Goal: Task Accomplishment & Management: Manage account settings

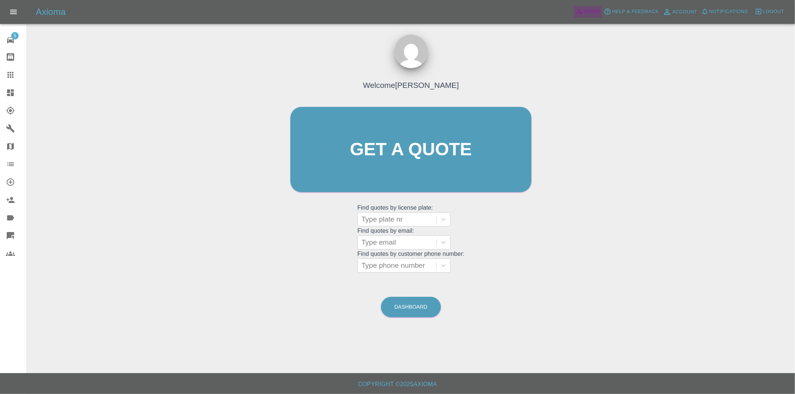
click at [589, 10] on span "Admin" at bounding box center [592, 11] width 16 height 9
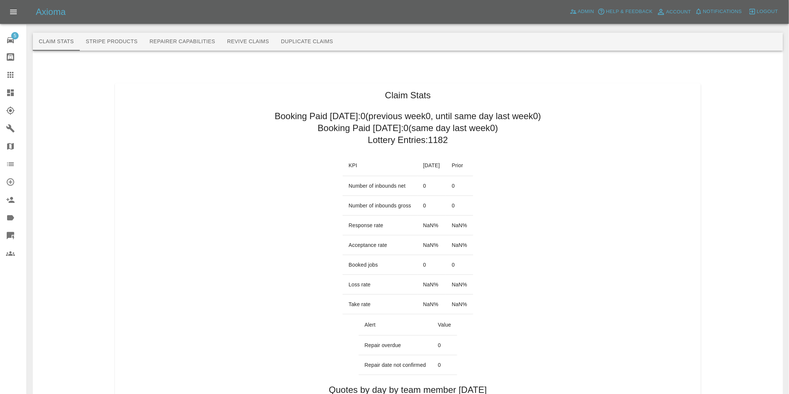
click at [10, 95] on icon at bounding box center [10, 92] width 7 height 7
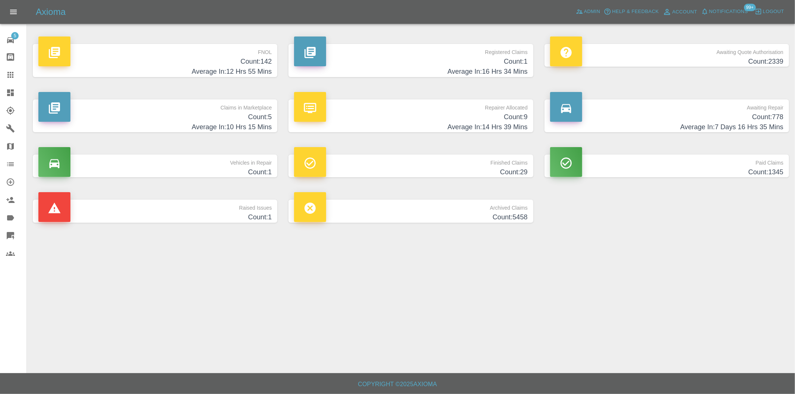
click at [256, 65] on h4 "Count: 142" at bounding box center [154, 62] width 233 height 10
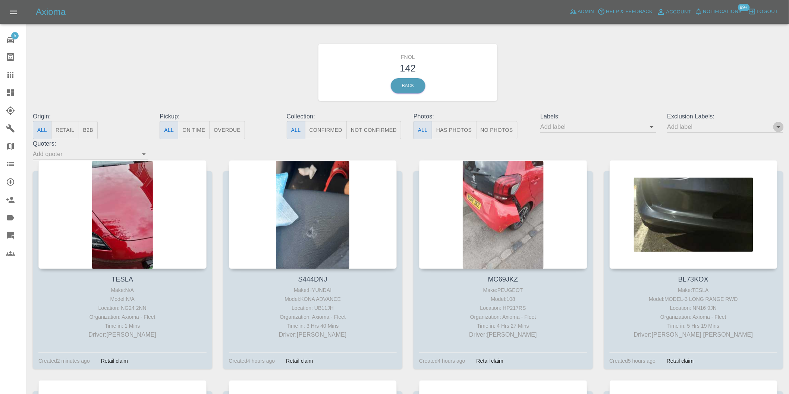
click at [777, 125] on icon "Open" at bounding box center [778, 127] width 9 height 9
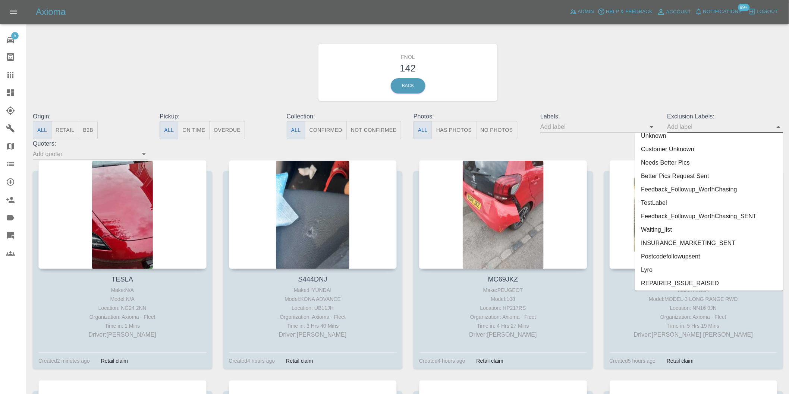
scroll to position [1619, 0]
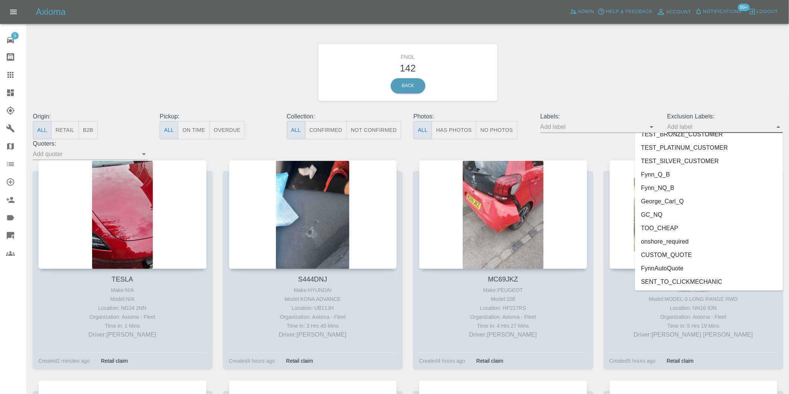
click at [656, 200] on li "George_Carl_Q" at bounding box center [709, 201] width 148 height 13
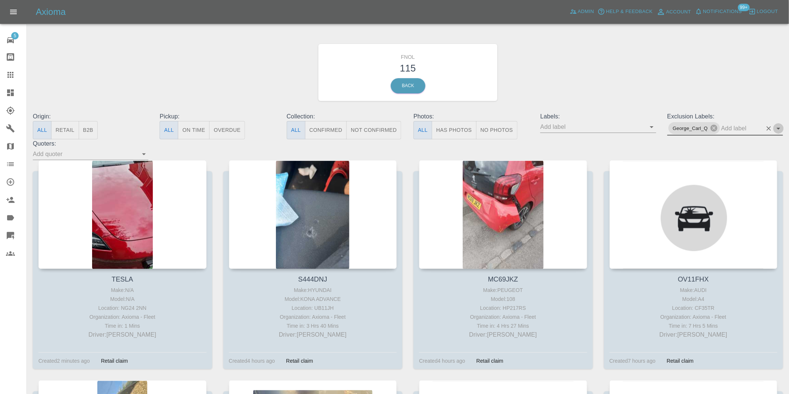
click at [781, 128] on icon "Open" at bounding box center [778, 128] width 9 height 9
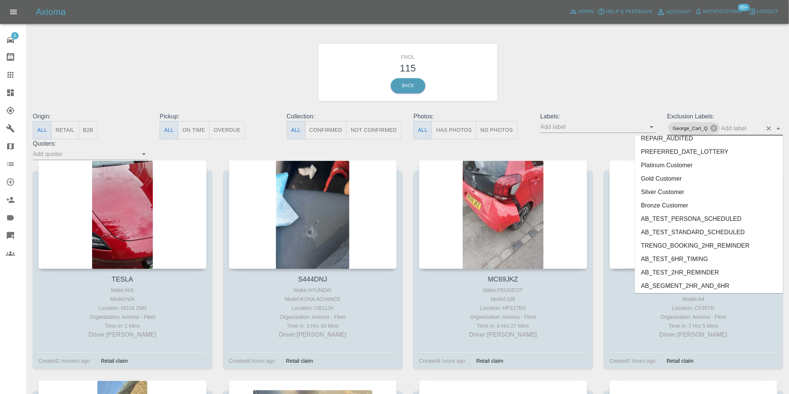
scroll to position [1606, 0]
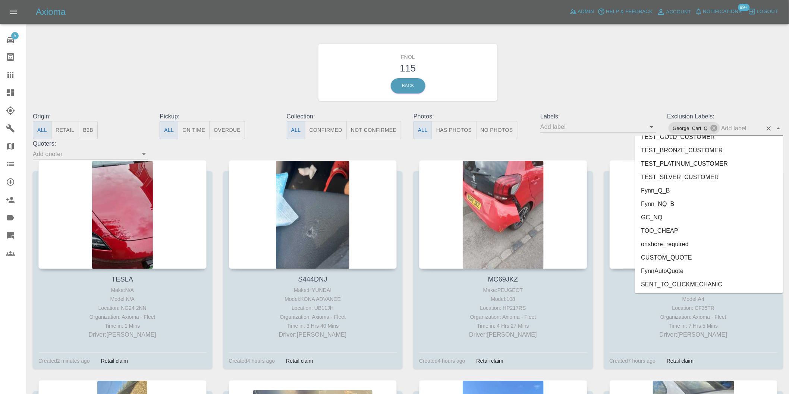
click at [669, 240] on li "onshore_required" at bounding box center [709, 244] width 148 height 13
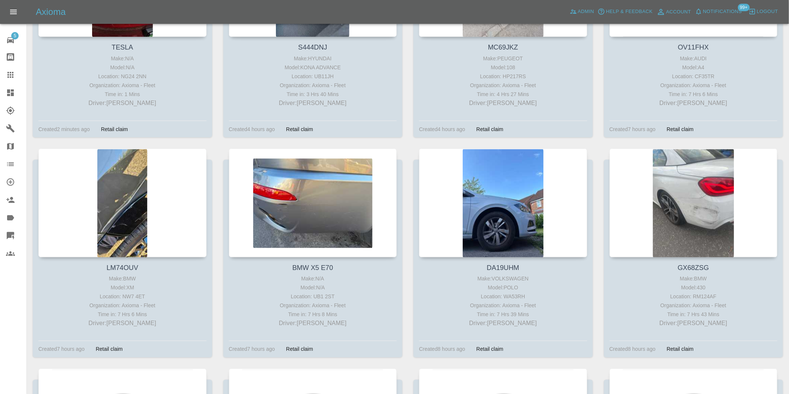
scroll to position [248, 0]
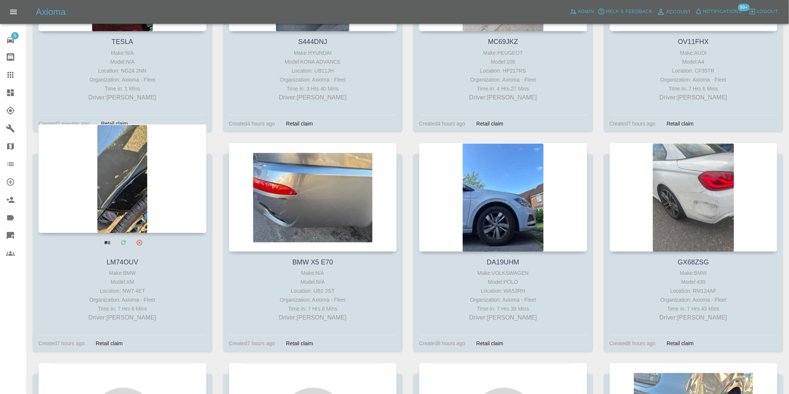
drag, startPoint x: 112, startPoint y: 146, endPoint x: 122, endPoint y: 152, distance: 10.9
click at [121, 151] on div at bounding box center [122, 179] width 168 height 109
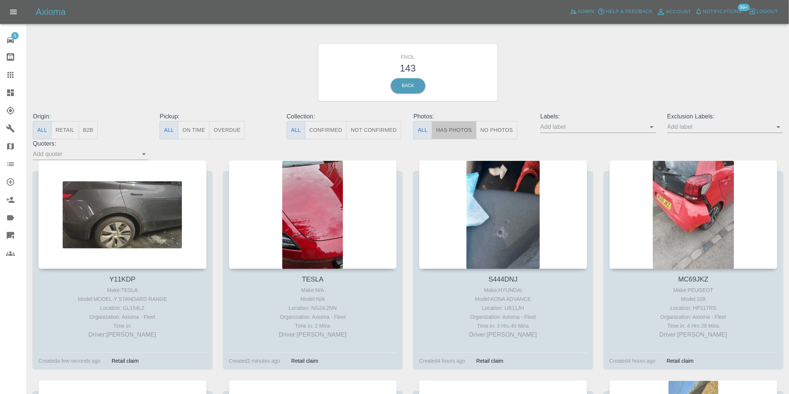
click at [467, 135] on button "Has Photos" at bounding box center [454, 130] width 45 height 18
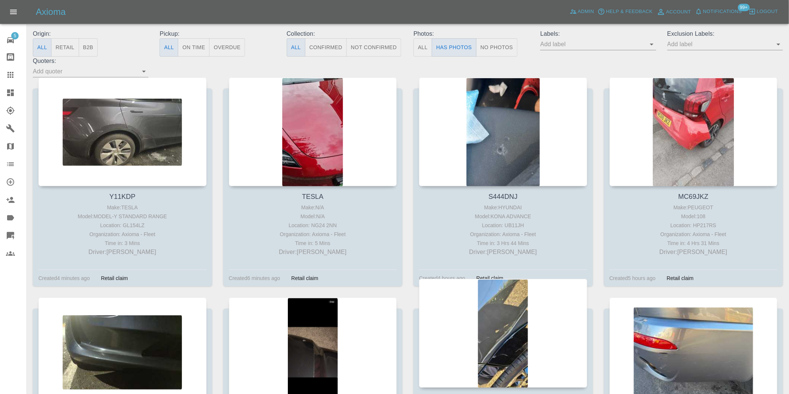
scroll to position [248, 0]
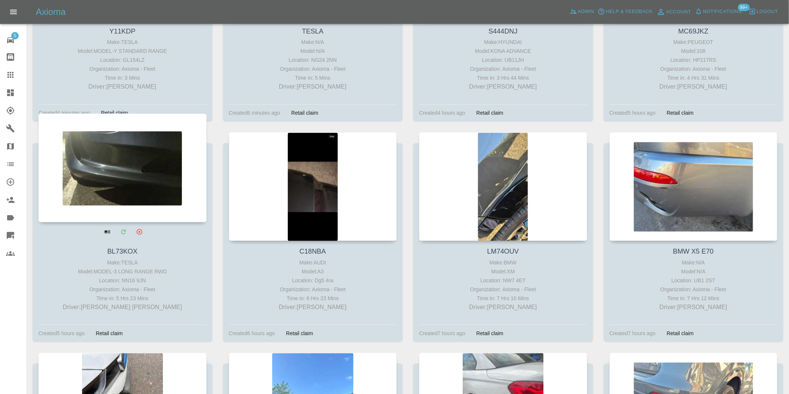
drag, startPoint x: 669, startPoint y: 176, endPoint x: 131, endPoint y: 161, distance: 538.2
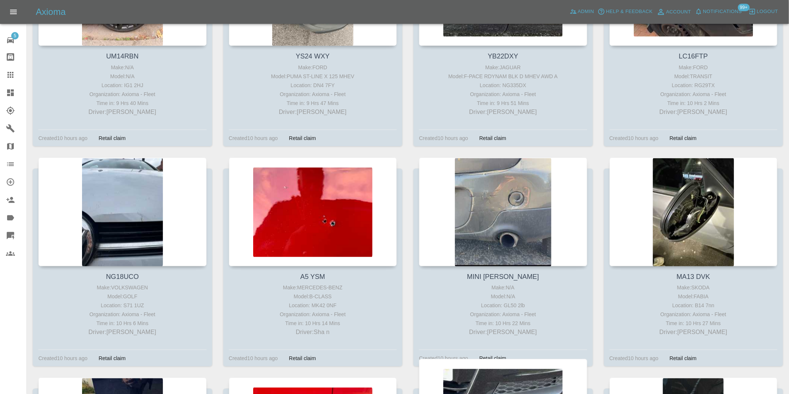
scroll to position [1491, 0]
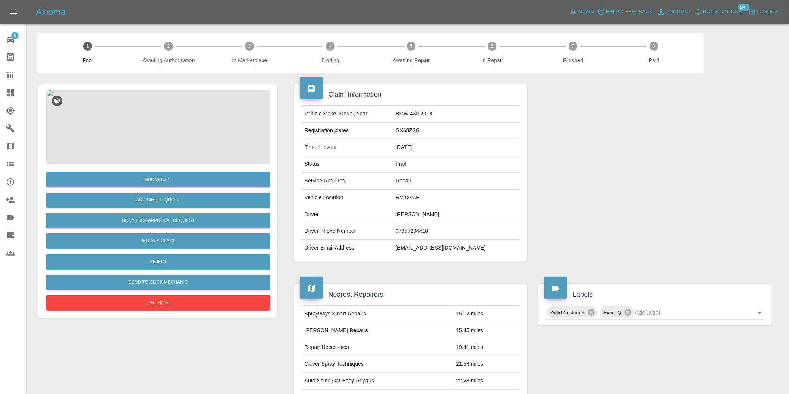
click at [171, 126] on img at bounding box center [158, 127] width 224 height 75
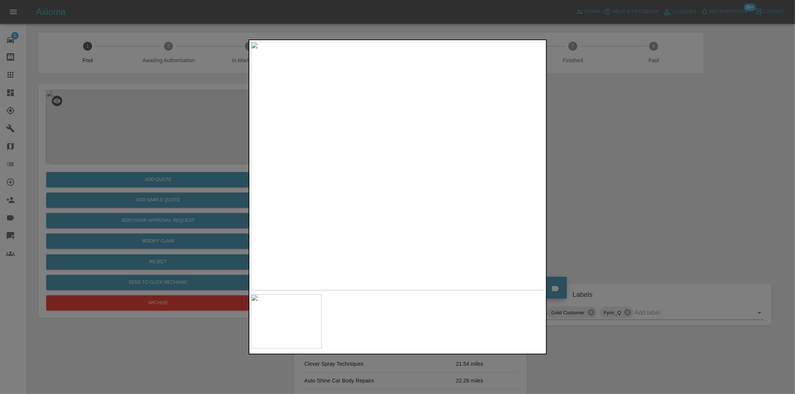
click at [424, 146] on img at bounding box center [398, 166] width 295 height 249
click at [422, 145] on img at bounding box center [398, 166] width 295 height 249
click at [619, 185] on div at bounding box center [397, 197] width 795 height 394
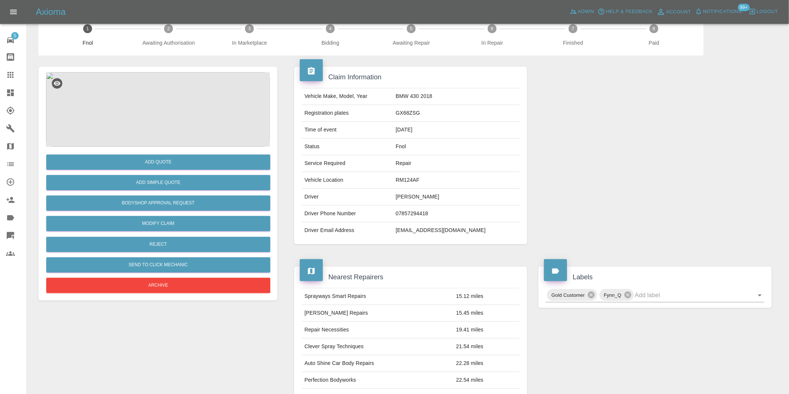
scroll to position [10, 0]
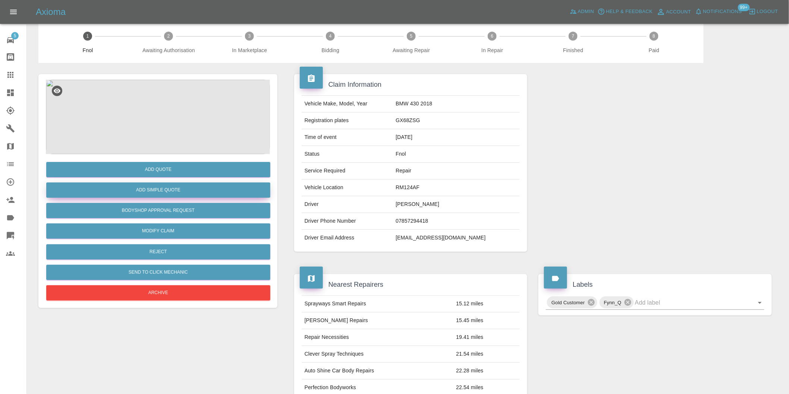
click at [178, 186] on button "Add Simple Quote" at bounding box center [158, 190] width 224 height 15
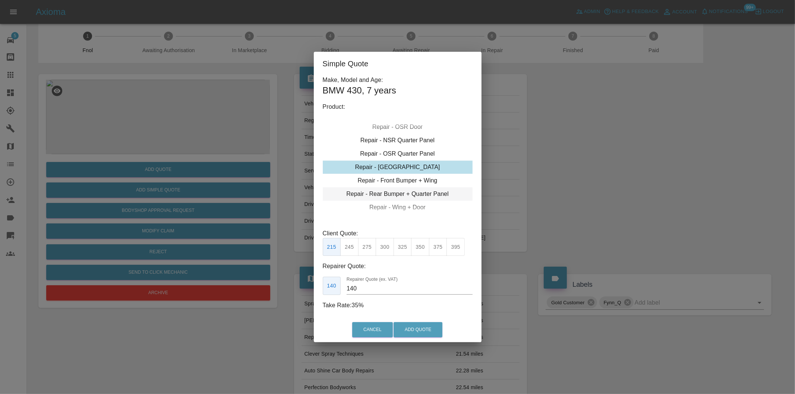
click at [425, 196] on div "Repair - Rear Bumper + Quarter Panel" at bounding box center [398, 194] width 150 height 13
click at [403, 246] on button "395" at bounding box center [403, 247] width 18 height 18
type input "250"
drag, startPoint x: 433, startPoint y: 330, endPoint x: 436, endPoint y: 326, distance: 5.0
click at [434, 330] on button "Add Quote" at bounding box center [418, 330] width 49 height 15
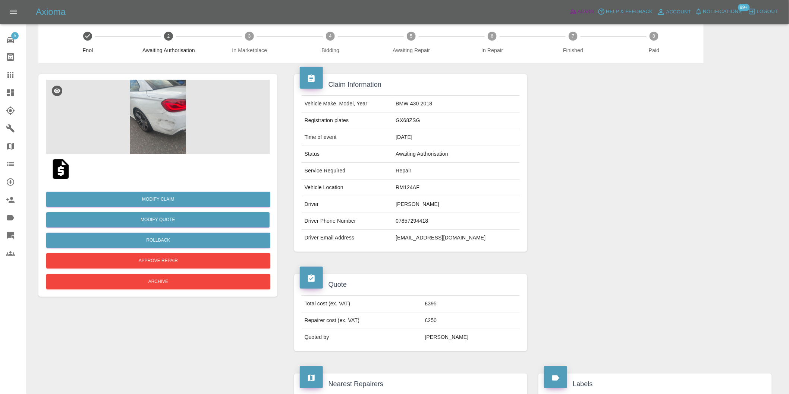
click at [586, 12] on span "Admin" at bounding box center [586, 11] width 16 height 9
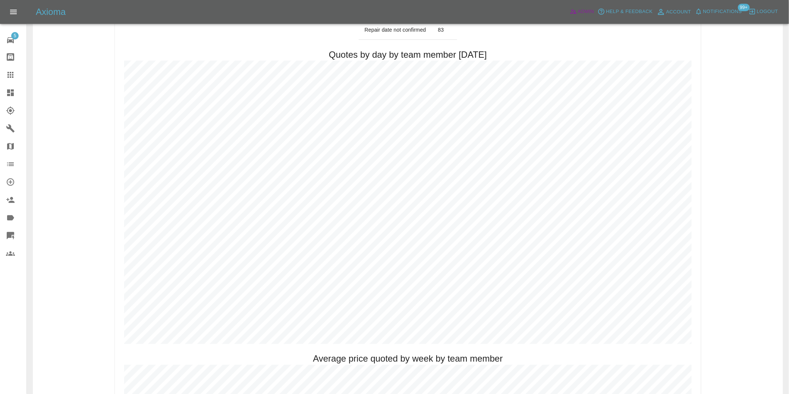
scroll to position [424, 0]
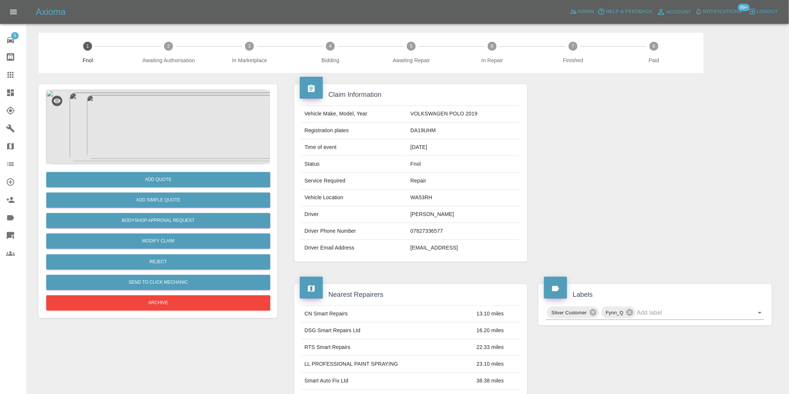
click at [142, 131] on img at bounding box center [158, 127] width 224 height 75
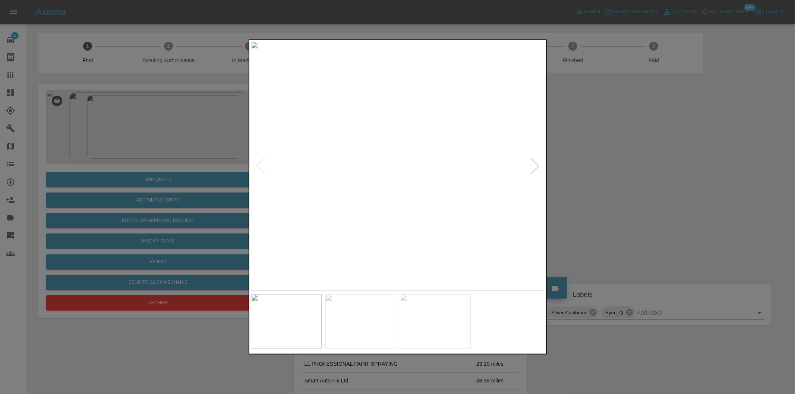
click at [537, 167] on div at bounding box center [535, 166] width 16 height 16
click at [537, 167] on img at bounding box center [398, 166] width 295 height 249
click at [392, 109] on img at bounding box center [398, 166] width 295 height 249
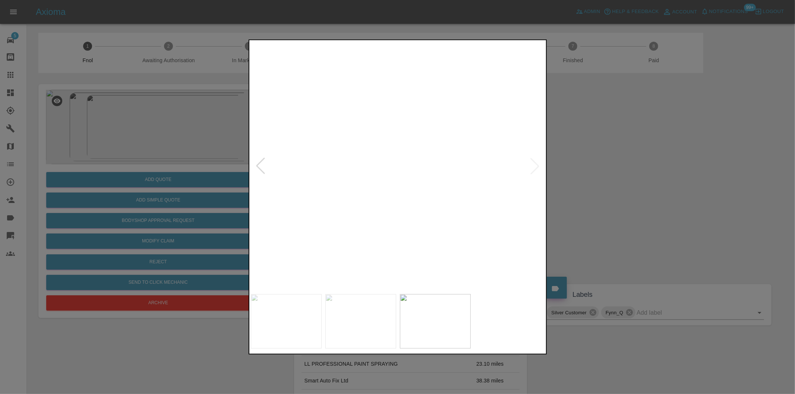
click at [624, 155] on div at bounding box center [397, 197] width 795 height 394
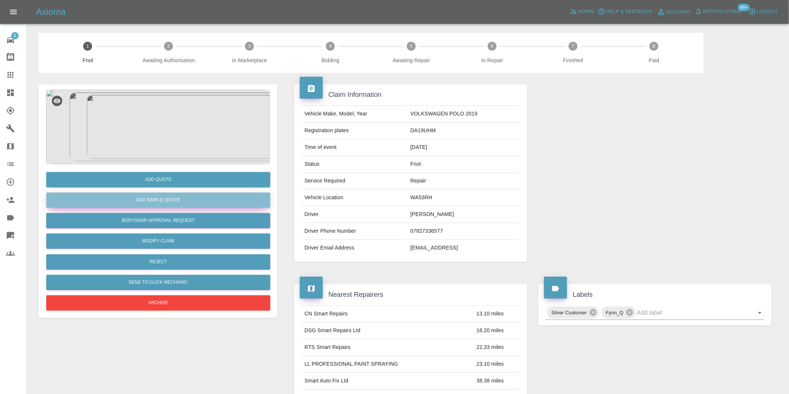
click at [185, 199] on button "Add Simple Quote" at bounding box center [158, 200] width 224 height 15
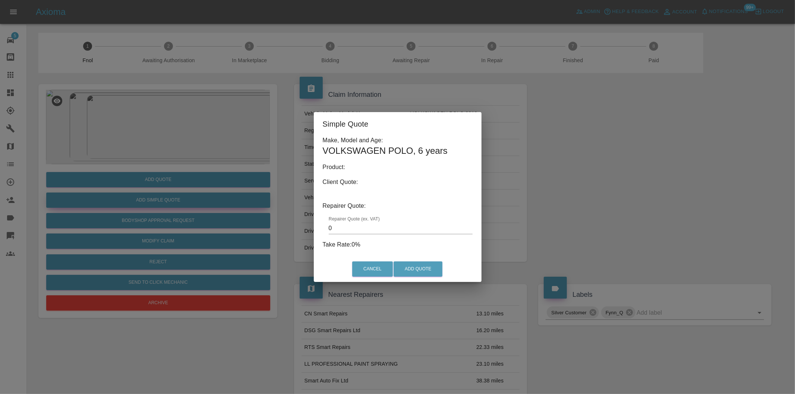
type input "140"
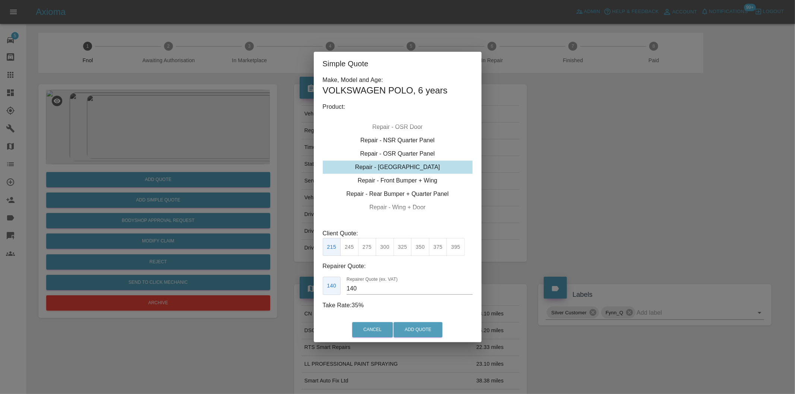
click at [582, 185] on div "Simple Quote Make, Model and Age: VOLKSWAGEN POLO , 6 years Product: Repair - F…" at bounding box center [397, 197] width 795 height 394
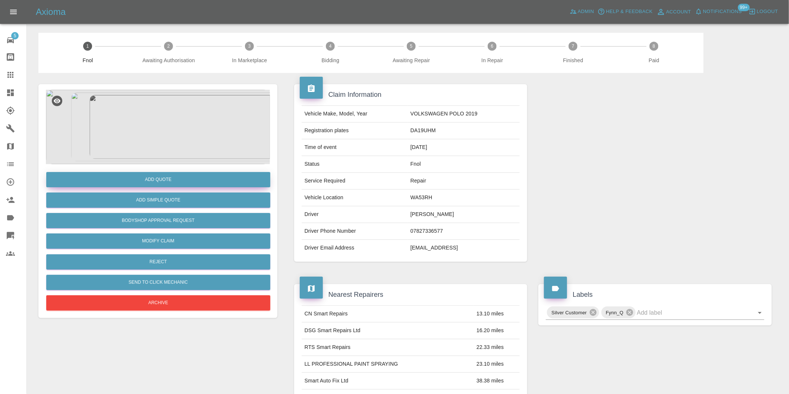
click at [178, 174] on button "Add Quote" at bounding box center [158, 179] width 224 height 15
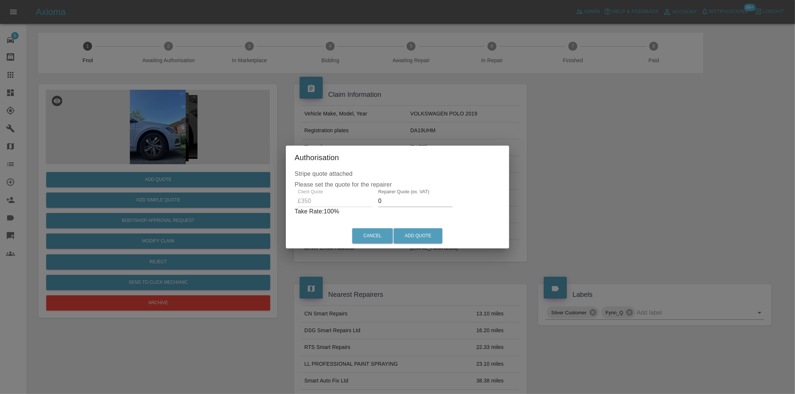
click at [390, 199] on input "0" at bounding box center [415, 201] width 75 height 12
type input "0235"
click at [419, 240] on button "Add Quote" at bounding box center [418, 236] width 49 height 15
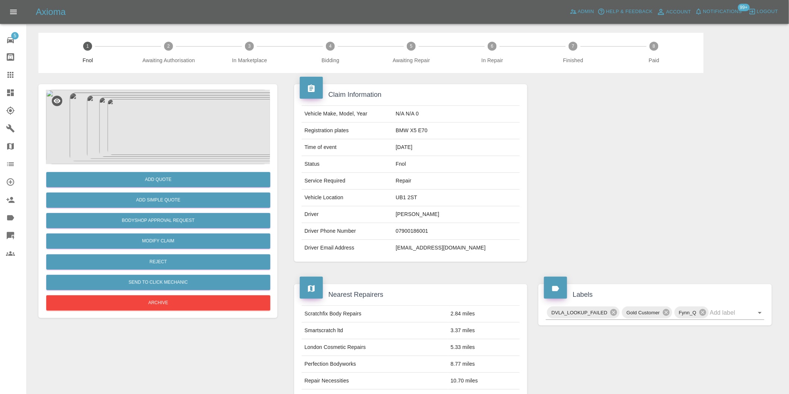
click at [166, 115] on img at bounding box center [158, 127] width 224 height 75
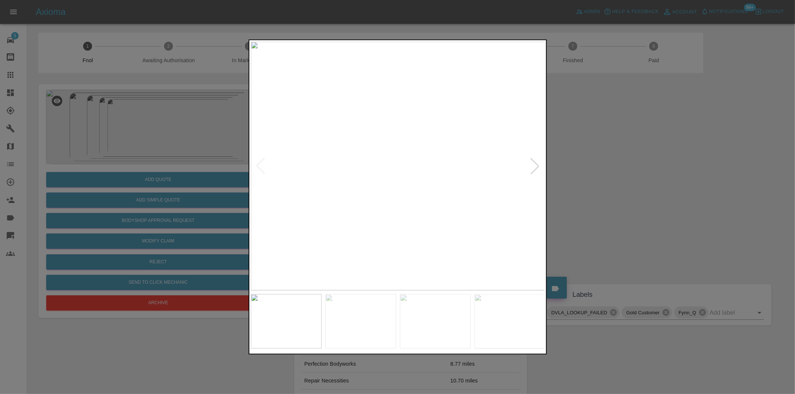
click at [538, 166] on div at bounding box center [535, 166] width 16 height 16
click at [433, 116] on img at bounding box center [398, 166] width 295 height 249
click at [433, 116] on img at bounding box center [294, 316] width 884 height 747
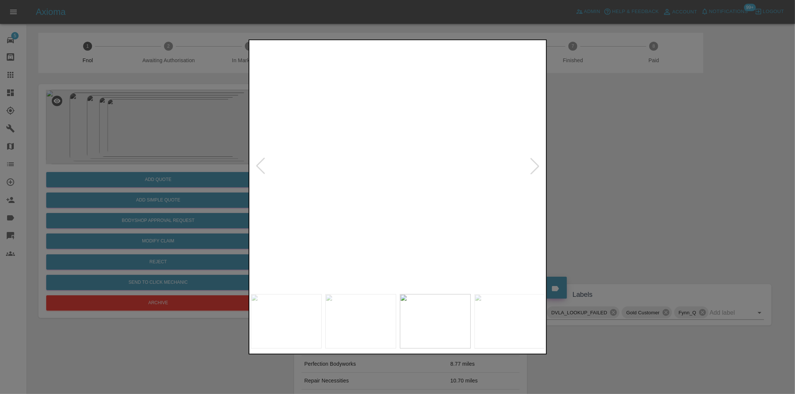
click at [433, 116] on img at bounding box center [294, 316] width 884 height 747
click at [627, 159] on div at bounding box center [397, 197] width 795 height 394
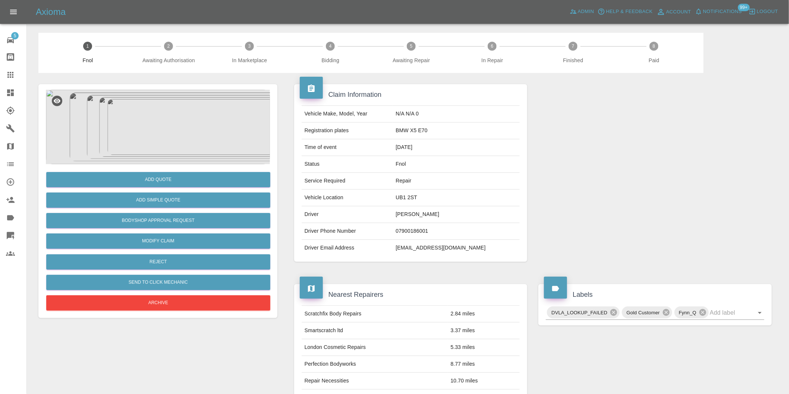
click at [140, 124] on img at bounding box center [158, 127] width 224 height 75
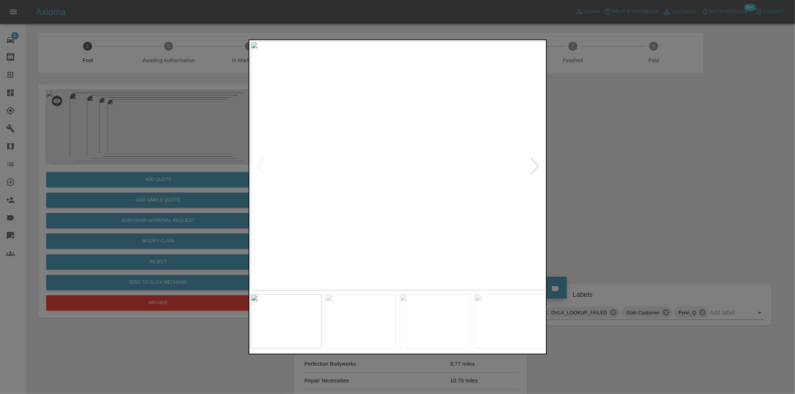
click at [537, 165] on div at bounding box center [535, 166] width 16 height 16
click at [634, 180] on div at bounding box center [397, 197] width 795 height 394
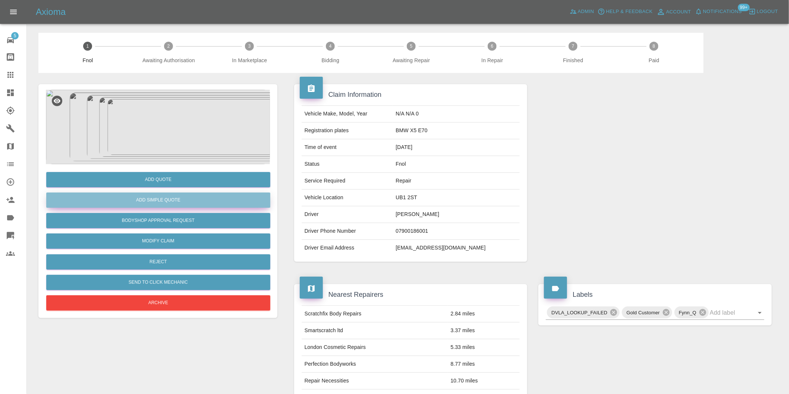
click at [192, 197] on button "Add Simple Quote" at bounding box center [158, 200] width 224 height 15
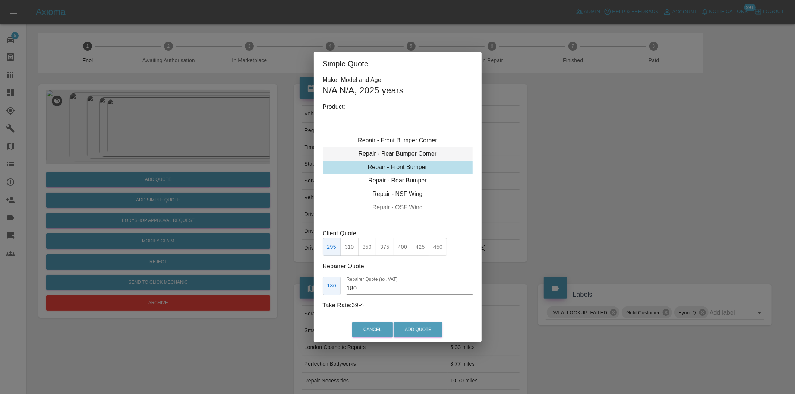
click at [414, 151] on div "Repair - Rear Bumper Corner" at bounding box center [398, 153] width 150 height 13
type input "120"
drag, startPoint x: 349, startPoint y: 244, endPoint x: 363, endPoint y: 252, distance: 16.9
click at [349, 244] on button "199" at bounding box center [349, 247] width 18 height 18
click at [408, 327] on button "Add Quote" at bounding box center [418, 330] width 49 height 15
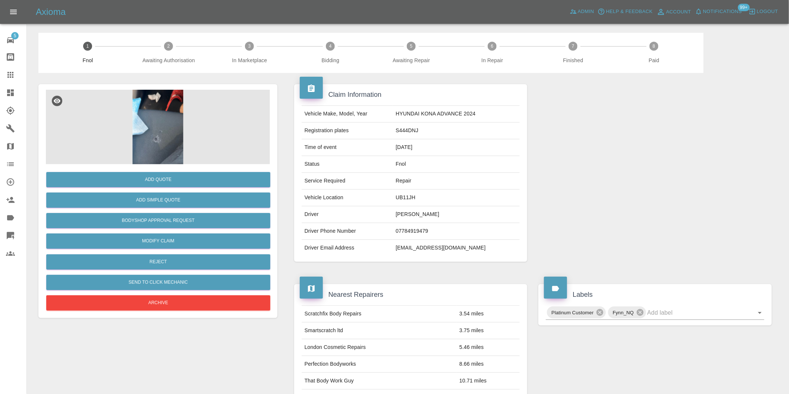
click at [165, 137] on img at bounding box center [158, 127] width 224 height 75
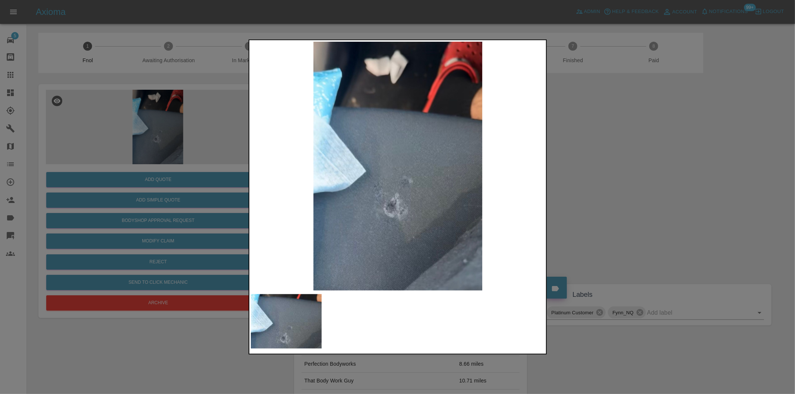
click at [591, 211] on div at bounding box center [397, 197] width 795 height 394
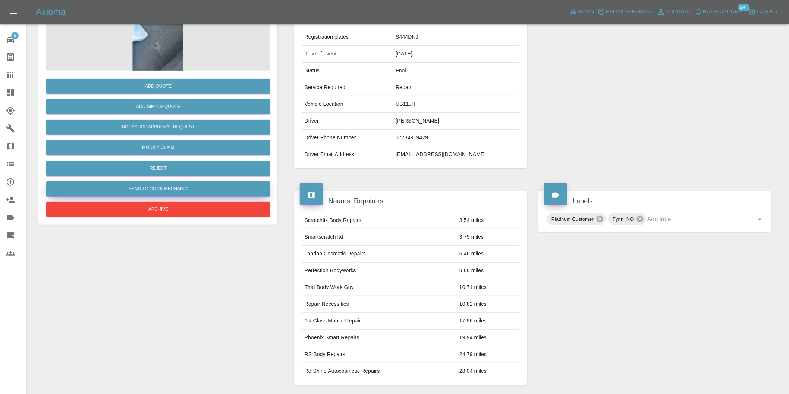
scroll to position [93, 0]
click at [163, 174] on button "Reject" at bounding box center [158, 168] width 224 height 15
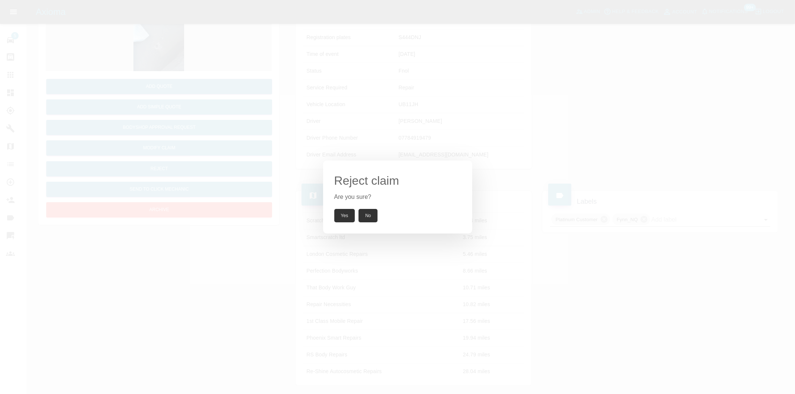
drag, startPoint x: 342, startPoint y: 214, endPoint x: 293, endPoint y: 113, distance: 111.6
click at [343, 214] on button "Yes" at bounding box center [344, 215] width 21 height 13
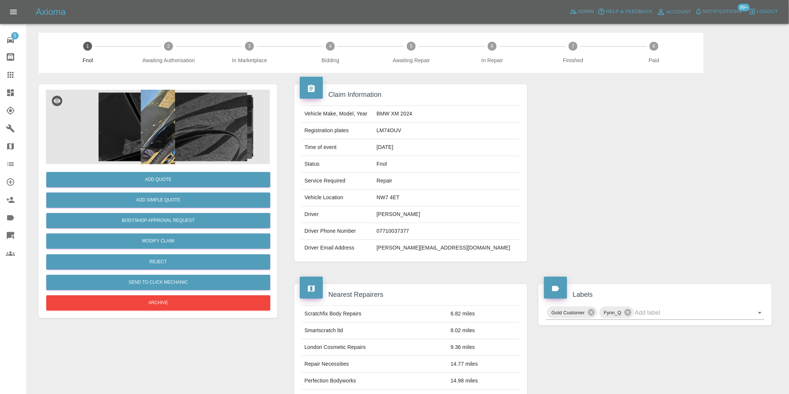
click at [110, 106] on img at bounding box center [158, 127] width 224 height 75
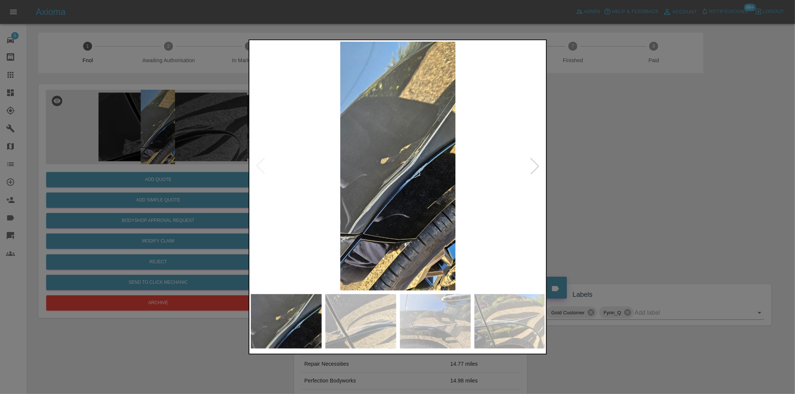
click at [534, 166] on div at bounding box center [535, 166] width 16 height 16
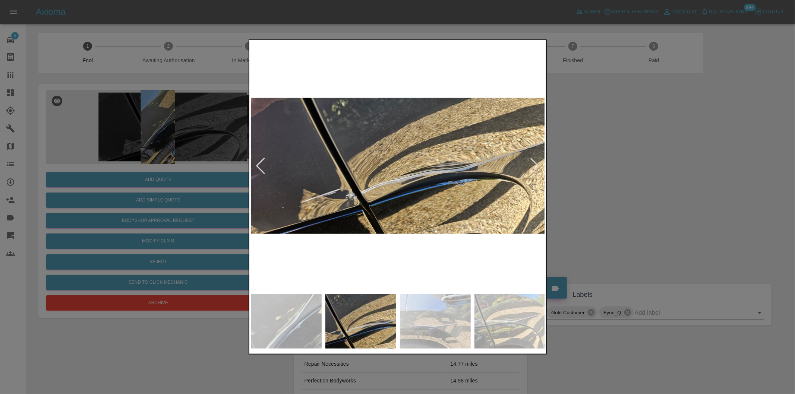
click at [534, 166] on div at bounding box center [535, 166] width 16 height 16
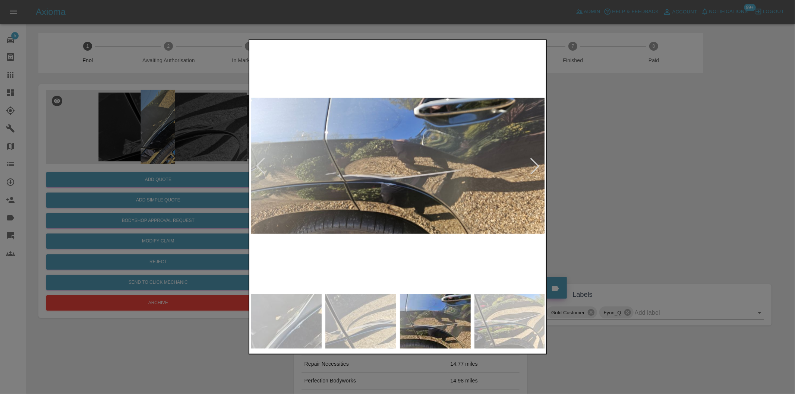
click at [534, 166] on div at bounding box center [535, 166] width 16 height 16
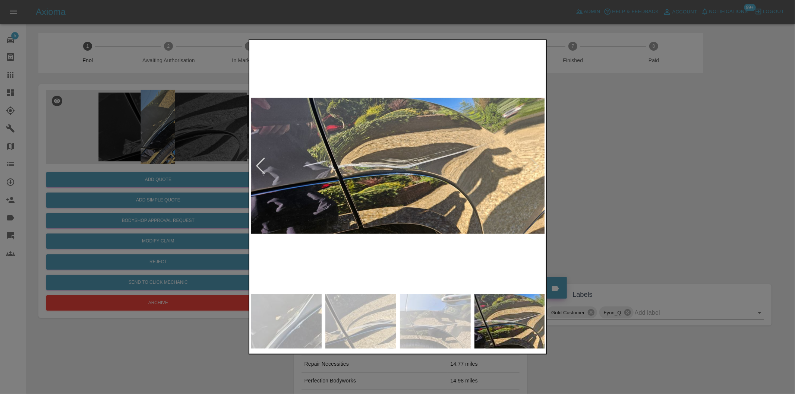
click at [534, 166] on img at bounding box center [398, 166] width 295 height 249
click at [627, 178] on div at bounding box center [397, 197] width 795 height 394
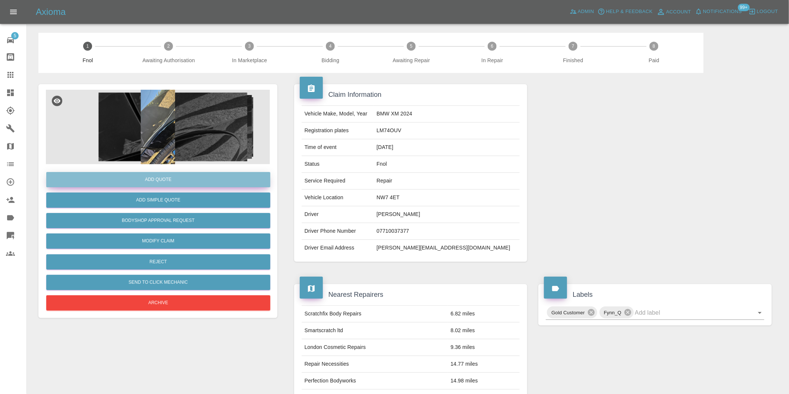
click at [174, 183] on button "Add Quote" at bounding box center [158, 179] width 224 height 15
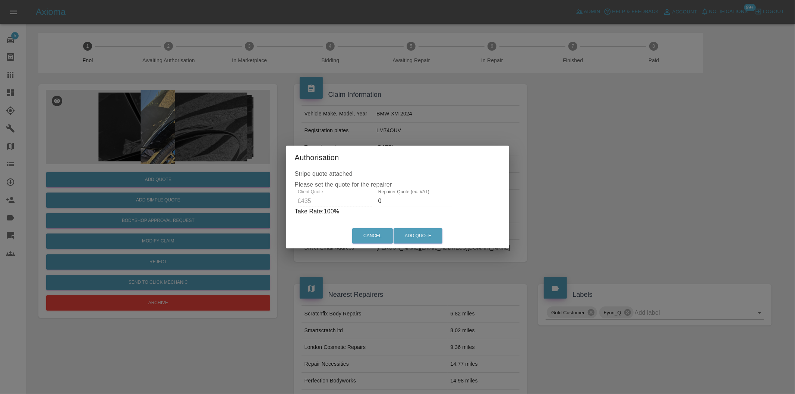
click at [399, 198] on input "0" at bounding box center [415, 201] width 75 height 12
type input "0270"
click at [427, 236] on button "Add Quote" at bounding box center [418, 236] width 49 height 15
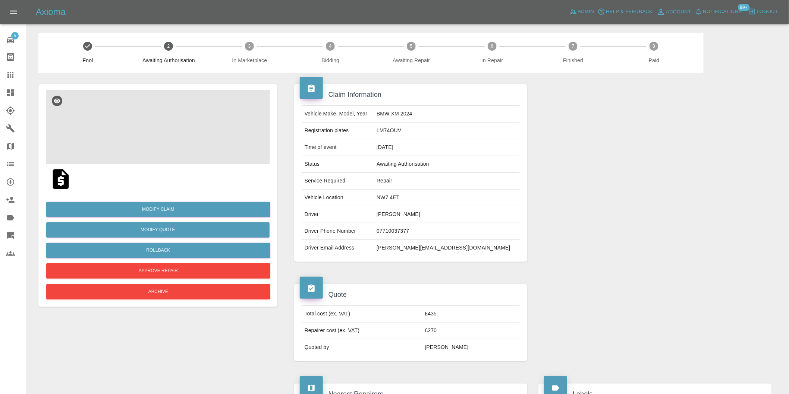
click at [160, 113] on img at bounding box center [158, 127] width 224 height 75
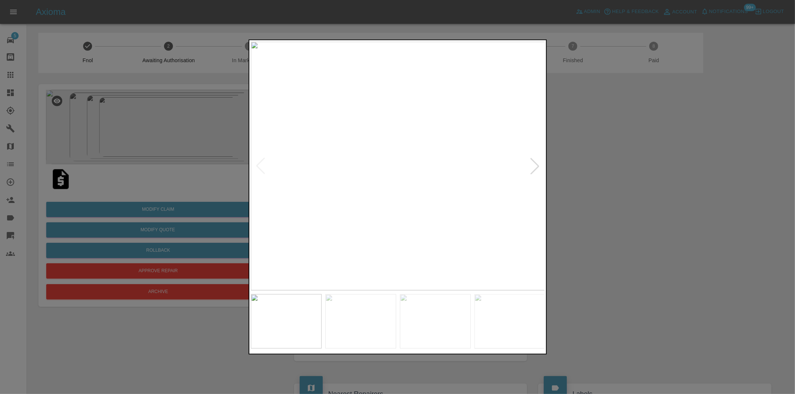
click at [660, 177] on div at bounding box center [397, 197] width 795 height 394
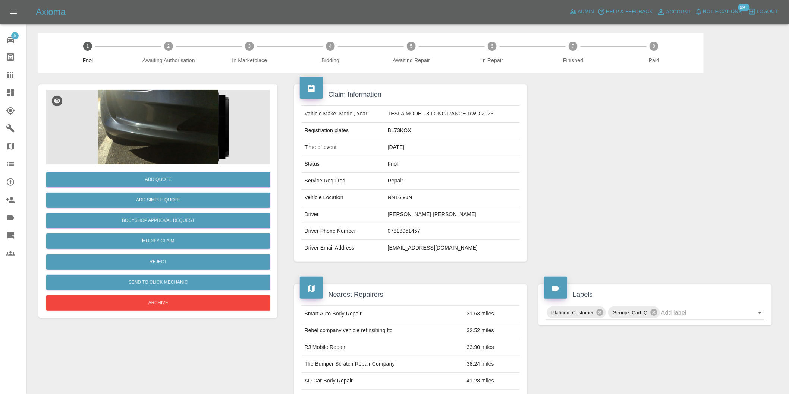
click at [176, 123] on img at bounding box center [158, 127] width 224 height 75
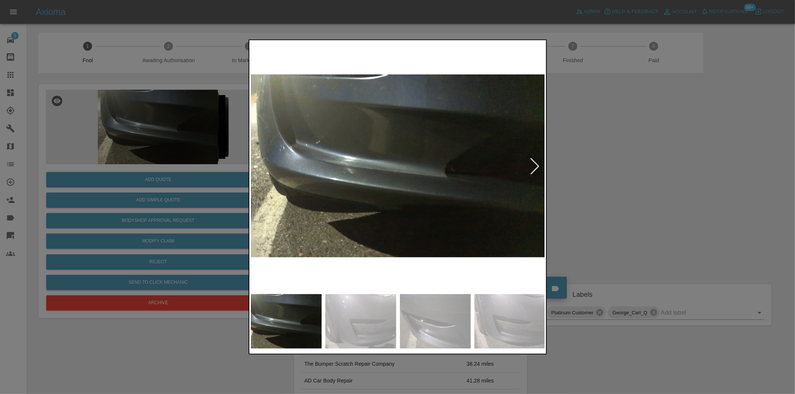
click at [534, 166] on div at bounding box center [535, 166] width 16 height 16
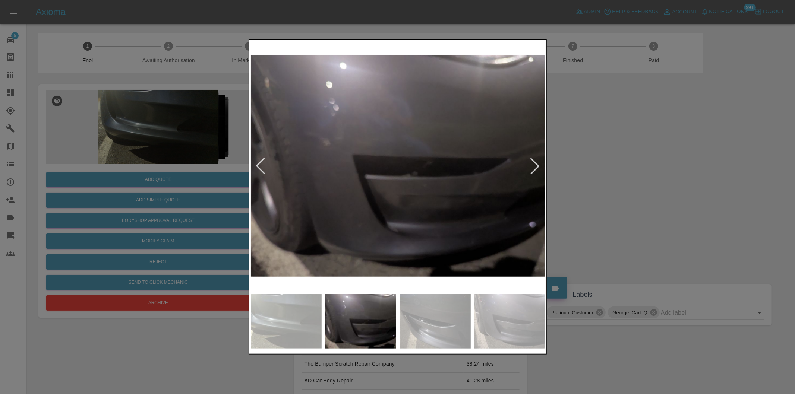
click at [534, 166] on div at bounding box center [535, 166] width 16 height 16
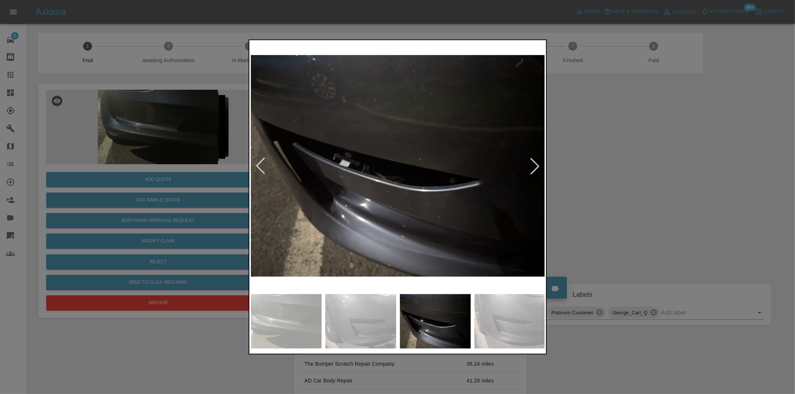
click at [534, 166] on div at bounding box center [535, 166] width 16 height 16
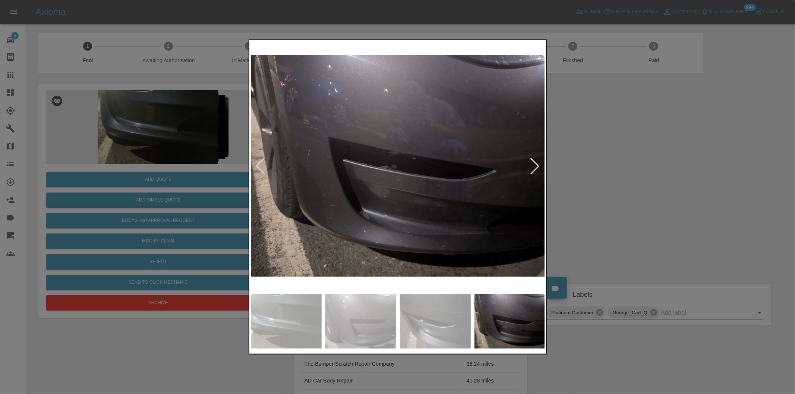
click at [534, 166] on div at bounding box center [535, 166] width 16 height 16
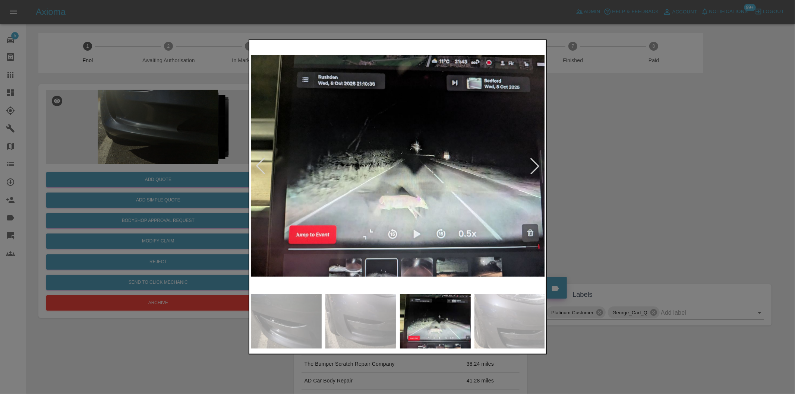
click at [534, 166] on div at bounding box center [535, 166] width 16 height 16
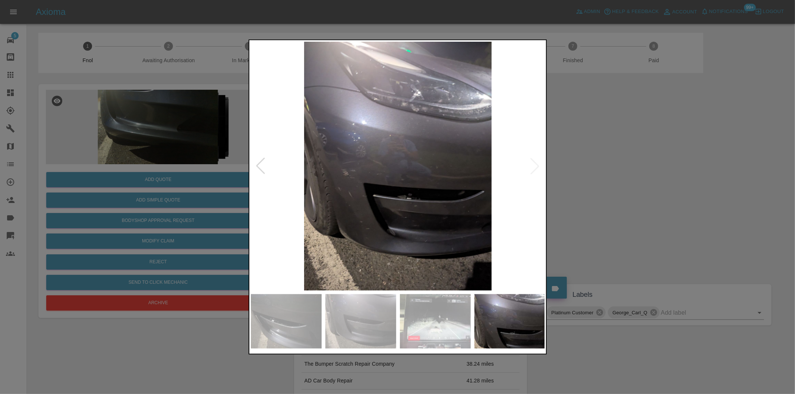
click at [534, 166] on img at bounding box center [398, 166] width 295 height 249
click at [571, 167] on div at bounding box center [397, 197] width 795 height 394
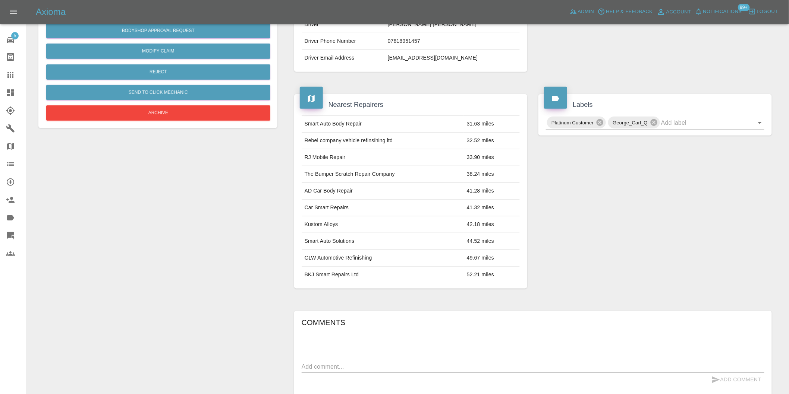
scroll to position [135, 0]
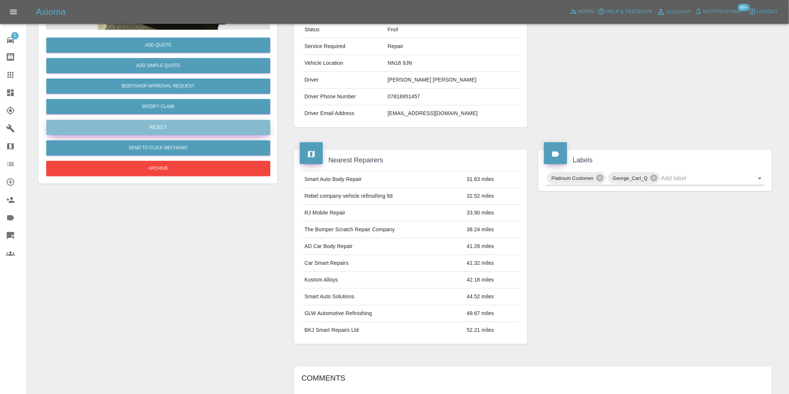
click at [163, 126] on button "Reject" at bounding box center [158, 127] width 224 height 15
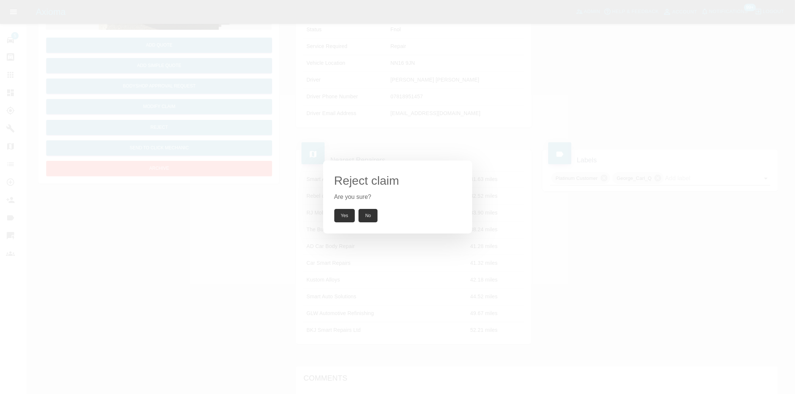
click at [342, 215] on button "Yes" at bounding box center [344, 215] width 21 height 13
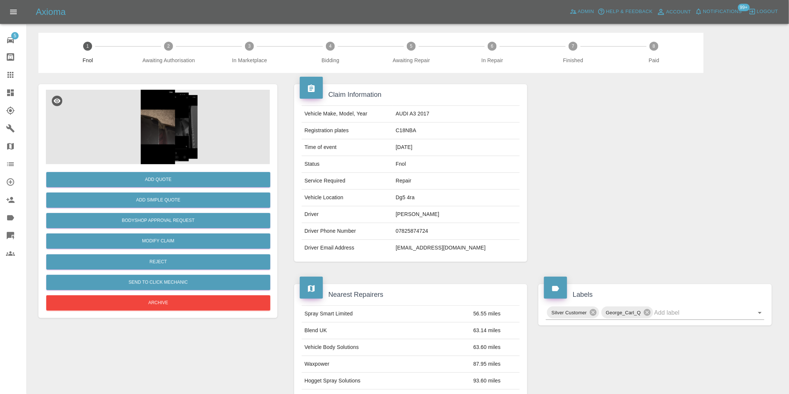
click at [154, 129] on img at bounding box center [158, 127] width 224 height 75
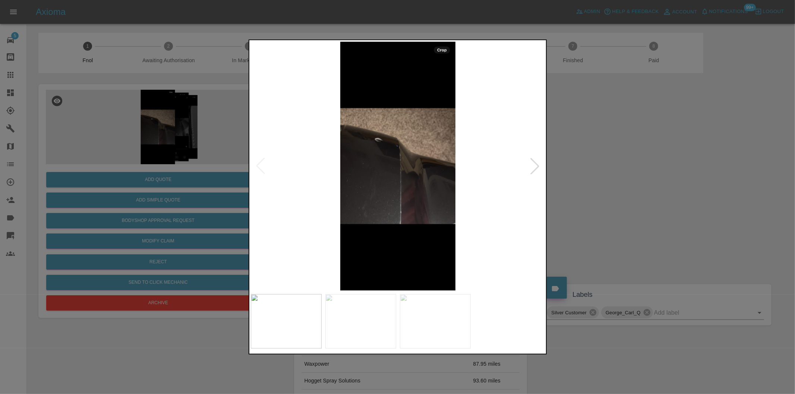
click at [535, 167] on div at bounding box center [535, 166] width 16 height 16
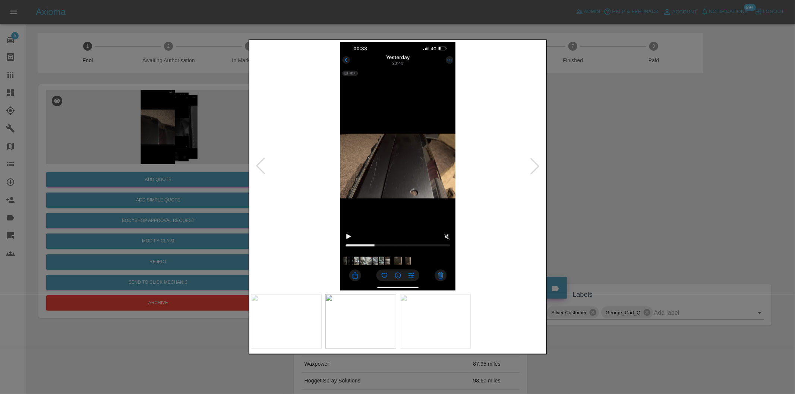
click at [535, 167] on div at bounding box center [535, 166] width 16 height 16
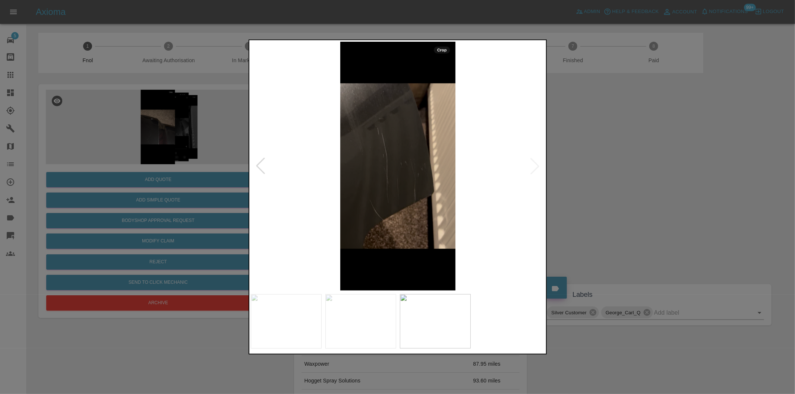
click at [535, 167] on img at bounding box center [398, 166] width 295 height 249
click at [619, 166] on div at bounding box center [397, 197] width 795 height 394
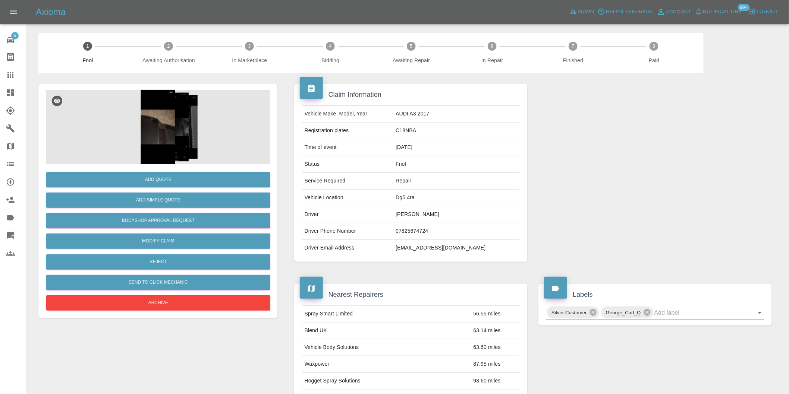
click at [157, 118] on img at bounding box center [158, 127] width 224 height 75
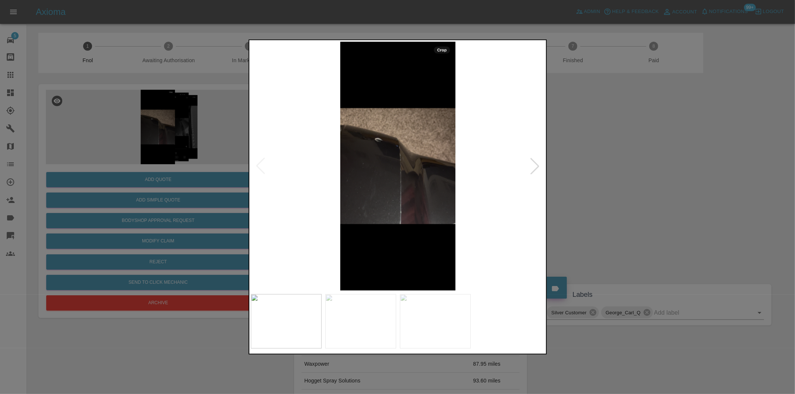
click at [532, 167] on div at bounding box center [535, 166] width 16 height 16
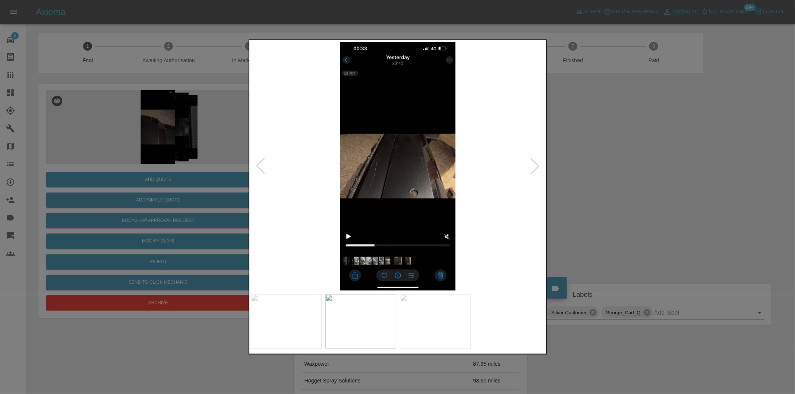
click at [637, 173] on div at bounding box center [397, 197] width 795 height 394
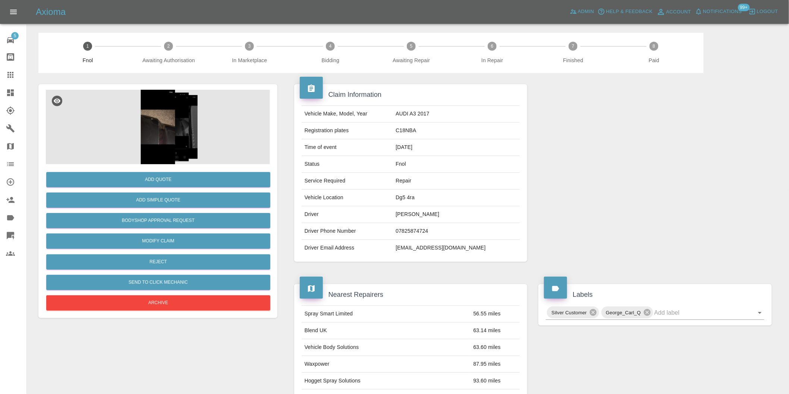
click at [163, 145] on img at bounding box center [158, 127] width 224 height 75
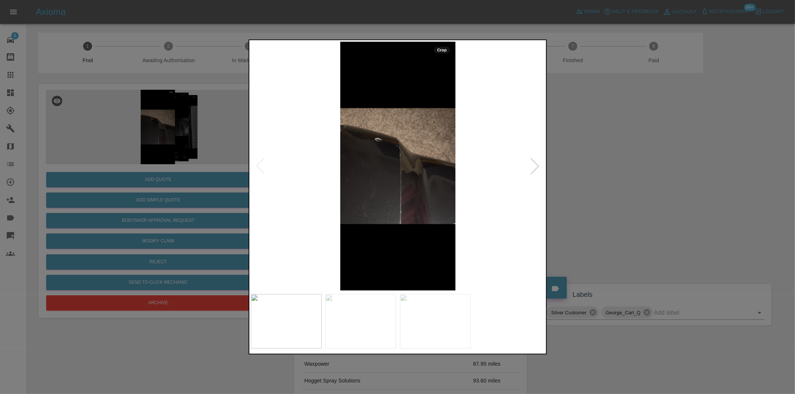
click at [532, 172] on div at bounding box center [535, 166] width 16 height 16
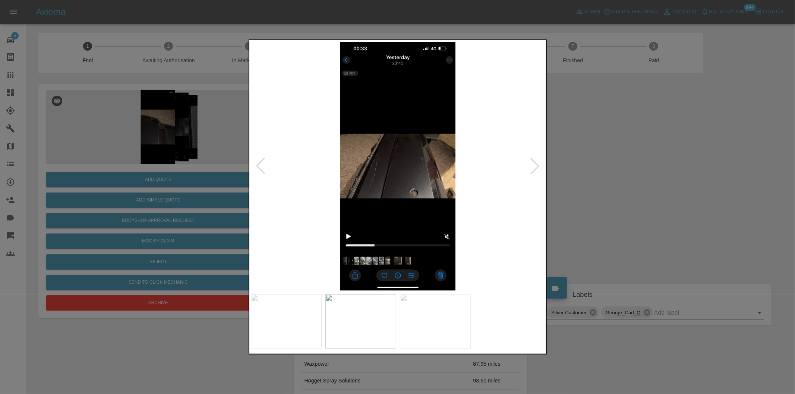
click at [356, 174] on img at bounding box center [398, 166] width 295 height 249
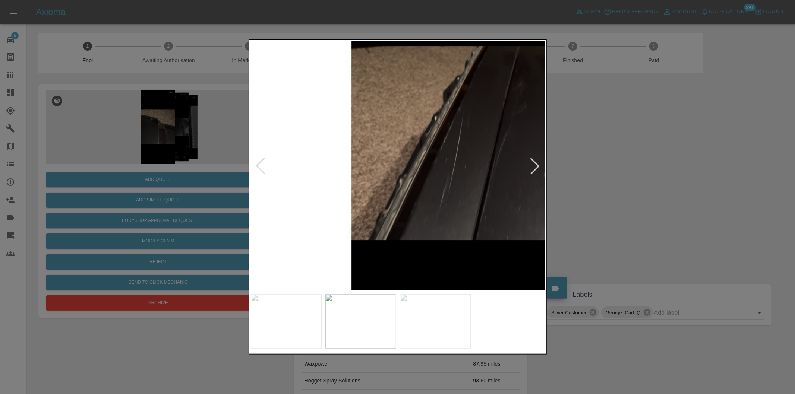
click at [457, 183] on img at bounding box center [524, 143] width 884 height 747
click at [458, 183] on img at bounding box center [524, 143] width 884 height 747
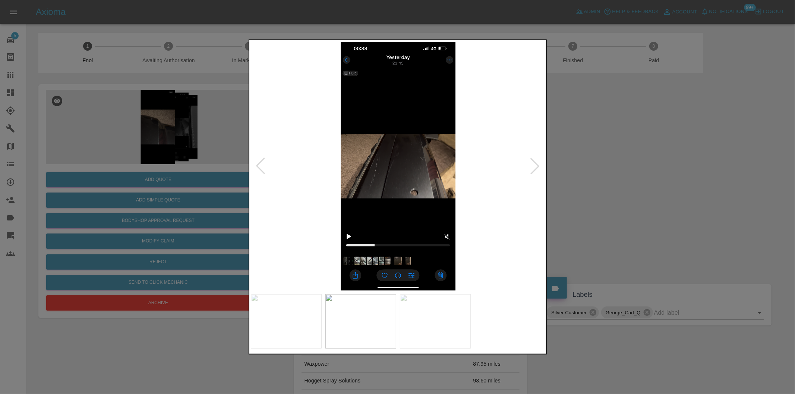
click at [596, 180] on div at bounding box center [397, 197] width 795 height 394
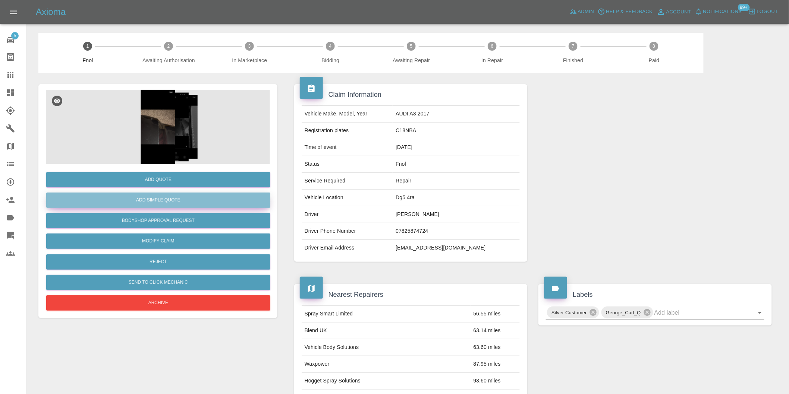
click at [174, 200] on button "Add Simple Quote" at bounding box center [158, 200] width 224 height 15
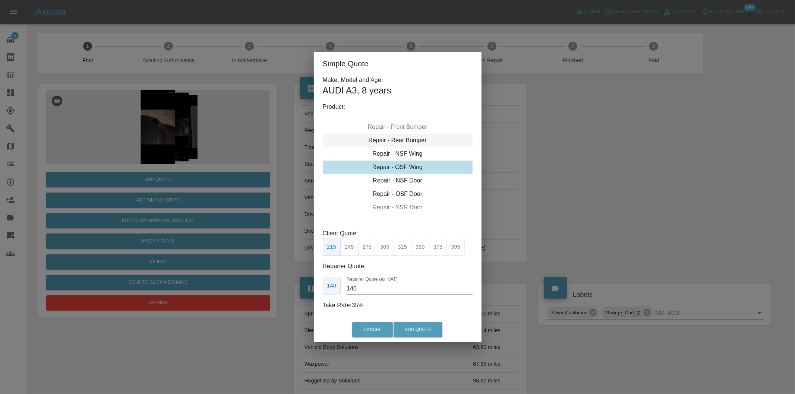
click at [412, 142] on div "Repair - Rear Bumper" at bounding box center [398, 140] width 150 height 13
click at [363, 250] on button "350" at bounding box center [367, 247] width 18 height 18
type input "210"
click at [421, 331] on button "Add Quote" at bounding box center [418, 330] width 49 height 15
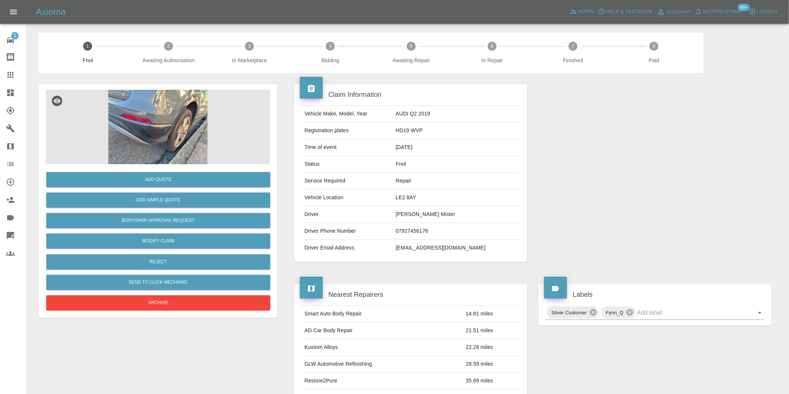
click at [162, 118] on img at bounding box center [158, 127] width 224 height 75
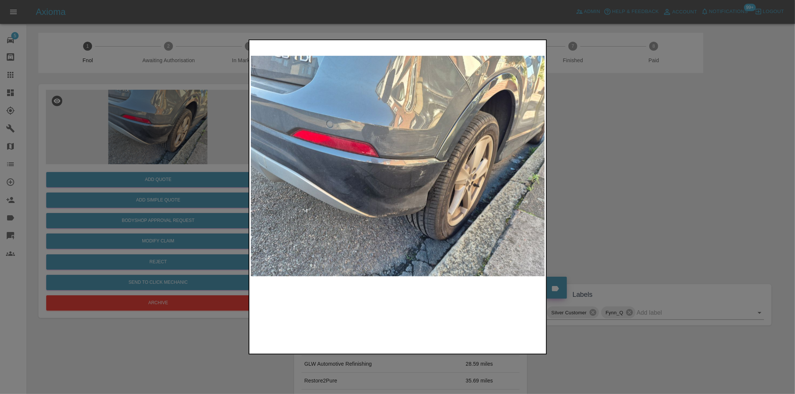
click at [408, 160] on img at bounding box center [398, 166] width 295 height 249
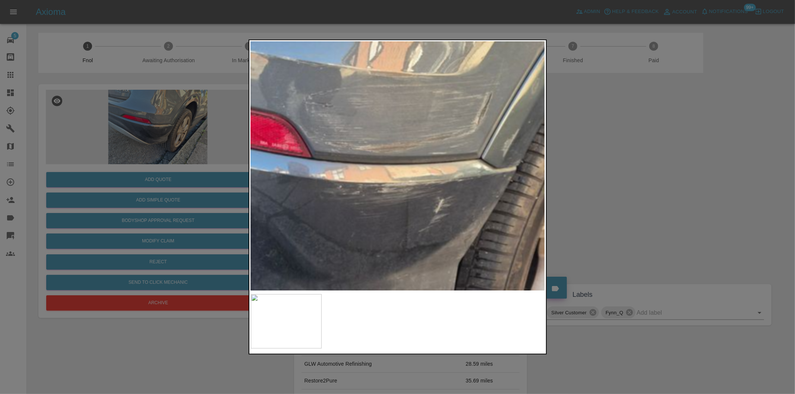
click at [408, 160] on img at bounding box center [369, 184] width 884 height 747
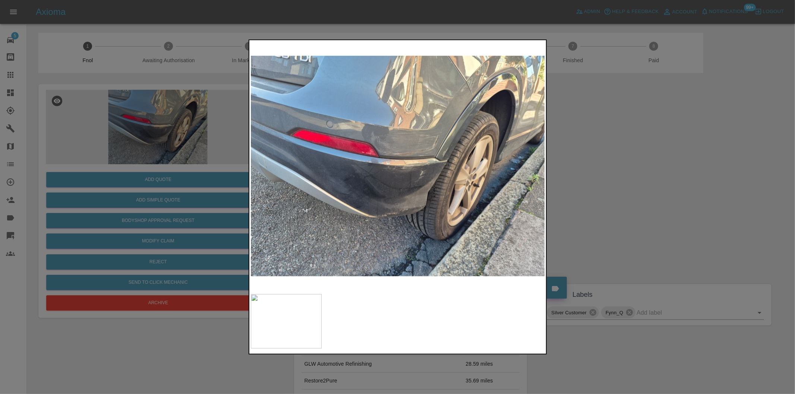
click at [639, 188] on div at bounding box center [397, 197] width 795 height 394
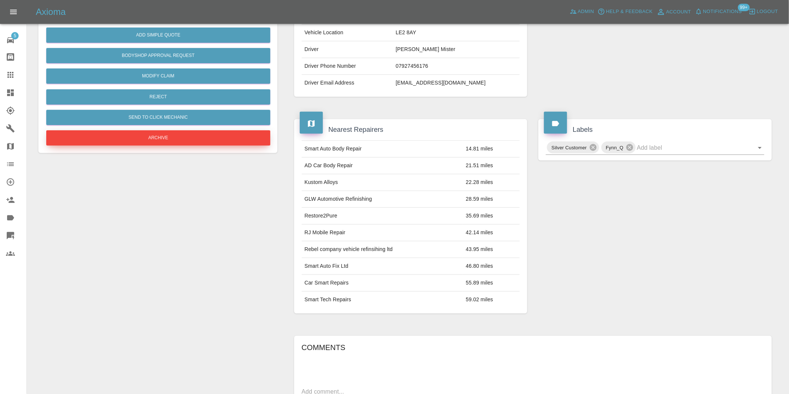
scroll to position [93, 0]
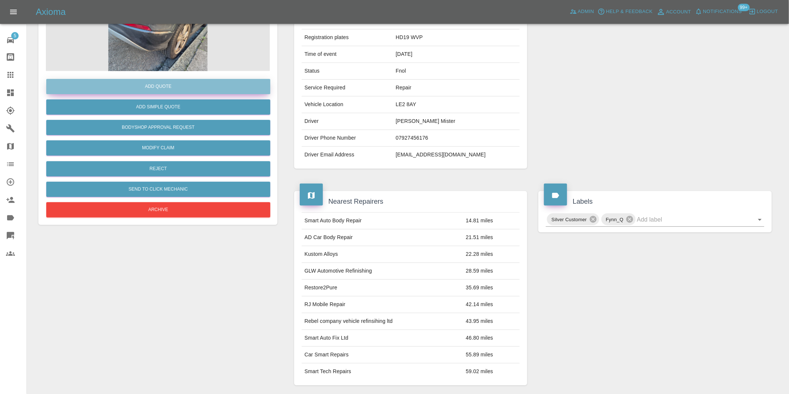
click at [155, 86] on button "Add Quote" at bounding box center [158, 86] width 224 height 15
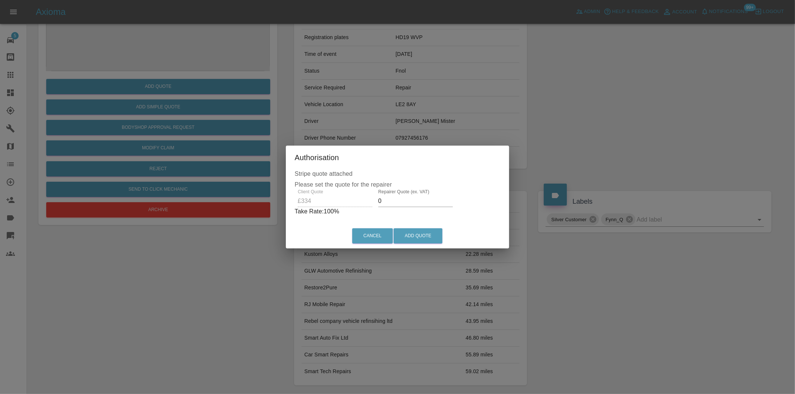
click at [396, 202] on input "0" at bounding box center [415, 201] width 75 height 12
type input "0215"
click at [424, 233] on button "Add Quote" at bounding box center [418, 236] width 49 height 15
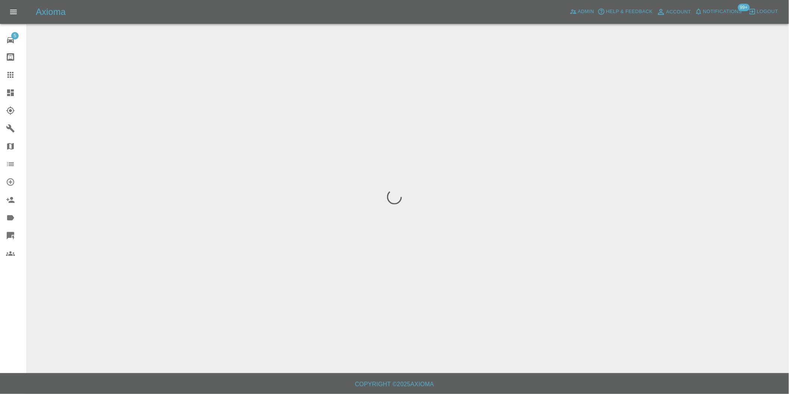
scroll to position [0, 0]
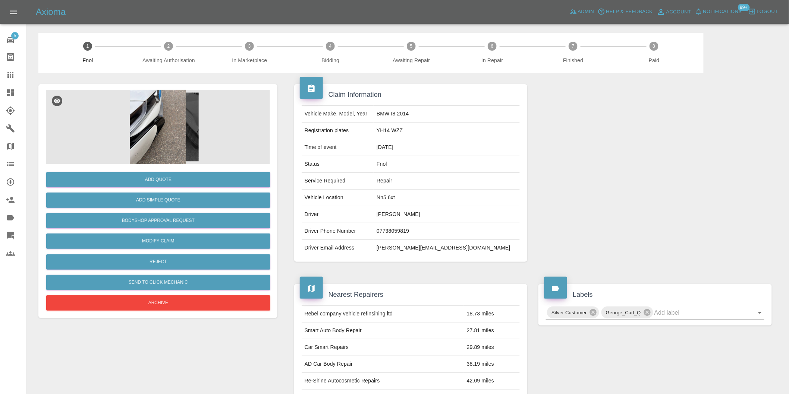
click at [152, 137] on img at bounding box center [158, 127] width 224 height 75
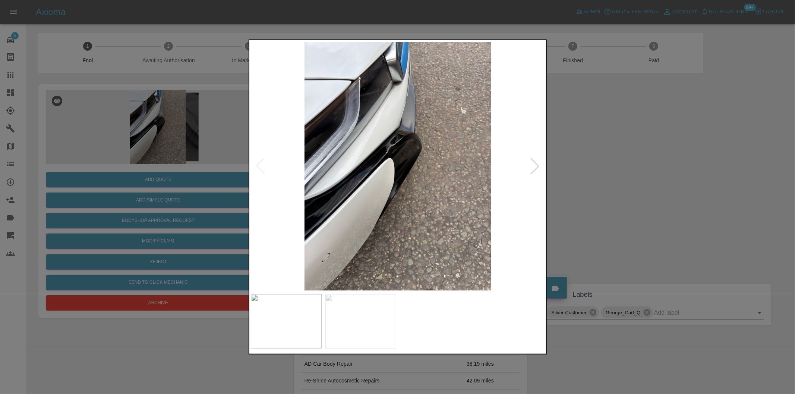
click at [538, 166] on div at bounding box center [535, 166] width 16 height 16
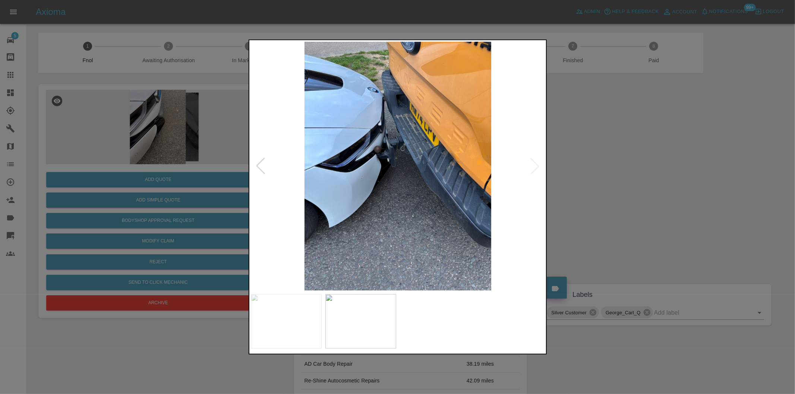
click at [538, 166] on img at bounding box center [398, 166] width 295 height 249
click at [638, 185] on div at bounding box center [397, 197] width 795 height 394
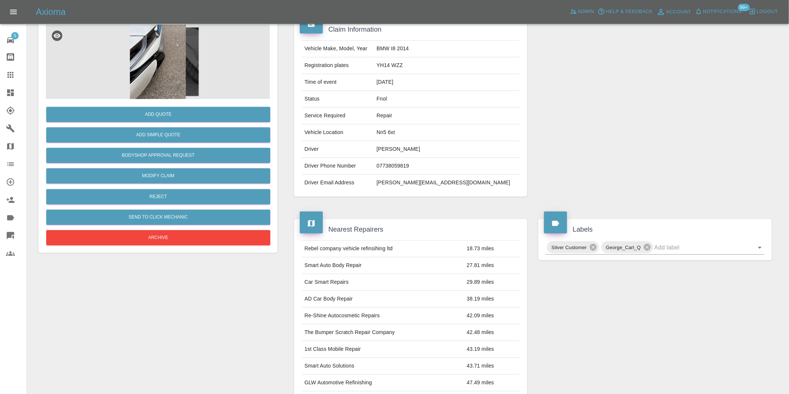
scroll to position [10, 0]
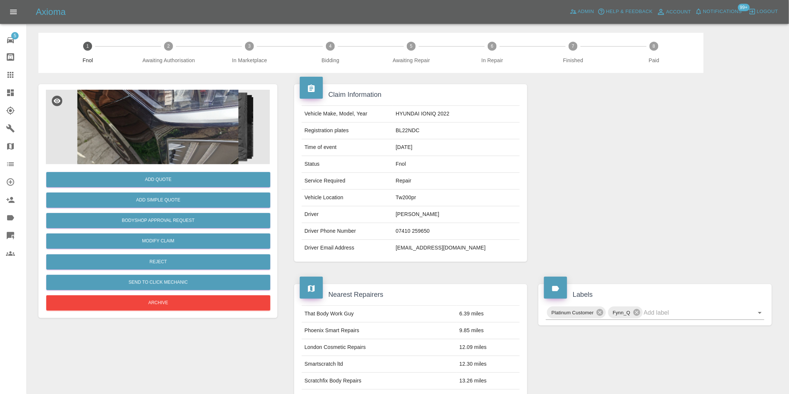
click at [164, 118] on img at bounding box center [158, 127] width 224 height 75
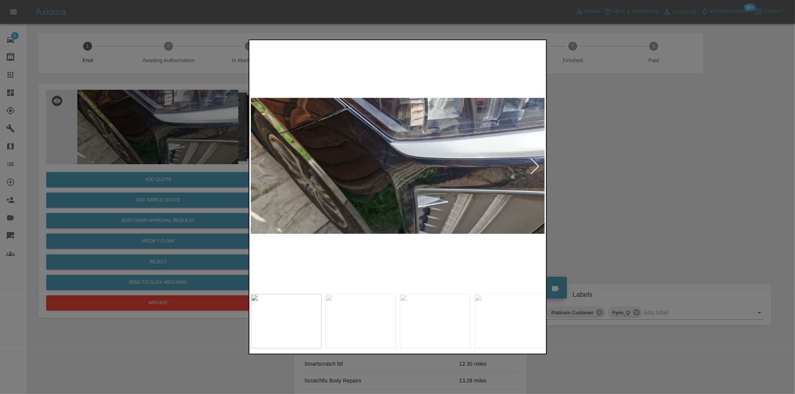
click at [535, 166] on div at bounding box center [535, 166] width 16 height 16
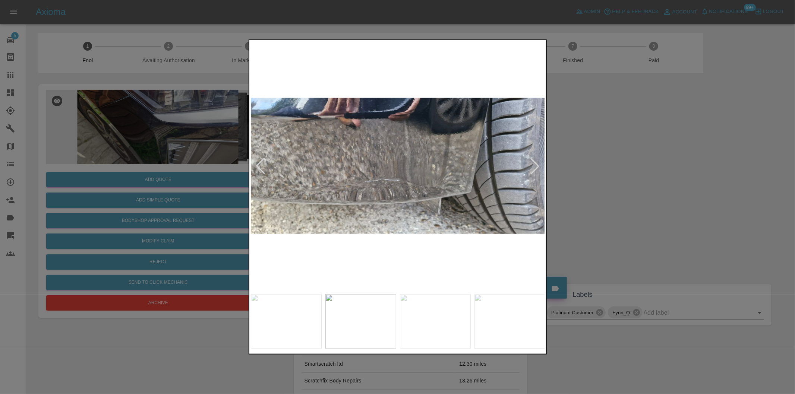
click at [535, 166] on div at bounding box center [535, 166] width 16 height 16
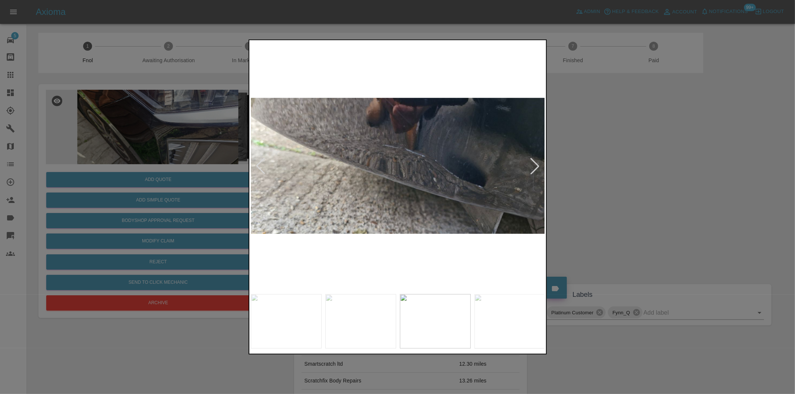
click at [535, 166] on div at bounding box center [535, 166] width 16 height 16
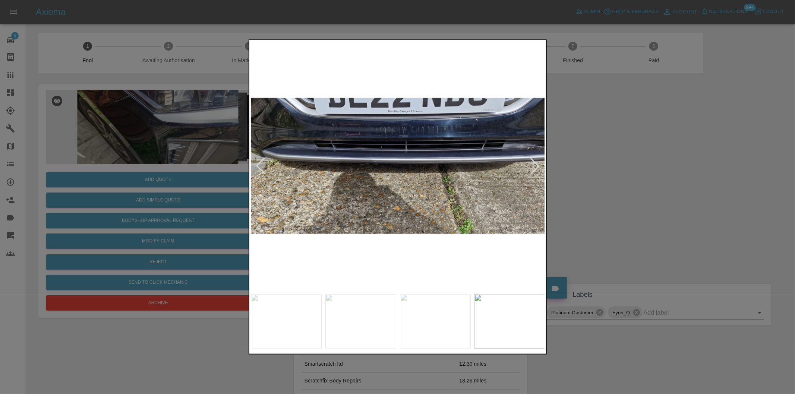
click at [535, 166] on div at bounding box center [535, 166] width 16 height 16
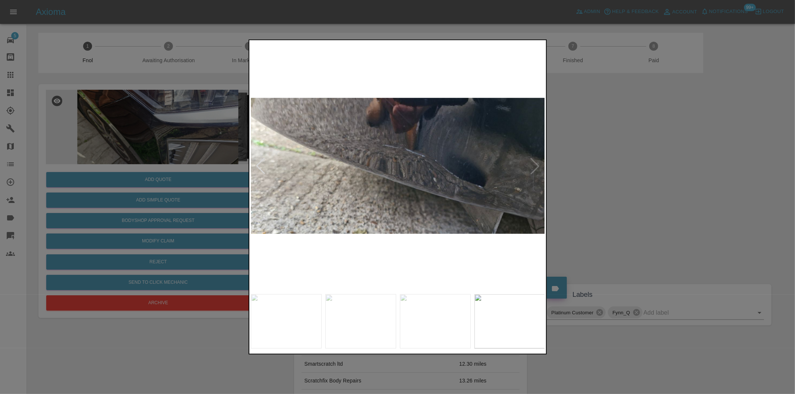
click at [535, 166] on img at bounding box center [398, 166] width 295 height 249
click at [638, 181] on div at bounding box center [397, 197] width 795 height 394
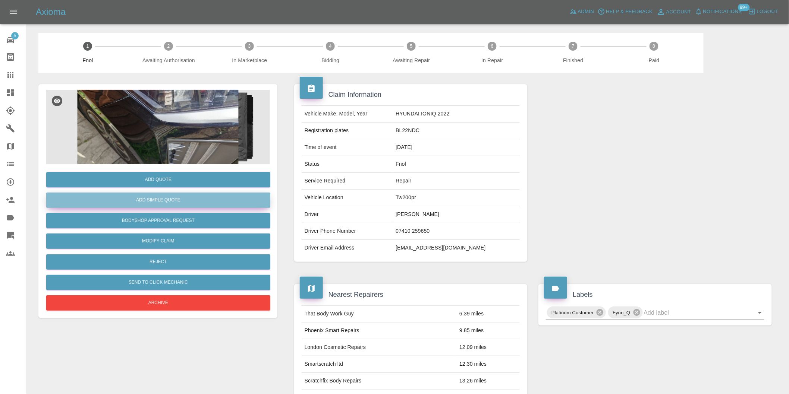
click at [181, 206] on button "Add Simple Quote" at bounding box center [158, 200] width 224 height 15
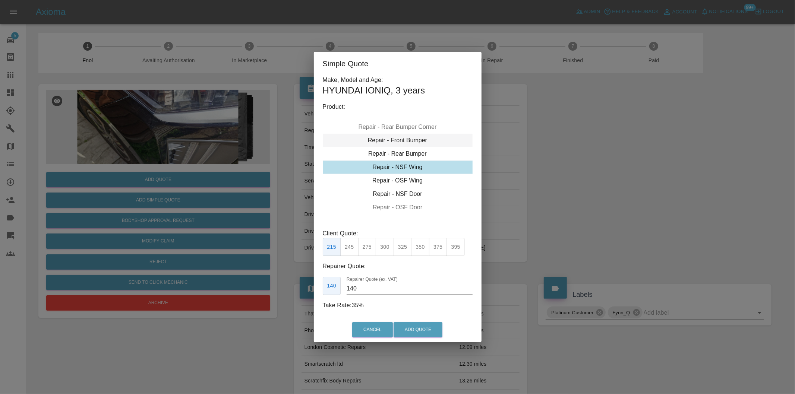
click at [408, 139] on div "Repair - Front Bumper" at bounding box center [398, 140] width 150 height 13
click at [370, 249] on button "350" at bounding box center [367, 247] width 18 height 18
type input "210"
click at [407, 330] on button "Add Quote" at bounding box center [418, 330] width 49 height 15
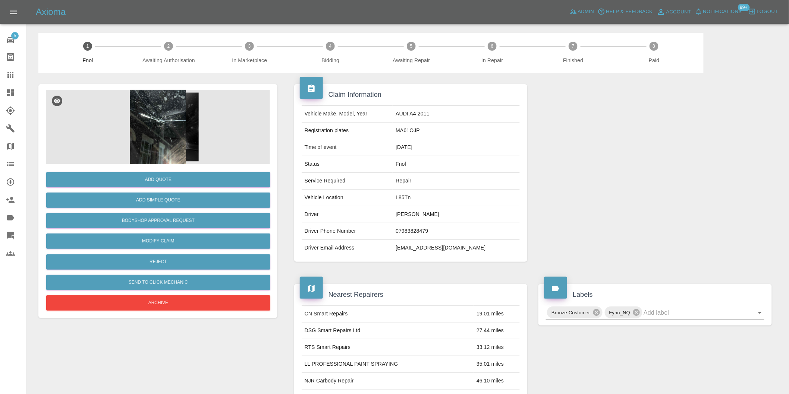
click at [150, 109] on img at bounding box center [158, 127] width 224 height 75
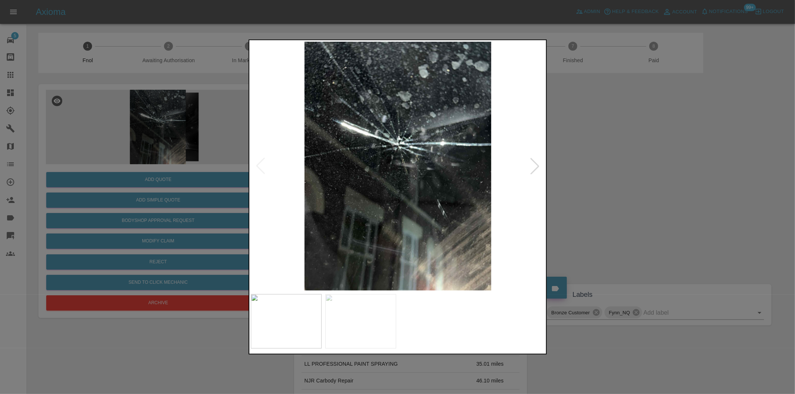
click at [629, 173] on div at bounding box center [397, 197] width 795 height 394
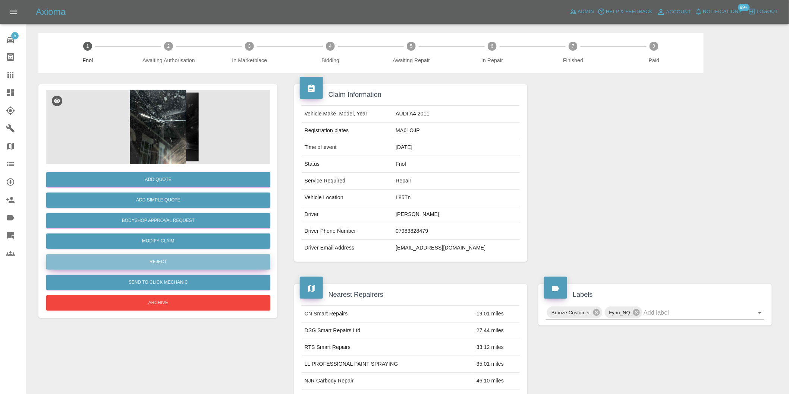
click at [168, 261] on button "Reject" at bounding box center [158, 262] width 224 height 15
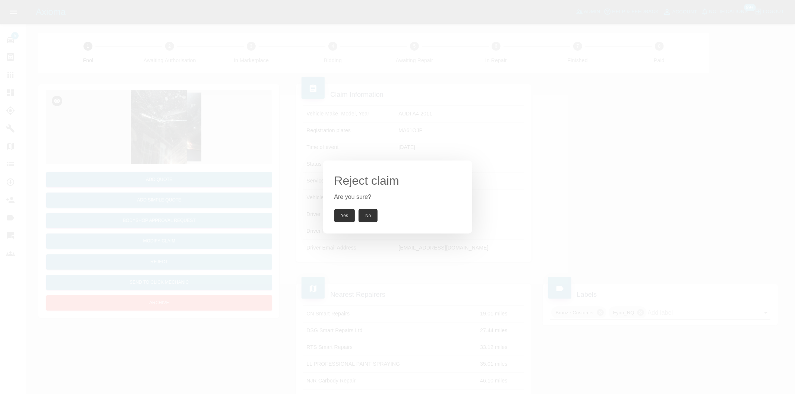
click at [341, 218] on button "Yes" at bounding box center [344, 215] width 21 height 13
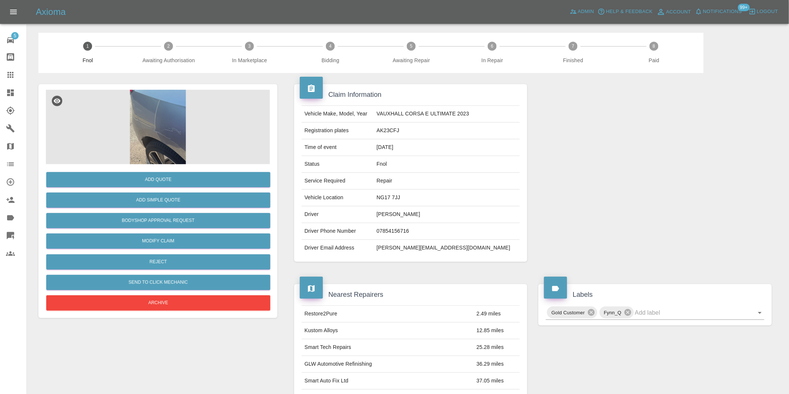
click at [163, 121] on img at bounding box center [158, 127] width 224 height 75
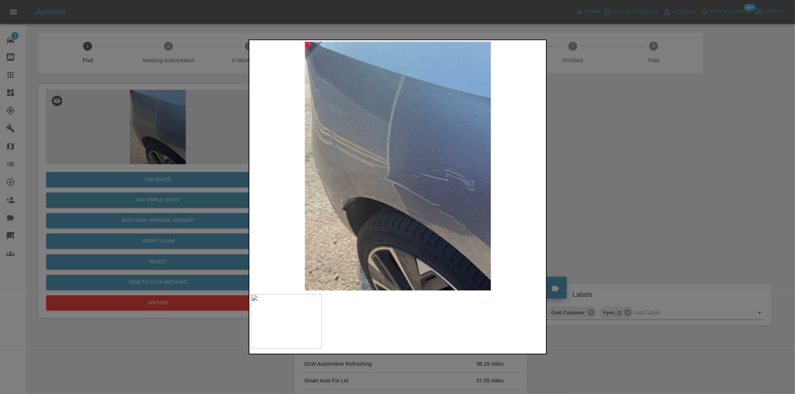
click at [597, 195] on div at bounding box center [397, 197] width 795 height 394
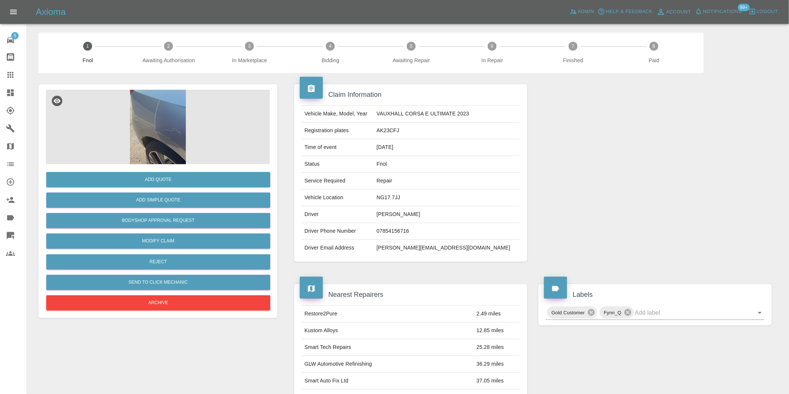
click at [154, 126] on img at bounding box center [158, 127] width 224 height 75
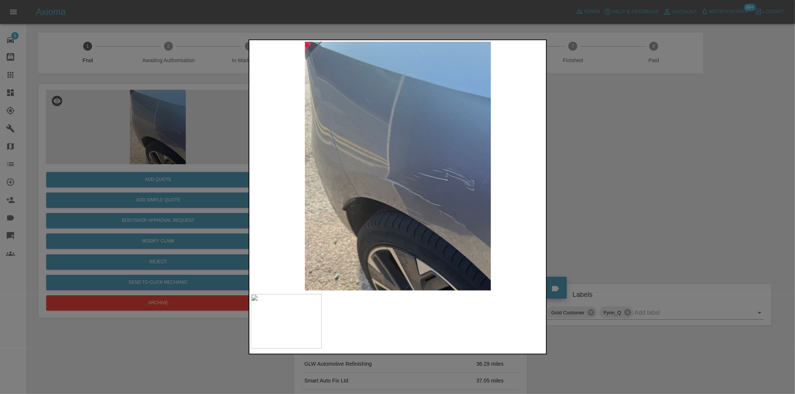
click at [662, 200] on div at bounding box center [397, 197] width 795 height 394
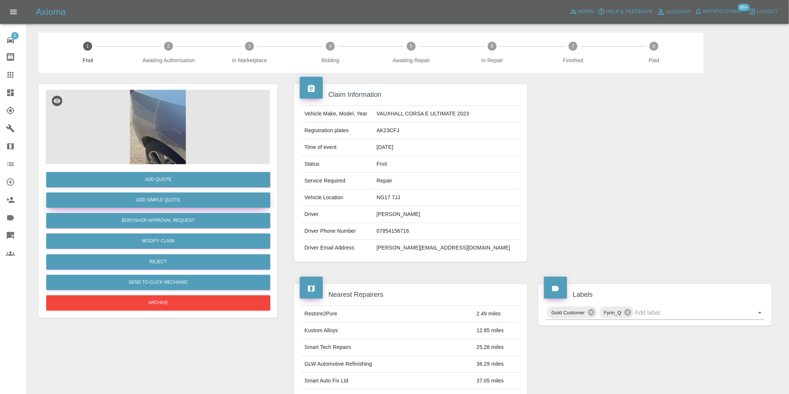
click at [199, 204] on button "Add Simple Quote" at bounding box center [158, 200] width 224 height 15
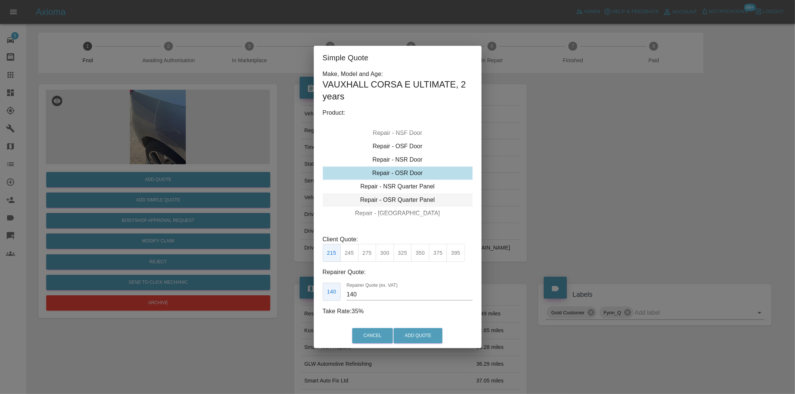
click at [406, 200] on div "Repair - OSR Quarter Panel" at bounding box center [398, 200] width 150 height 13
click at [386, 256] on button "300" at bounding box center [385, 253] width 18 height 18
click at [426, 340] on button "Add Quote" at bounding box center [418, 335] width 49 height 15
click at [405, 201] on div "Repair - OSR Quarter Panel" at bounding box center [398, 200] width 150 height 13
click at [384, 253] on button "300" at bounding box center [385, 253] width 18 height 18
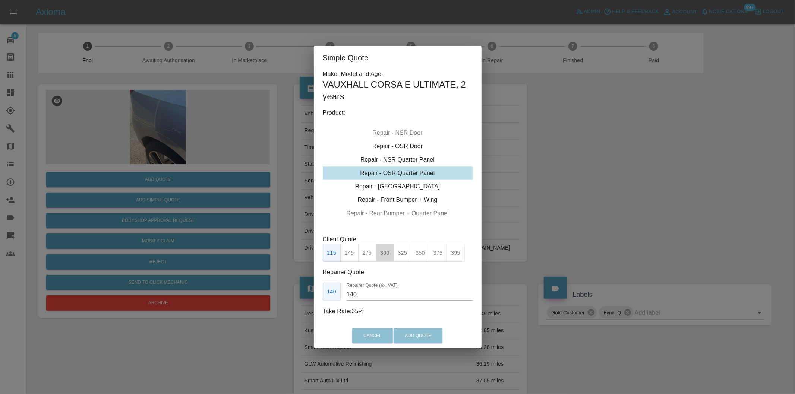
type input "190"
click at [412, 336] on div "Cancel Add Quote" at bounding box center [398, 336] width 168 height 25
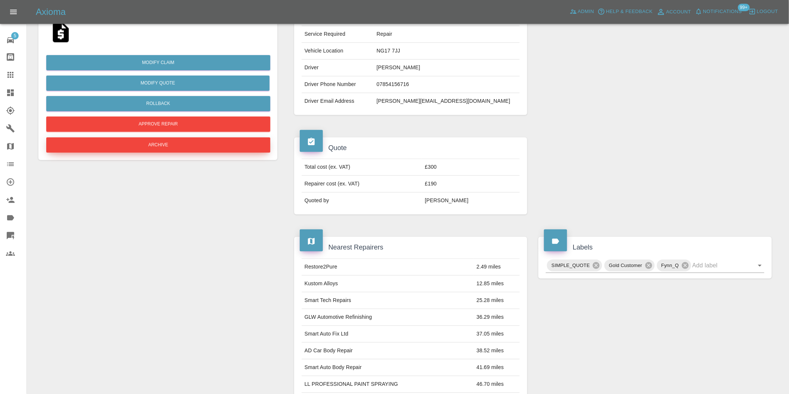
scroll to position [83, 0]
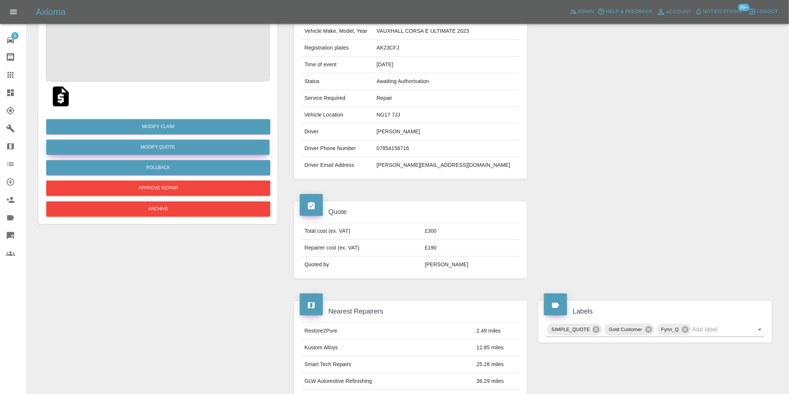
click at [158, 148] on button "Modify Quote" at bounding box center [157, 147] width 223 height 15
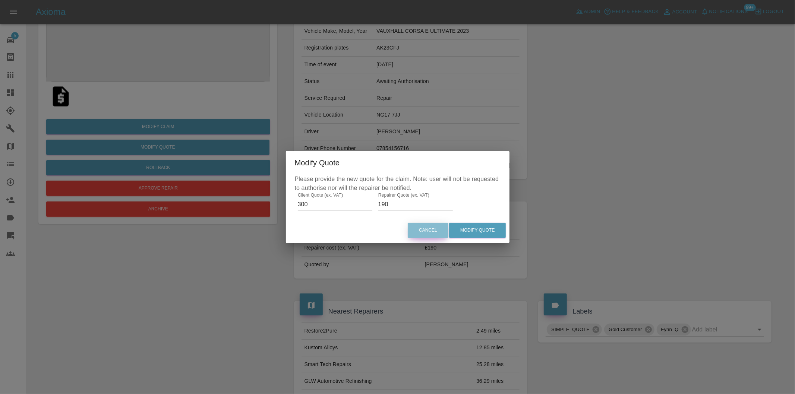
click at [430, 229] on button "Cancel" at bounding box center [428, 230] width 41 height 15
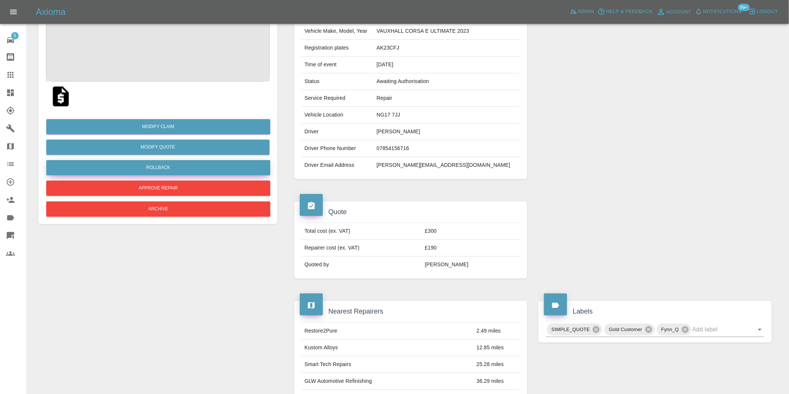
click at [192, 170] on button "Rollback" at bounding box center [158, 167] width 224 height 15
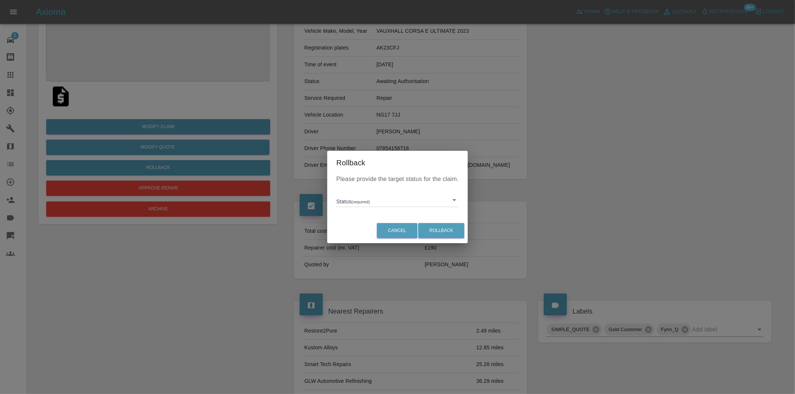
click at [374, 200] on body "Axioma Admin Help & Feedback Account Notifications 99+ Logout 5 Repair home Bod…" at bounding box center [397, 324] width 795 height 815
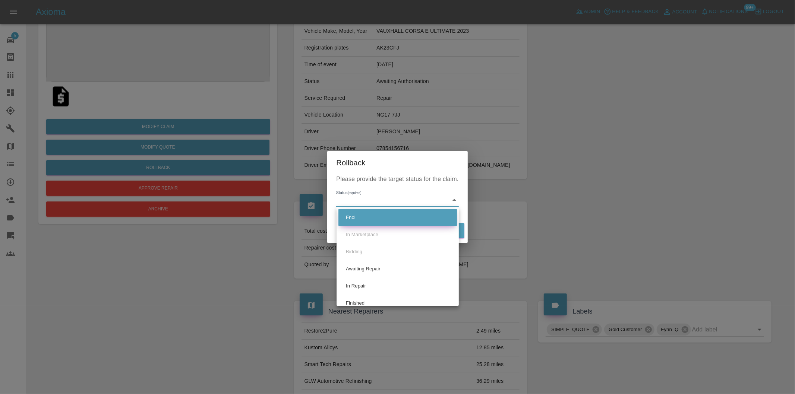
click at [367, 222] on li "Fnol" at bounding box center [398, 217] width 119 height 17
type input "fnol"
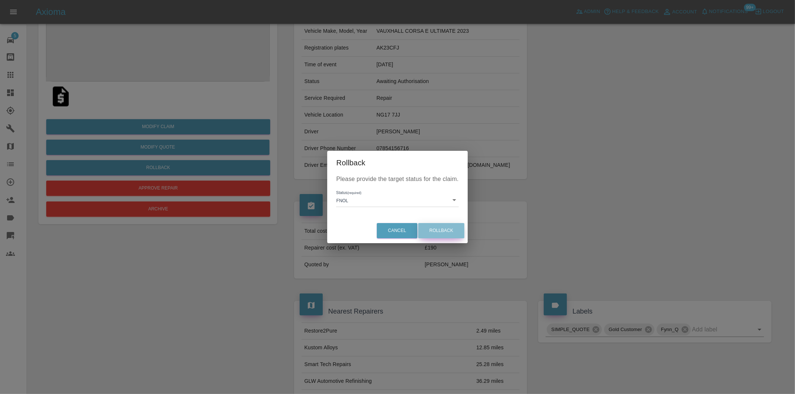
click at [433, 232] on button "Rollback" at bounding box center [441, 230] width 46 height 15
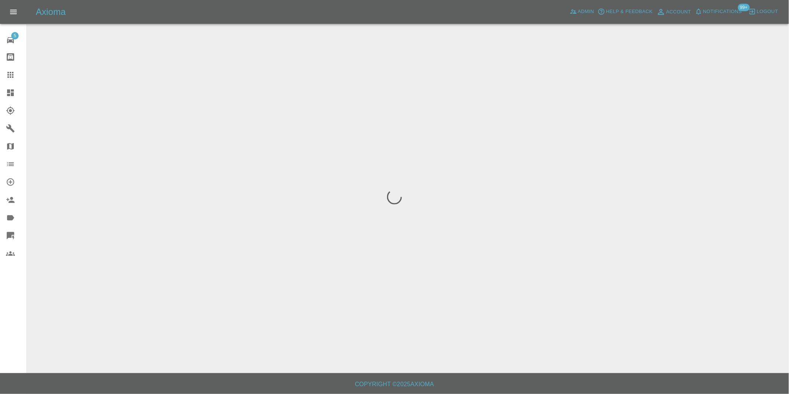
scroll to position [0, 0]
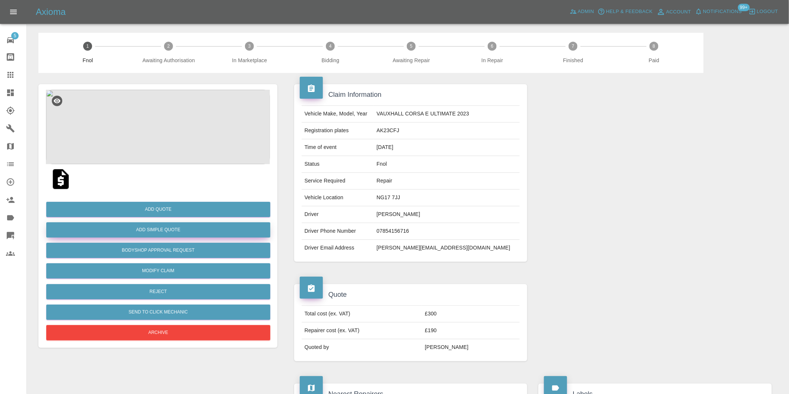
click at [166, 233] on button "Add Simple Quote" at bounding box center [158, 230] width 224 height 15
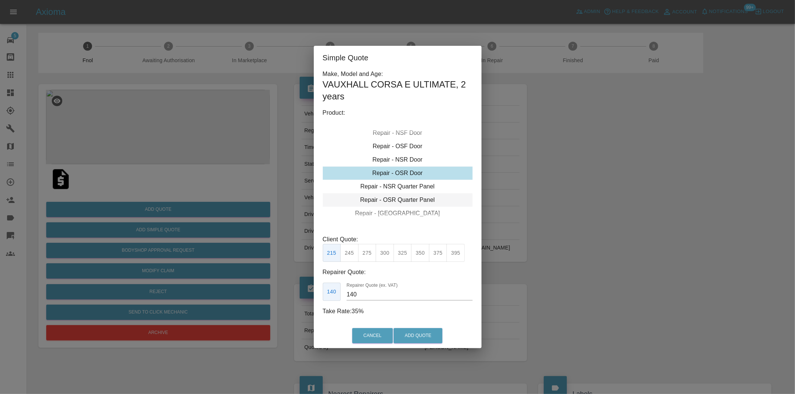
click at [412, 199] on div "Repair - OSR Quarter Panel" at bounding box center [398, 200] width 150 height 13
click at [383, 257] on button "300" at bounding box center [385, 253] width 18 height 18
type input "190"
click at [415, 334] on button "Add Quote" at bounding box center [418, 335] width 49 height 15
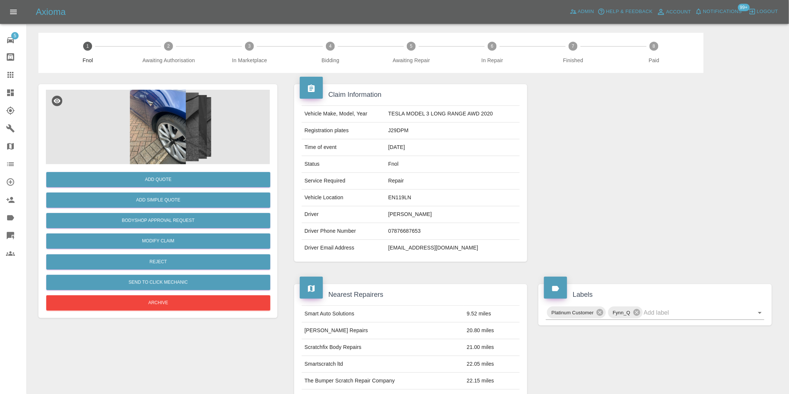
click at [157, 131] on img at bounding box center [158, 127] width 224 height 75
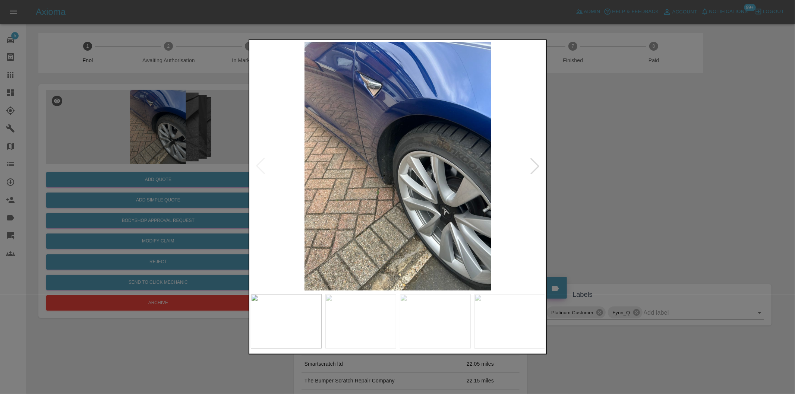
click at [536, 164] on div at bounding box center [535, 166] width 16 height 16
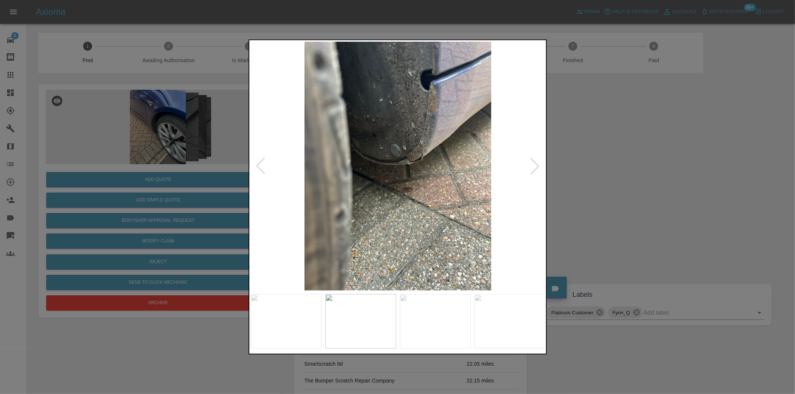
click at [536, 164] on div at bounding box center [535, 166] width 16 height 16
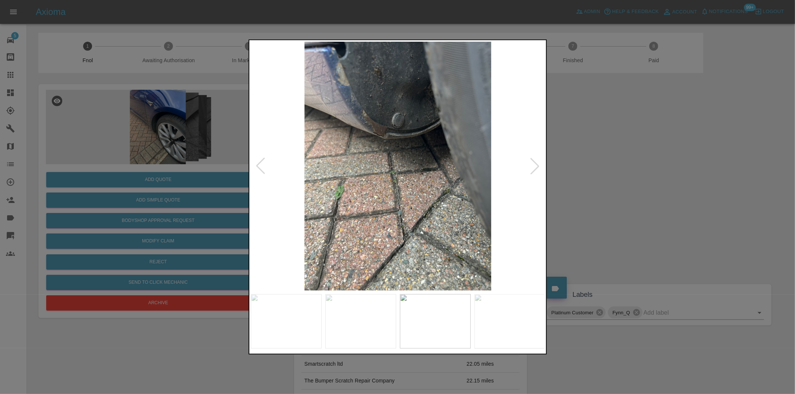
click at [536, 164] on div at bounding box center [535, 166] width 16 height 16
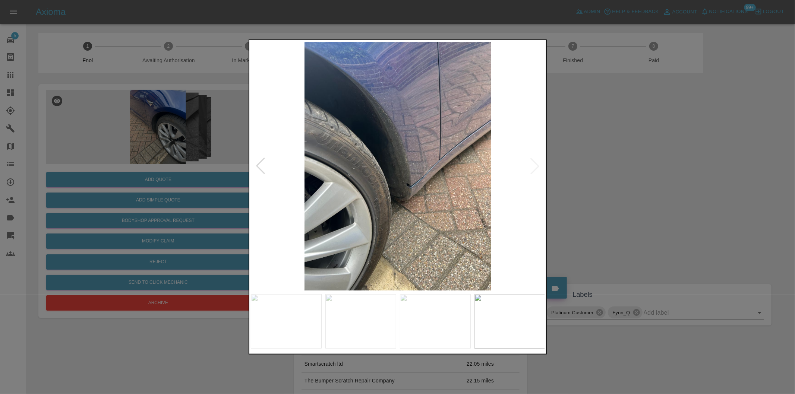
click at [533, 166] on img at bounding box center [398, 166] width 295 height 249
drag, startPoint x: 603, startPoint y: 184, endPoint x: 586, endPoint y: 183, distance: 16.8
click at [601, 184] on div at bounding box center [397, 197] width 795 height 394
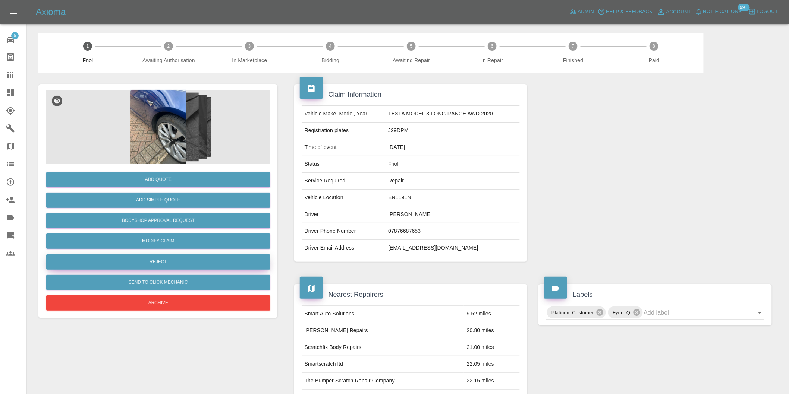
click at [177, 266] on button "Reject" at bounding box center [158, 262] width 224 height 15
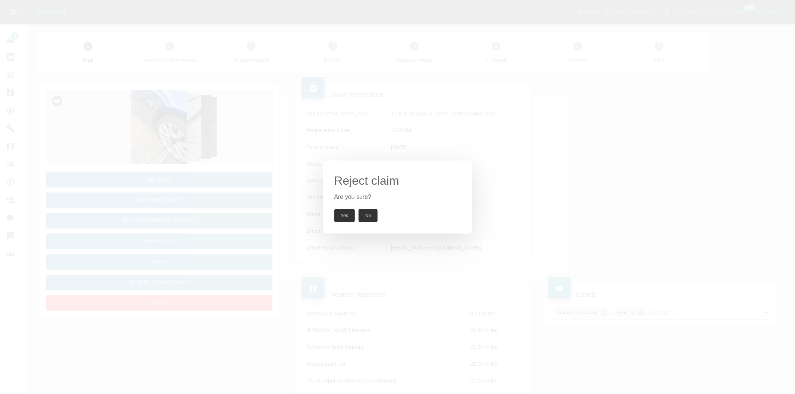
click at [343, 217] on button "Yes" at bounding box center [344, 215] width 21 height 13
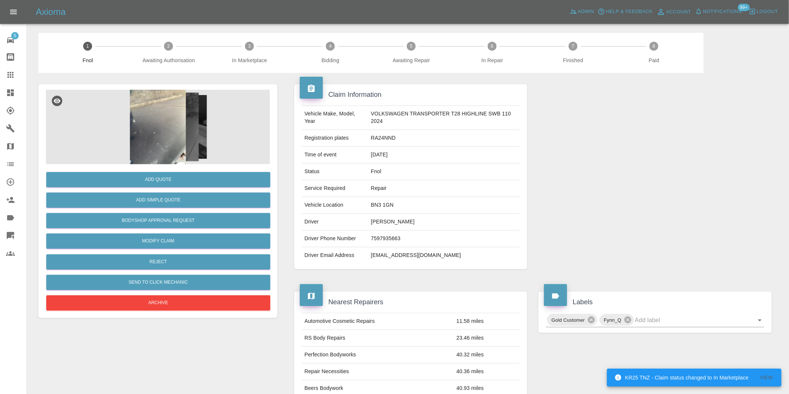
click at [169, 111] on img at bounding box center [158, 127] width 224 height 75
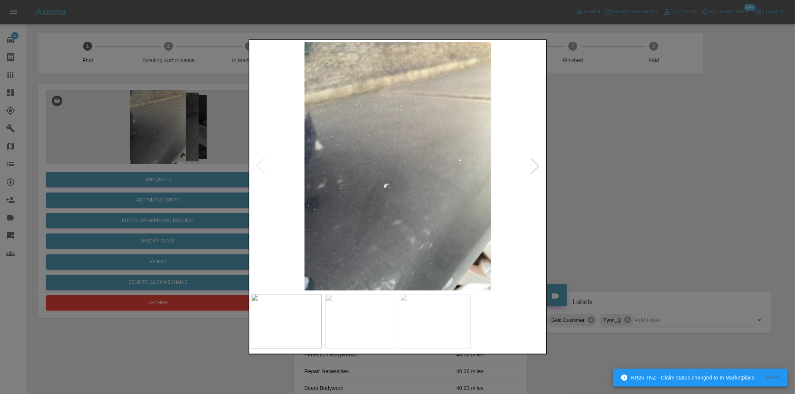
click at [534, 165] on div at bounding box center [535, 166] width 16 height 16
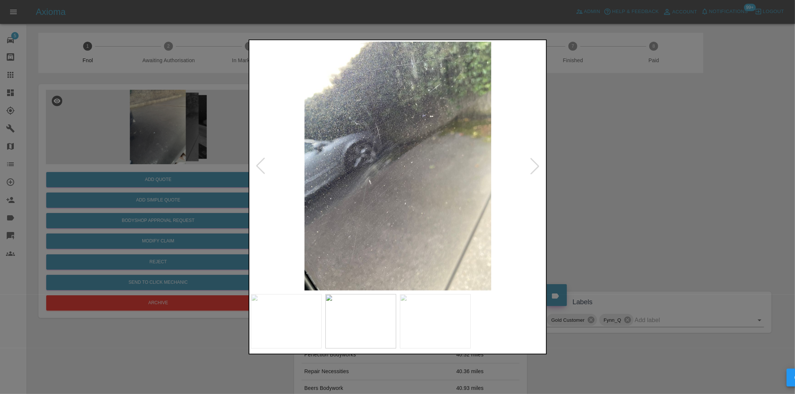
click at [534, 165] on div at bounding box center [535, 166] width 16 height 16
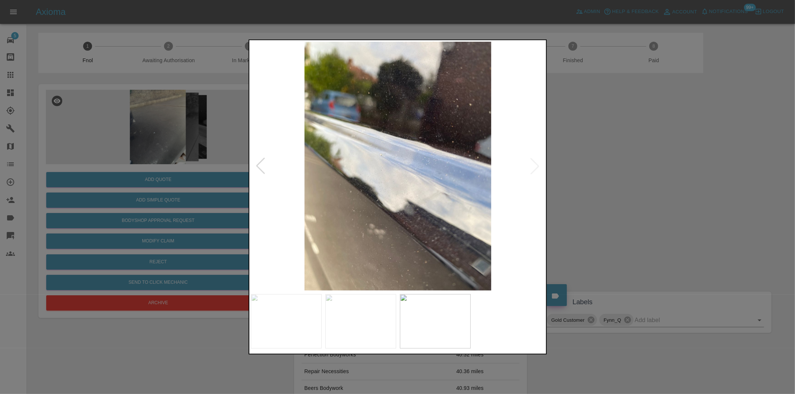
click at [534, 165] on img at bounding box center [398, 166] width 295 height 249
drag, startPoint x: 597, startPoint y: 177, endPoint x: 553, endPoint y: 170, distance: 44.6
click at [597, 177] on div at bounding box center [397, 197] width 795 height 394
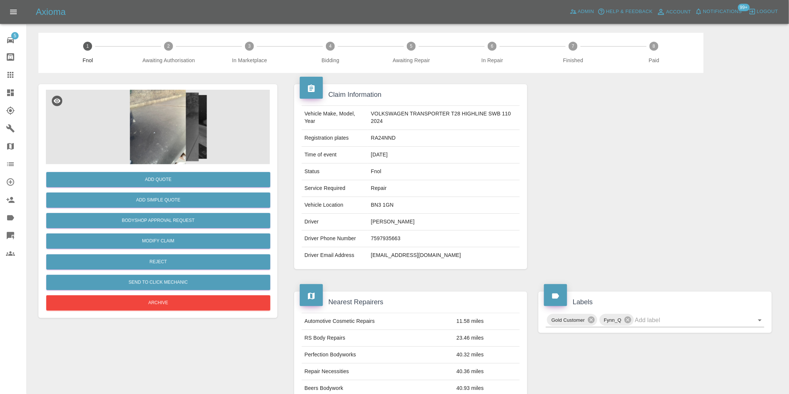
click at [169, 128] on img at bounding box center [158, 127] width 224 height 75
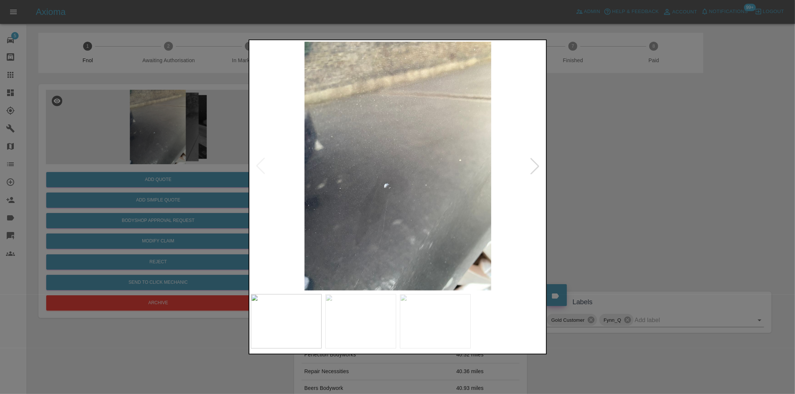
click at [536, 172] on div at bounding box center [535, 166] width 16 height 16
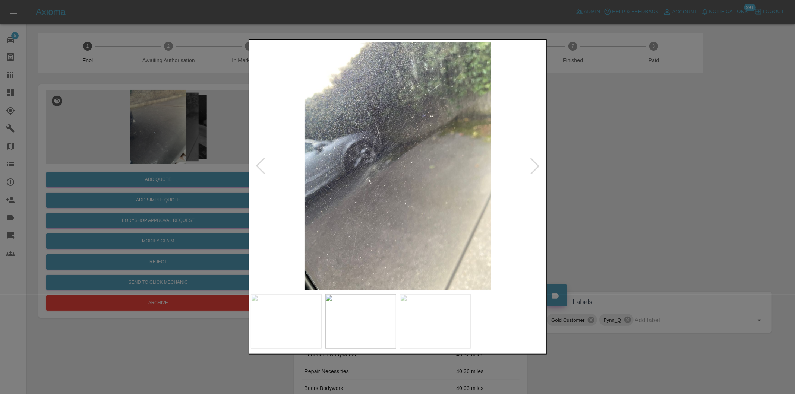
click at [531, 169] on div at bounding box center [535, 166] width 16 height 16
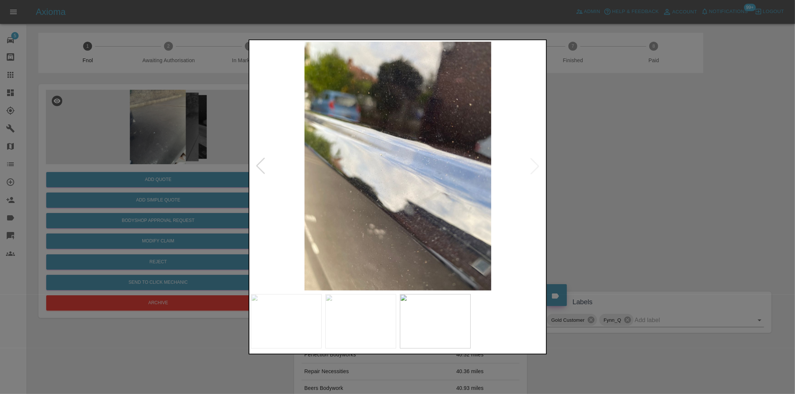
click at [628, 172] on div at bounding box center [397, 197] width 795 height 394
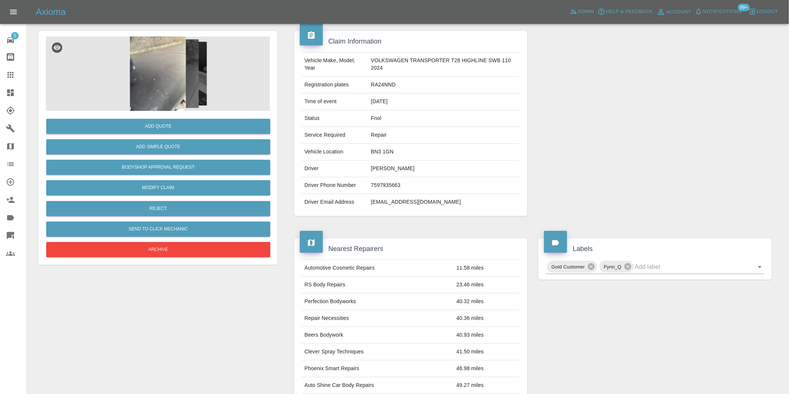
scroll to position [166, 0]
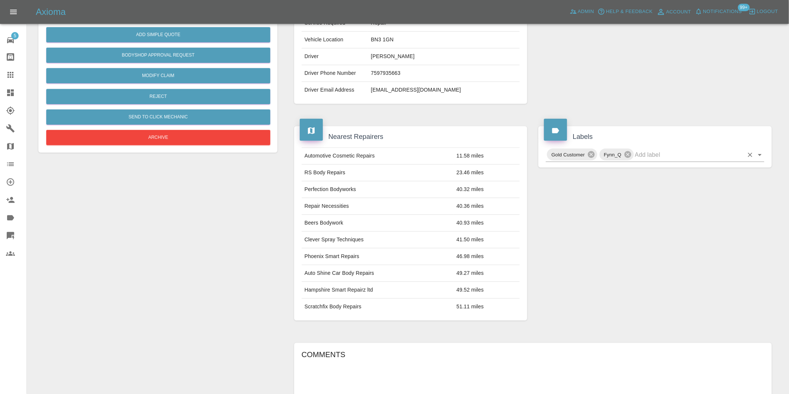
click at [761, 155] on icon "Open" at bounding box center [759, 155] width 9 height 9
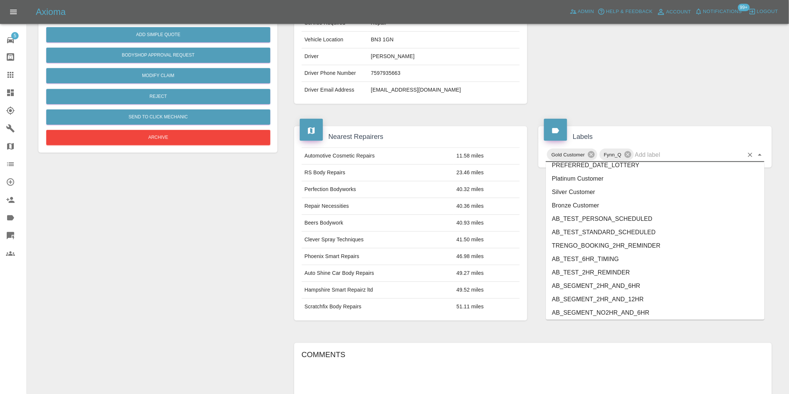
scroll to position [1592, 0]
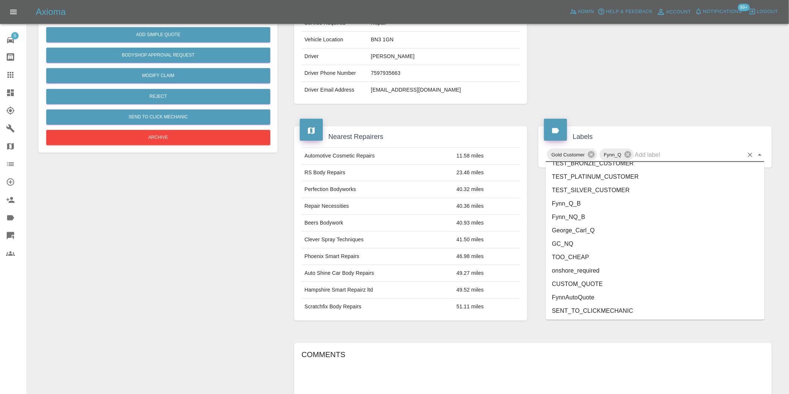
click at [602, 272] on li "onshore_required" at bounding box center [655, 270] width 218 height 13
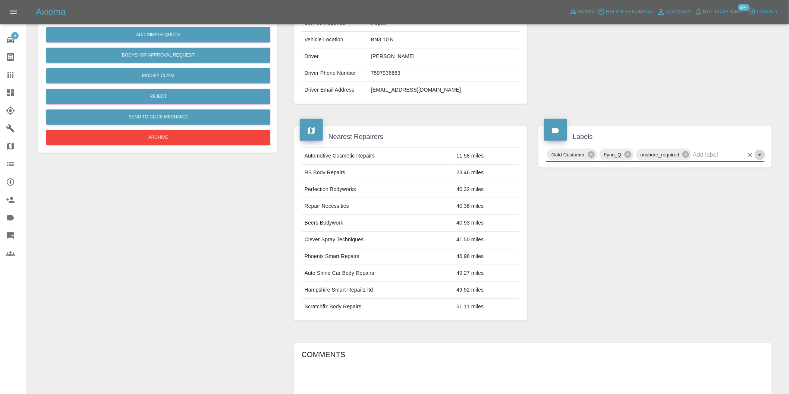
click at [761, 155] on icon "Open" at bounding box center [760, 155] width 4 height 2
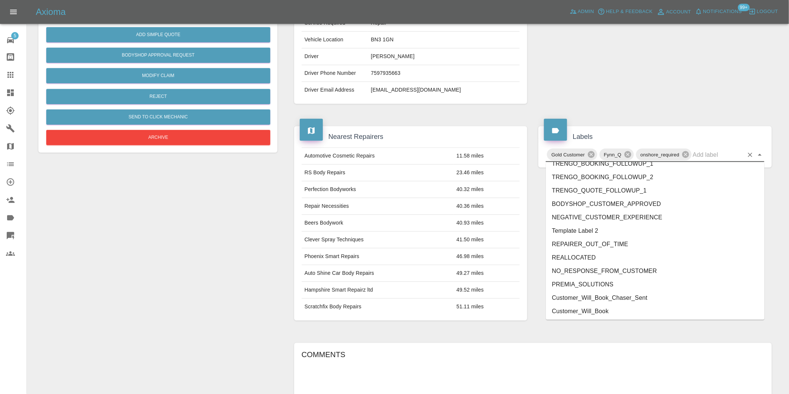
scroll to position [1579, 0]
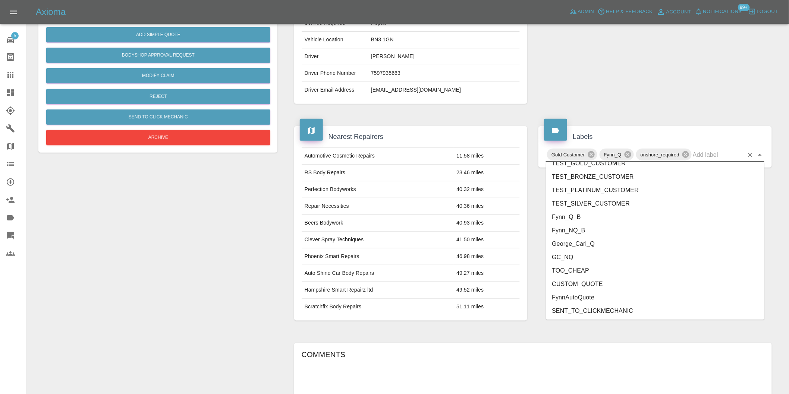
click at [582, 236] on li "Fynn_NQ_B" at bounding box center [655, 230] width 218 height 13
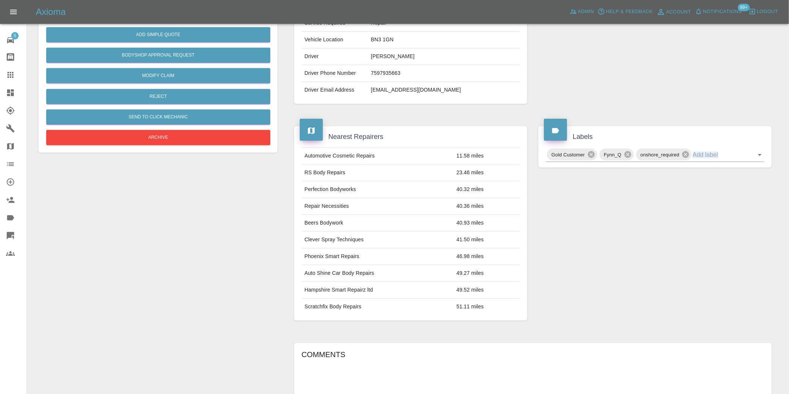
drag, startPoint x: 582, startPoint y: 236, endPoint x: 684, endPoint y: 186, distance: 113.2
click at [593, 232] on div "Labels Gold Customer Fynn_Q onshore_required" at bounding box center [655, 223] width 245 height 217
click at [673, 155] on icon at bounding box center [674, 155] width 8 height 8
click at [762, 157] on icon "Open" at bounding box center [759, 155] width 9 height 9
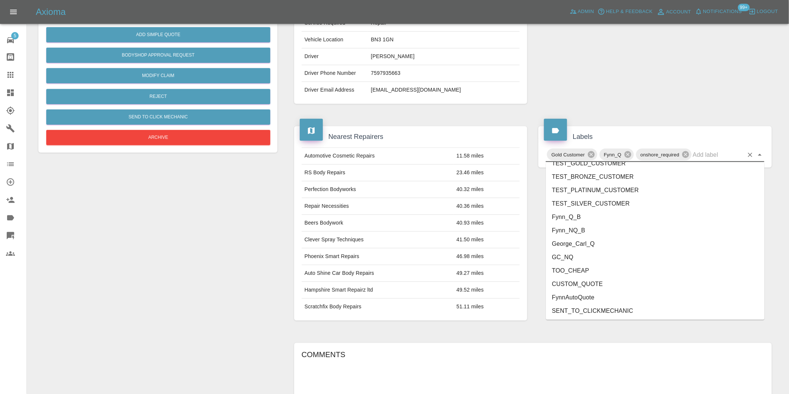
click at [591, 242] on li "George_Carl_Q" at bounding box center [655, 244] width 218 height 13
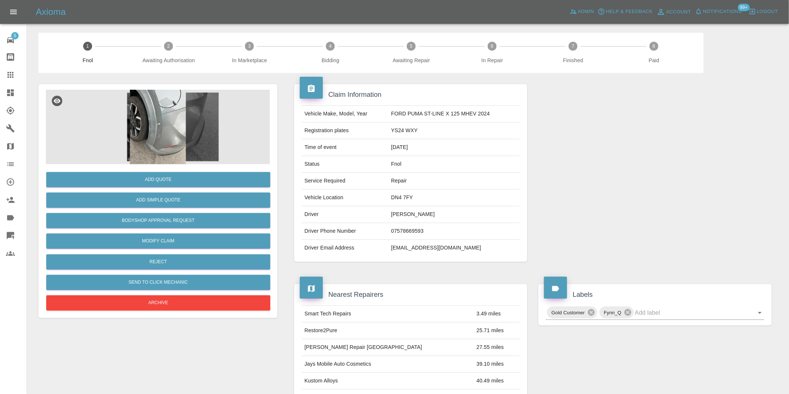
click at [163, 135] on img at bounding box center [158, 127] width 224 height 75
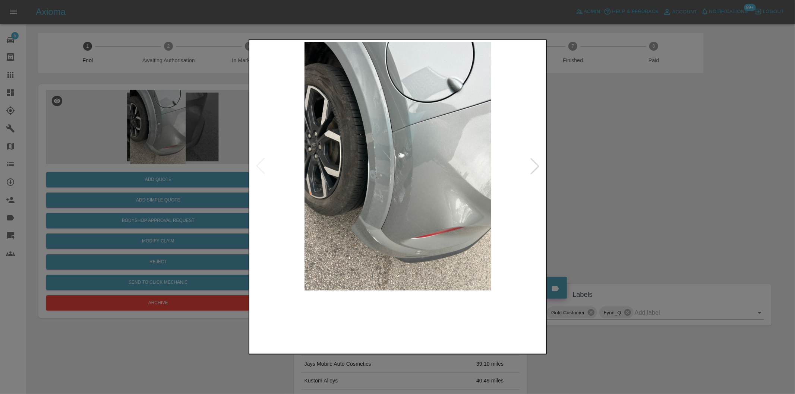
click at [393, 157] on img at bounding box center [398, 166] width 295 height 249
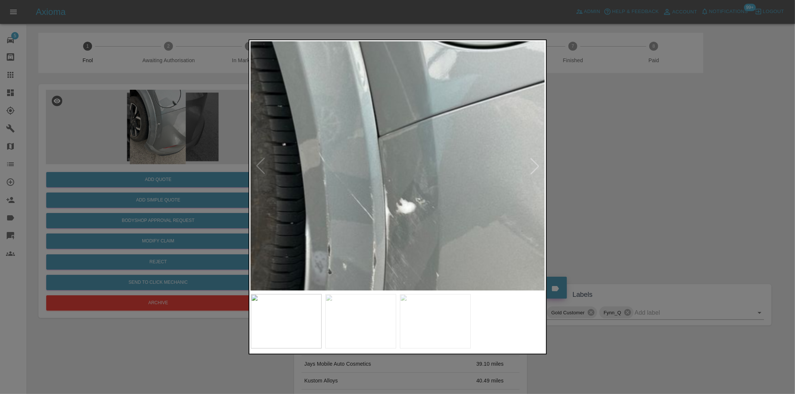
click at [375, 203] on img at bounding box center [395, 238] width 884 height 747
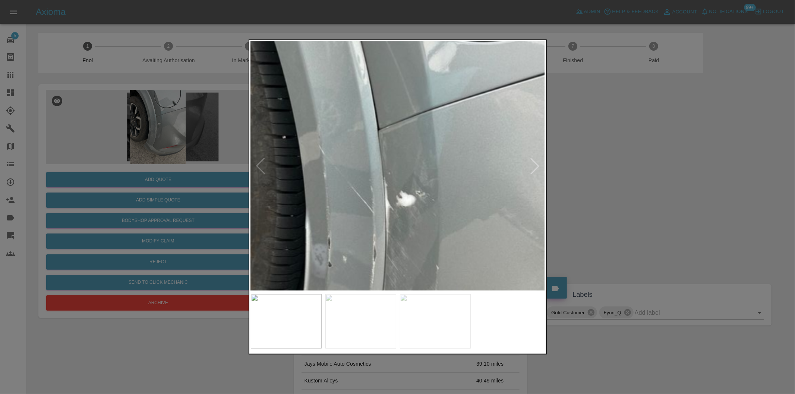
click at [388, 176] on img at bounding box center [395, 231] width 884 height 747
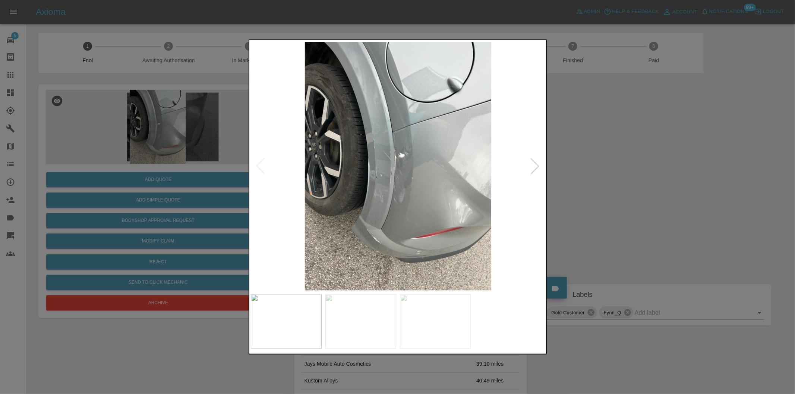
click at [622, 183] on div at bounding box center [397, 197] width 795 height 394
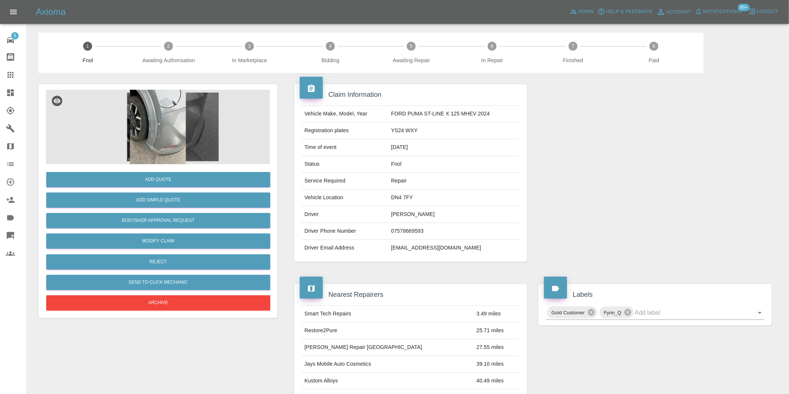
click at [170, 117] on img at bounding box center [158, 127] width 224 height 75
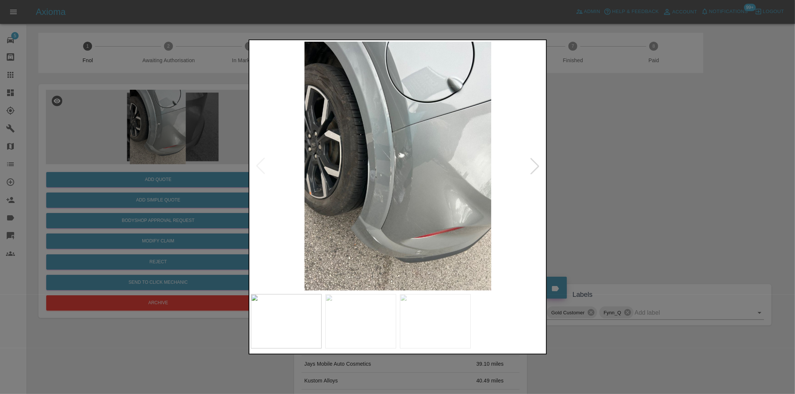
click at [601, 157] on div at bounding box center [397, 197] width 795 height 394
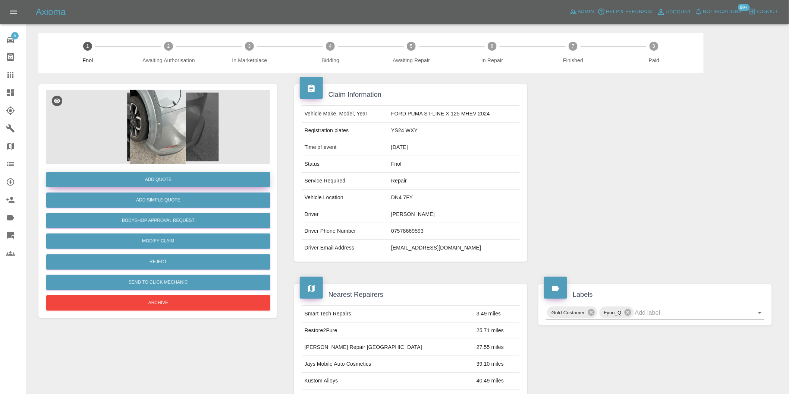
click at [159, 181] on button "Add Quote" at bounding box center [158, 179] width 224 height 15
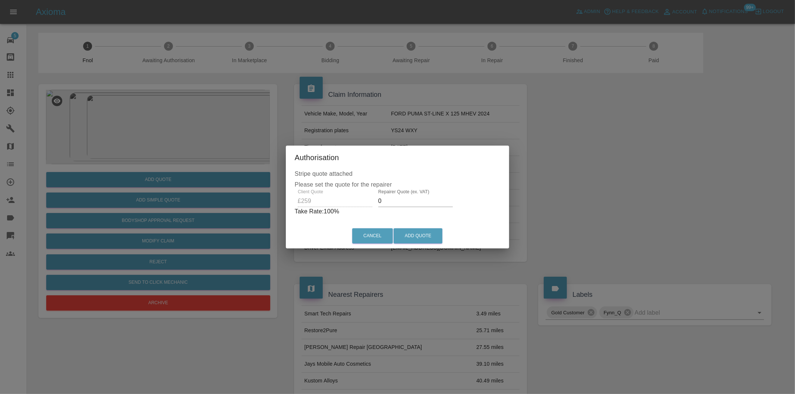
click at [387, 203] on input "0" at bounding box center [415, 201] width 75 height 12
type input "0165"
click at [414, 238] on button "Add Quote" at bounding box center [418, 236] width 49 height 15
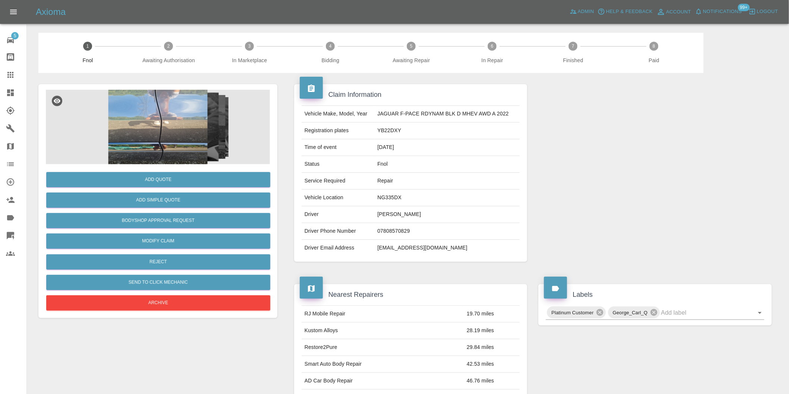
click at [176, 110] on img at bounding box center [158, 127] width 224 height 75
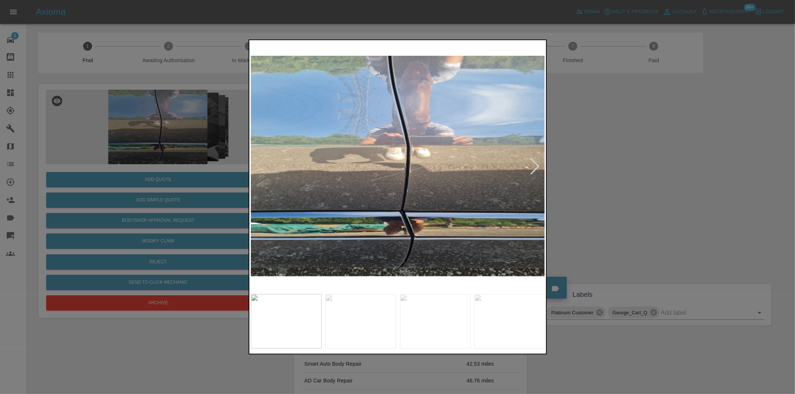
click at [539, 169] on div at bounding box center [535, 166] width 16 height 16
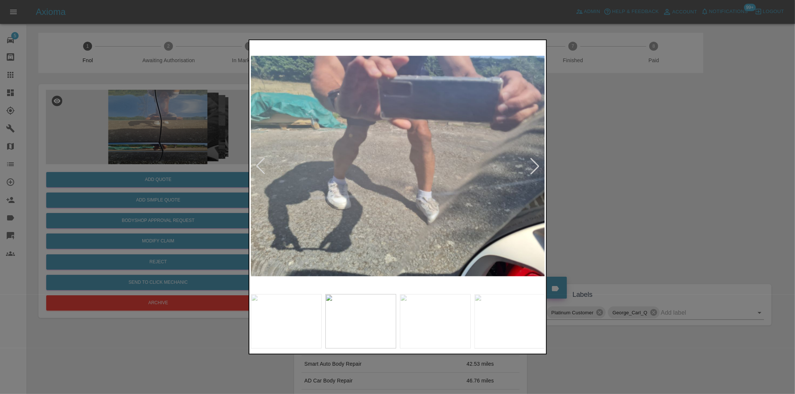
click at [539, 169] on div at bounding box center [535, 166] width 16 height 16
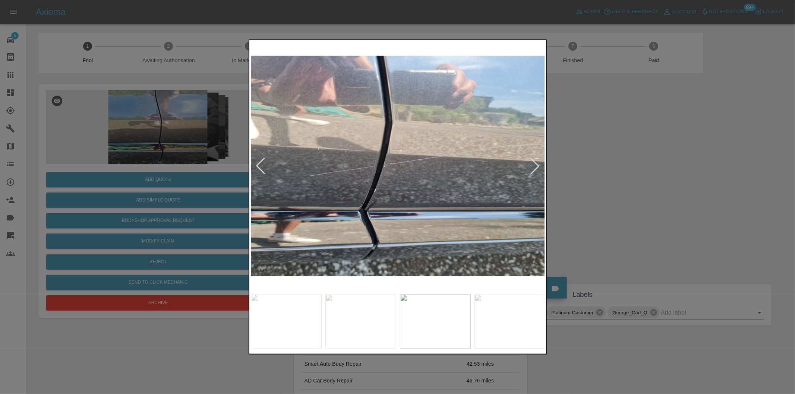
click at [539, 169] on div at bounding box center [535, 166] width 16 height 16
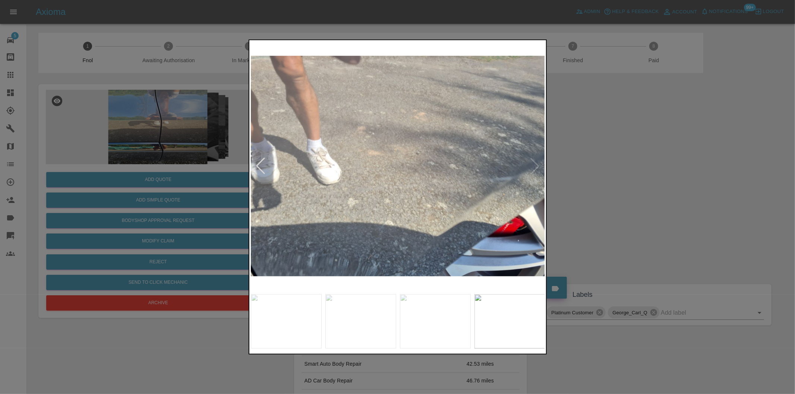
click at [539, 169] on img at bounding box center [398, 166] width 295 height 249
drag, startPoint x: 648, startPoint y: 183, endPoint x: 523, endPoint y: 213, distance: 128.6
click at [648, 184] on div at bounding box center [397, 197] width 795 height 394
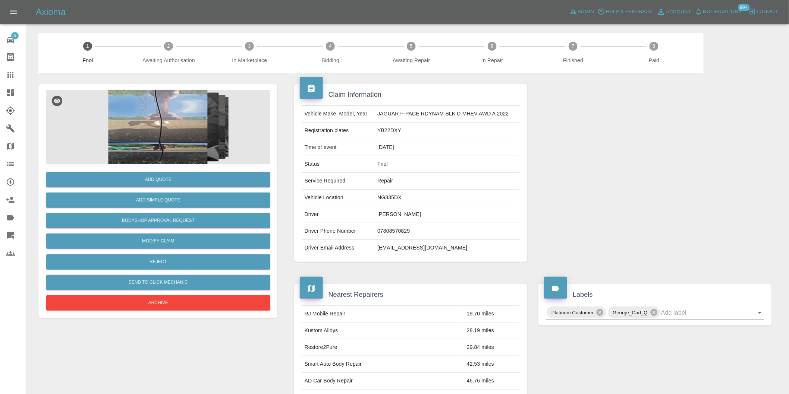
click at [157, 129] on img at bounding box center [158, 127] width 224 height 75
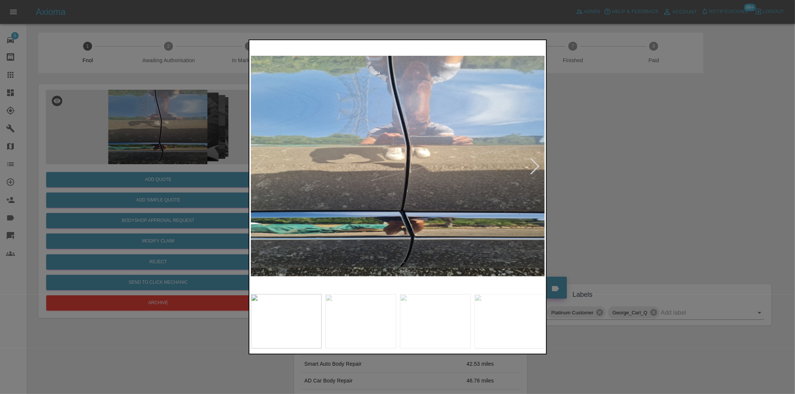
click at [534, 163] on div at bounding box center [535, 166] width 16 height 16
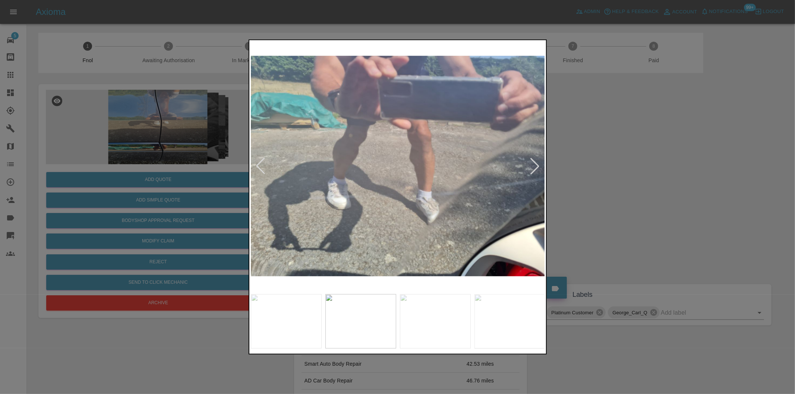
click at [534, 163] on div at bounding box center [535, 166] width 16 height 16
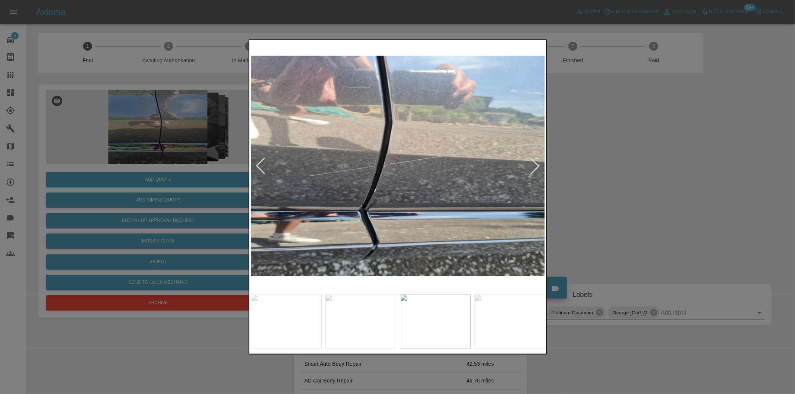
click at [534, 163] on div at bounding box center [535, 166] width 16 height 16
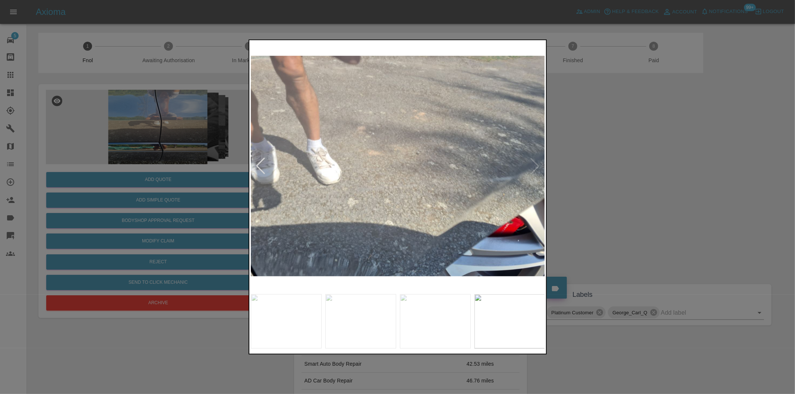
click at [534, 163] on img at bounding box center [398, 166] width 295 height 249
click at [635, 188] on div at bounding box center [397, 197] width 795 height 394
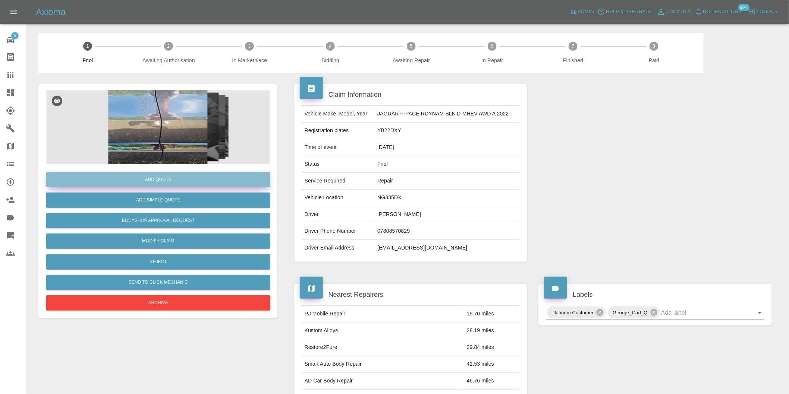
click at [172, 178] on button "Add Quote" at bounding box center [158, 179] width 224 height 15
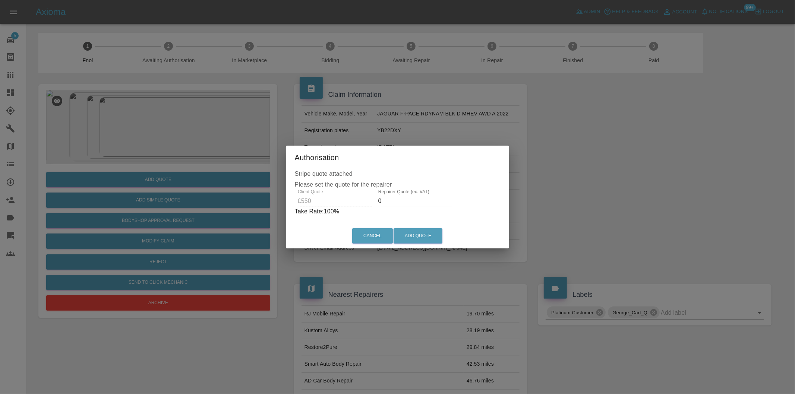
click at [396, 203] on input "0" at bounding box center [415, 201] width 75 height 12
type input "0350"
click at [423, 235] on button "Add Quote" at bounding box center [418, 236] width 49 height 15
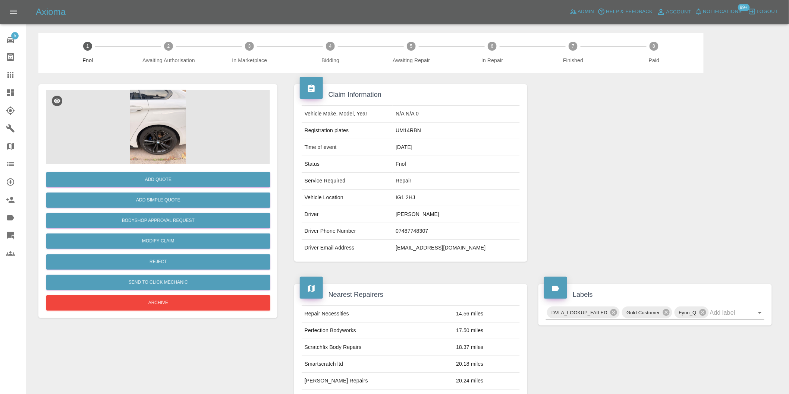
click at [166, 107] on img at bounding box center [158, 127] width 224 height 75
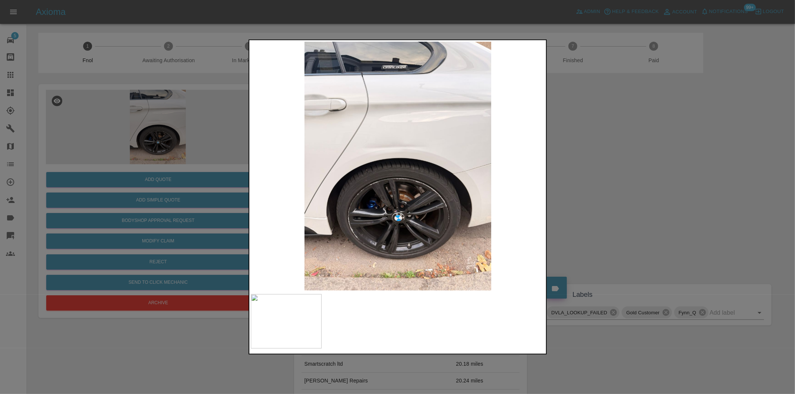
click at [605, 196] on div at bounding box center [397, 197] width 795 height 394
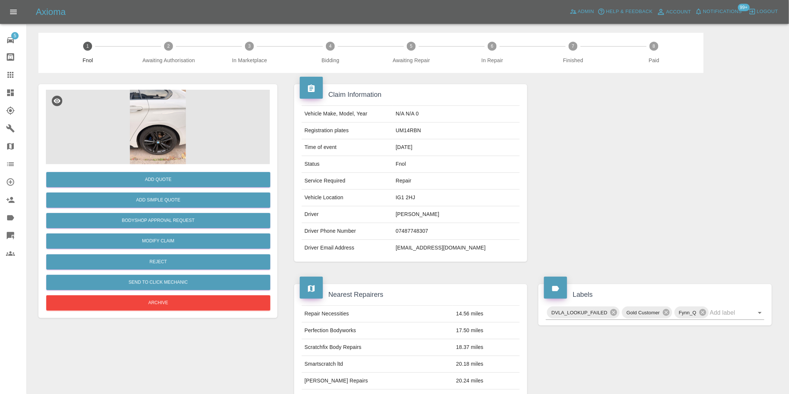
click at [163, 133] on img at bounding box center [158, 127] width 224 height 75
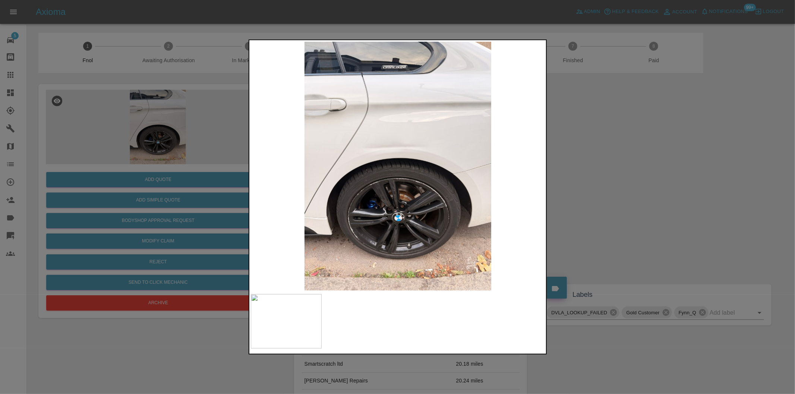
drag, startPoint x: 572, startPoint y: 160, endPoint x: 399, endPoint y: 161, distance: 172.3
click at [572, 159] on div at bounding box center [397, 197] width 795 height 394
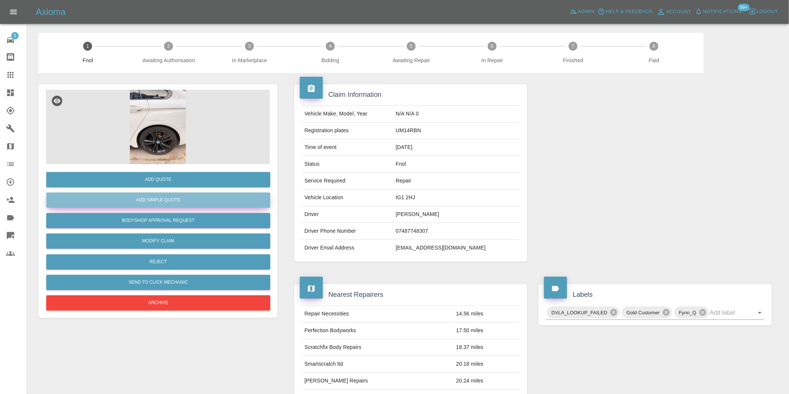
click at [166, 196] on button "Add Simple Quote" at bounding box center [158, 200] width 224 height 15
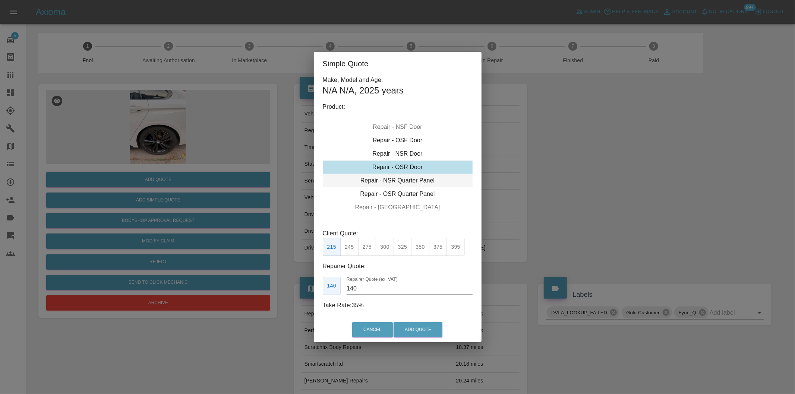
click at [414, 179] on div "Repair - NSR Quarter Panel" at bounding box center [398, 180] width 150 height 13
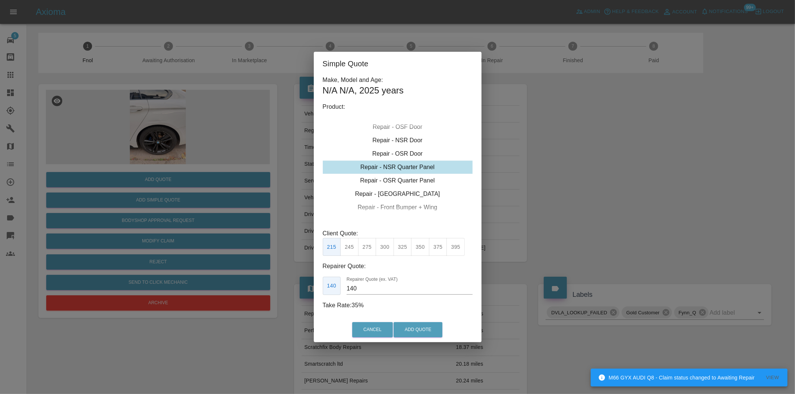
drag, startPoint x: 405, startPoint y: 248, endPoint x: 411, endPoint y: 248, distance: 5.2
click at [405, 248] on button "325" at bounding box center [403, 247] width 18 height 18
type input "210"
click at [422, 333] on button "Add Quote" at bounding box center [418, 330] width 49 height 15
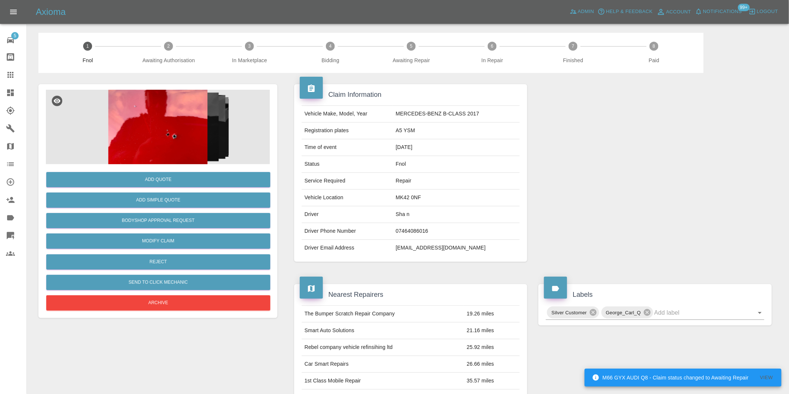
click at [147, 111] on img at bounding box center [158, 127] width 224 height 75
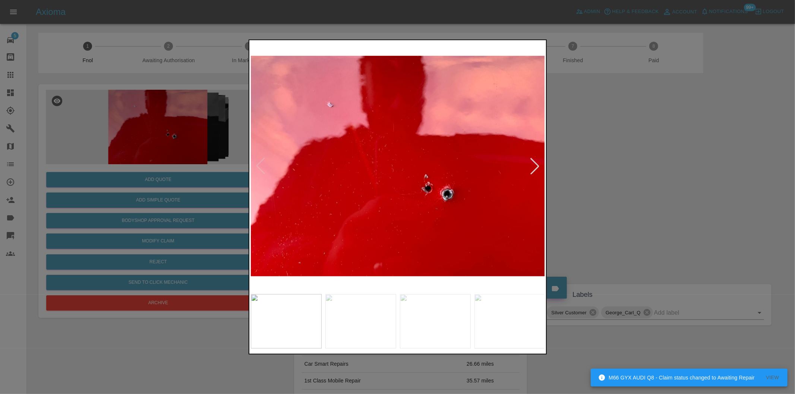
click at [534, 163] on div at bounding box center [535, 166] width 16 height 16
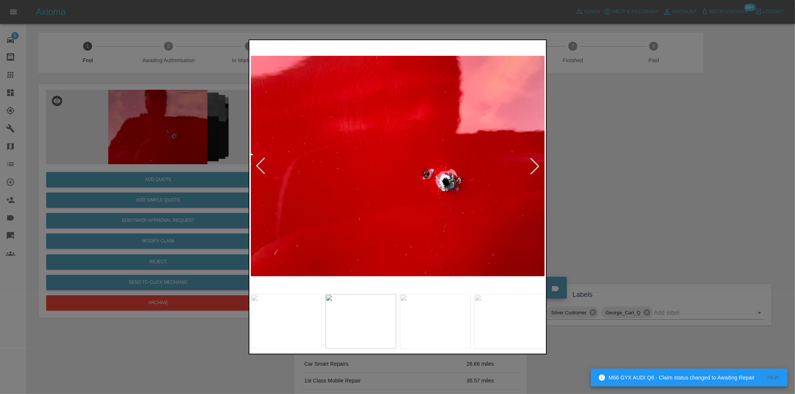
click at [534, 163] on div at bounding box center [535, 166] width 16 height 16
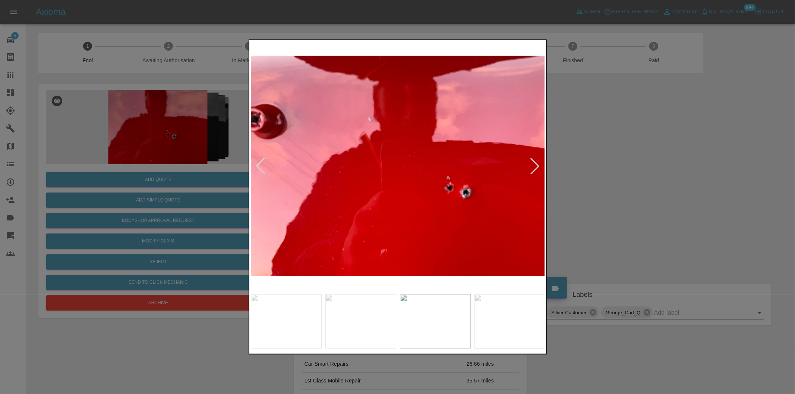
click at [534, 163] on div at bounding box center [535, 166] width 16 height 16
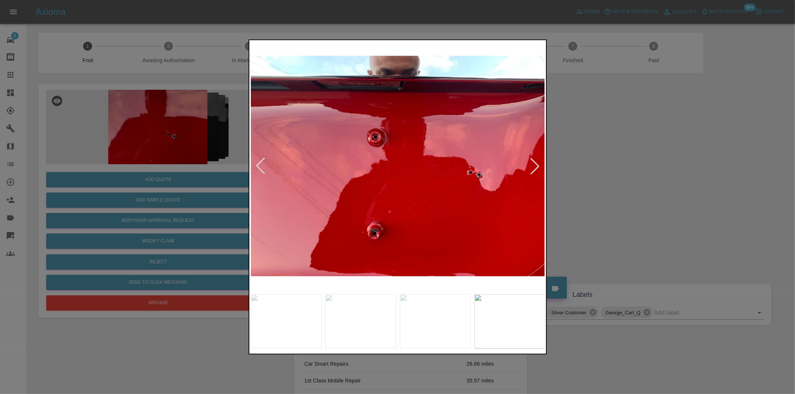
click at [534, 163] on div at bounding box center [535, 166] width 16 height 16
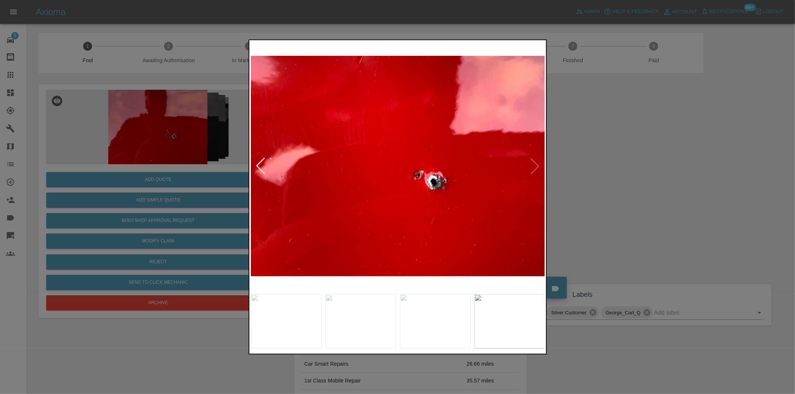
click at [534, 163] on img at bounding box center [398, 166] width 295 height 249
click at [601, 176] on div at bounding box center [397, 197] width 795 height 394
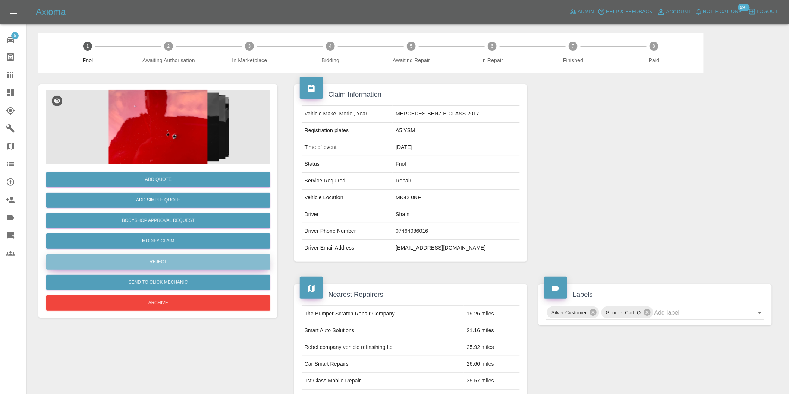
click at [176, 265] on button "Reject" at bounding box center [158, 262] width 224 height 15
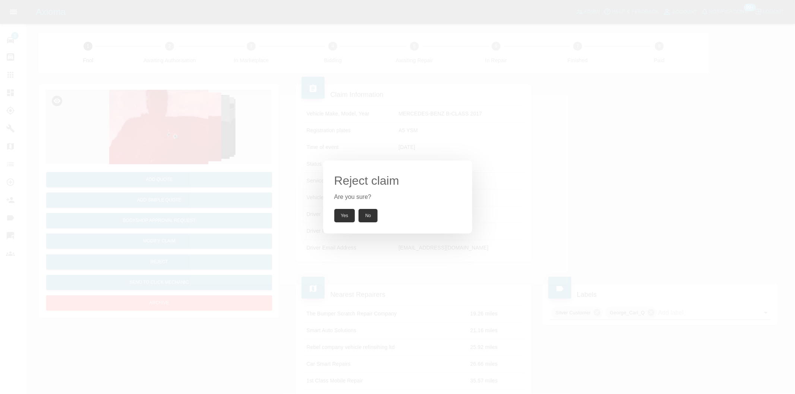
click at [344, 217] on button "Yes" at bounding box center [344, 215] width 21 height 13
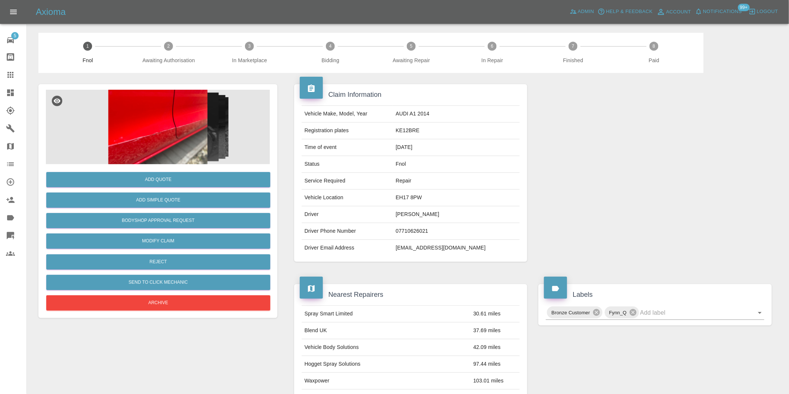
click at [167, 122] on img at bounding box center [158, 127] width 224 height 75
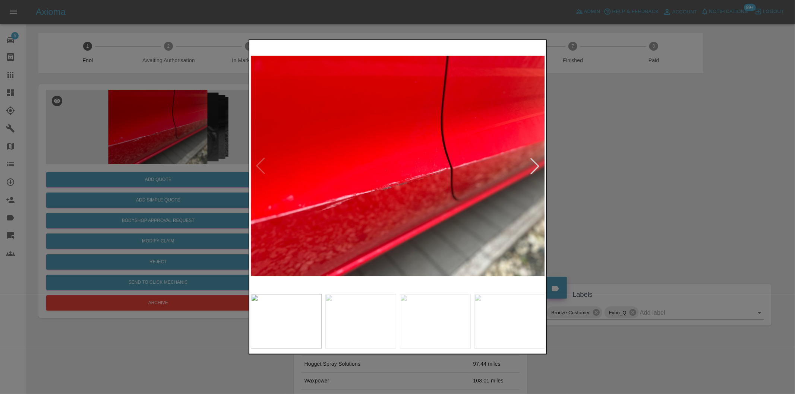
click at [535, 166] on div at bounding box center [535, 166] width 16 height 16
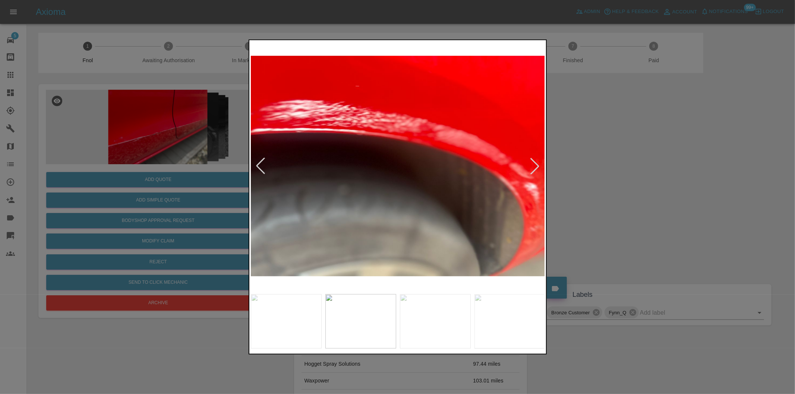
click at [535, 166] on div at bounding box center [535, 166] width 16 height 16
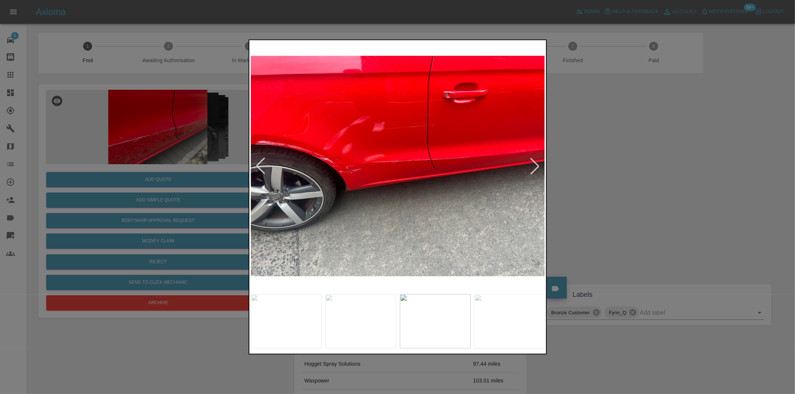
click at [535, 166] on div at bounding box center [535, 166] width 16 height 16
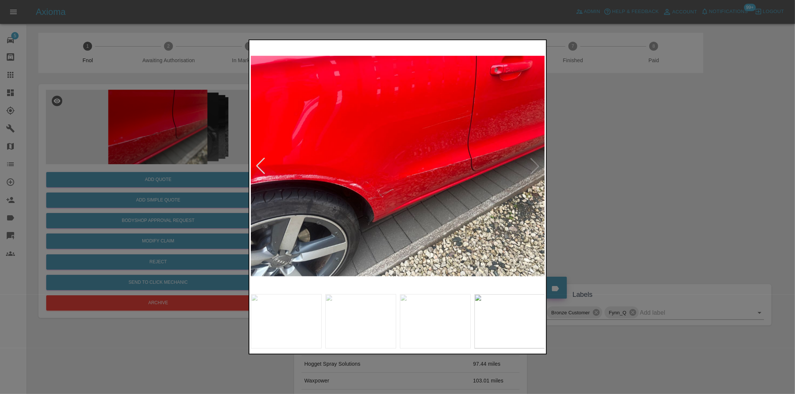
click at [535, 166] on img at bounding box center [398, 166] width 295 height 249
click at [613, 170] on div at bounding box center [397, 197] width 795 height 394
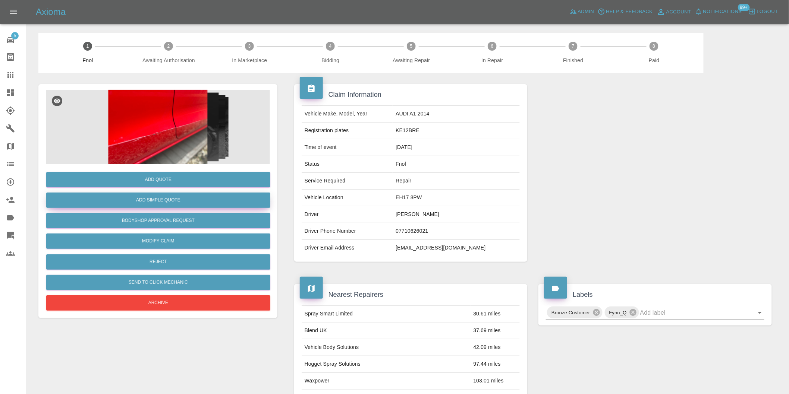
click at [173, 202] on button "Add Simple Quote" at bounding box center [158, 200] width 224 height 15
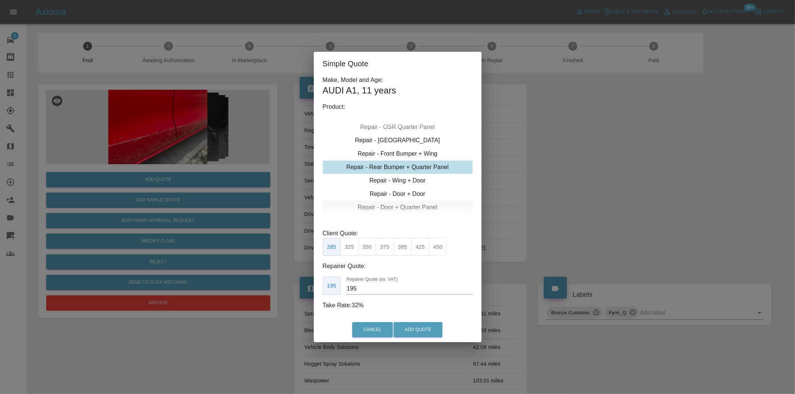
click at [411, 204] on div "Repair - Door + Quarter Panel" at bounding box center [398, 207] width 150 height 13
click at [368, 248] on button "375" at bounding box center [367, 247] width 18 height 18
type input "230"
click at [412, 333] on button "Add Quote" at bounding box center [418, 330] width 49 height 15
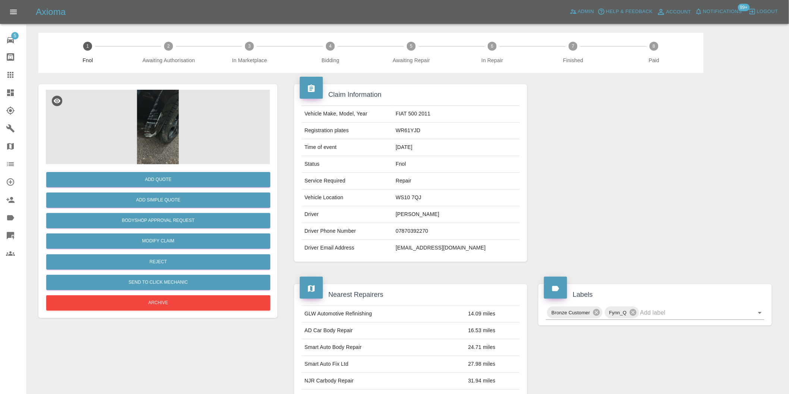
click at [149, 107] on img at bounding box center [158, 127] width 224 height 75
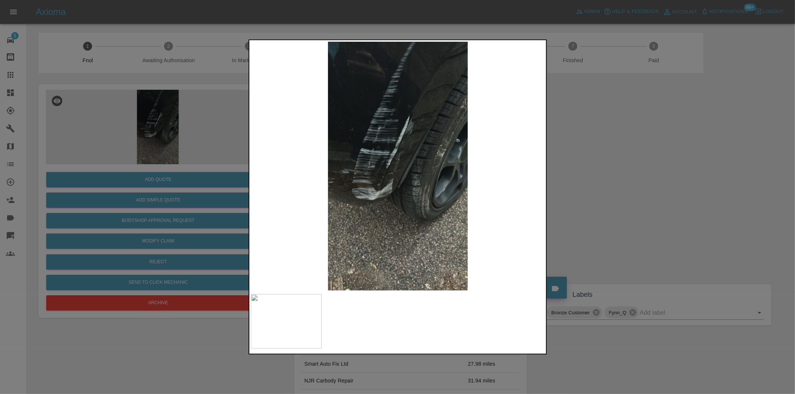
click at [642, 183] on div at bounding box center [397, 197] width 795 height 394
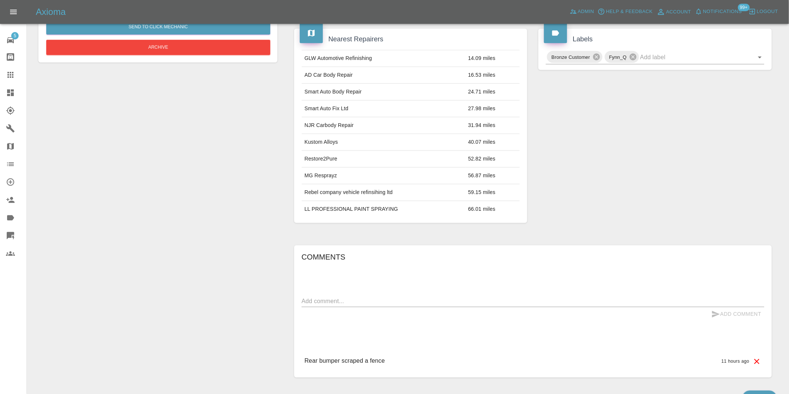
scroll to position [93, 0]
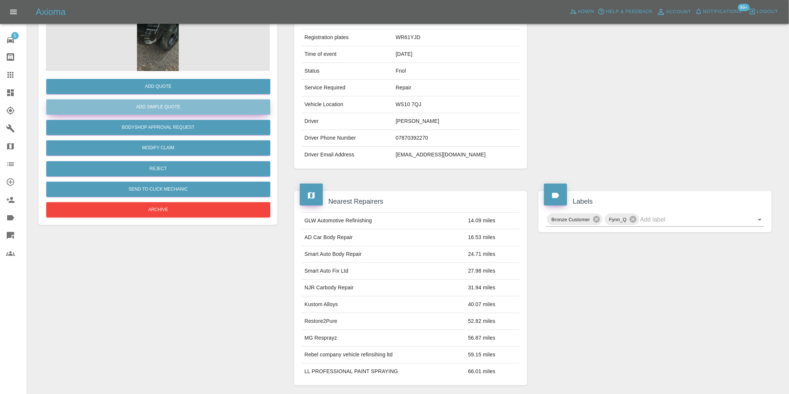
click at [167, 104] on button "Add Simple Quote" at bounding box center [158, 107] width 224 height 15
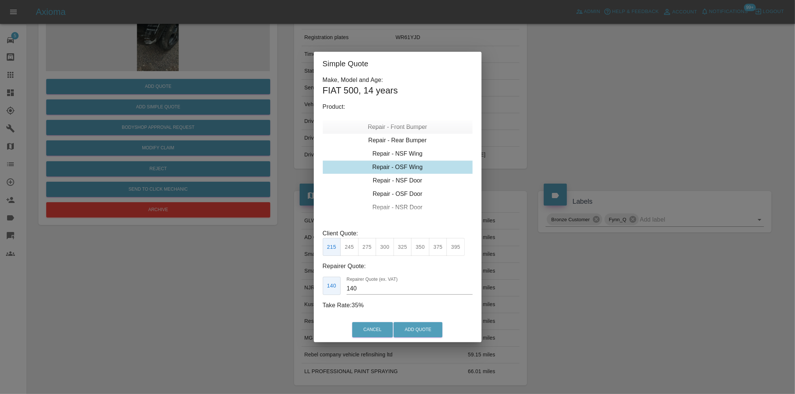
click at [415, 128] on div "Repair - Front Bumper" at bounding box center [398, 126] width 150 height 13
click at [405, 180] on div "Repair - Rear Bumper" at bounding box center [398, 180] width 150 height 13
click at [412, 142] on div "Repair - Rear Bumper Corner" at bounding box center [398, 140] width 150 height 13
type input "120"
click at [348, 245] on button "199" at bounding box center [349, 247] width 18 height 18
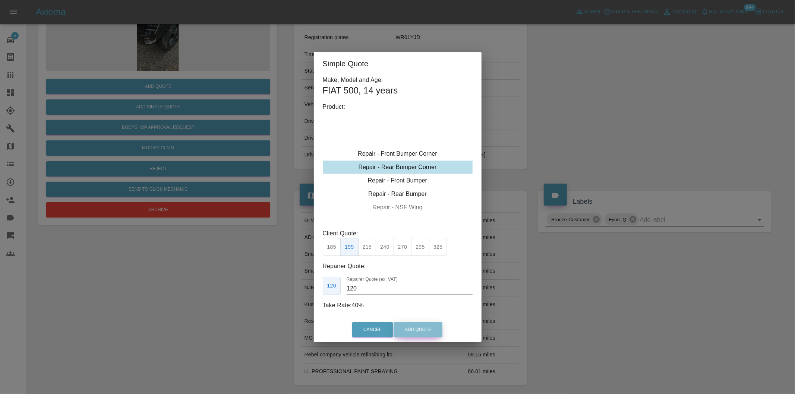
click at [404, 325] on button "Add Quote" at bounding box center [418, 330] width 49 height 15
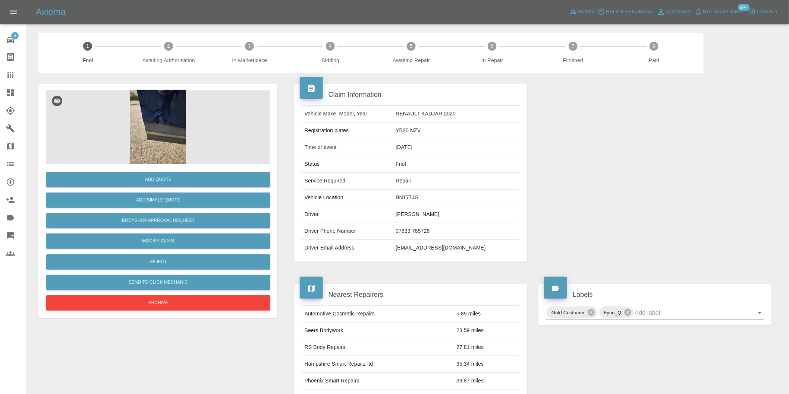
click at [170, 103] on img at bounding box center [158, 127] width 224 height 75
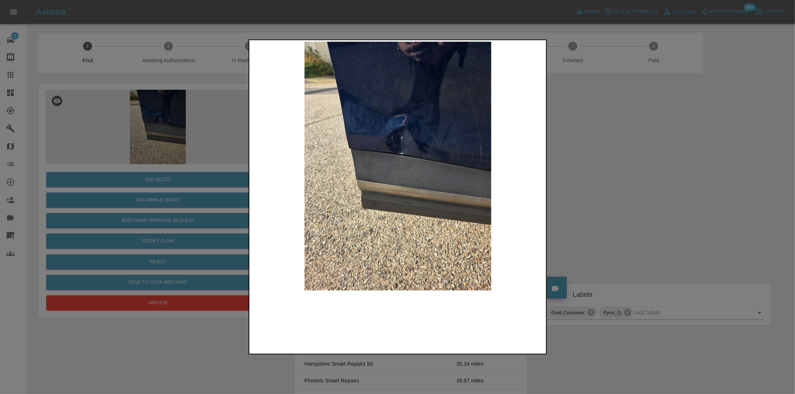
click at [397, 147] on img at bounding box center [398, 166] width 295 height 249
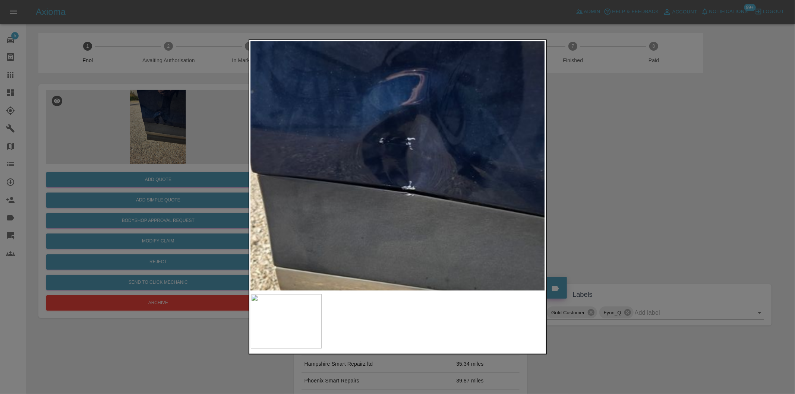
click at [397, 147] on img at bounding box center [398, 225] width 884 height 747
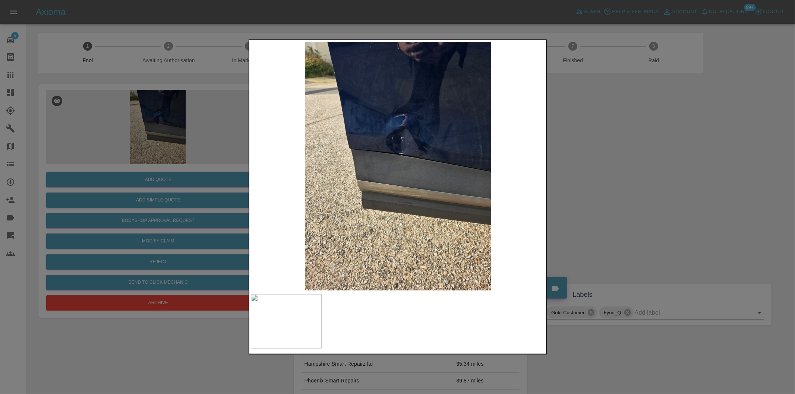
click at [578, 166] on div at bounding box center [397, 197] width 795 height 394
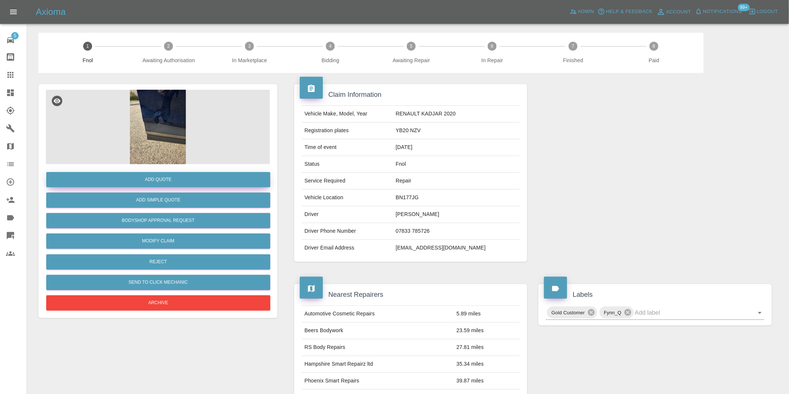
click at [172, 185] on button "Add Quote" at bounding box center [158, 179] width 224 height 15
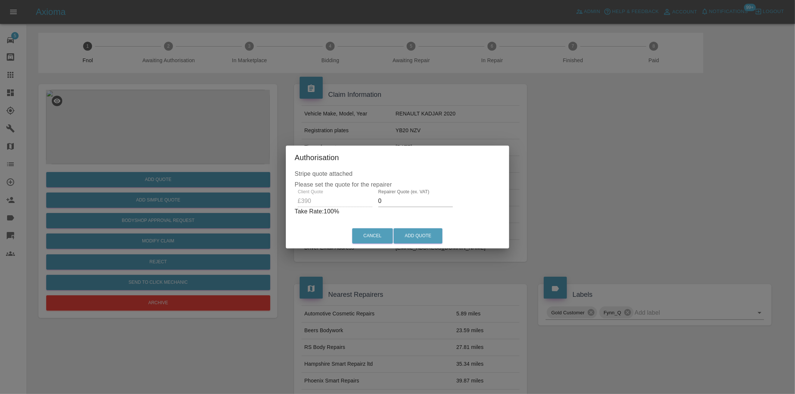
click at [402, 207] on input "0" at bounding box center [415, 201] width 75 height 12
type input "0245"
click at [418, 236] on button "Add Quote" at bounding box center [418, 236] width 49 height 15
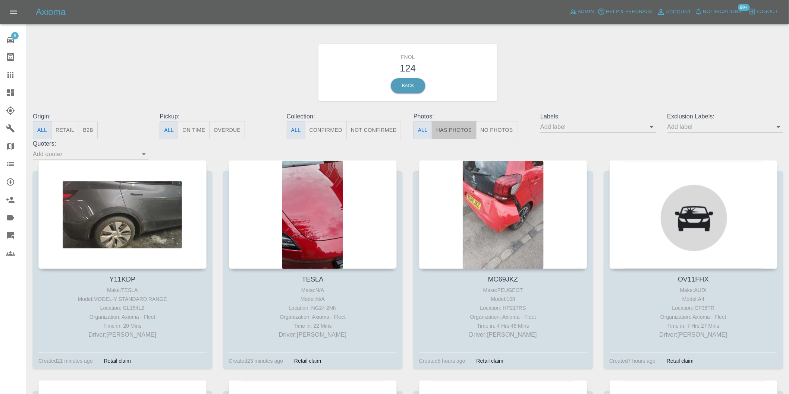
click at [450, 135] on button "Has Photos" at bounding box center [454, 130] width 45 height 18
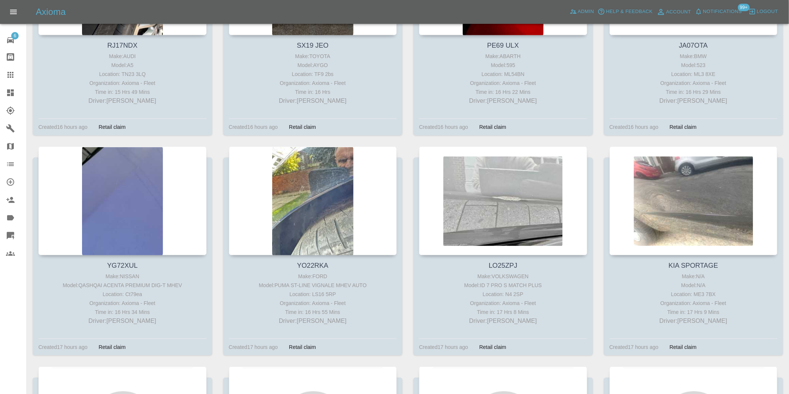
scroll to position [4557, 0]
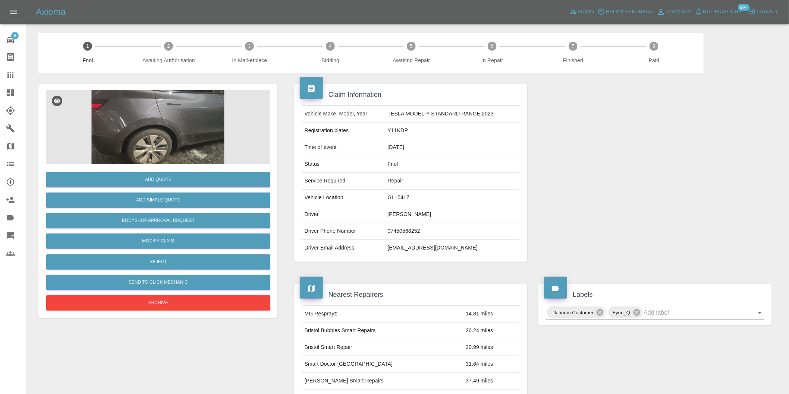
click at [144, 110] on img at bounding box center [158, 127] width 224 height 75
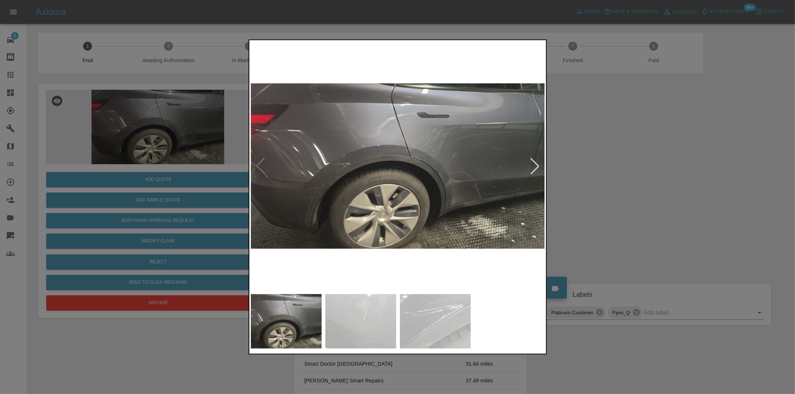
click at [535, 162] on div at bounding box center [535, 166] width 16 height 16
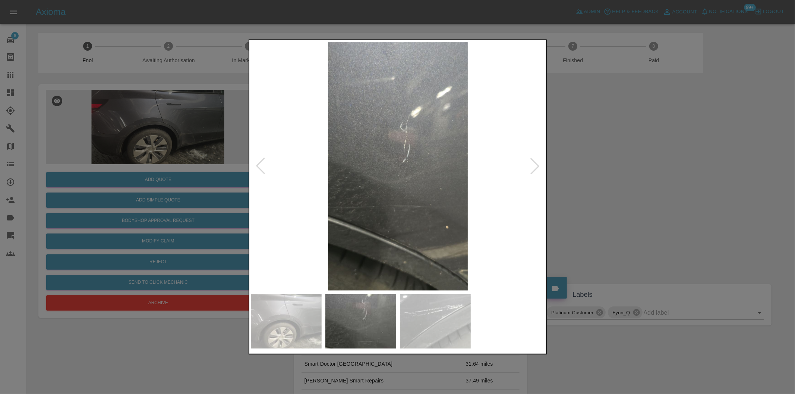
click at [535, 162] on div at bounding box center [535, 166] width 16 height 16
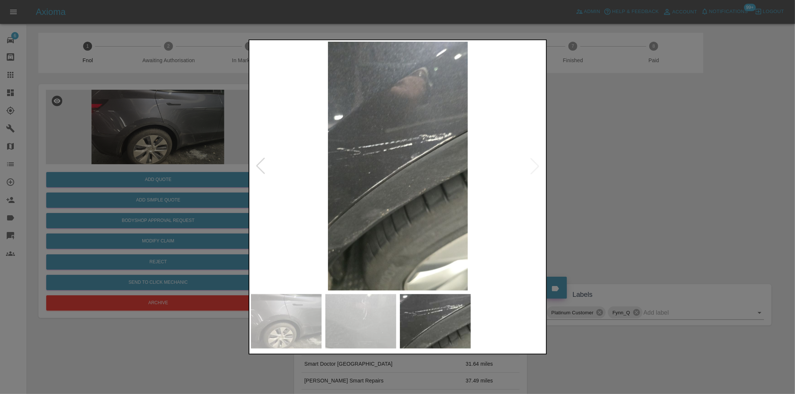
click at [535, 162] on img at bounding box center [398, 166] width 295 height 249
click at [263, 168] on div at bounding box center [260, 166] width 16 height 16
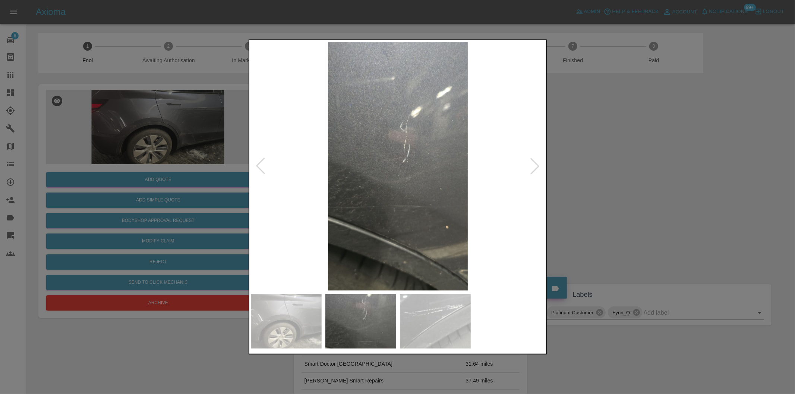
click at [263, 168] on div at bounding box center [260, 166] width 16 height 16
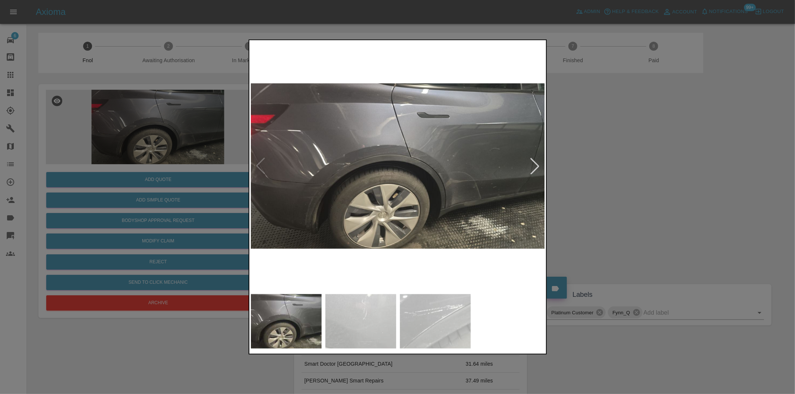
click at [444, 163] on img at bounding box center [398, 166] width 295 height 249
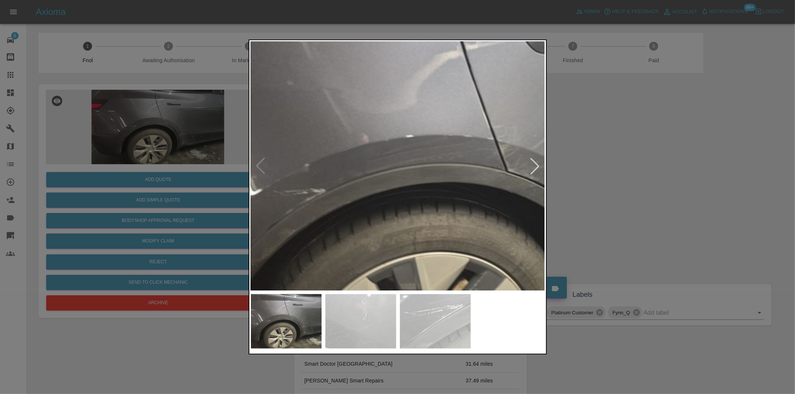
click at [580, 219] on div at bounding box center [397, 197] width 795 height 394
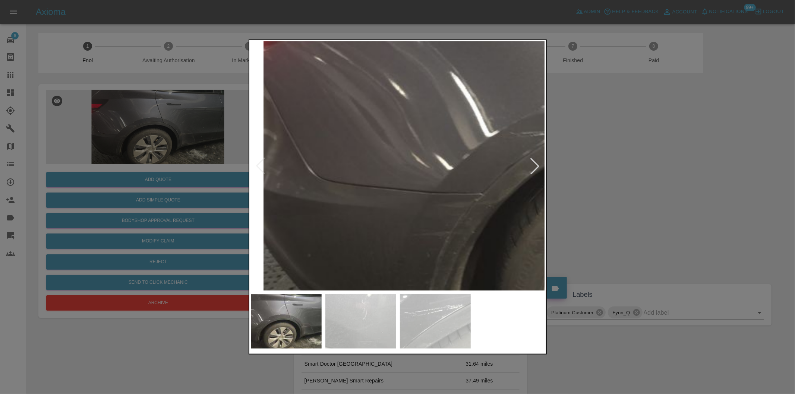
click at [398, 92] on img at bounding box center [706, 139] width 884 height 747
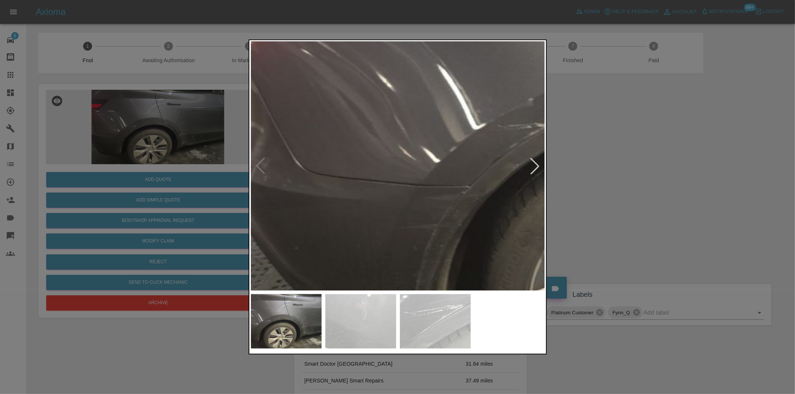
click at [646, 196] on div at bounding box center [397, 197] width 795 height 394
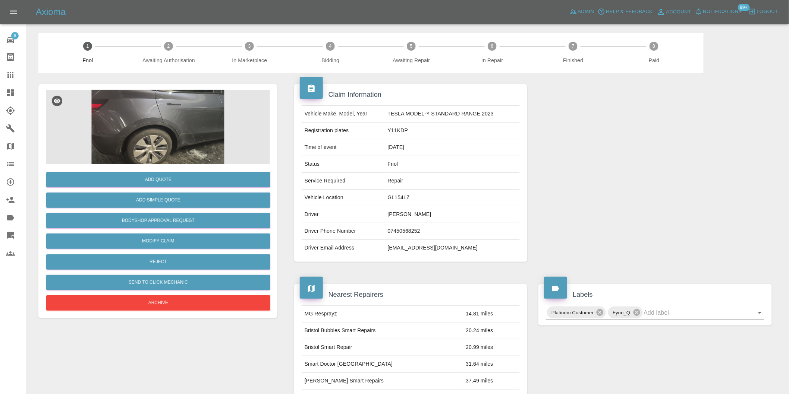
click at [150, 119] on img at bounding box center [158, 127] width 224 height 75
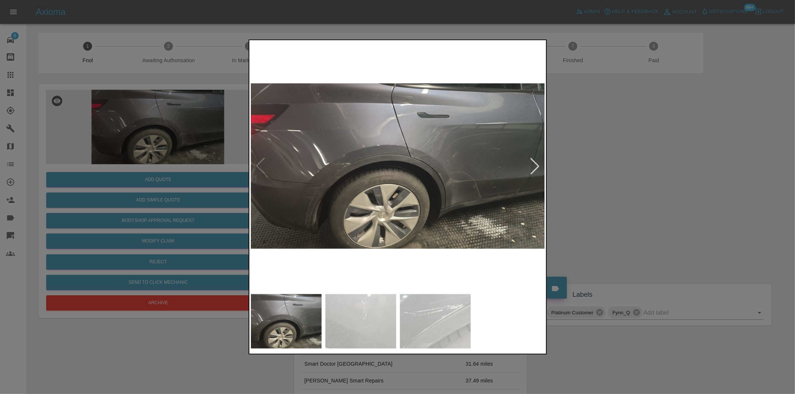
click at [540, 164] on div at bounding box center [535, 166] width 16 height 16
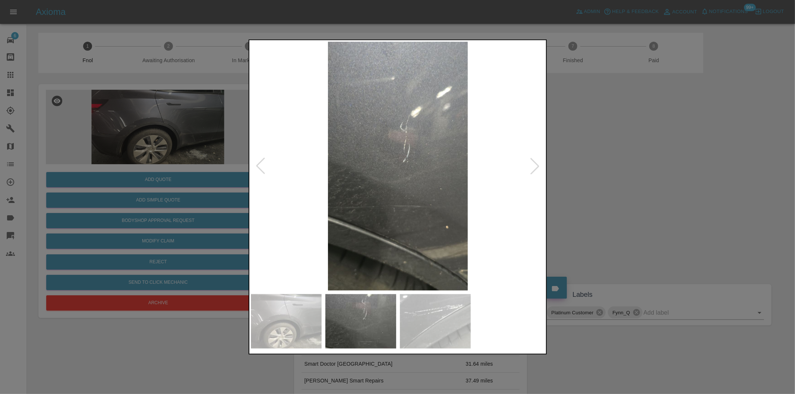
click at [261, 166] on div at bounding box center [260, 166] width 16 height 16
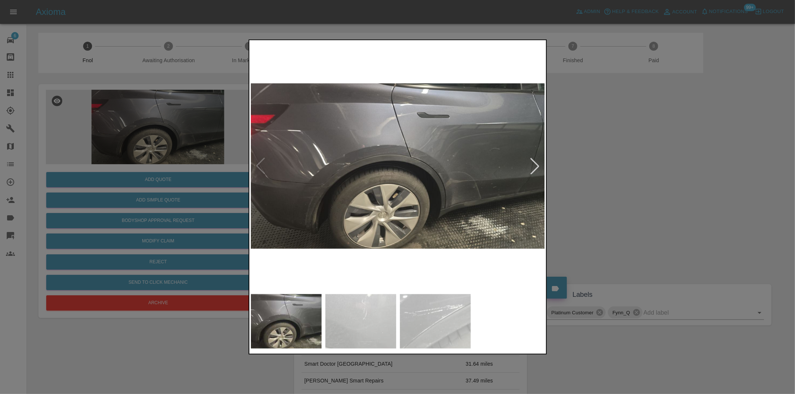
click at [314, 194] on img at bounding box center [398, 166] width 295 height 249
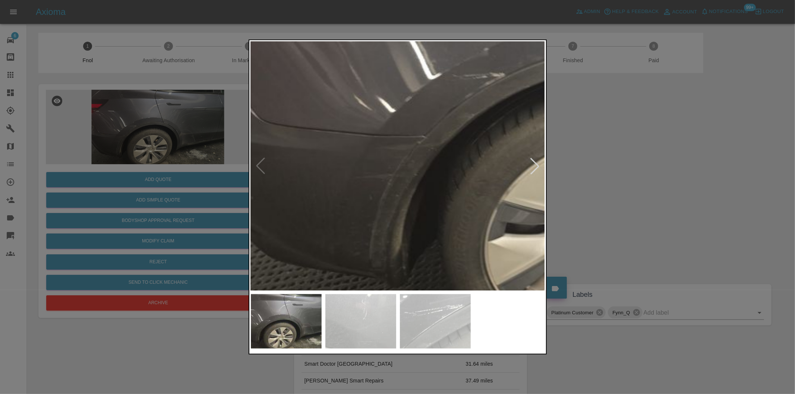
click at [647, 164] on div at bounding box center [397, 197] width 795 height 394
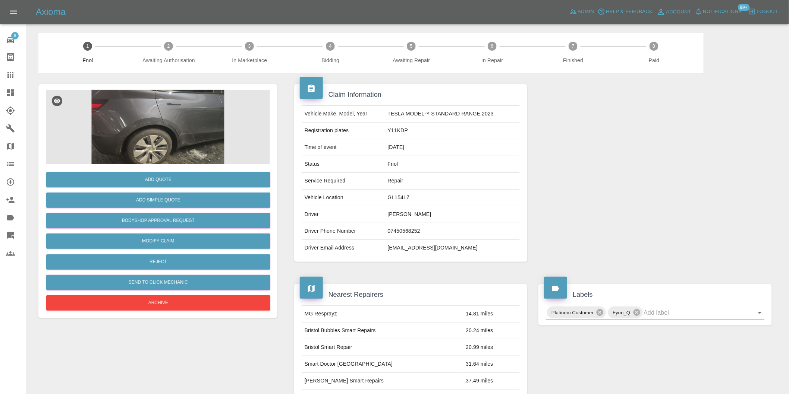
click at [136, 123] on img at bounding box center [158, 127] width 224 height 75
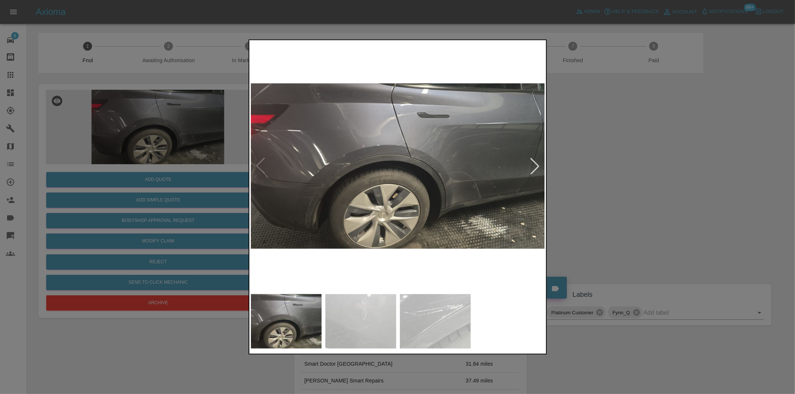
click at [328, 183] on img at bounding box center [398, 166] width 295 height 249
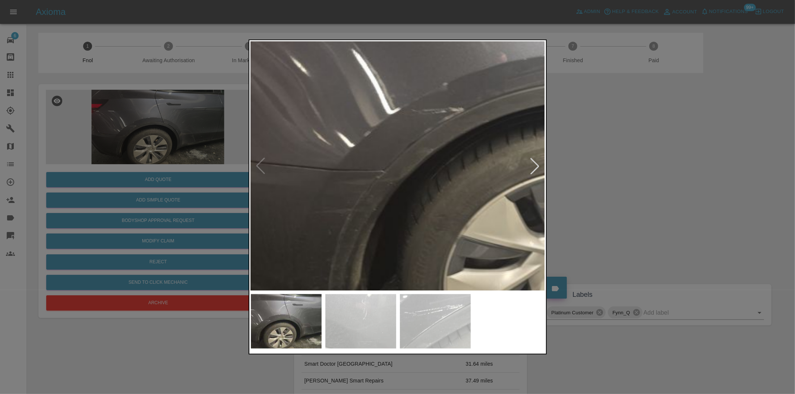
click at [358, 185] on img at bounding box center [607, 116] width 884 height 747
click at [359, 185] on img at bounding box center [607, 116] width 884 height 747
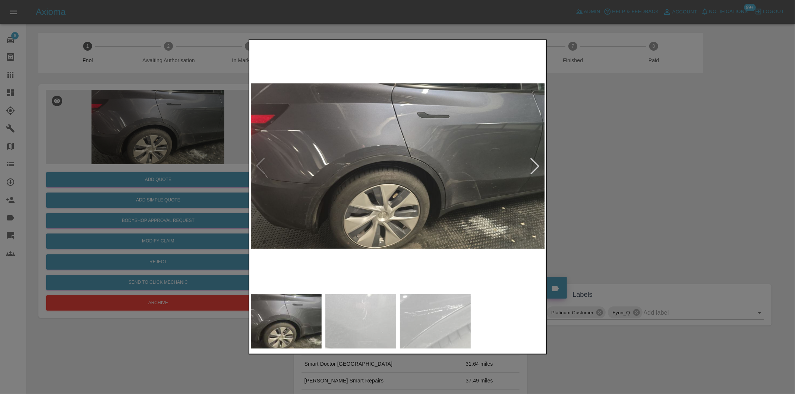
click at [613, 178] on div at bounding box center [397, 197] width 795 height 394
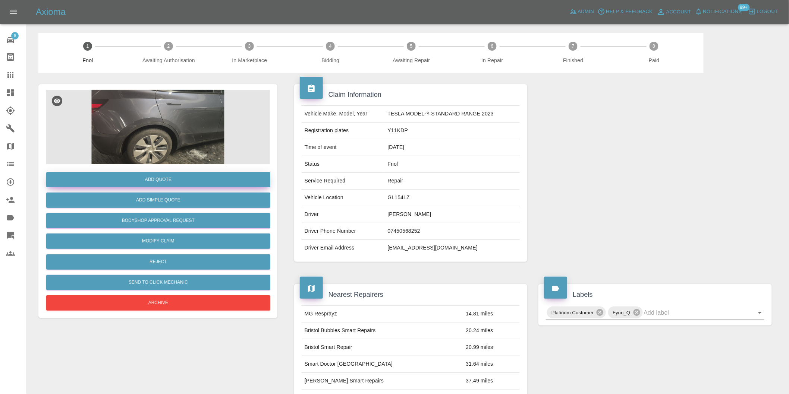
click at [172, 185] on button "Add Quote" at bounding box center [158, 179] width 224 height 15
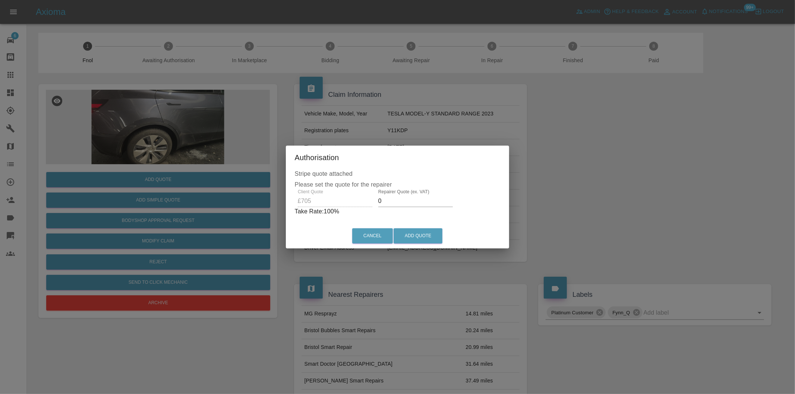
click at [403, 198] on input "0" at bounding box center [415, 201] width 75 height 12
type input "0450"
click at [424, 237] on button "Add Quote" at bounding box center [418, 236] width 49 height 15
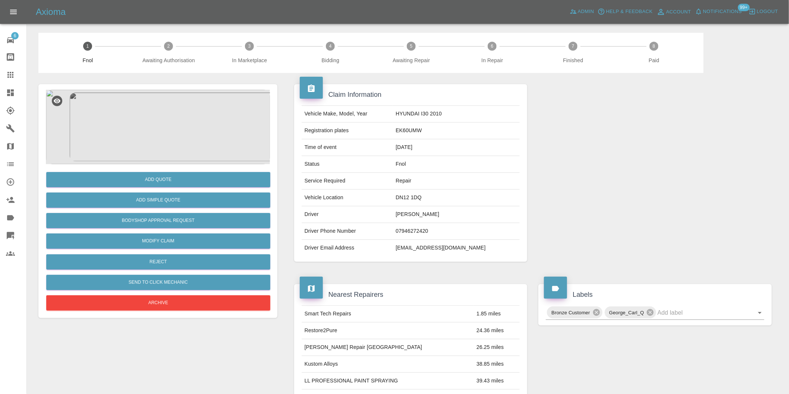
click at [161, 131] on img at bounding box center [158, 127] width 224 height 75
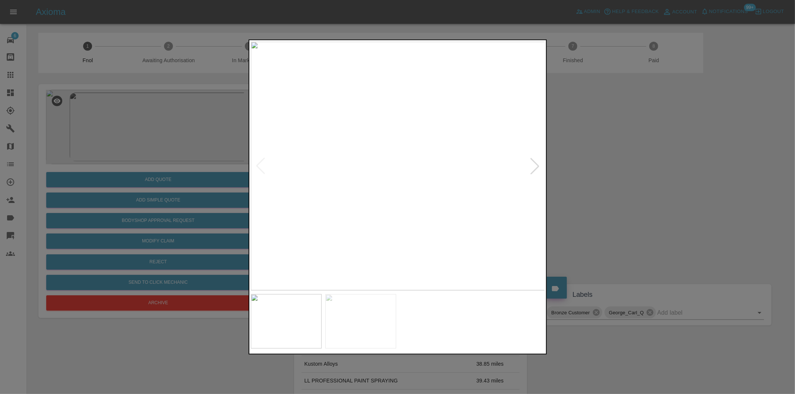
click at [532, 167] on div at bounding box center [535, 166] width 16 height 16
click at [407, 177] on img at bounding box center [398, 166] width 295 height 249
click at [347, 178] on img at bounding box center [370, 134] width 884 height 747
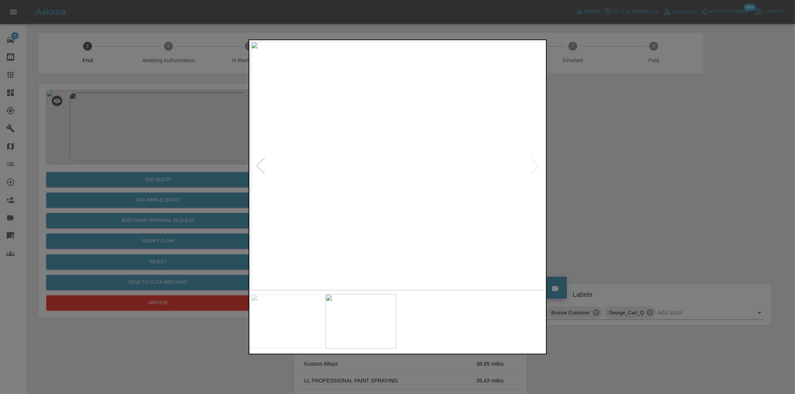
click at [658, 202] on div at bounding box center [397, 197] width 795 height 394
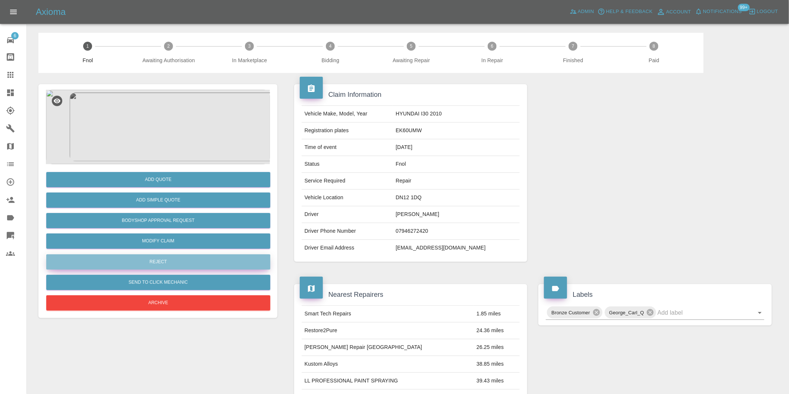
click at [174, 267] on button "Reject" at bounding box center [158, 262] width 224 height 15
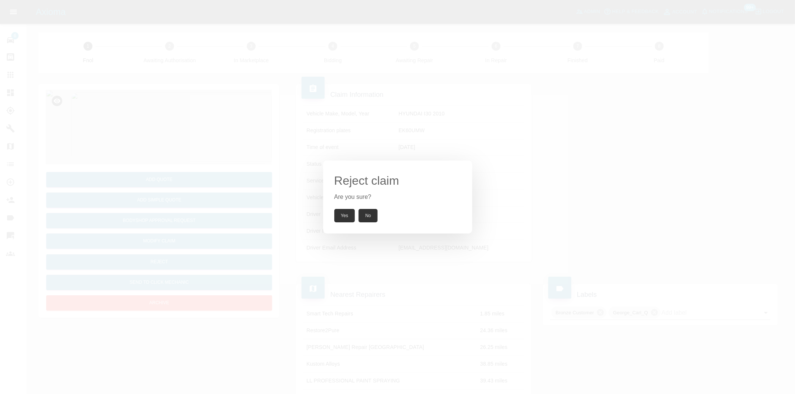
click at [343, 218] on button "Yes" at bounding box center [344, 215] width 21 height 13
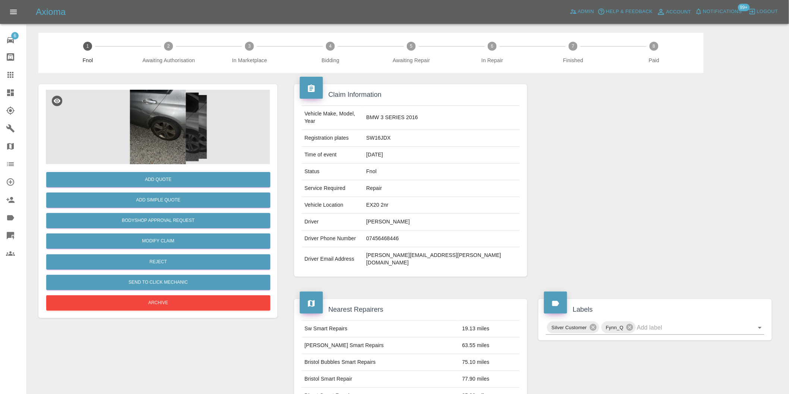
click at [146, 97] on img at bounding box center [158, 127] width 224 height 75
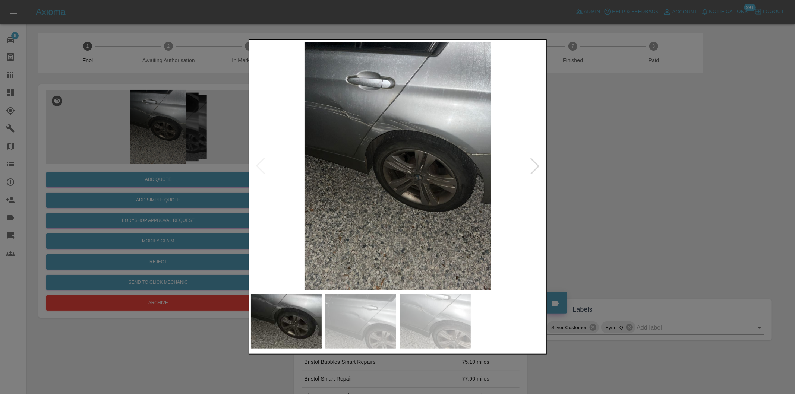
click at [348, 131] on img at bounding box center [398, 166] width 295 height 249
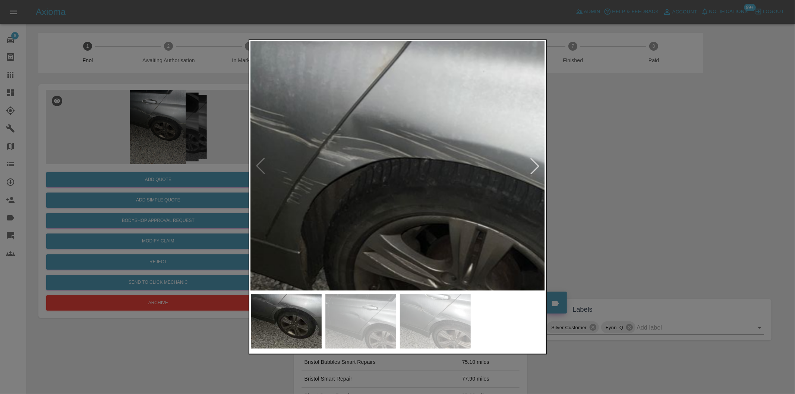
click at [264, 141] on img at bounding box center [399, 266] width 884 height 747
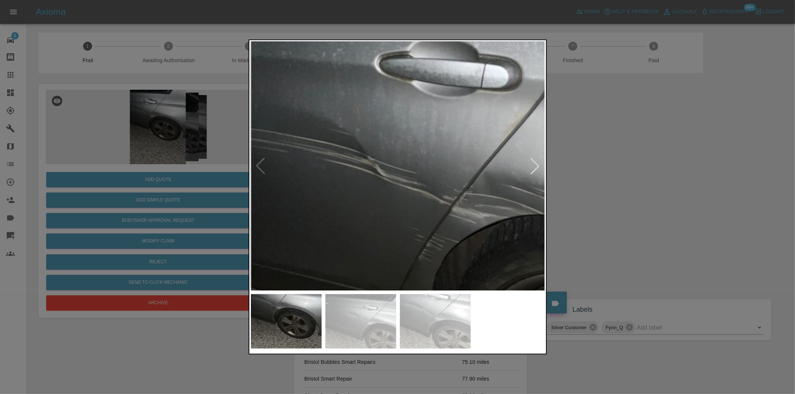
click at [545, 228] on img at bounding box center [531, 323] width 884 height 747
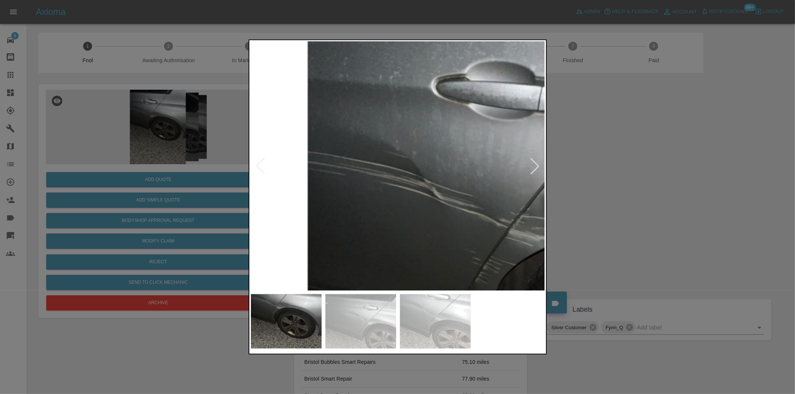
click at [465, 210] on img at bounding box center [587, 346] width 884 height 747
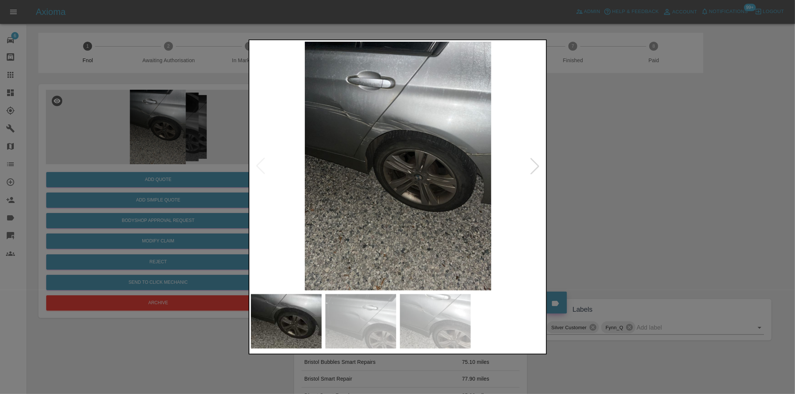
click at [464, 154] on img at bounding box center [398, 166] width 295 height 249
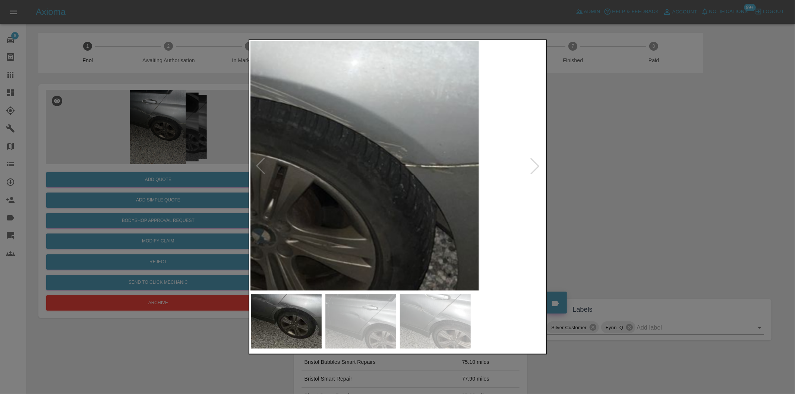
click at [560, 146] on div at bounding box center [397, 197] width 795 height 394
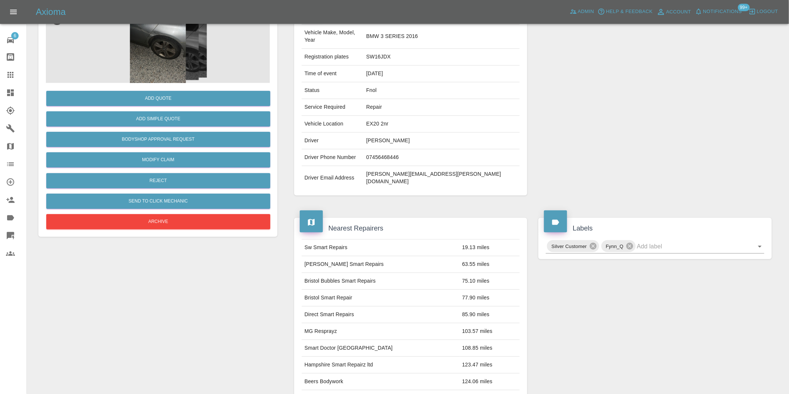
scroll to position [83, 0]
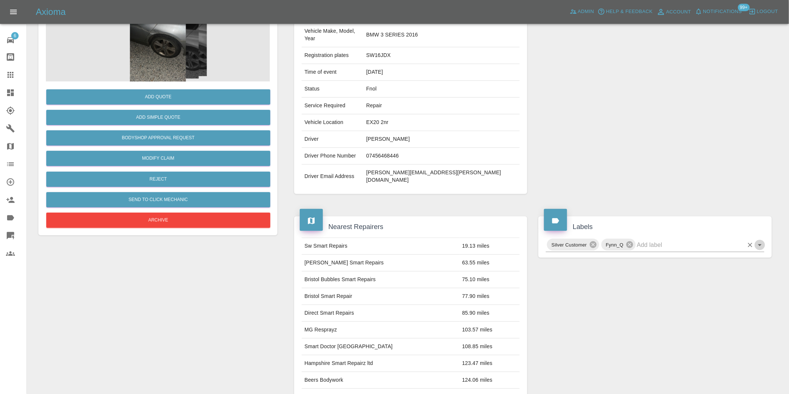
click at [761, 245] on icon "Open" at bounding box center [760, 246] width 4 height 2
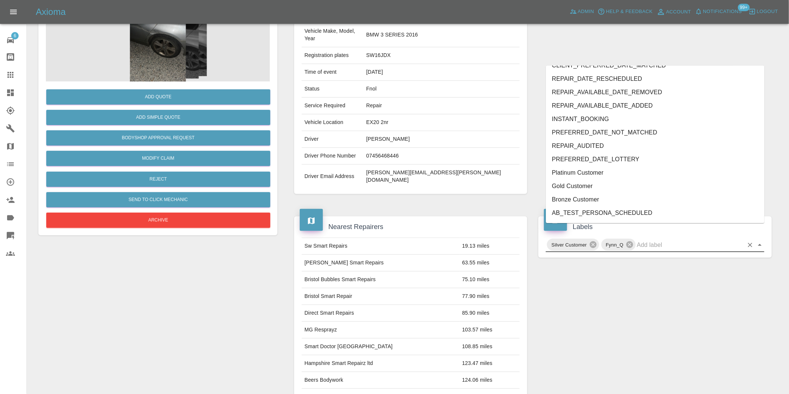
scroll to position [1592, 0]
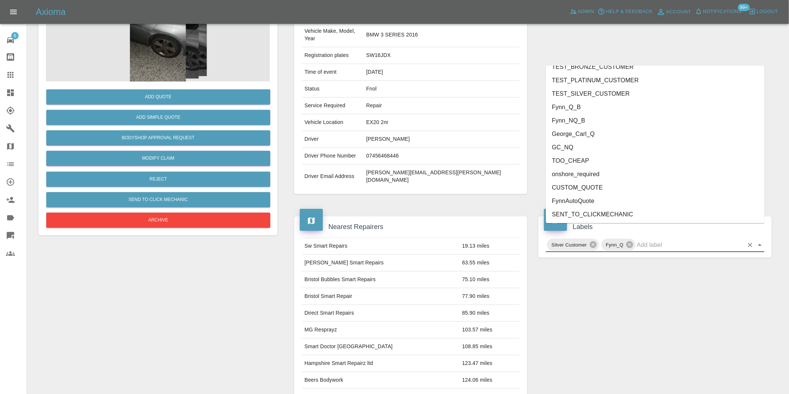
click at [591, 172] on li "onshore_required" at bounding box center [655, 173] width 218 height 13
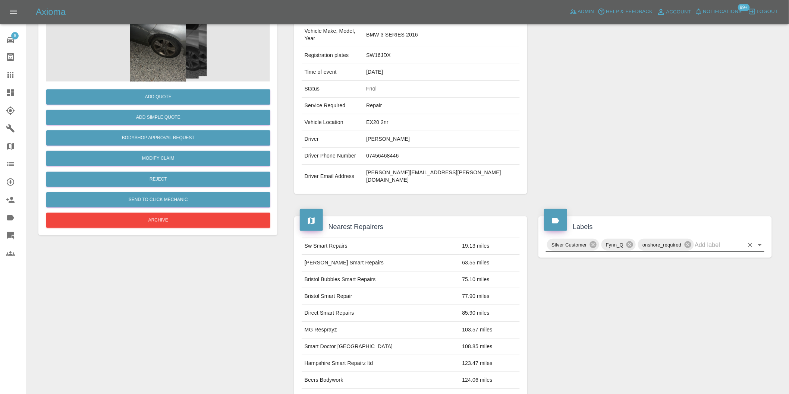
click at [759, 245] on icon "Open" at bounding box center [760, 246] width 4 height 2
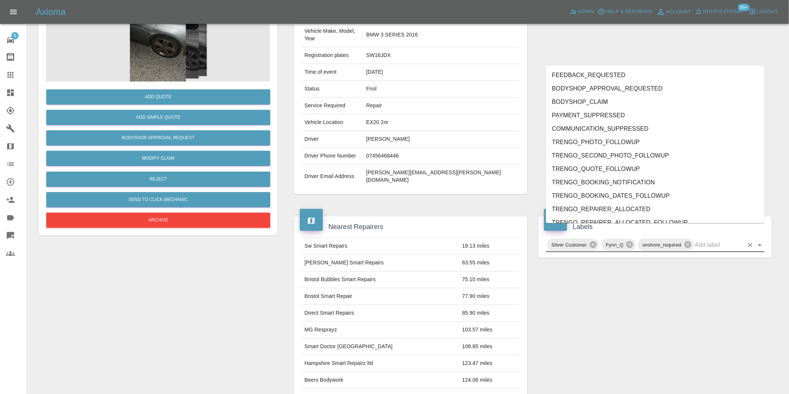
scroll to position [1579, 0]
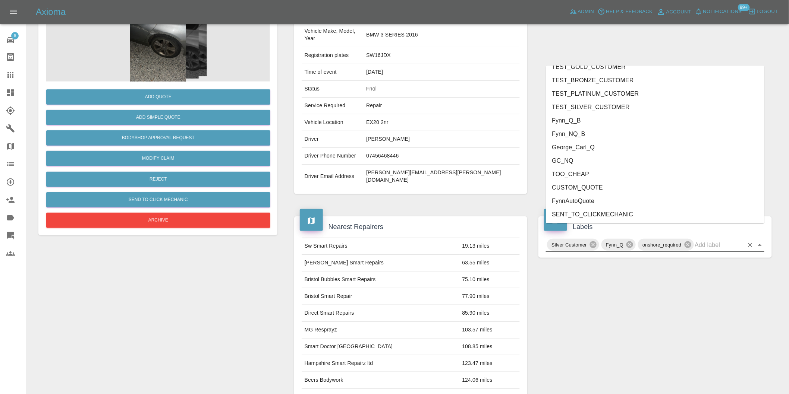
click at [606, 144] on li "George_Carl_Q" at bounding box center [655, 147] width 218 height 13
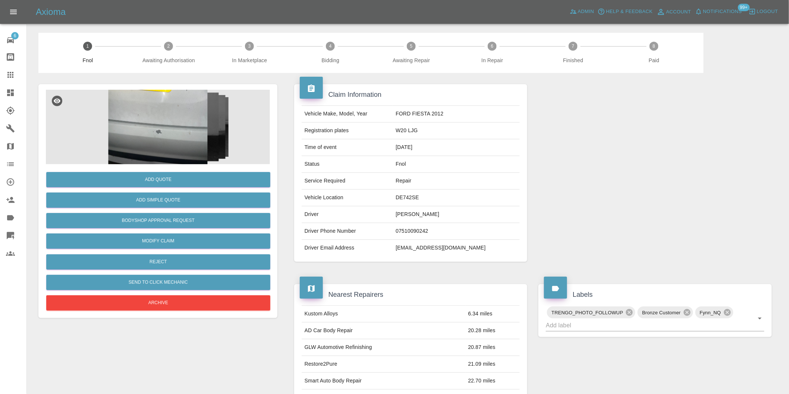
click at [183, 112] on img at bounding box center [158, 127] width 224 height 75
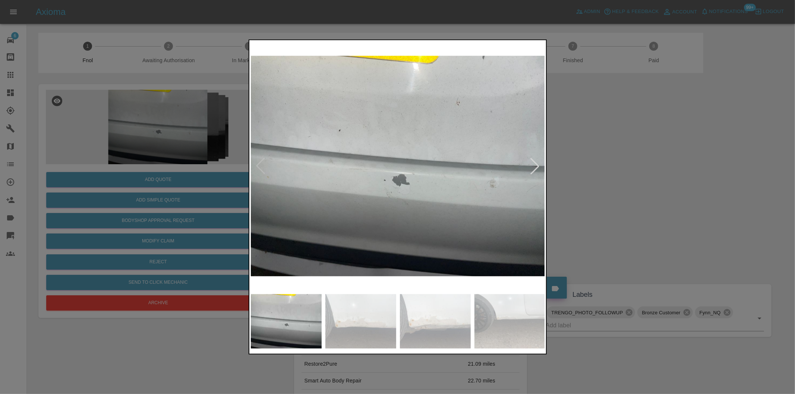
click at [534, 170] on div at bounding box center [535, 166] width 16 height 16
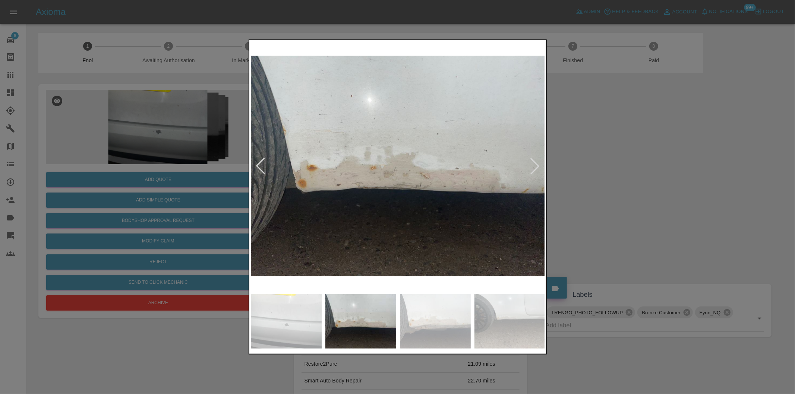
click at [534, 170] on div at bounding box center [535, 166] width 16 height 16
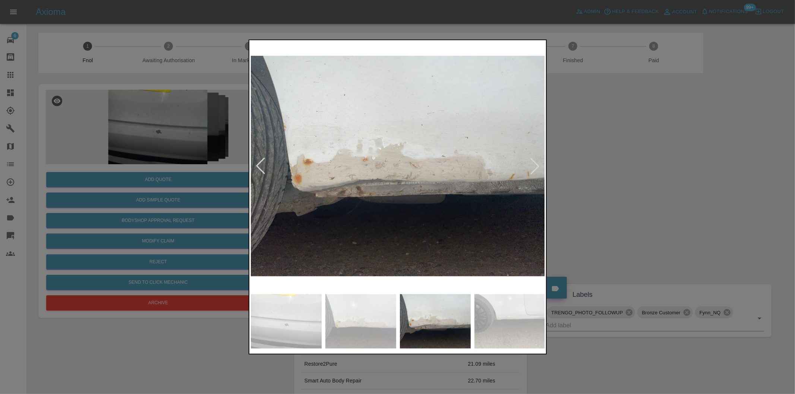
click at [534, 170] on div at bounding box center [535, 166] width 16 height 16
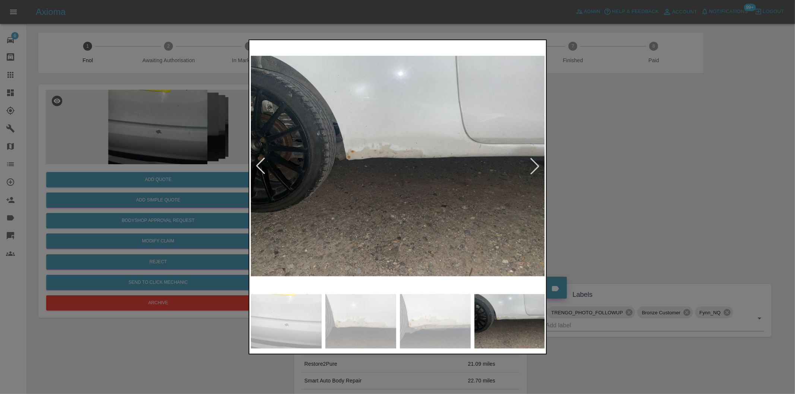
click at [534, 170] on div at bounding box center [535, 166] width 16 height 16
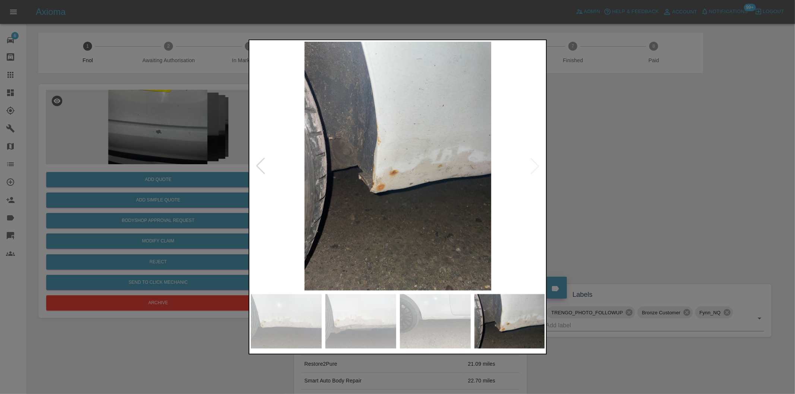
click at [536, 170] on img at bounding box center [398, 166] width 295 height 249
drag, startPoint x: 632, startPoint y: 185, endPoint x: 270, endPoint y: 192, distance: 362.1
click at [631, 185] on div at bounding box center [397, 197] width 795 height 394
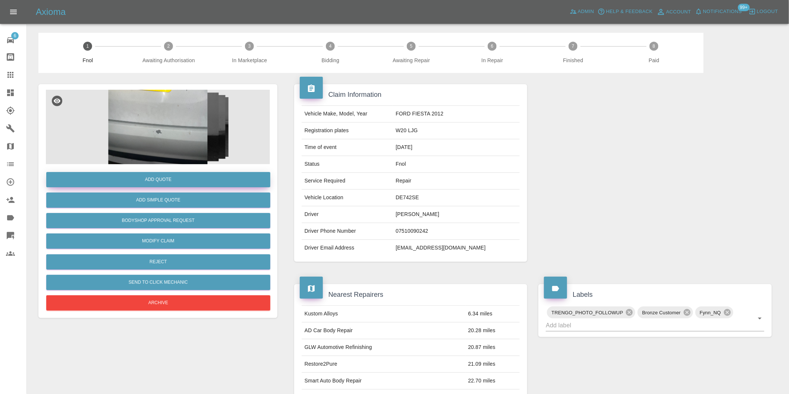
click at [170, 182] on button "Add Quote" at bounding box center [158, 179] width 224 height 15
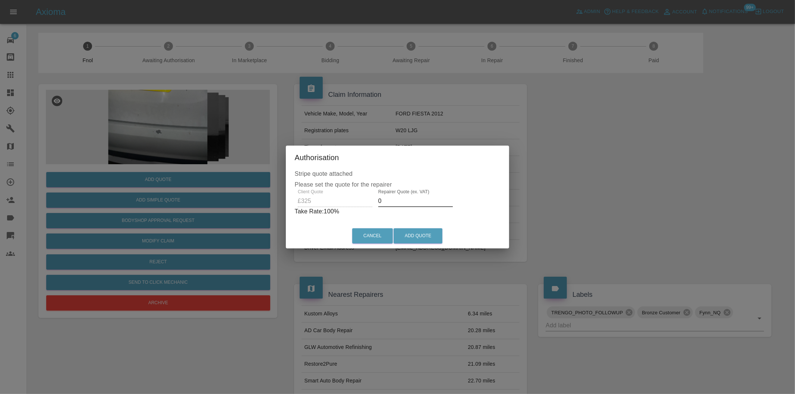
click at [388, 202] on input "0" at bounding box center [415, 201] width 75 height 12
type input "0210"
click at [428, 239] on button "Add Quote" at bounding box center [418, 236] width 49 height 15
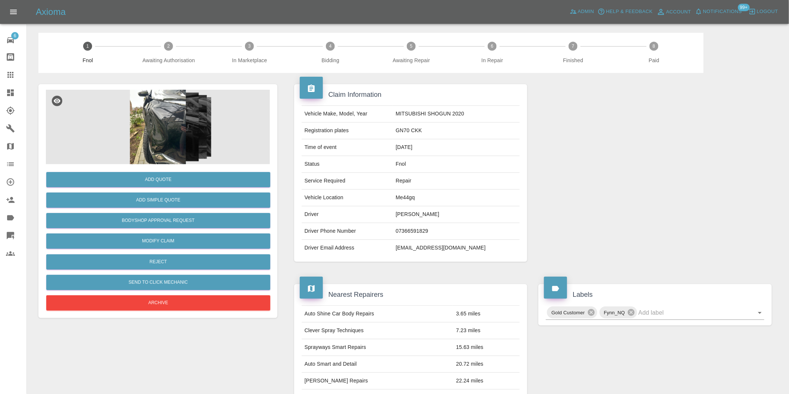
click at [167, 134] on img at bounding box center [158, 127] width 224 height 75
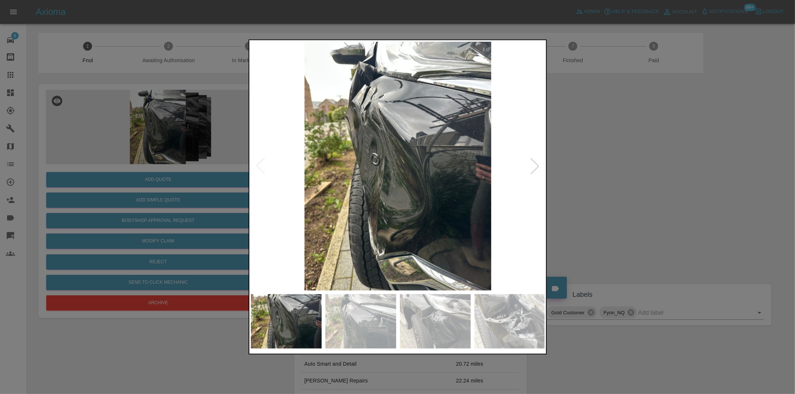
click at [532, 168] on div at bounding box center [535, 166] width 16 height 16
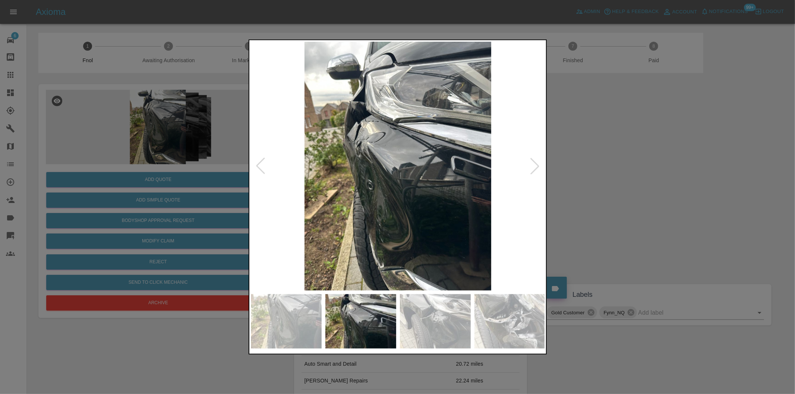
click at [532, 168] on div at bounding box center [535, 166] width 16 height 16
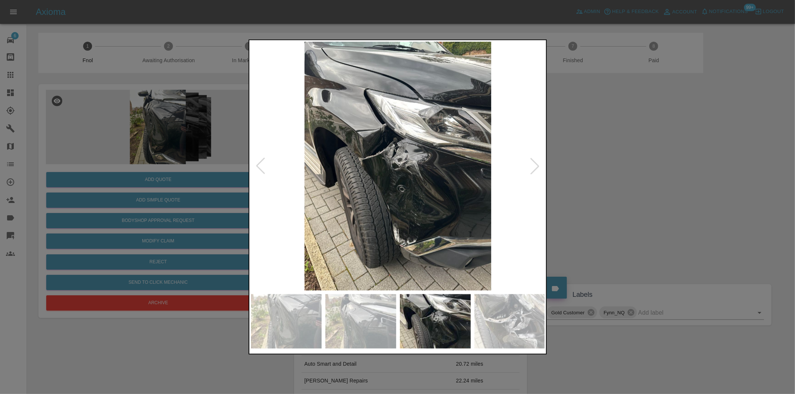
click at [683, 180] on div at bounding box center [397, 197] width 795 height 394
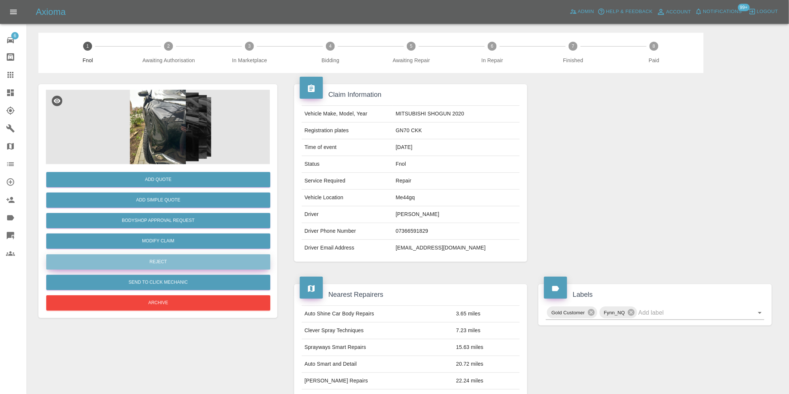
click at [188, 261] on button "Reject" at bounding box center [158, 262] width 224 height 15
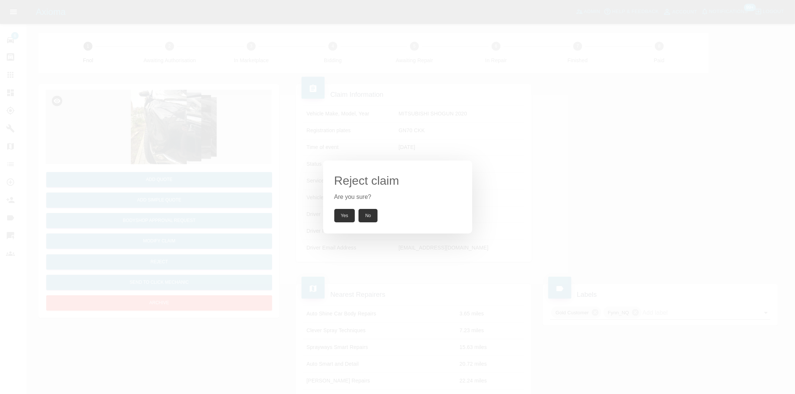
click at [340, 216] on button "Yes" at bounding box center [344, 215] width 21 height 13
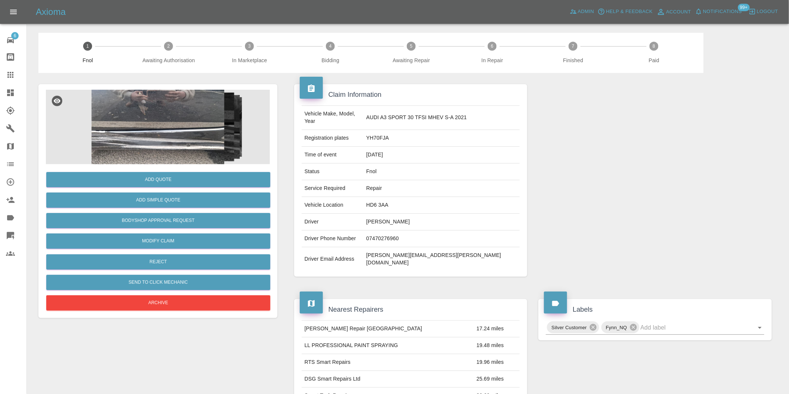
click at [164, 106] on img at bounding box center [158, 127] width 224 height 75
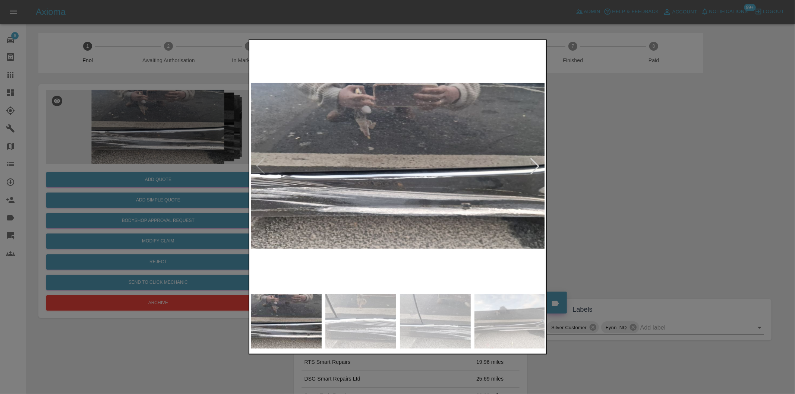
click at [534, 166] on div at bounding box center [535, 166] width 16 height 16
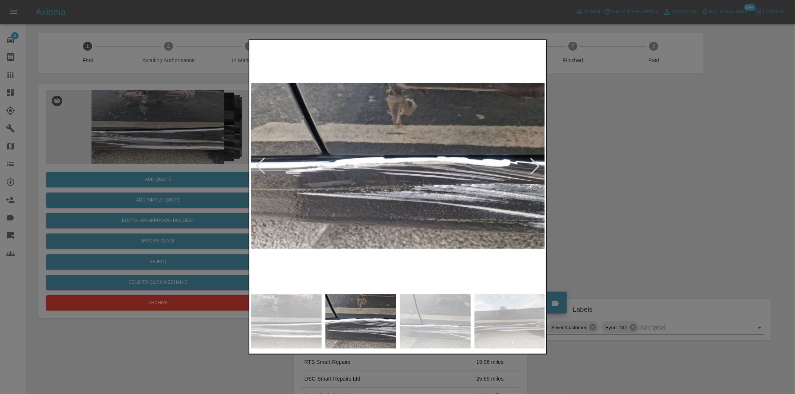
click at [534, 166] on div at bounding box center [535, 166] width 16 height 16
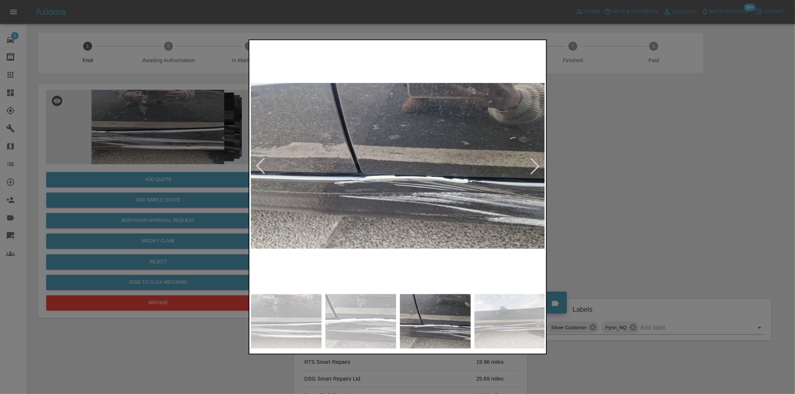
click at [534, 166] on div at bounding box center [535, 166] width 16 height 16
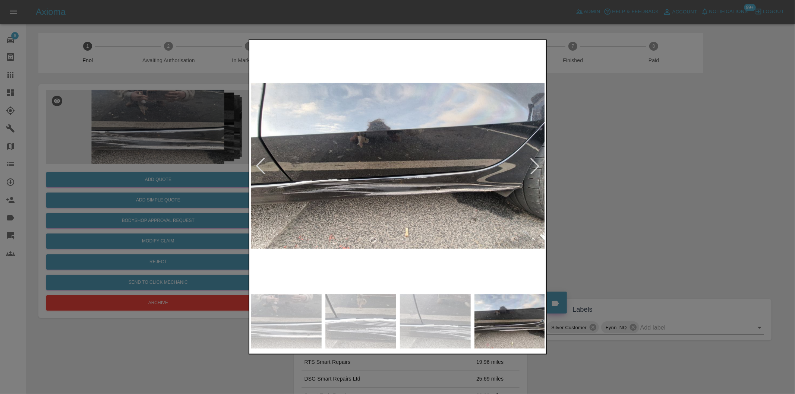
click at [534, 166] on div at bounding box center [535, 166] width 16 height 16
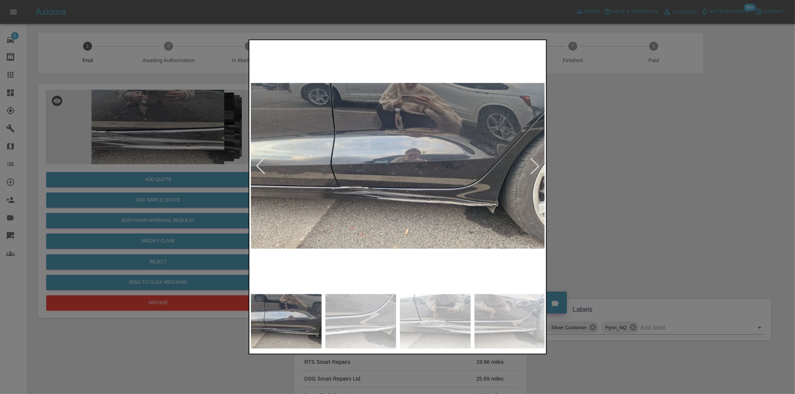
click at [534, 166] on div at bounding box center [535, 166] width 16 height 16
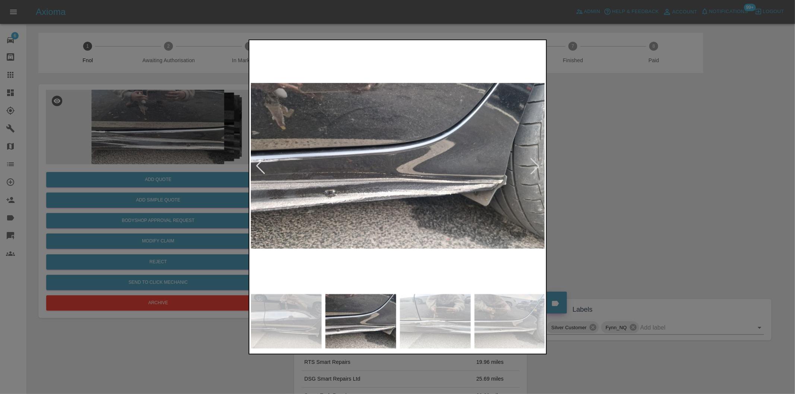
click at [534, 166] on div at bounding box center [535, 166] width 16 height 16
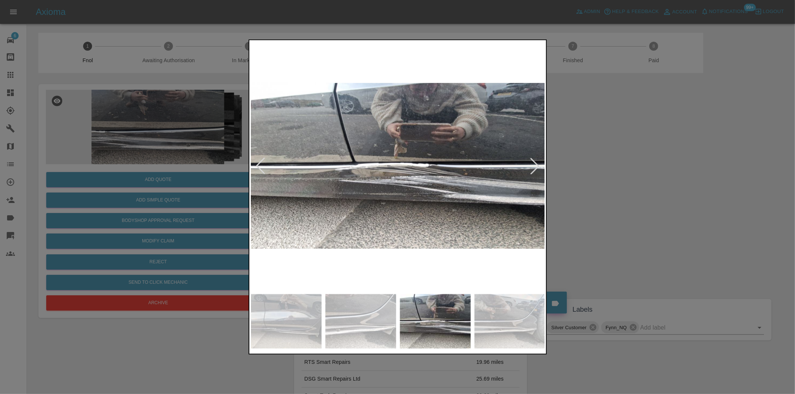
click at [534, 166] on div at bounding box center [535, 166] width 16 height 16
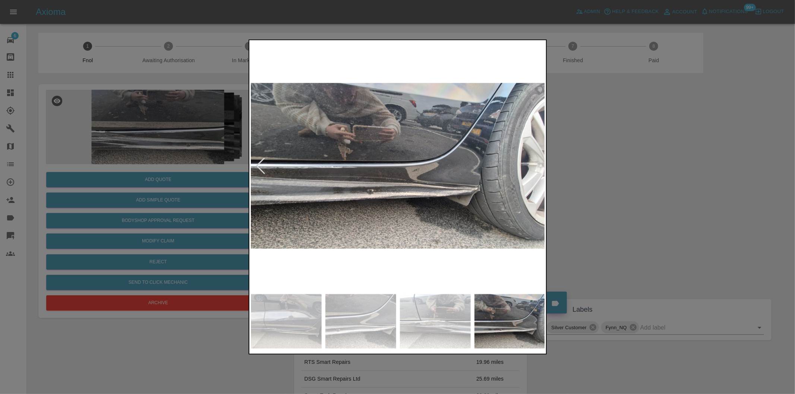
click at [534, 166] on img at bounding box center [398, 166] width 295 height 249
click at [613, 181] on div at bounding box center [397, 197] width 795 height 394
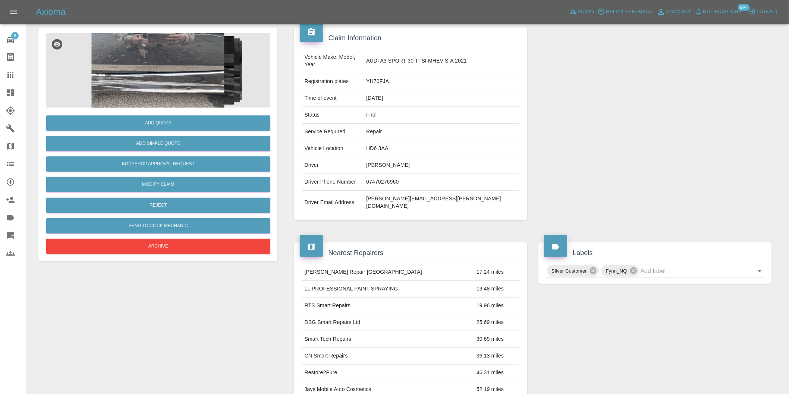
scroll to position [166, 0]
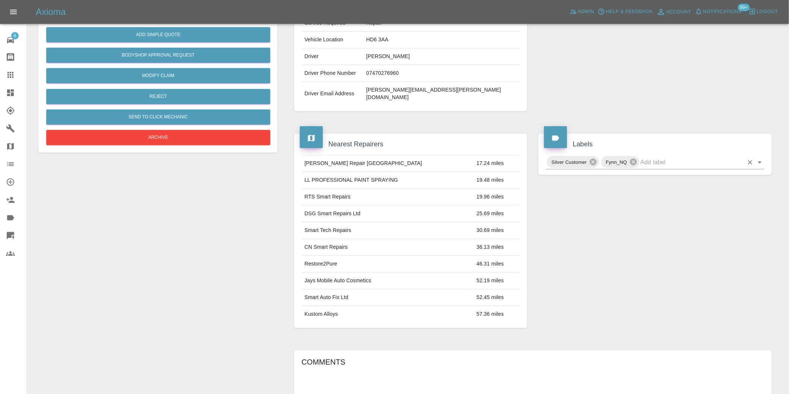
click at [760, 158] on icon "Open" at bounding box center [759, 162] width 9 height 9
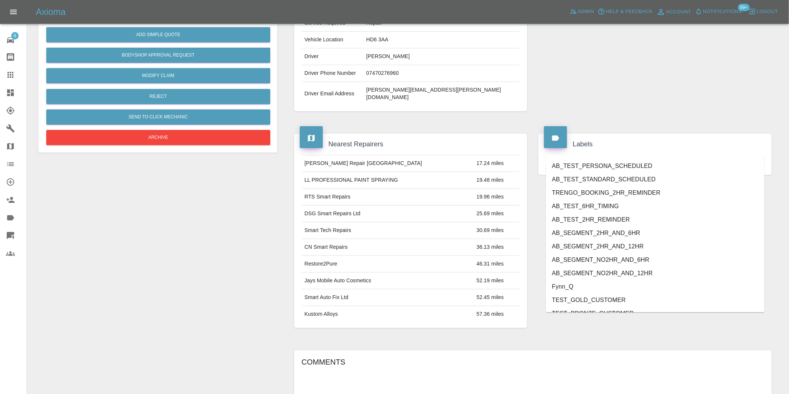
scroll to position [1592, 0]
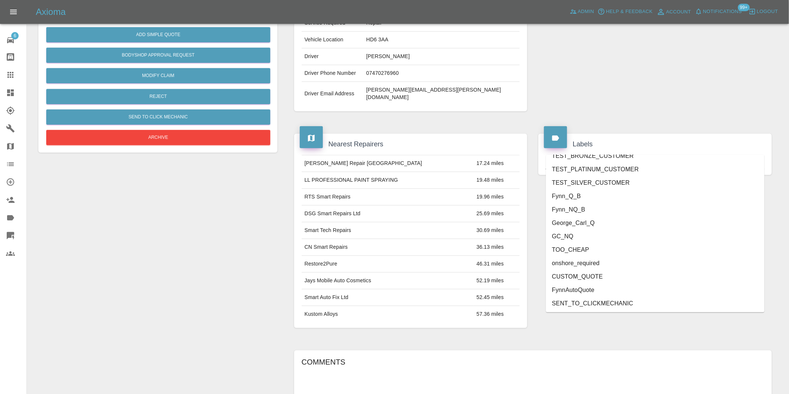
click at [587, 257] on li "onshore_required" at bounding box center [655, 263] width 218 height 13
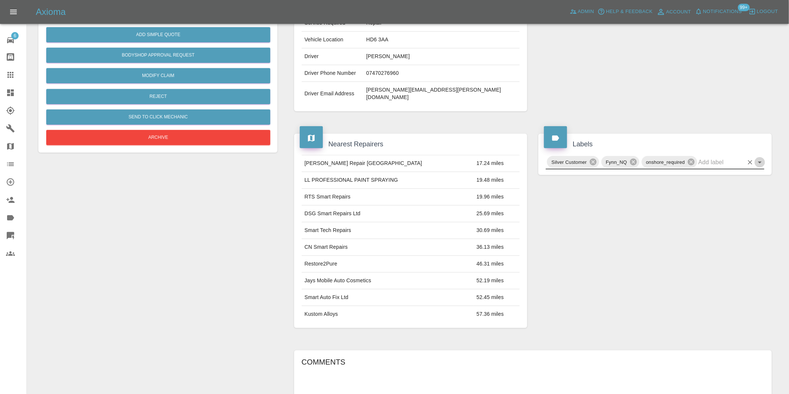
click at [760, 158] on icon "Open" at bounding box center [759, 162] width 9 height 9
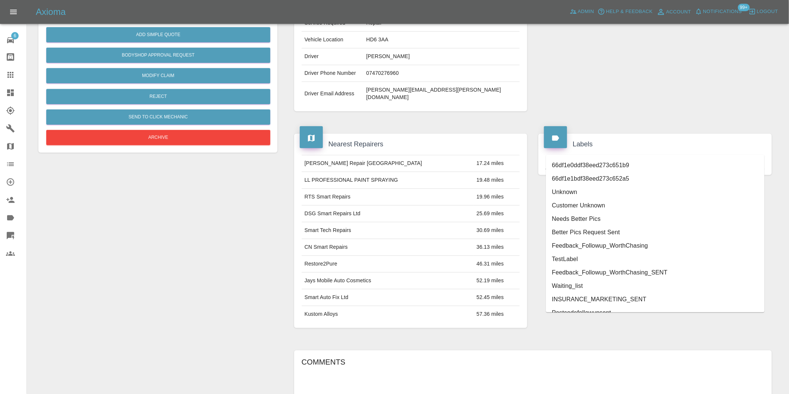
scroll to position [1579, 0]
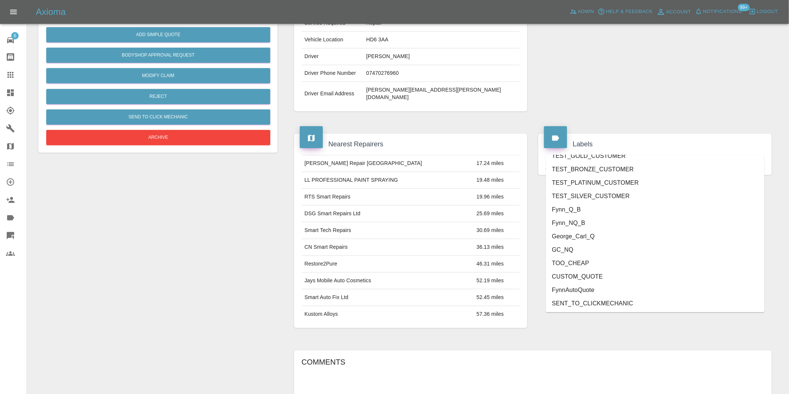
click at [581, 238] on li "George_Carl_Q" at bounding box center [655, 236] width 218 height 13
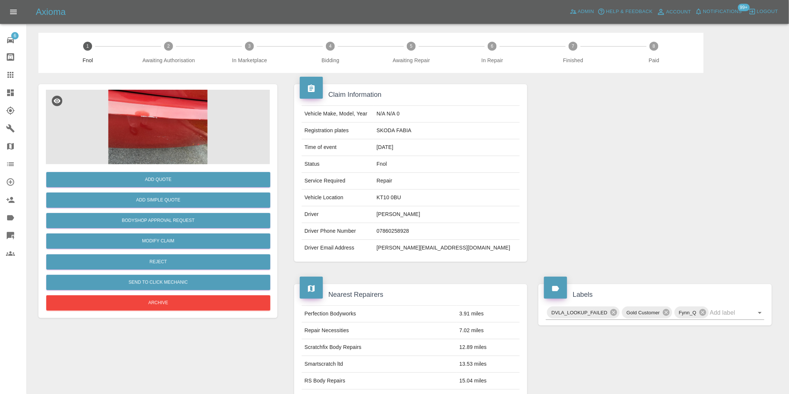
click at [164, 101] on img at bounding box center [158, 127] width 224 height 75
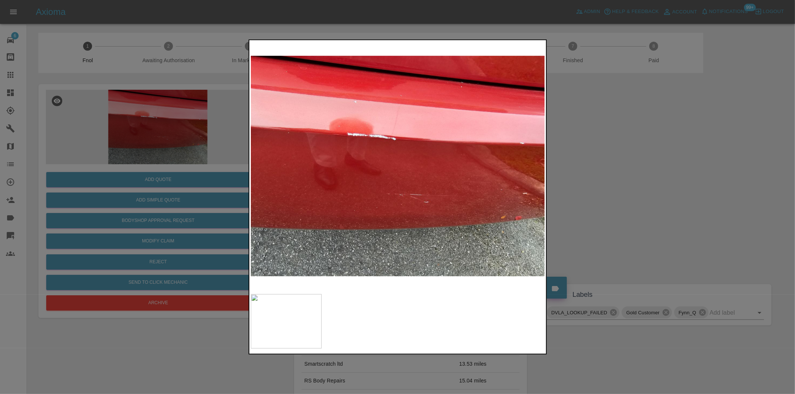
click at [632, 166] on div at bounding box center [397, 197] width 795 height 394
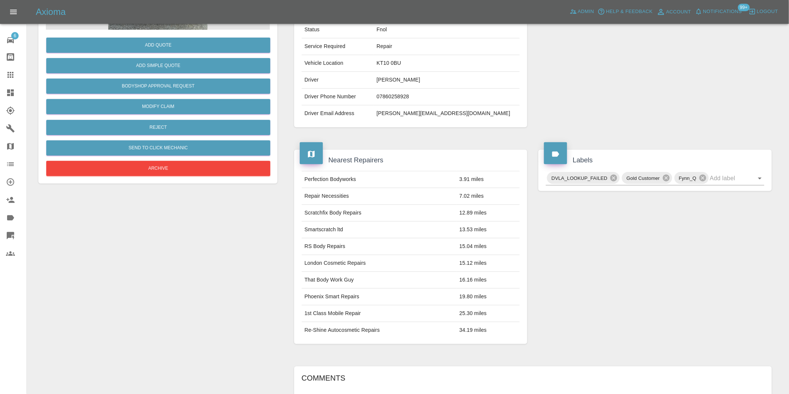
scroll to position [51, 0]
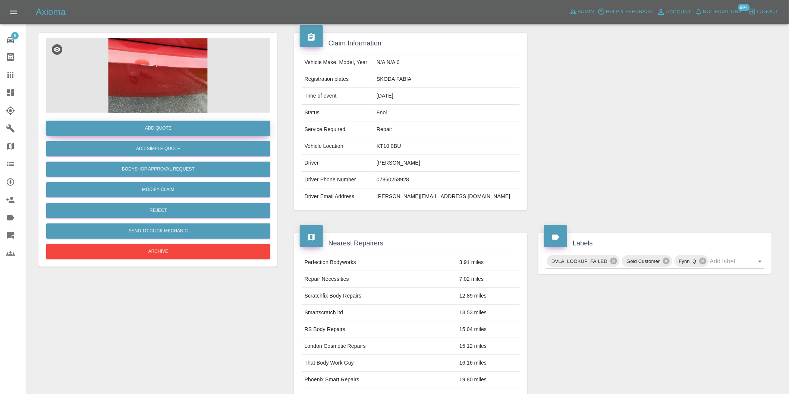
click at [161, 129] on button "Add Quote" at bounding box center [158, 128] width 224 height 15
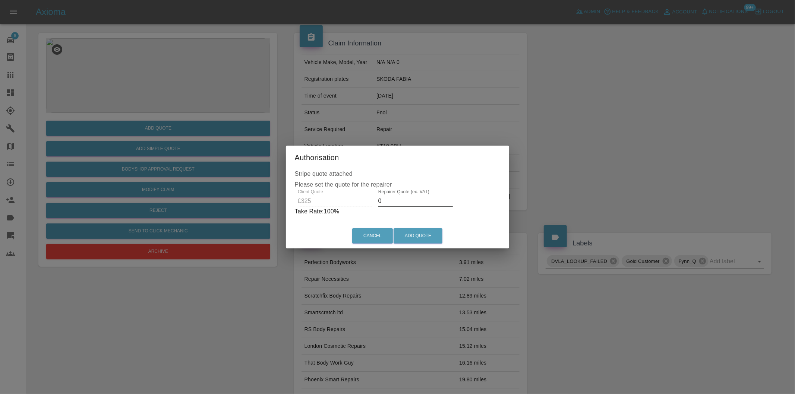
click at [388, 202] on input "0" at bounding box center [415, 201] width 75 height 12
type input "0210"
click at [414, 236] on button "Add Quote" at bounding box center [418, 236] width 49 height 15
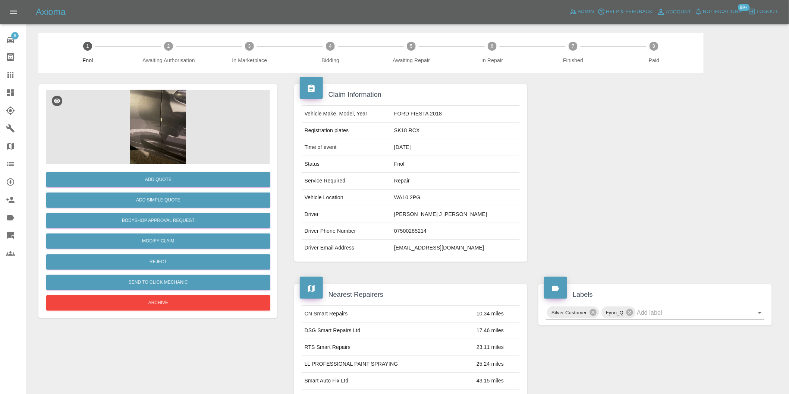
click at [156, 116] on img at bounding box center [158, 127] width 224 height 75
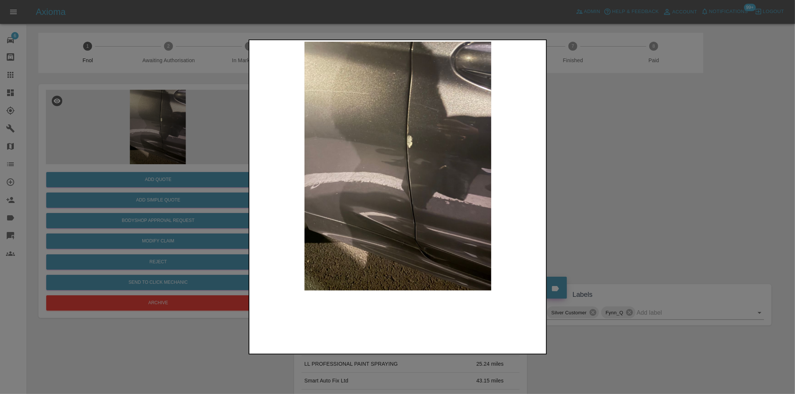
click at [402, 148] on img at bounding box center [398, 166] width 295 height 249
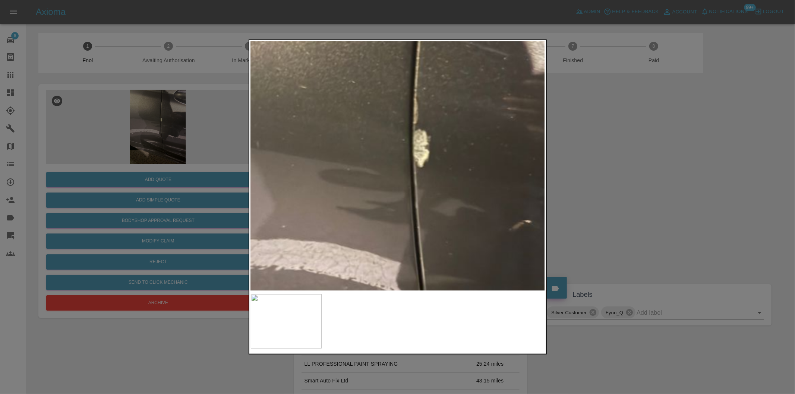
click at [402, 148] on img at bounding box center [386, 221] width 884 height 747
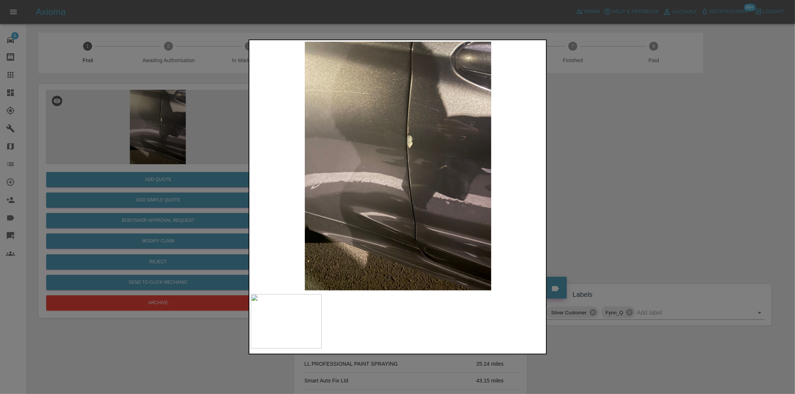
click at [632, 193] on div at bounding box center [397, 197] width 795 height 394
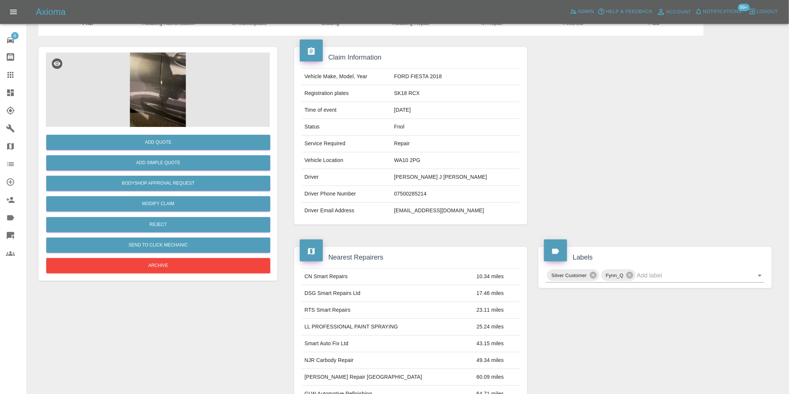
scroll to position [10, 0]
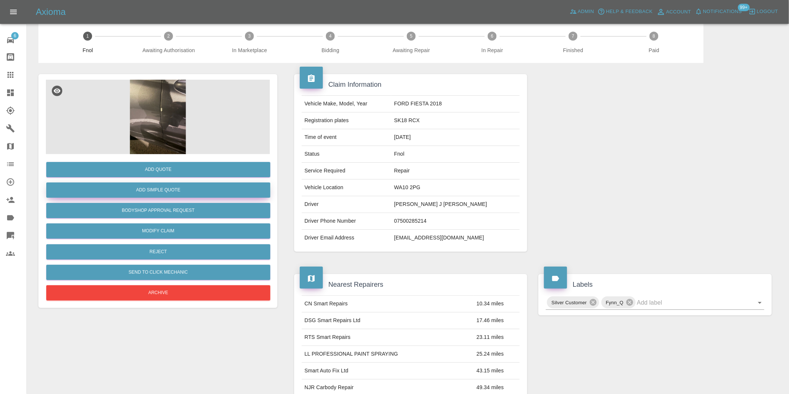
click at [176, 186] on button "Add Simple Quote" at bounding box center [158, 190] width 224 height 15
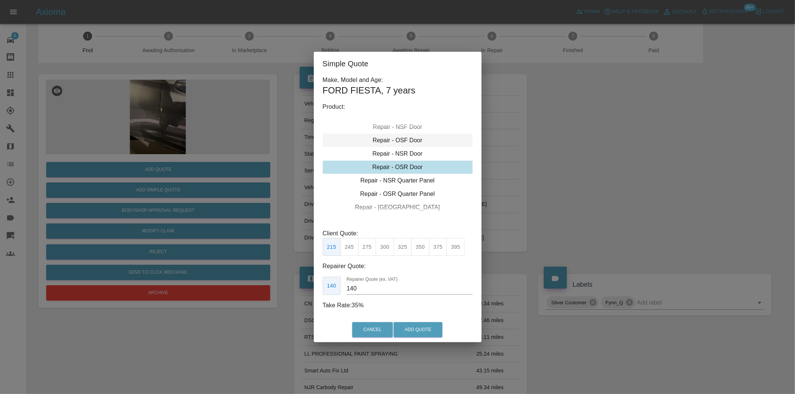
click at [396, 139] on div "Repair - OSF Door" at bounding box center [398, 140] width 150 height 13
drag, startPoint x: 347, startPoint y: 245, endPoint x: 394, endPoint y: 292, distance: 65.9
click at [348, 246] on button "245" at bounding box center [349, 247] width 18 height 18
type input "160"
click at [414, 330] on button "Add Quote" at bounding box center [418, 330] width 49 height 15
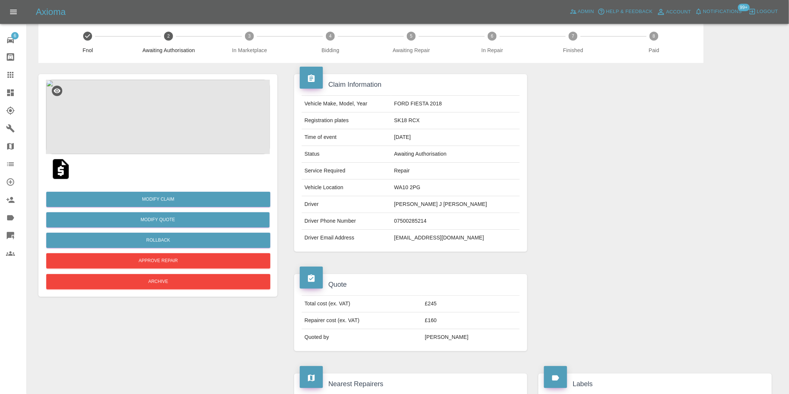
click at [159, 118] on img at bounding box center [158, 117] width 224 height 75
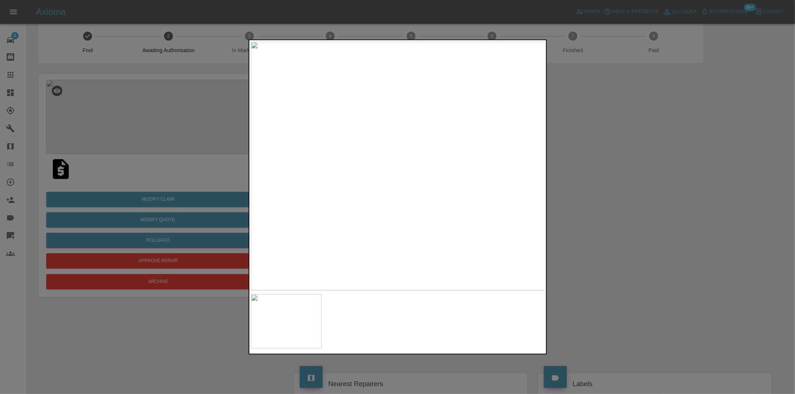
click at [617, 159] on div at bounding box center [397, 197] width 795 height 394
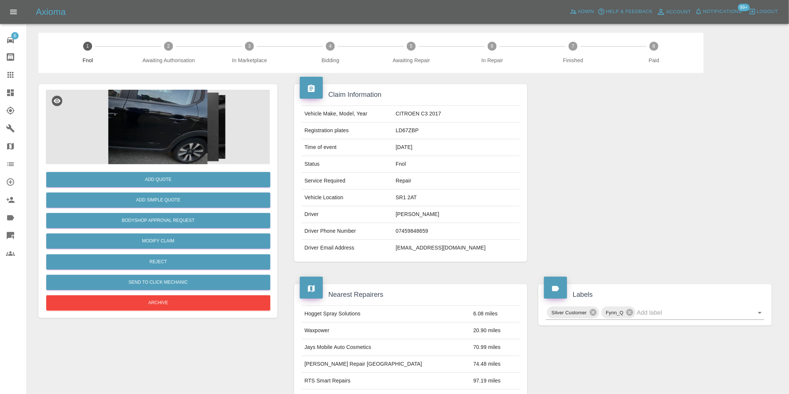
click at [187, 110] on img at bounding box center [158, 127] width 224 height 75
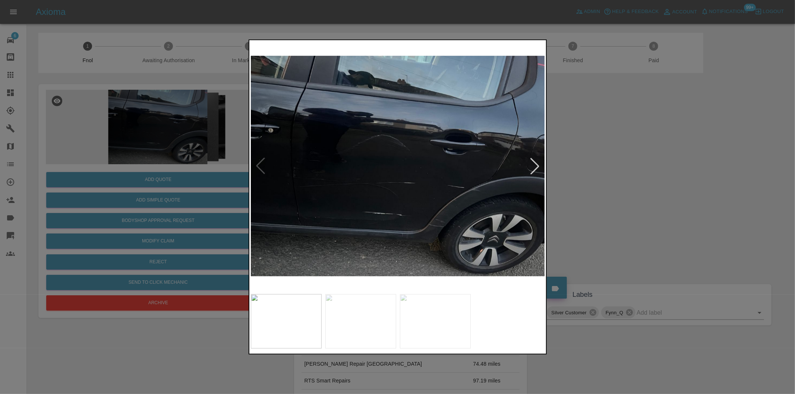
click at [533, 163] on div at bounding box center [535, 166] width 16 height 16
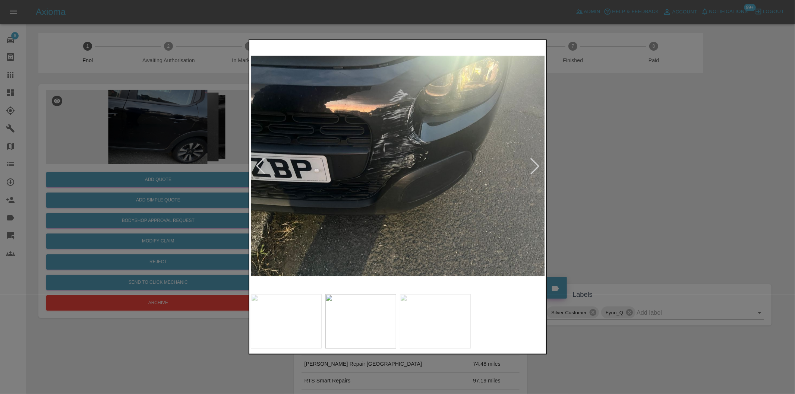
click at [368, 112] on img at bounding box center [398, 166] width 295 height 249
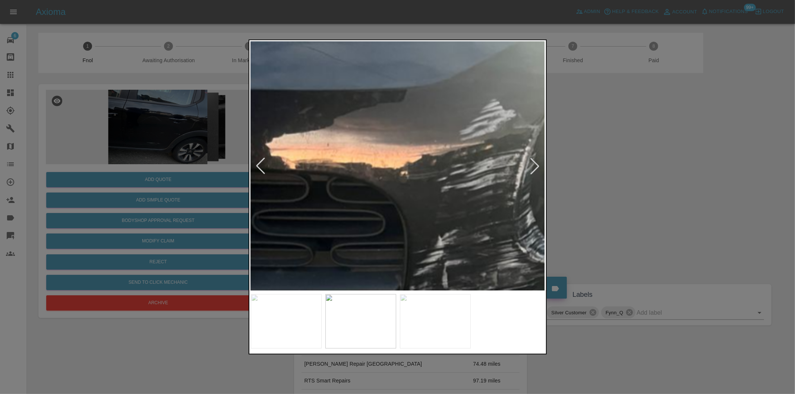
click at [377, 120] on img at bounding box center [486, 329] width 884 height 747
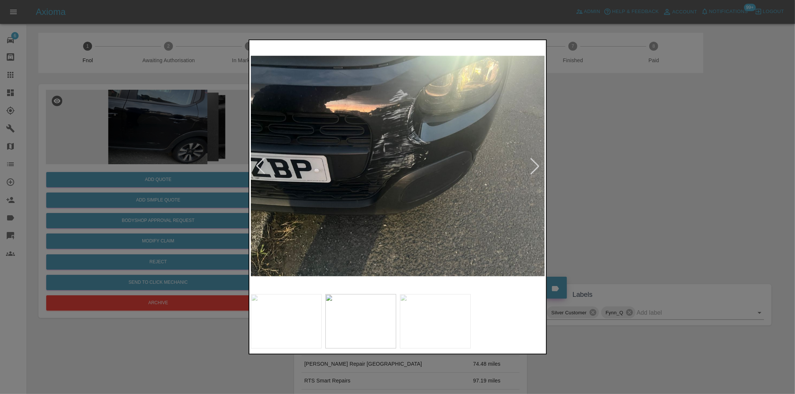
click at [533, 165] on div at bounding box center [535, 166] width 16 height 16
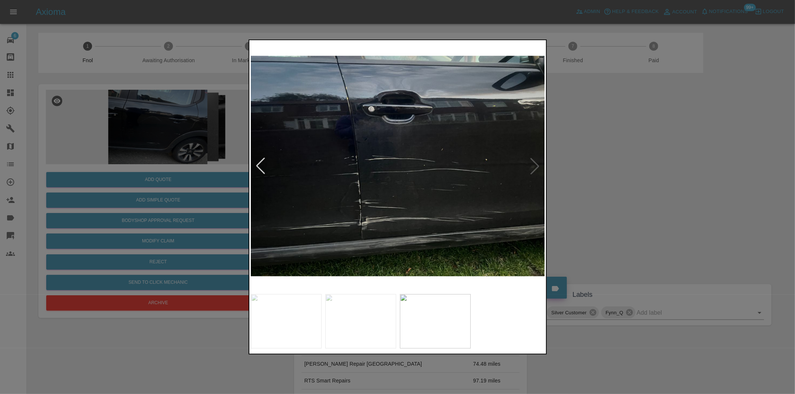
click at [533, 165] on img at bounding box center [398, 166] width 295 height 249
drag, startPoint x: 623, startPoint y: 177, endPoint x: 626, endPoint y: 186, distance: 9.6
click at [623, 177] on div at bounding box center [397, 197] width 795 height 394
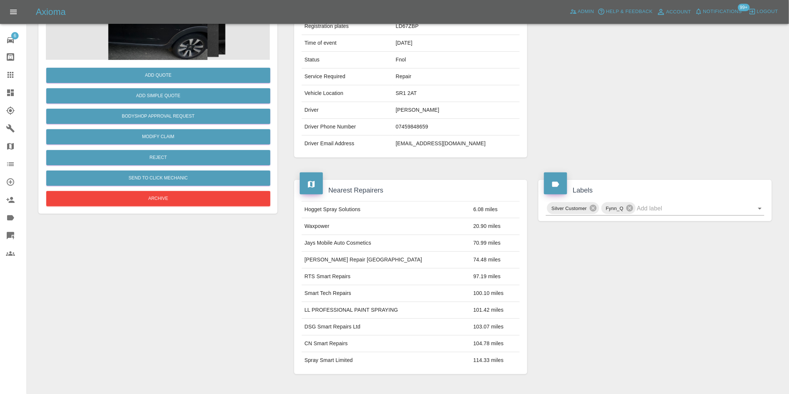
scroll to position [166, 0]
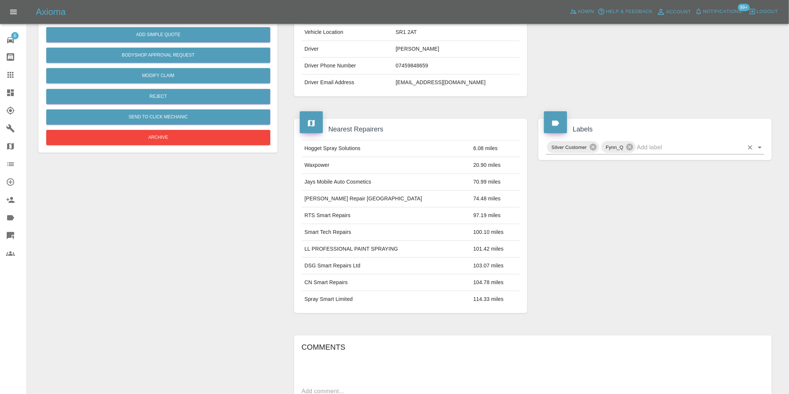
click at [759, 147] on icon "Open" at bounding box center [760, 148] width 4 height 2
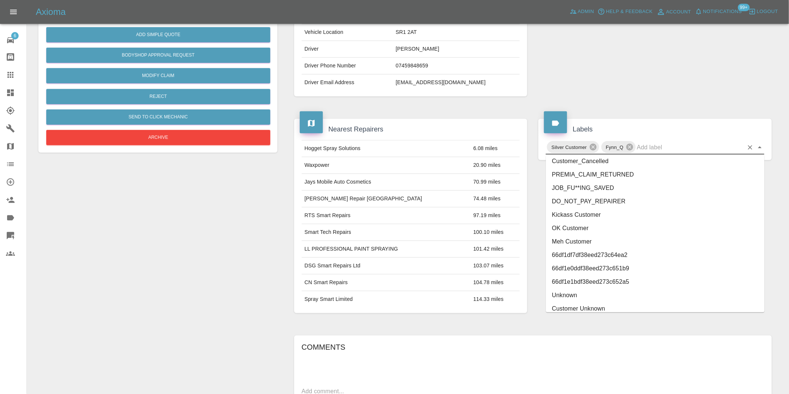
scroll to position [1592, 0]
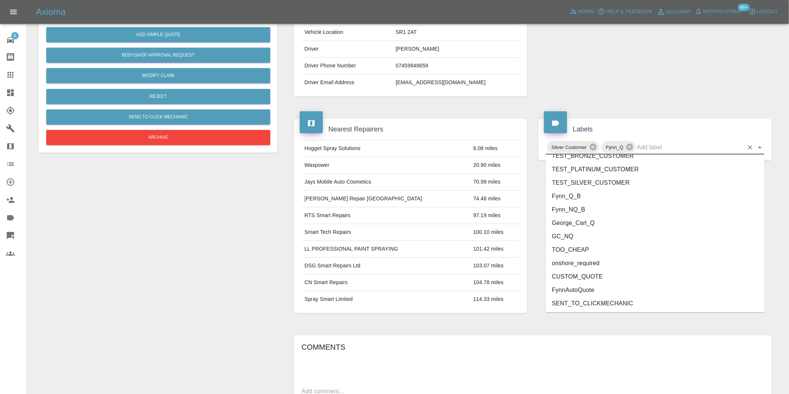
click at [578, 223] on li "George_Carl_Q" at bounding box center [655, 223] width 218 height 13
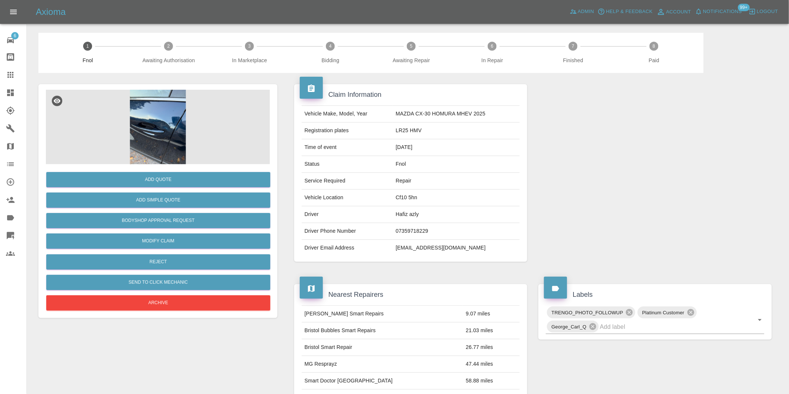
click at [151, 120] on img at bounding box center [158, 127] width 224 height 75
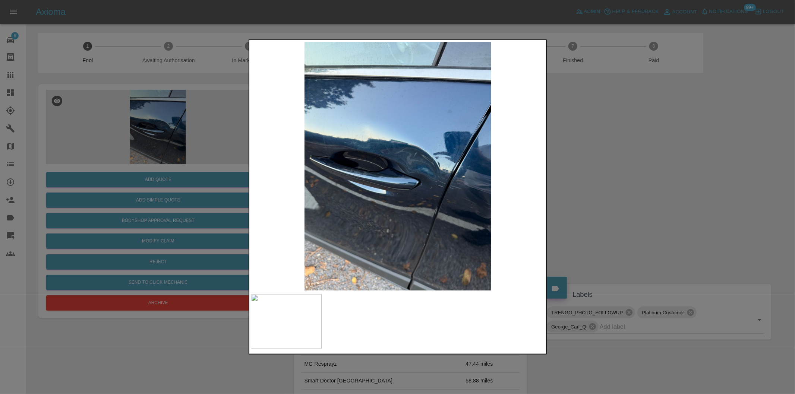
click at [422, 165] on img at bounding box center [398, 166] width 295 height 249
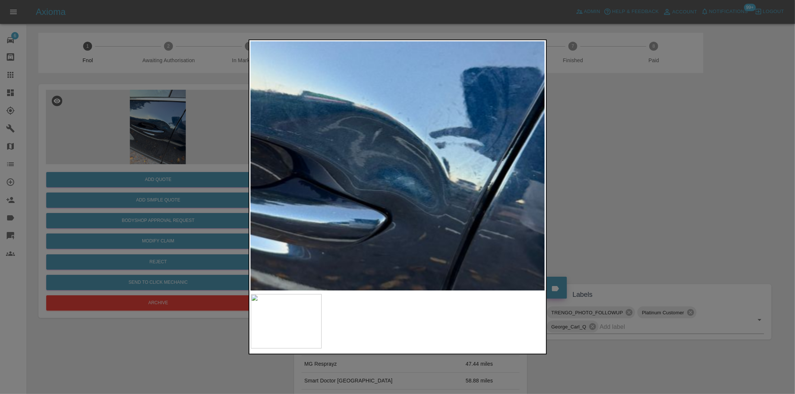
click at [422, 165] on img at bounding box center [324, 170] width 884 height 747
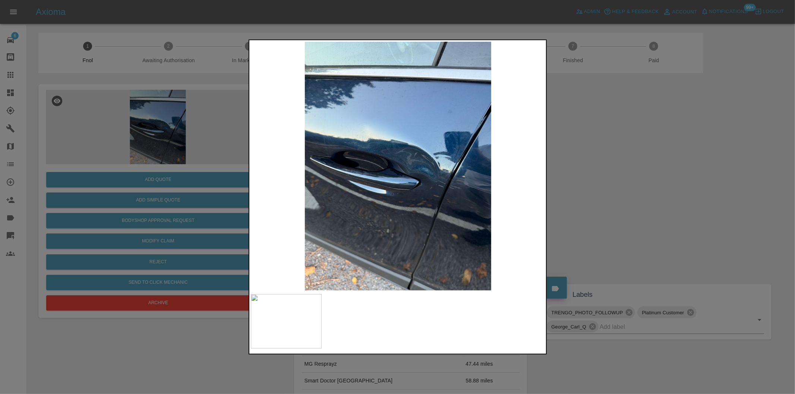
click at [601, 199] on div at bounding box center [397, 197] width 795 height 394
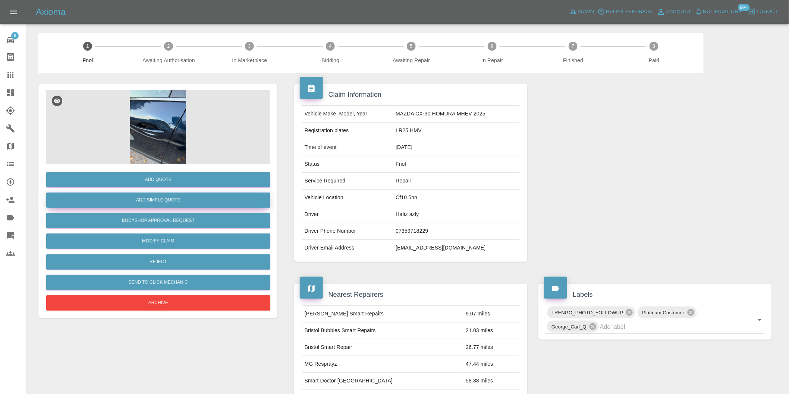
click at [186, 204] on button "Add Simple Quote" at bounding box center [158, 200] width 224 height 15
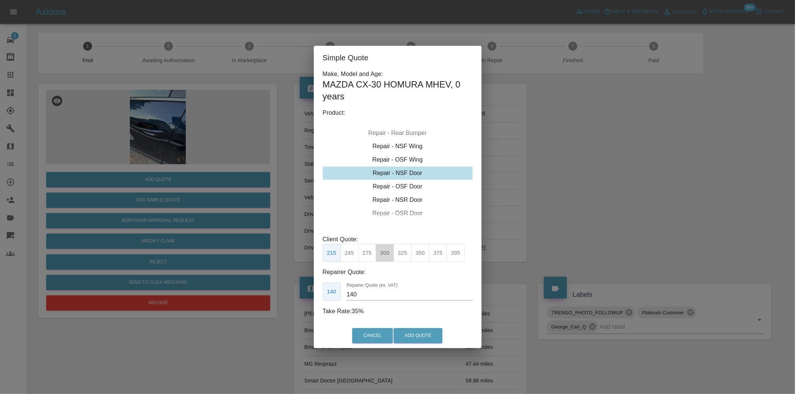
drag, startPoint x: 384, startPoint y: 254, endPoint x: 409, endPoint y: 298, distance: 50.4
click at [383, 254] on button "300" at bounding box center [385, 253] width 18 height 18
type input "190"
click at [420, 331] on button "Add Quote" at bounding box center [418, 335] width 49 height 15
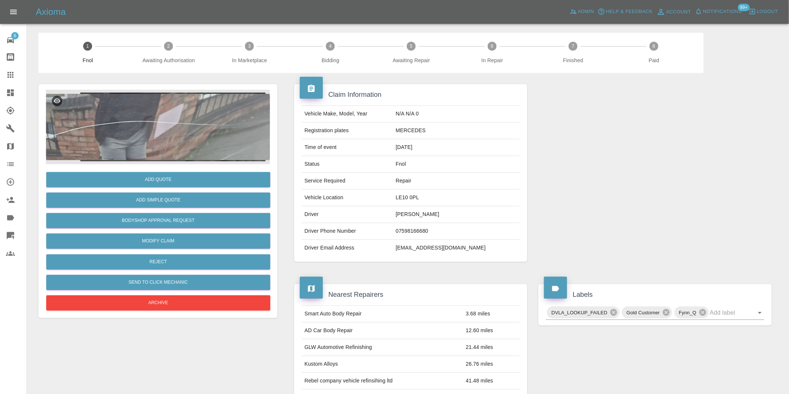
click at [177, 122] on img at bounding box center [158, 127] width 224 height 75
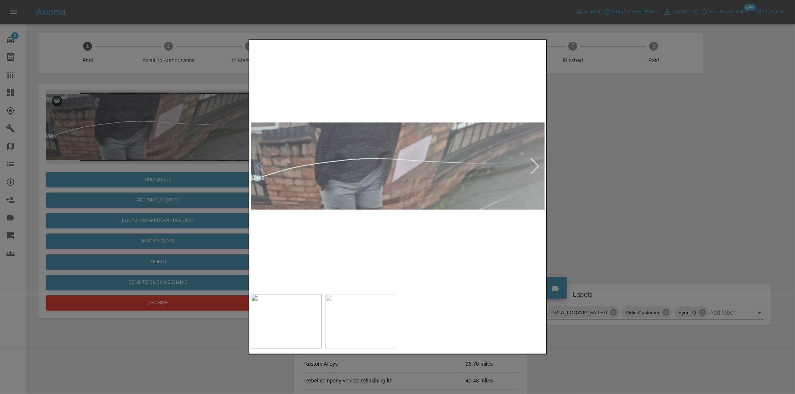
click at [536, 163] on div at bounding box center [535, 166] width 16 height 16
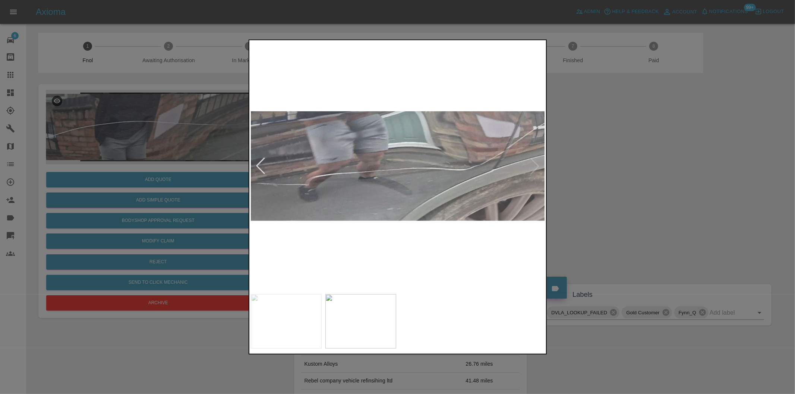
click at [537, 163] on img at bounding box center [398, 166] width 295 height 249
click at [666, 185] on div at bounding box center [397, 197] width 795 height 394
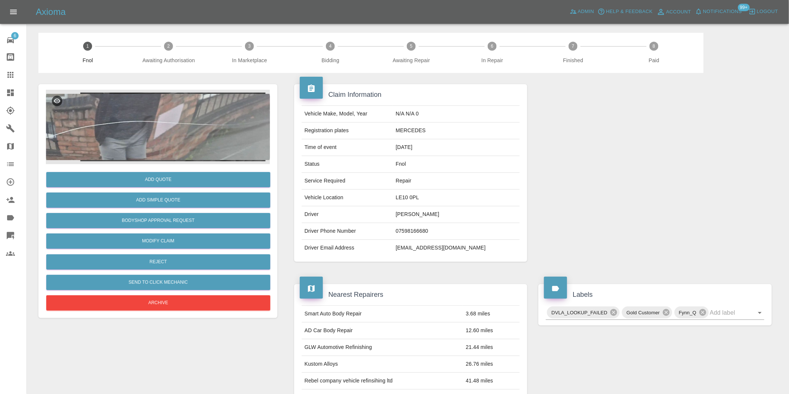
click at [142, 121] on img at bounding box center [158, 127] width 224 height 75
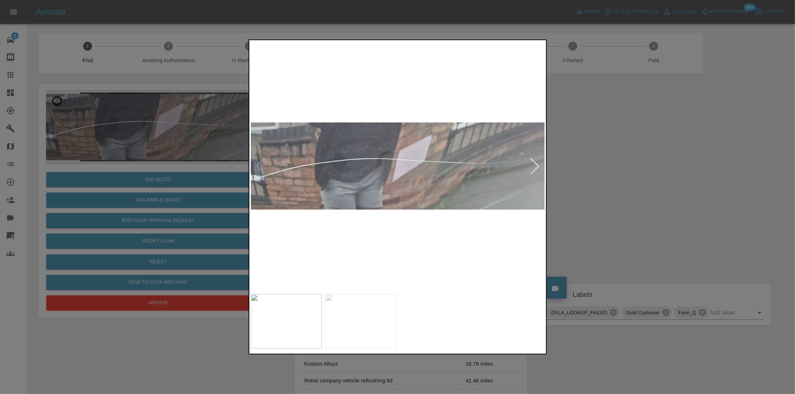
click at [538, 165] on div at bounding box center [535, 166] width 16 height 16
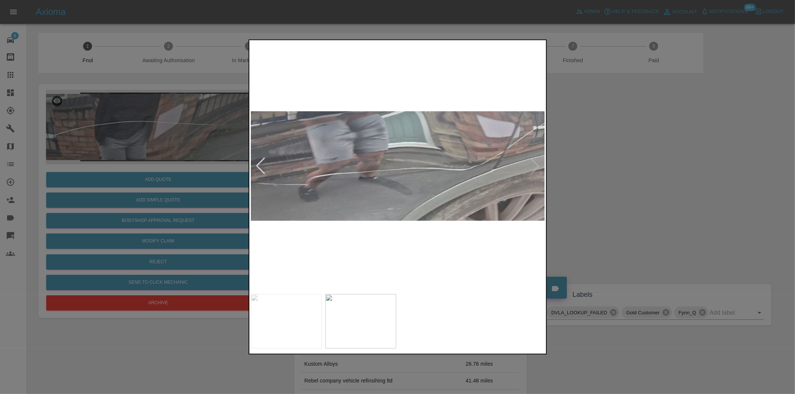
click at [538, 166] on img at bounding box center [398, 166] width 295 height 249
click at [664, 187] on div at bounding box center [397, 197] width 795 height 394
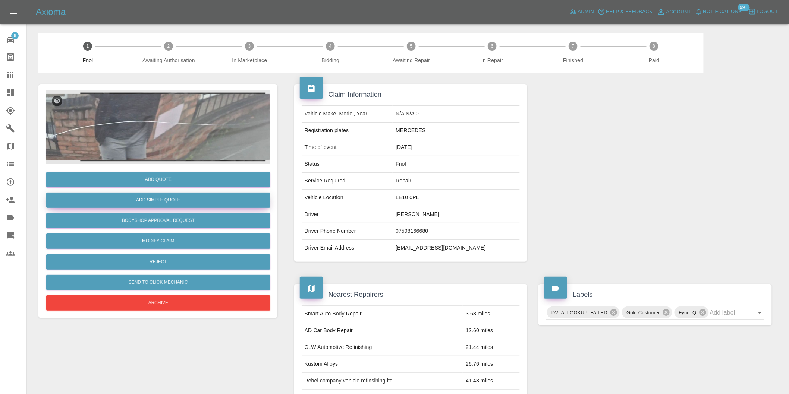
click at [224, 197] on button "Add Simple Quote" at bounding box center [158, 200] width 224 height 15
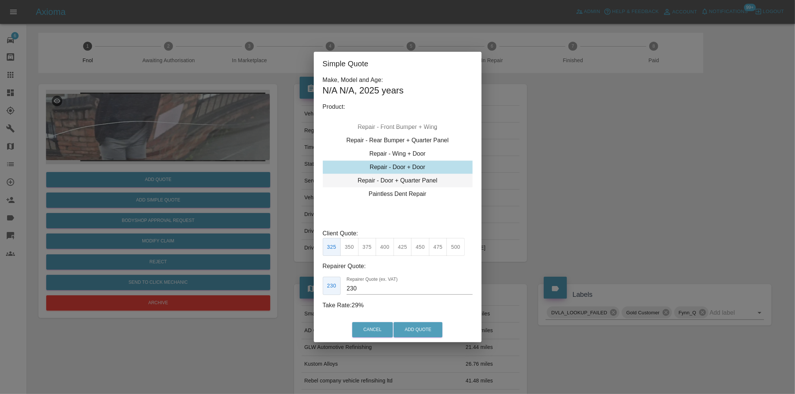
click at [416, 180] on div "Repair - Door + Quarter Panel" at bounding box center [398, 180] width 150 height 13
click at [349, 245] on button "350" at bounding box center [349, 247] width 18 height 18
type input "210"
click at [417, 332] on button "Add Quote" at bounding box center [418, 330] width 49 height 15
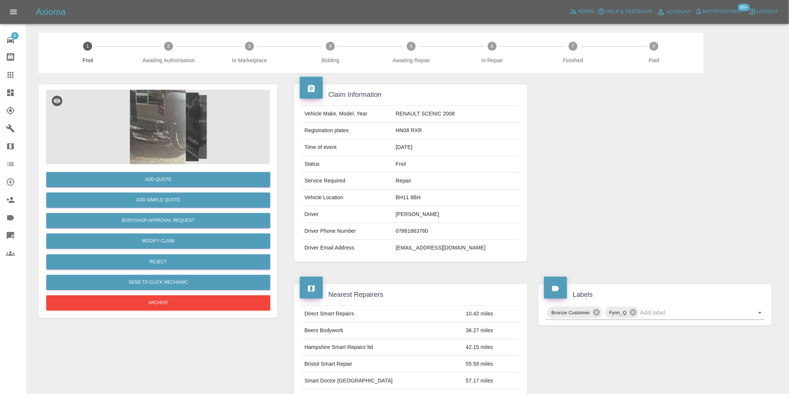
click at [155, 104] on img at bounding box center [158, 127] width 224 height 75
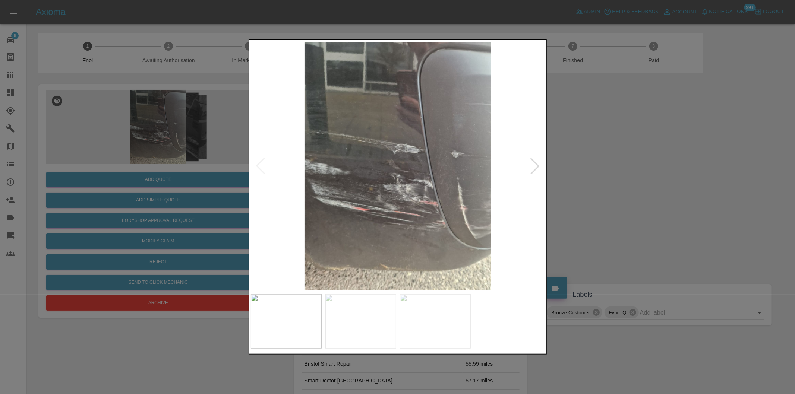
click at [535, 163] on div at bounding box center [535, 166] width 16 height 16
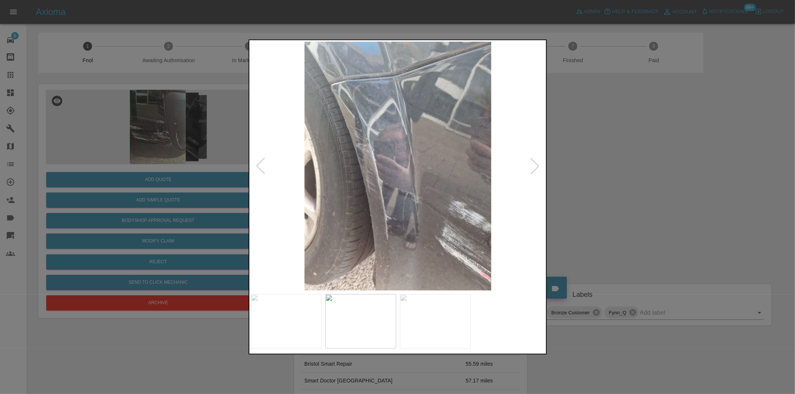
click at [535, 163] on div at bounding box center [535, 166] width 16 height 16
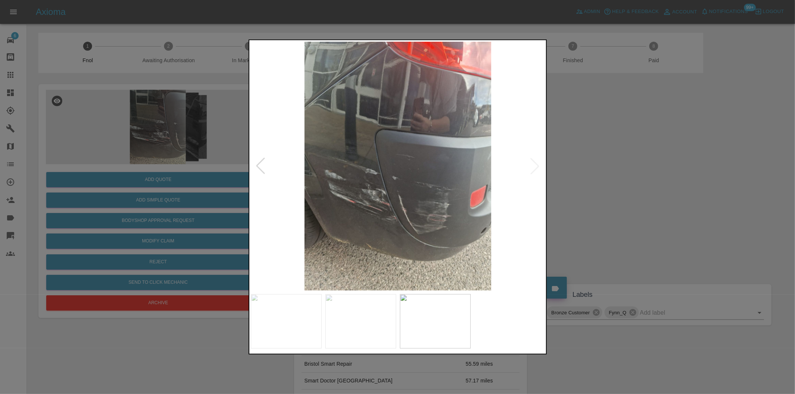
click at [535, 163] on img at bounding box center [398, 166] width 295 height 249
click at [263, 165] on div at bounding box center [260, 166] width 16 height 16
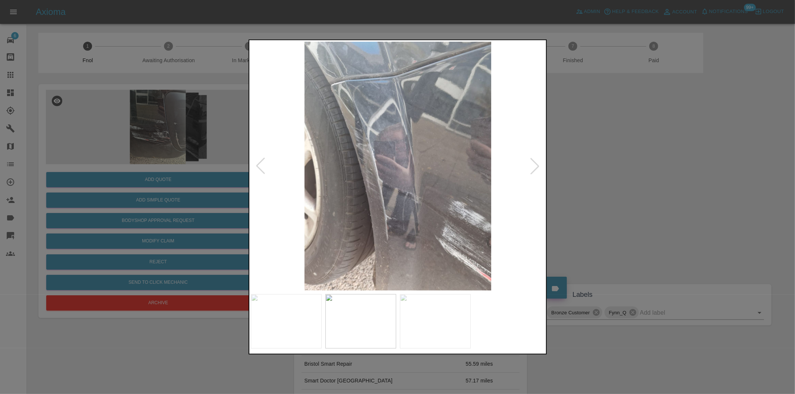
click at [263, 165] on div at bounding box center [260, 166] width 16 height 16
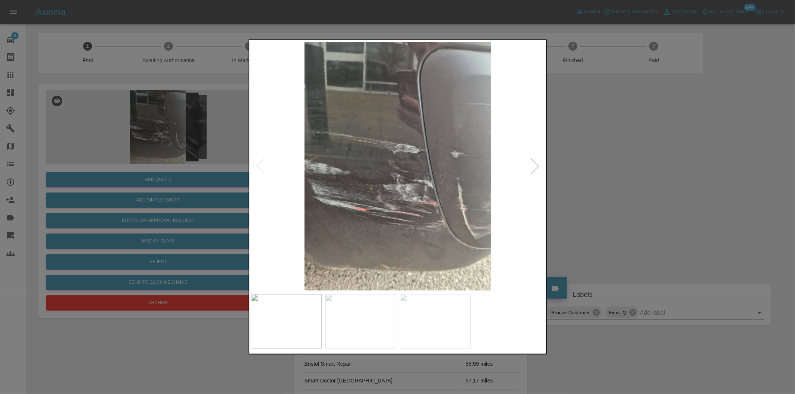
click at [263, 165] on img at bounding box center [398, 166] width 295 height 249
click at [538, 169] on div at bounding box center [535, 166] width 16 height 16
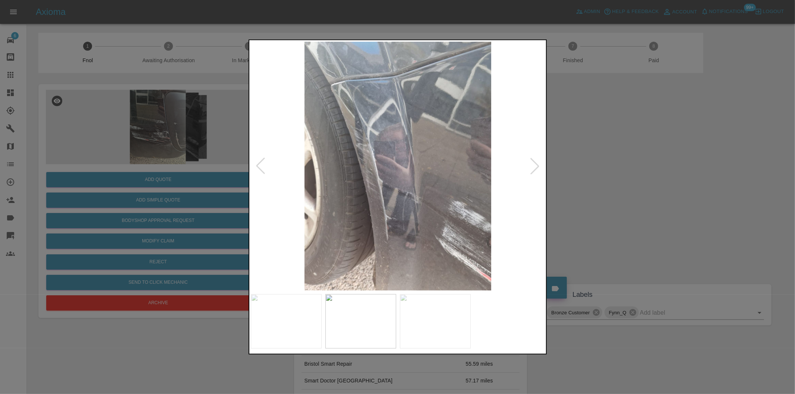
click at [535, 167] on div at bounding box center [535, 166] width 16 height 16
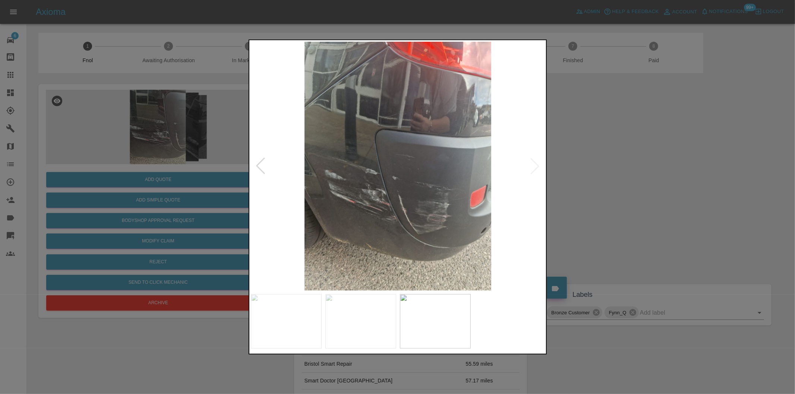
click at [535, 167] on img at bounding box center [398, 166] width 295 height 249
click at [259, 165] on div at bounding box center [260, 166] width 16 height 16
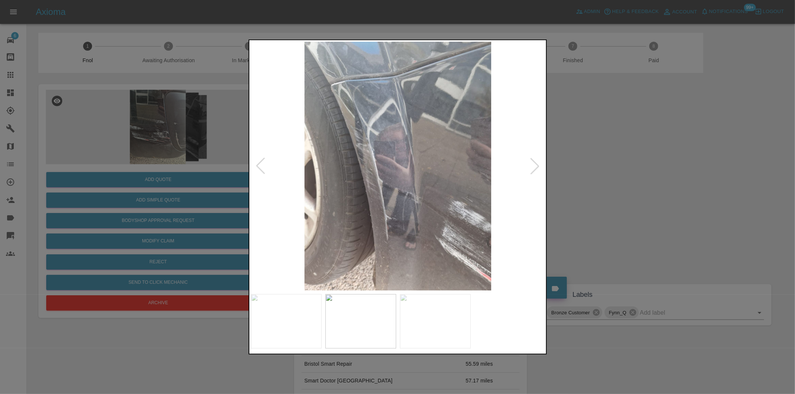
click at [259, 165] on div at bounding box center [260, 166] width 16 height 16
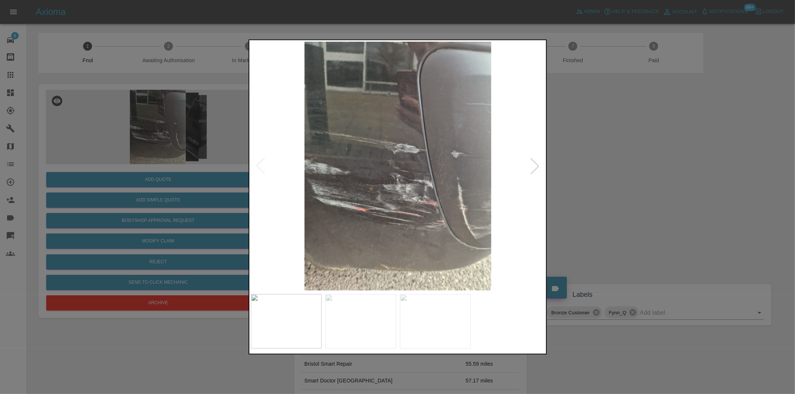
click at [259, 165] on img at bounding box center [398, 166] width 295 height 249
drag, startPoint x: 600, startPoint y: 184, endPoint x: 559, endPoint y: 182, distance: 40.3
click at [599, 183] on div at bounding box center [397, 197] width 795 height 394
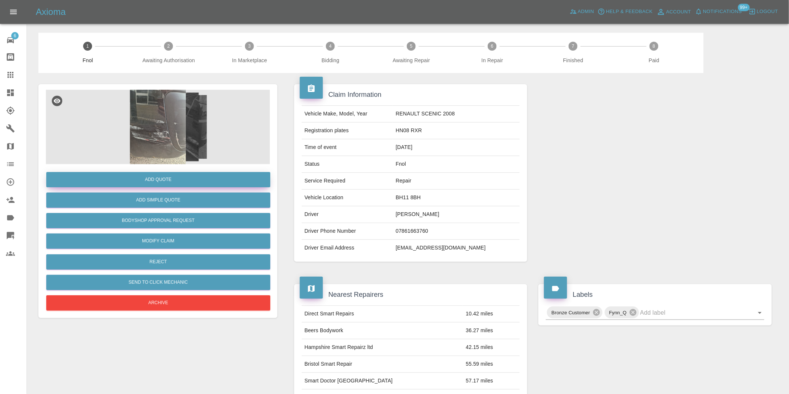
click at [161, 176] on button "Add Quote" at bounding box center [158, 179] width 224 height 15
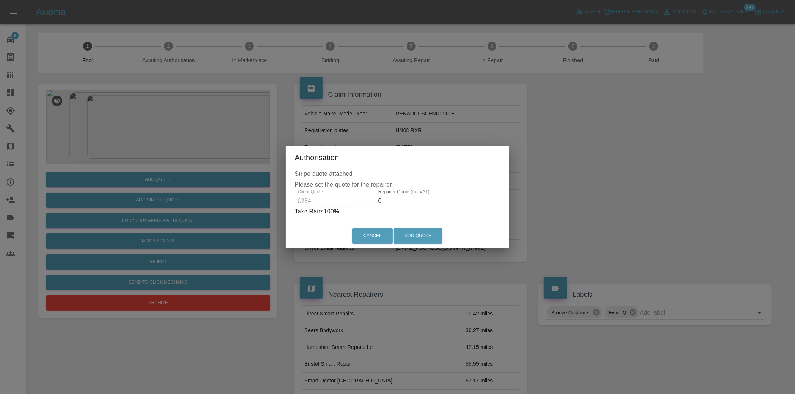
click at [388, 201] on input "0" at bounding box center [415, 201] width 75 height 12
type input "0180"
click at [408, 233] on button "Add Quote" at bounding box center [418, 236] width 49 height 15
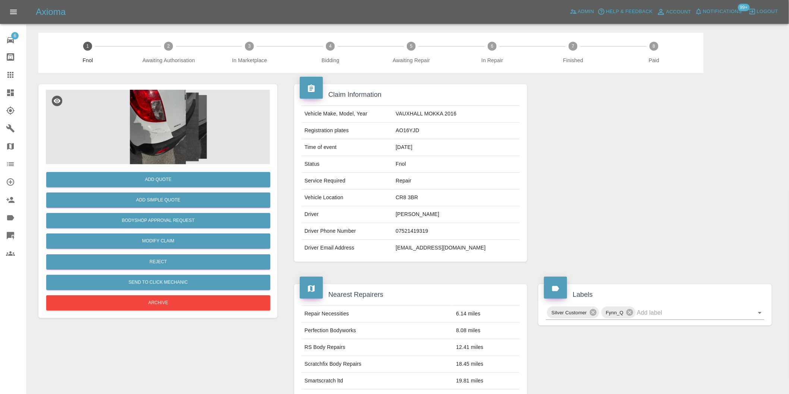
click at [162, 112] on img at bounding box center [158, 127] width 224 height 75
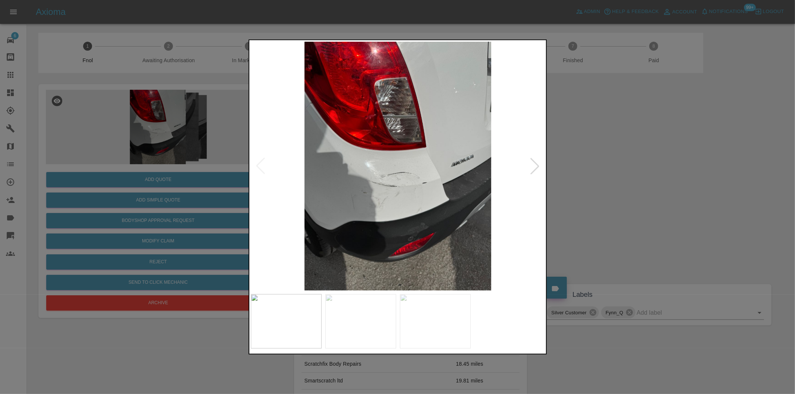
click at [535, 164] on div at bounding box center [535, 166] width 16 height 16
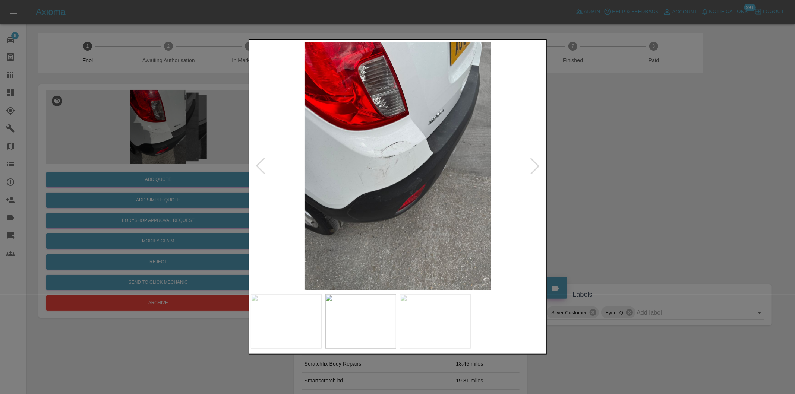
click at [535, 164] on div at bounding box center [535, 166] width 16 height 16
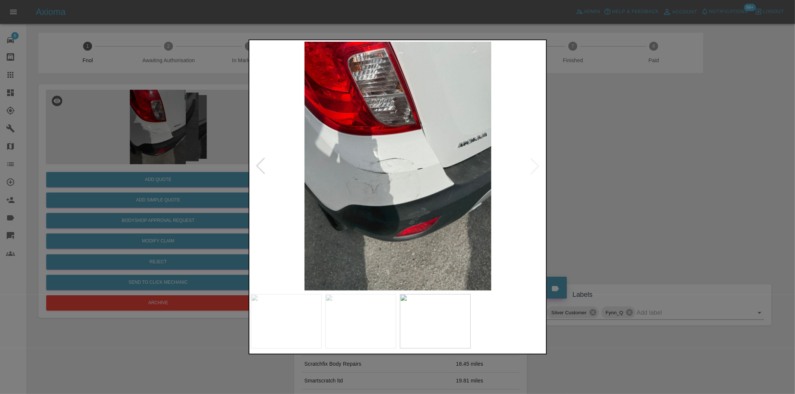
click at [535, 164] on img at bounding box center [398, 166] width 295 height 249
drag, startPoint x: 649, startPoint y: 183, endPoint x: 472, endPoint y: 198, distance: 176.9
click at [647, 183] on div at bounding box center [397, 197] width 795 height 394
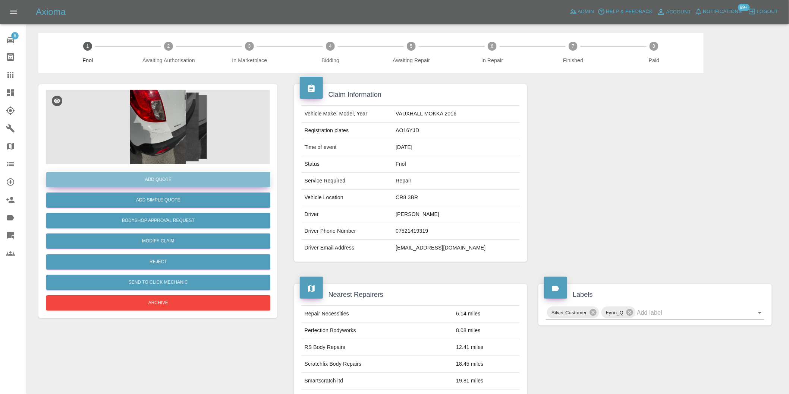
click at [173, 181] on button "Add Quote" at bounding box center [158, 179] width 224 height 15
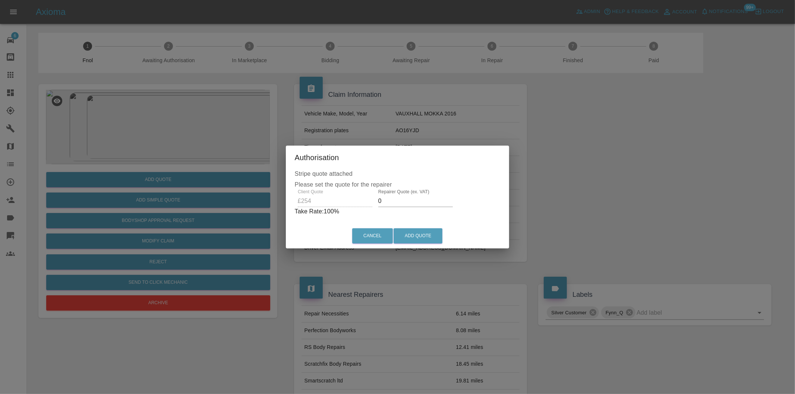
click at [398, 203] on input "0" at bounding box center [415, 201] width 75 height 12
type input "0160"
click at [424, 236] on button "Add Quote" at bounding box center [418, 236] width 49 height 15
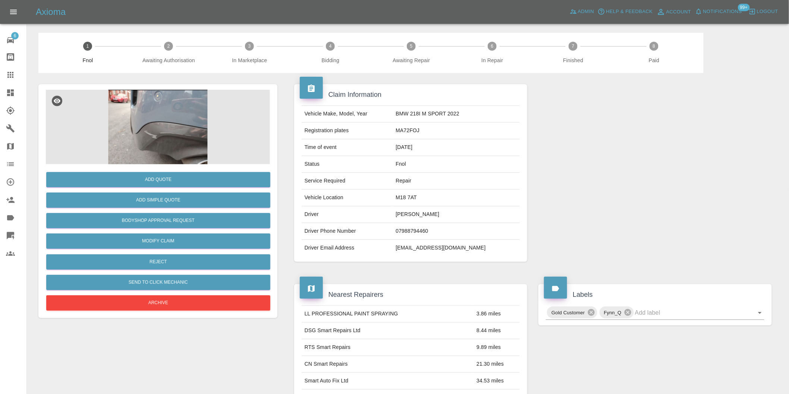
click at [177, 125] on img at bounding box center [158, 127] width 224 height 75
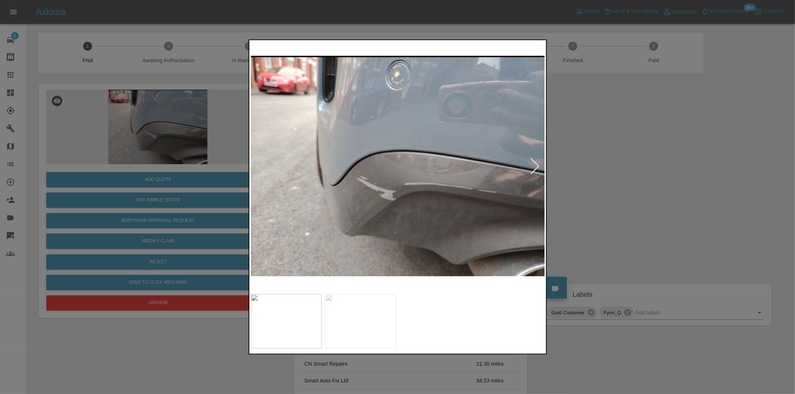
click at [531, 167] on div at bounding box center [535, 166] width 16 height 16
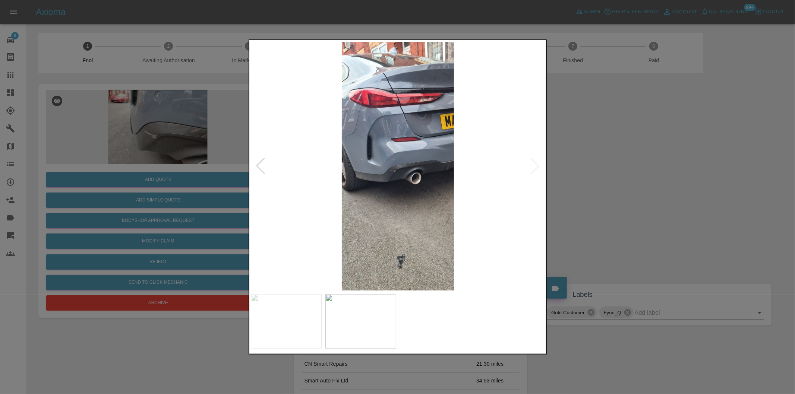
click at [531, 167] on img at bounding box center [398, 166] width 295 height 249
click at [647, 188] on div at bounding box center [397, 197] width 795 height 394
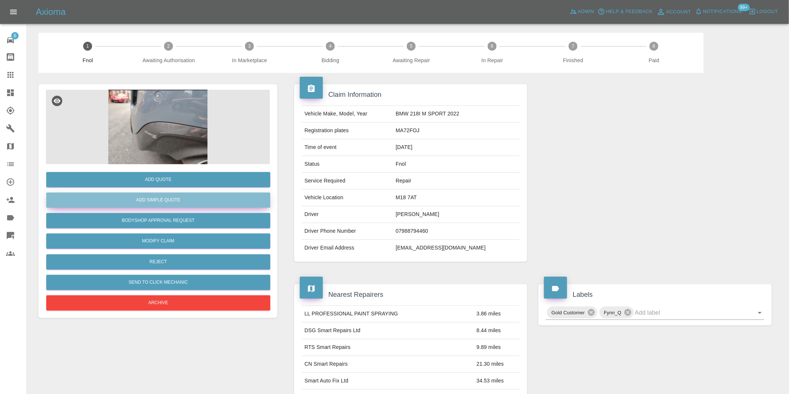
click at [167, 198] on button "Add Simple Quote" at bounding box center [158, 200] width 224 height 15
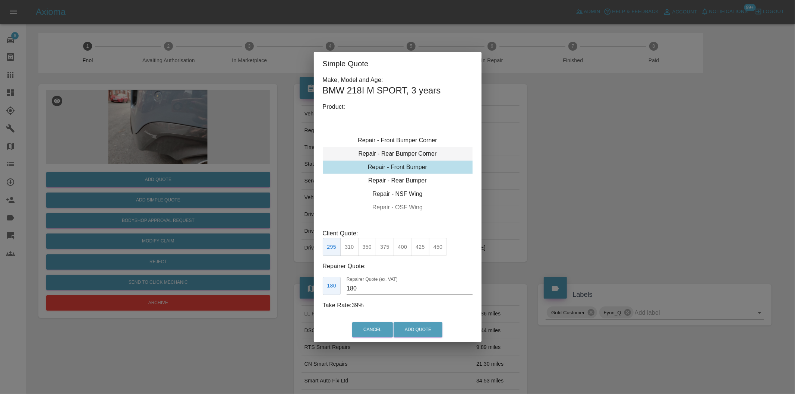
click at [421, 154] on div "Repair - Rear Bumper Corner" at bounding box center [398, 153] width 150 height 13
click at [417, 154] on div "Repair - Rear Bumper Corner" at bounding box center [398, 153] width 150 height 13
type input "120"
click at [348, 248] on button "199" at bounding box center [349, 247] width 18 height 18
click at [423, 328] on button "Add Quote" at bounding box center [418, 330] width 49 height 15
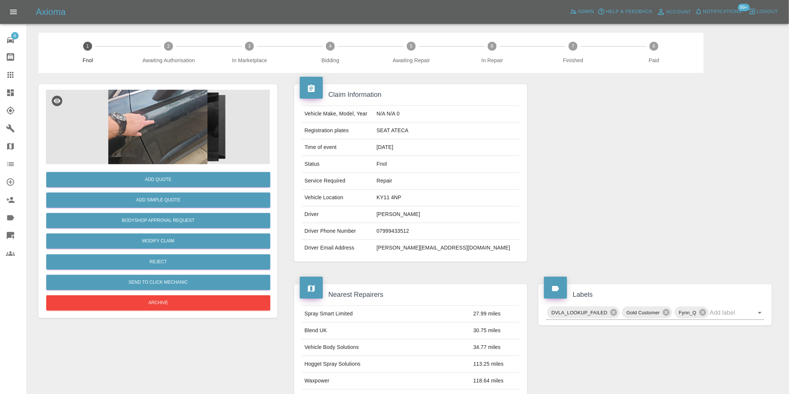
click at [173, 115] on img at bounding box center [158, 127] width 224 height 75
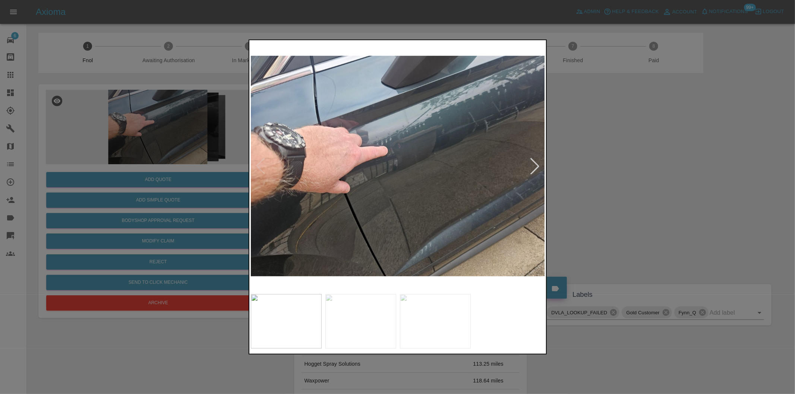
click at [532, 170] on div at bounding box center [535, 166] width 16 height 16
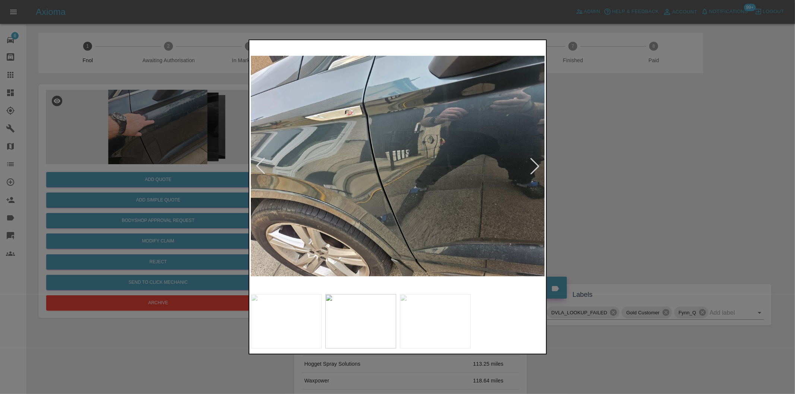
click at [532, 170] on div at bounding box center [535, 166] width 16 height 16
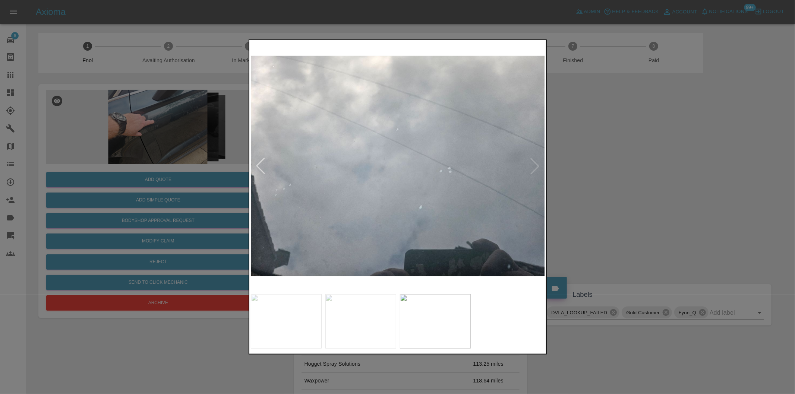
click at [529, 170] on img at bounding box center [398, 166] width 295 height 249
click at [542, 169] on img at bounding box center [398, 166] width 295 height 249
drag, startPoint x: 608, startPoint y: 173, endPoint x: 556, endPoint y: 197, distance: 57.7
click at [608, 173] on div at bounding box center [397, 197] width 795 height 394
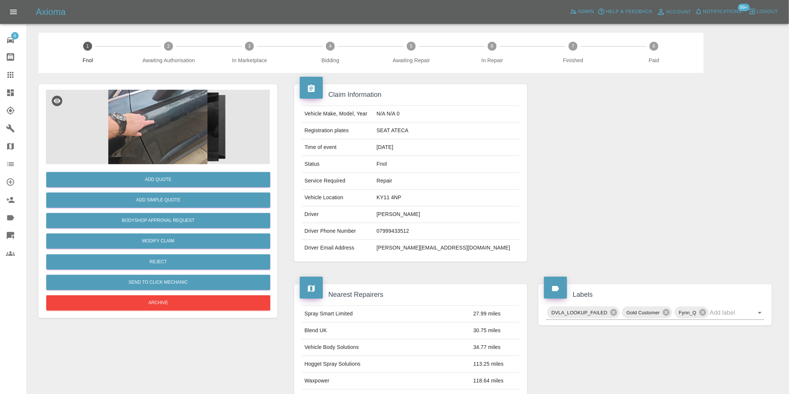
click at [166, 136] on img at bounding box center [158, 127] width 224 height 75
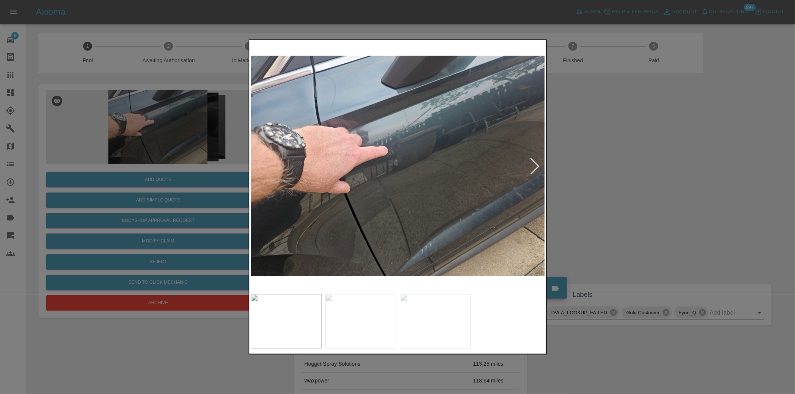
click at [536, 166] on div at bounding box center [535, 166] width 16 height 16
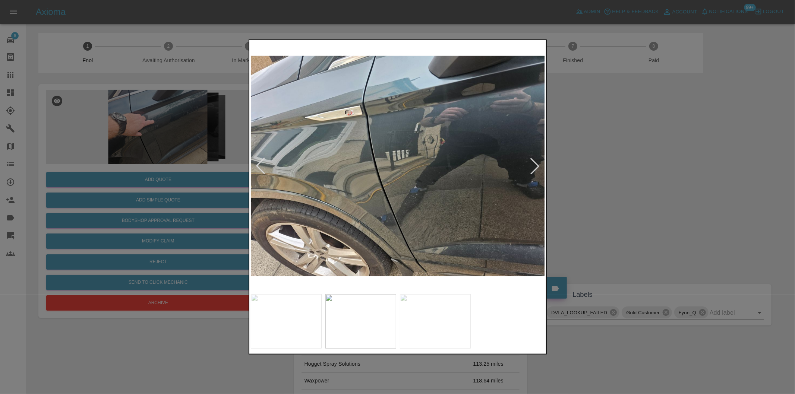
click at [536, 166] on div at bounding box center [535, 166] width 16 height 16
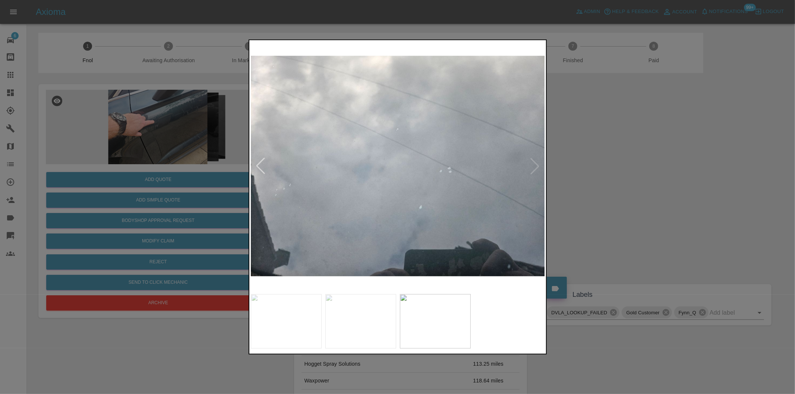
click at [642, 182] on div at bounding box center [397, 197] width 795 height 394
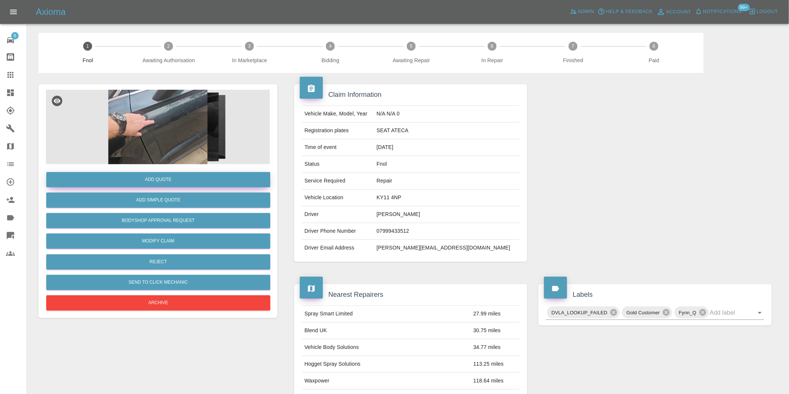
click at [152, 179] on button "Add Quote" at bounding box center [158, 179] width 224 height 15
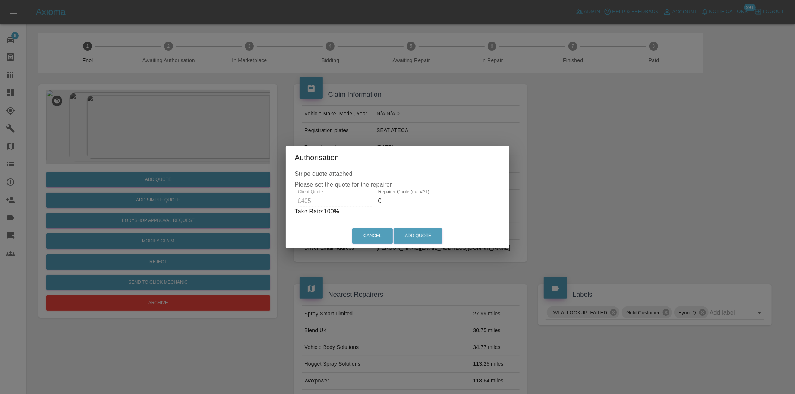
click at [389, 200] on input "0" at bounding box center [415, 201] width 75 height 12
type input "0250"
click at [409, 234] on button "Add Quote" at bounding box center [418, 236] width 49 height 15
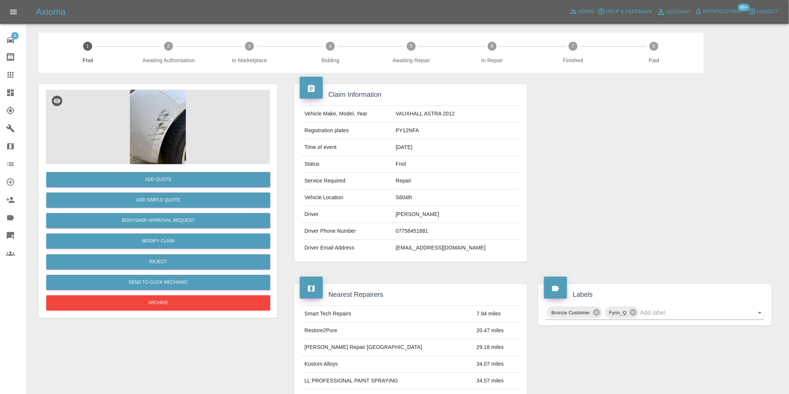
click at [191, 131] on img at bounding box center [158, 127] width 224 height 75
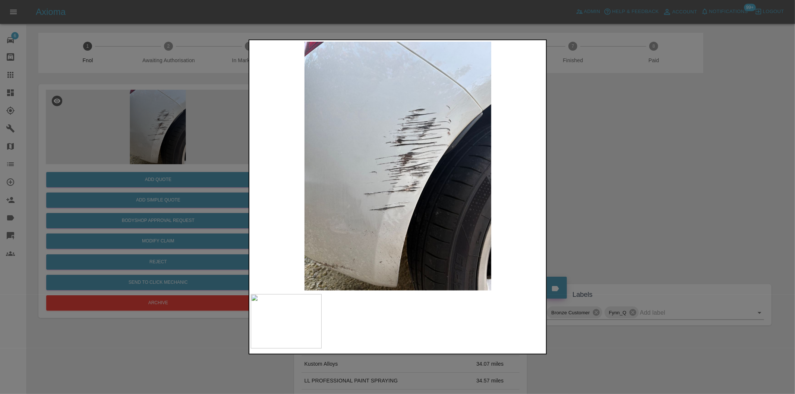
click at [593, 169] on div at bounding box center [397, 197] width 795 height 394
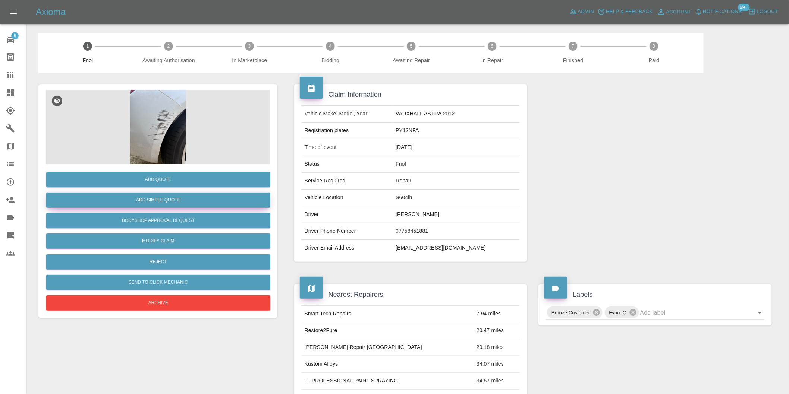
click at [163, 203] on button "Add Simple Quote" at bounding box center [158, 200] width 224 height 15
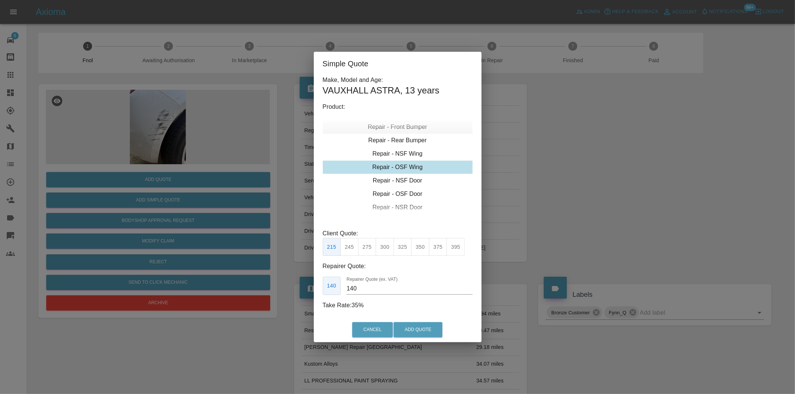
click at [416, 128] on div "Repair - Front Bumper" at bounding box center [398, 126] width 150 height 13
click at [414, 154] on div "Repair - Rear Bumper Corner" at bounding box center [398, 153] width 150 height 13
click at [400, 155] on div "Repair - Rear Bumper Corner" at bounding box center [398, 153] width 150 height 13
type input "120"
click at [350, 248] on button "199" at bounding box center [349, 247] width 18 height 18
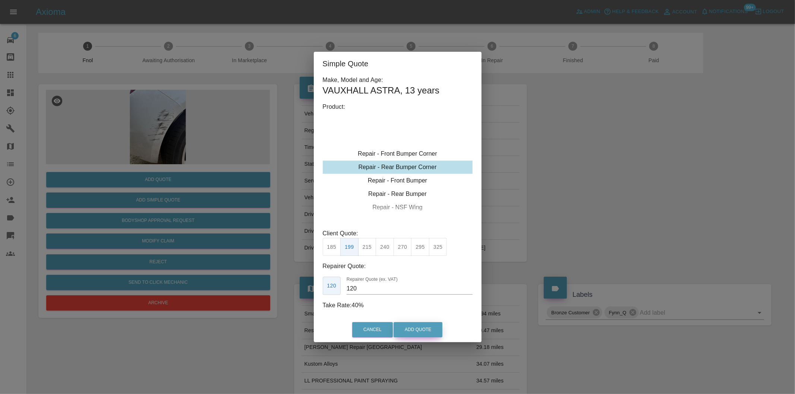
click at [433, 330] on button "Add Quote" at bounding box center [418, 330] width 49 height 15
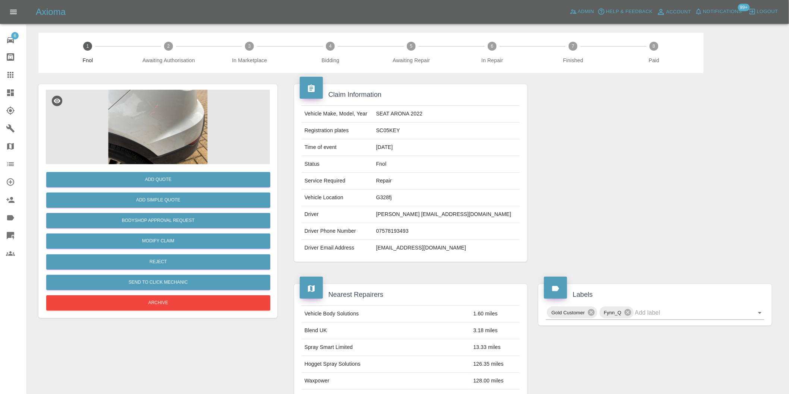
click at [181, 115] on img at bounding box center [158, 127] width 224 height 75
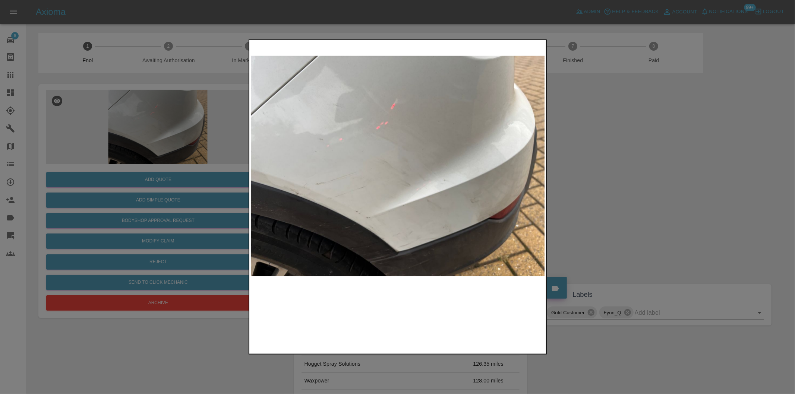
click at [383, 222] on img at bounding box center [398, 166] width 295 height 249
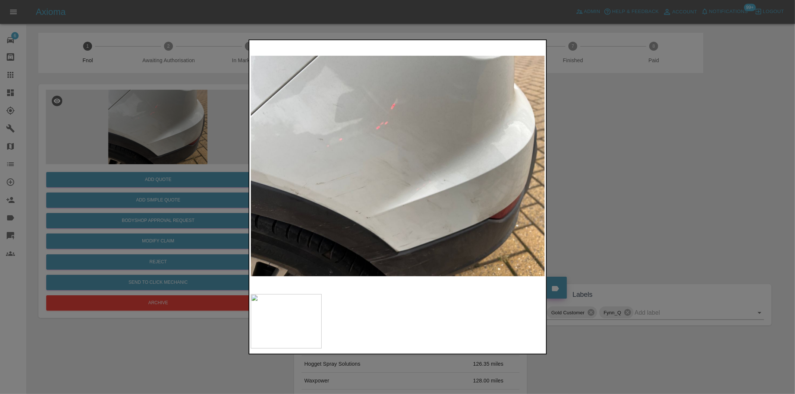
drag, startPoint x: 666, startPoint y: 211, endPoint x: 509, endPoint y: 230, distance: 158.2
click at [665, 212] on div at bounding box center [397, 197] width 795 height 394
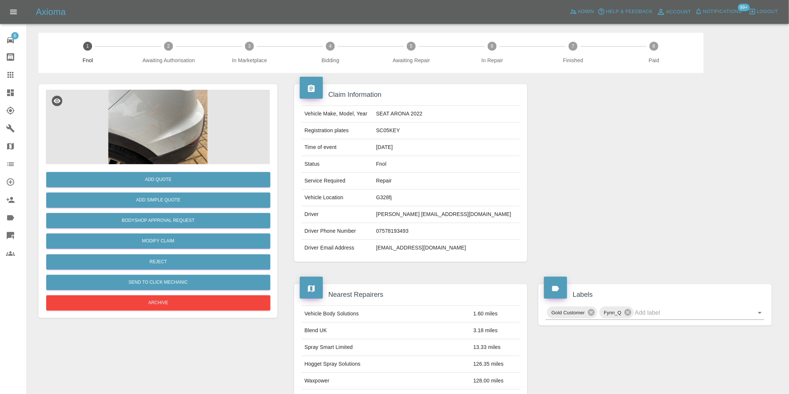
click at [150, 132] on img at bounding box center [158, 127] width 224 height 75
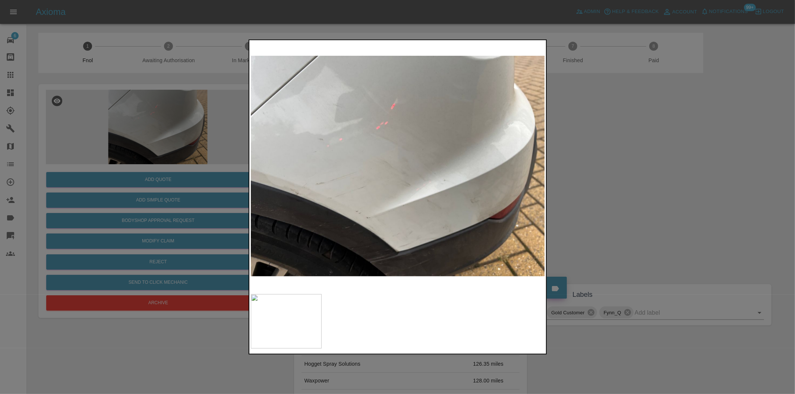
click at [622, 229] on div at bounding box center [397, 197] width 795 height 394
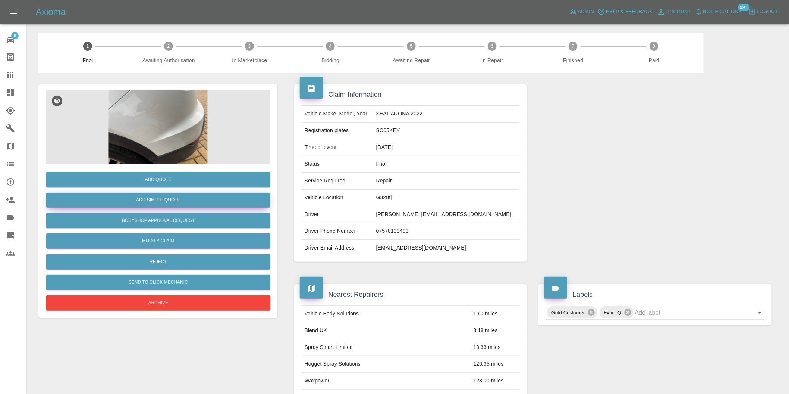
click at [185, 202] on button "Add Simple Quote" at bounding box center [158, 200] width 224 height 15
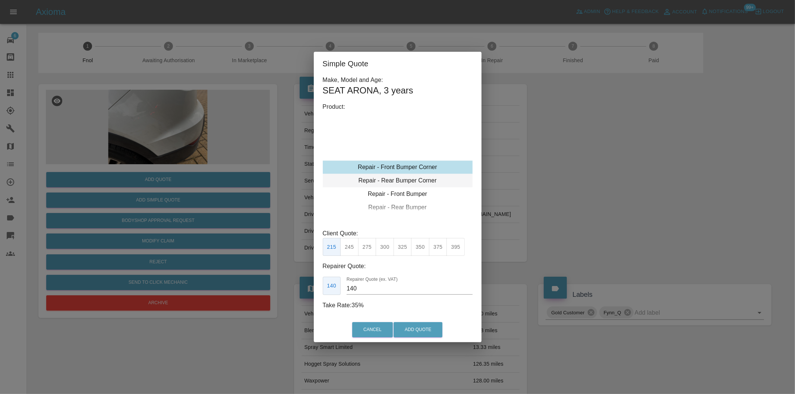
type input "120"
click at [414, 181] on div "Repair - Rear Bumper Corner" at bounding box center [398, 180] width 150 height 13
click at [416, 182] on div "Repair - Rear Bumper Corner" at bounding box center [398, 180] width 150 height 13
click at [351, 248] on button "199" at bounding box center [349, 247] width 18 height 18
click at [423, 334] on button "Add Quote" at bounding box center [418, 330] width 49 height 15
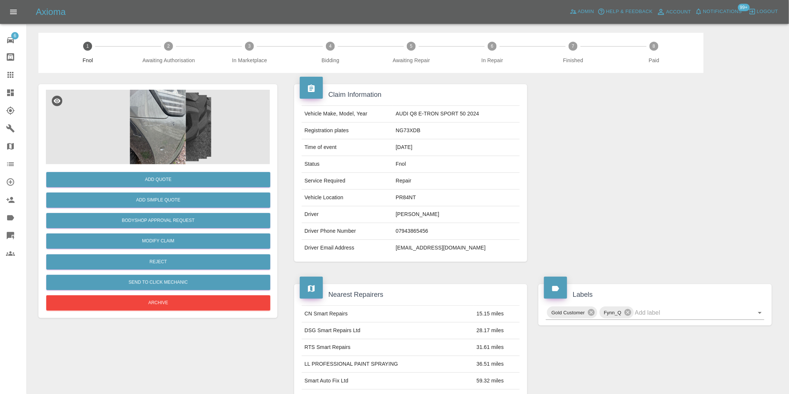
click at [157, 109] on img at bounding box center [158, 127] width 224 height 75
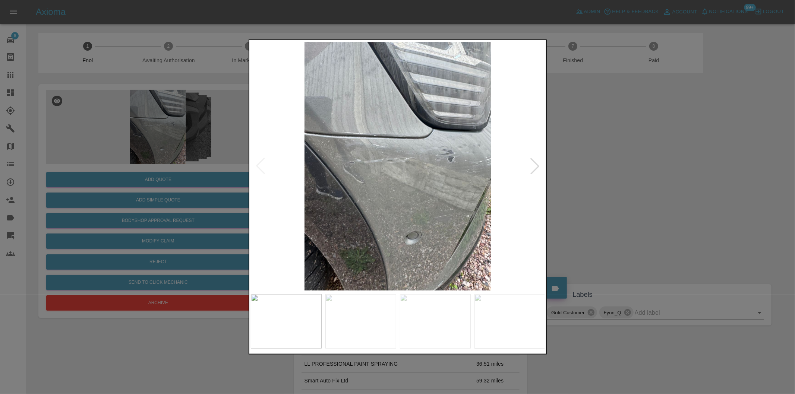
click at [535, 164] on div at bounding box center [535, 166] width 16 height 16
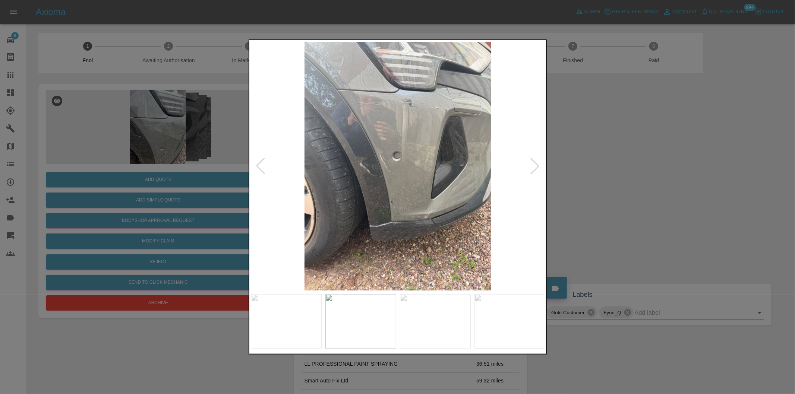
click at [535, 164] on div at bounding box center [535, 166] width 16 height 16
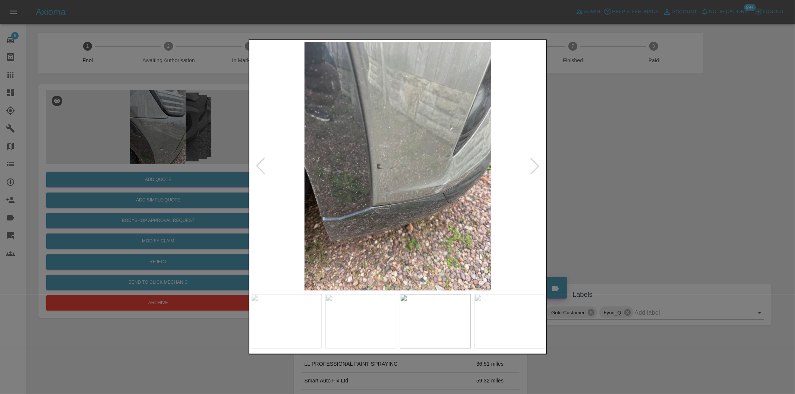
click at [535, 164] on div at bounding box center [535, 166] width 16 height 16
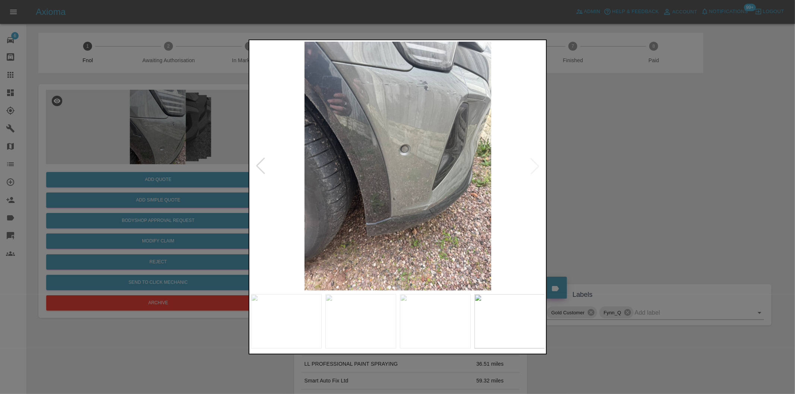
click at [535, 164] on img at bounding box center [398, 166] width 295 height 249
click at [263, 168] on div at bounding box center [260, 166] width 16 height 16
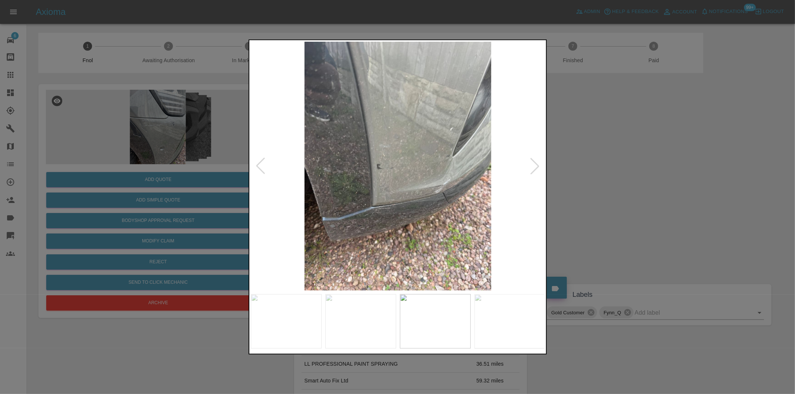
click at [263, 168] on div at bounding box center [260, 166] width 16 height 16
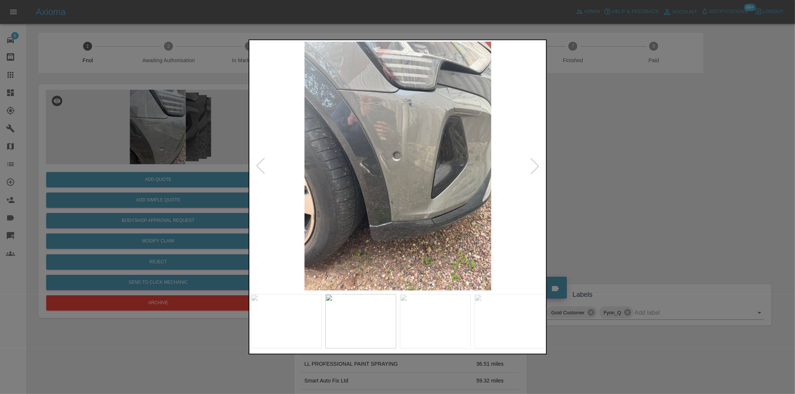
click at [263, 168] on div at bounding box center [260, 166] width 16 height 16
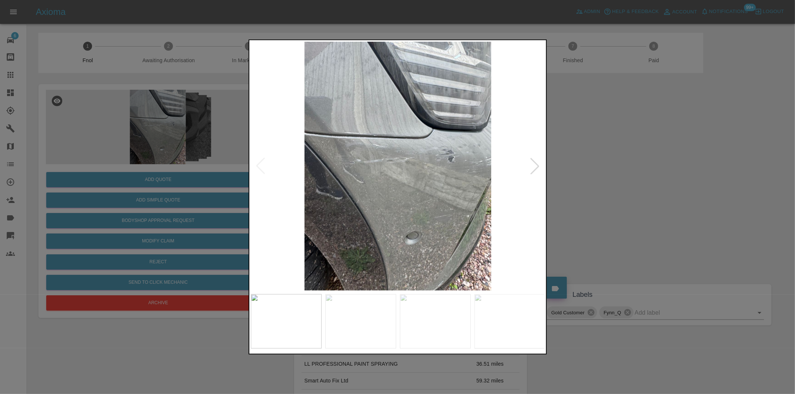
click at [348, 128] on img at bounding box center [398, 166] width 295 height 249
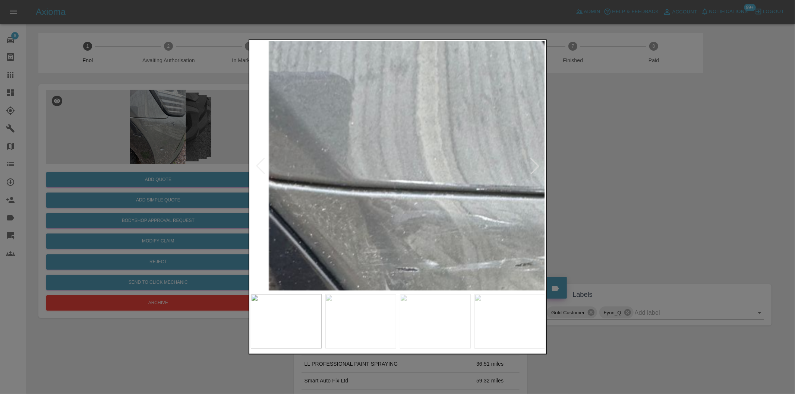
click at [348, 128] on img at bounding box center [549, 281] width 884 height 747
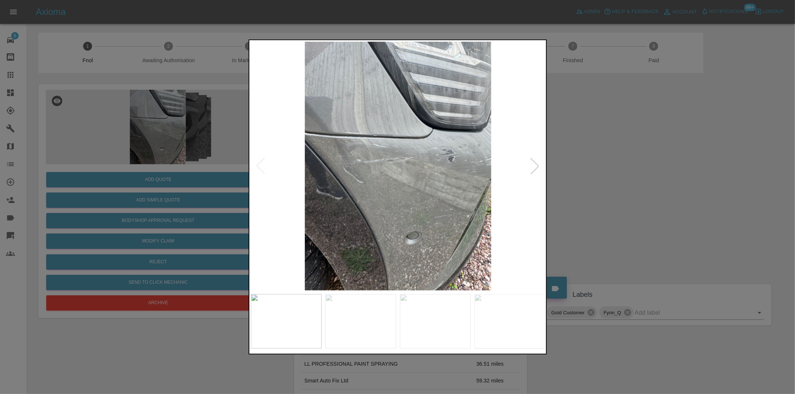
click at [623, 177] on div at bounding box center [397, 197] width 795 height 394
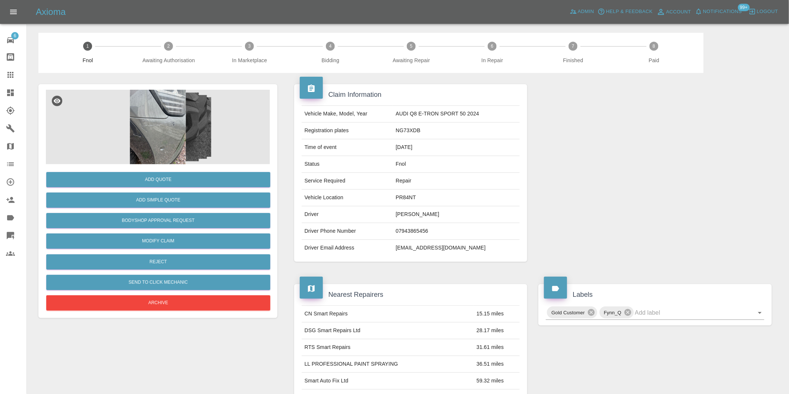
click at [157, 137] on img at bounding box center [158, 127] width 224 height 75
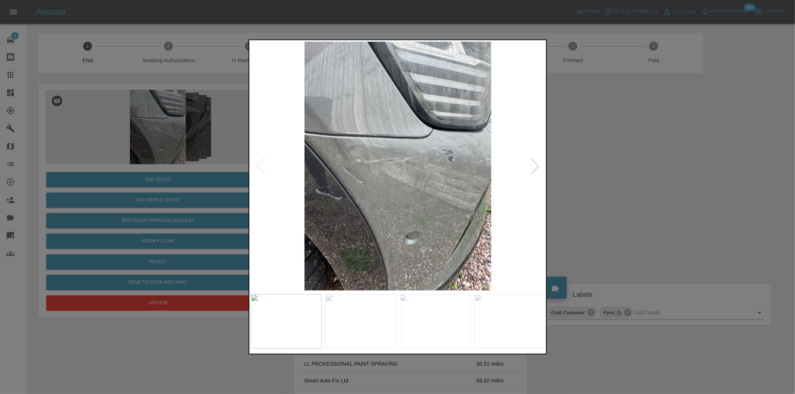
click at [538, 165] on div at bounding box center [535, 166] width 16 height 16
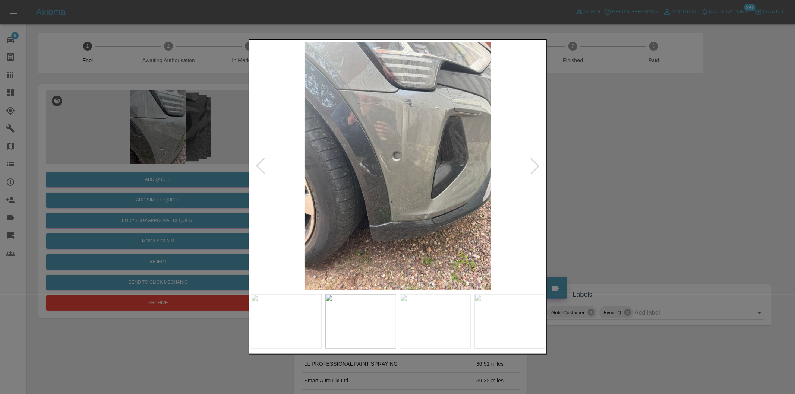
drag, startPoint x: 602, startPoint y: 176, endPoint x: 573, endPoint y: 181, distance: 29.9
click at [601, 177] on div at bounding box center [397, 197] width 795 height 394
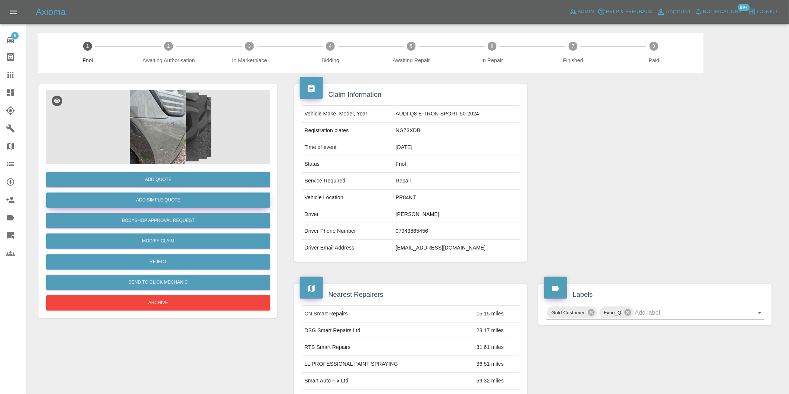
click at [170, 202] on button "Add Simple Quote" at bounding box center [158, 200] width 224 height 15
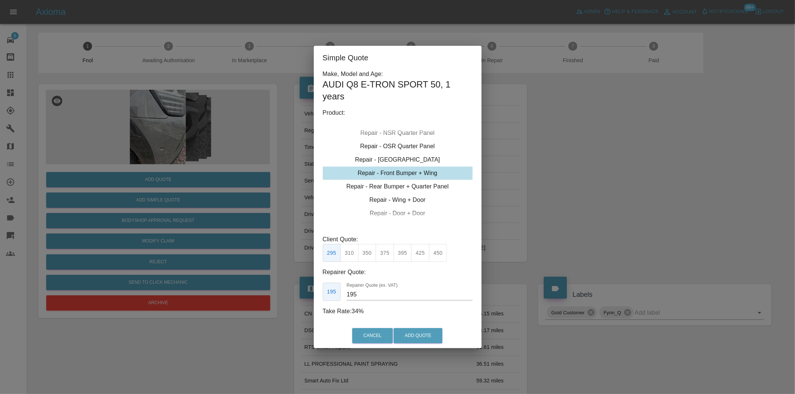
click at [355, 252] on button "310" at bounding box center [349, 253] width 18 height 18
type input "200"
click at [419, 337] on button "Add Quote" at bounding box center [418, 335] width 49 height 15
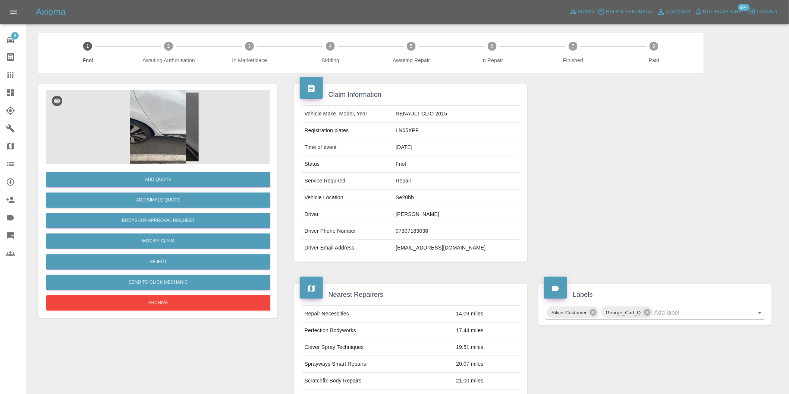
click at [160, 123] on img at bounding box center [158, 127] width 224 height 75
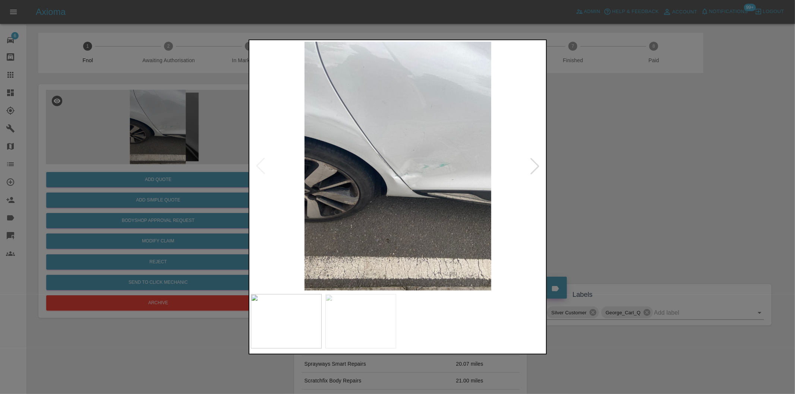
click at [532, 163] on div at bounding box center [535, 166] width 16 height 16
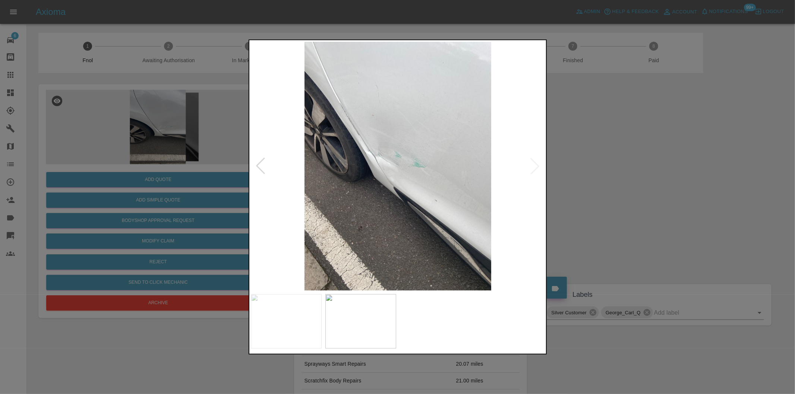
click at [532, 163] on img at bounding box center [398, 166] width 295 height 249
click at [374, 155] on img at bounding box center [398, 166] width 295 height 249
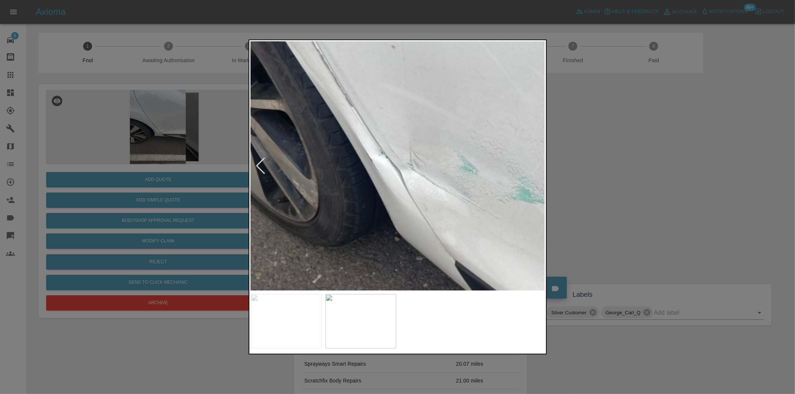
click at [374, 155] on img at bounding box center [468, 199] width 884 height 747
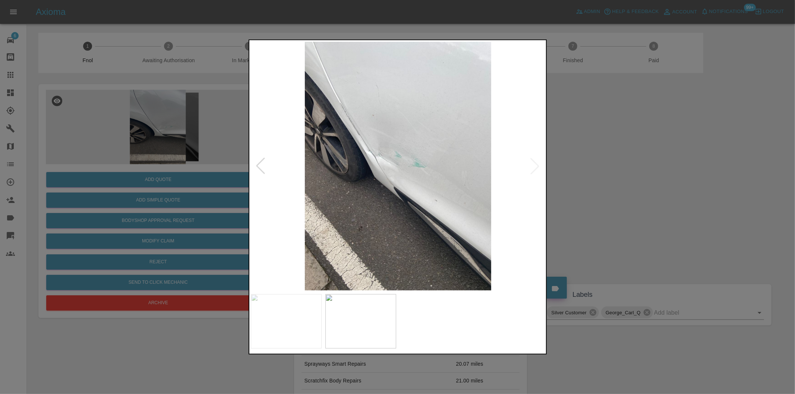
click at [257, 163] on div at bounding box center [260, 166] width 16 height 16
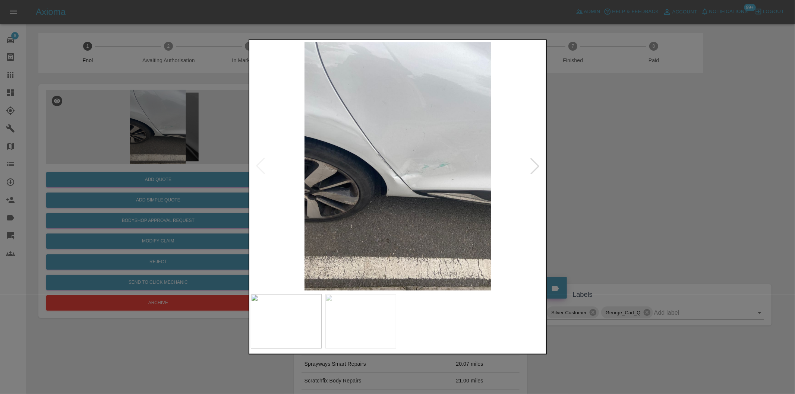
click at [396, 174] on img at bounding box center [398, 166] width 295 height 249
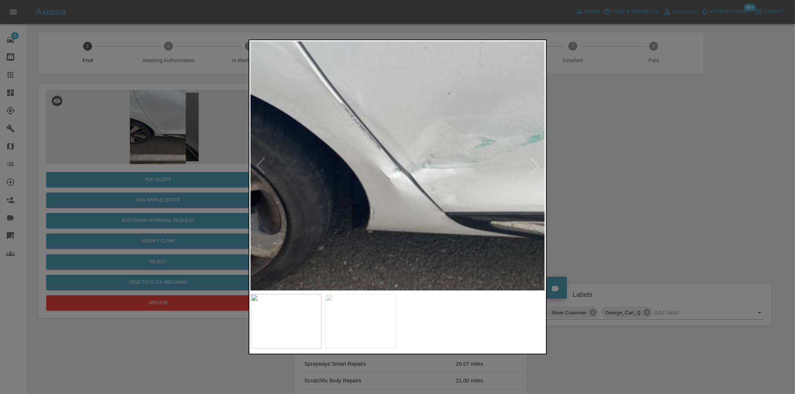
click at [617, 226] on div at bounding box center [397, 197] width 795 height 394
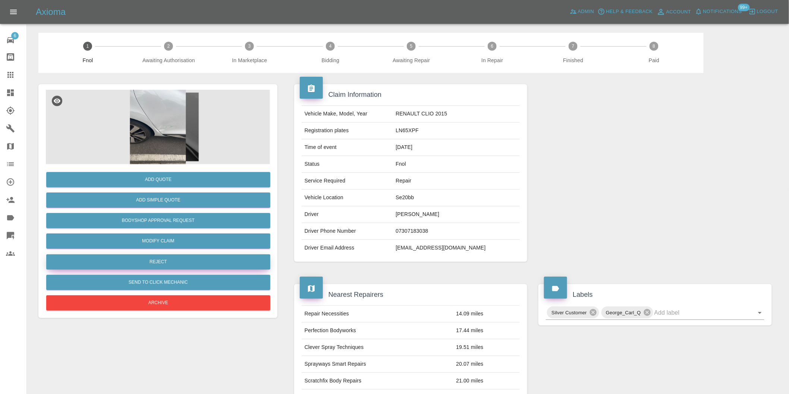
click at [172, 262] on button "Reject" at bounding box center [158, 262] width 224 height 15
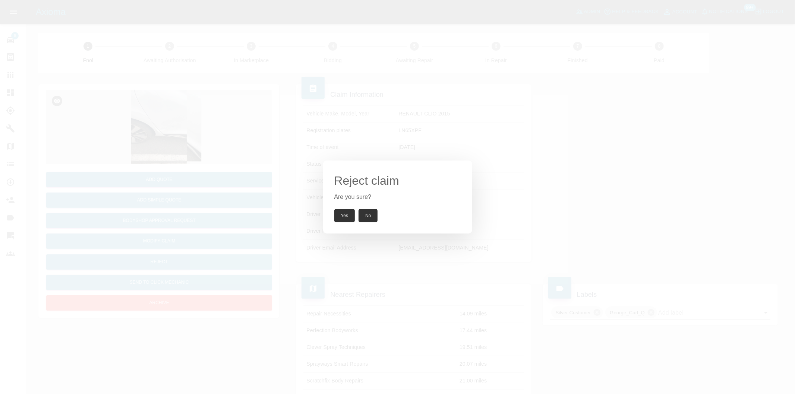
click at [342, 216] on button "Yes" at bounding box center [344, 215] width 21 height 13
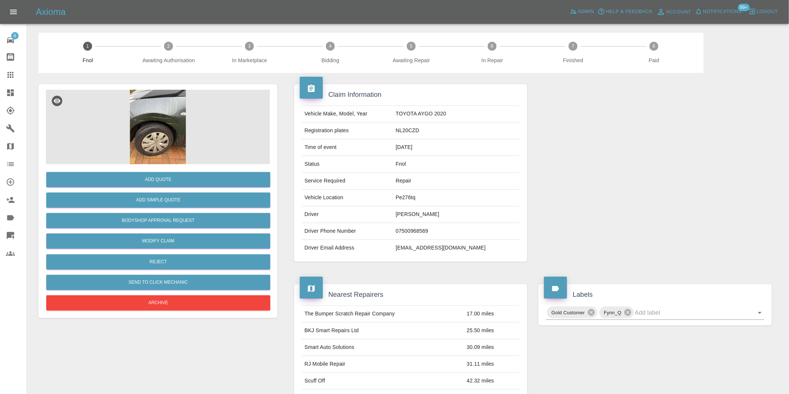
click at [158, 109] on img at bounding box center [158, 127] width 224 height 75
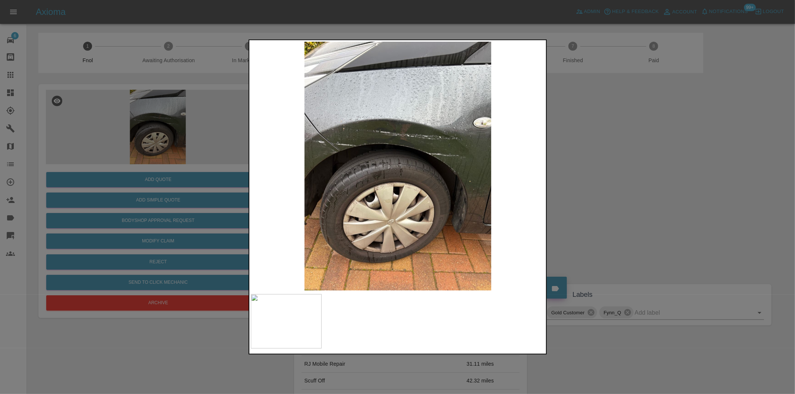
drag, startPoint x: 616, startPoint y: 185, endPoint x: 306, endPoint y: 189, distance: 309.9
click at [616, 185] on div at bounding box center [397, 197] width 795 height 394
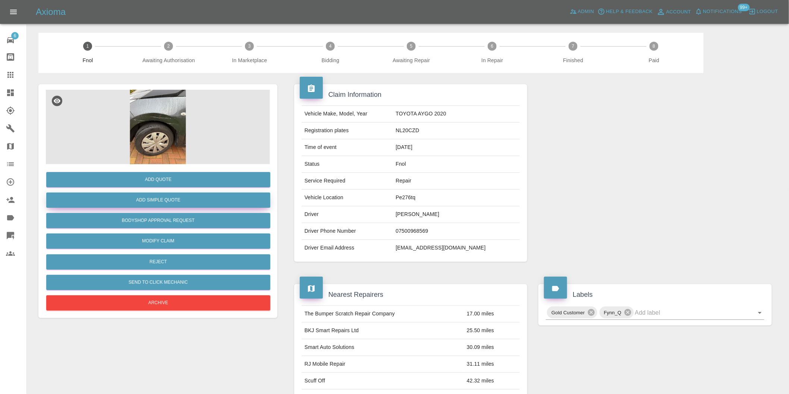
click at [165, 206] on button "Add Simple Quote" at bounding box center [158, 200] width 224 height 15
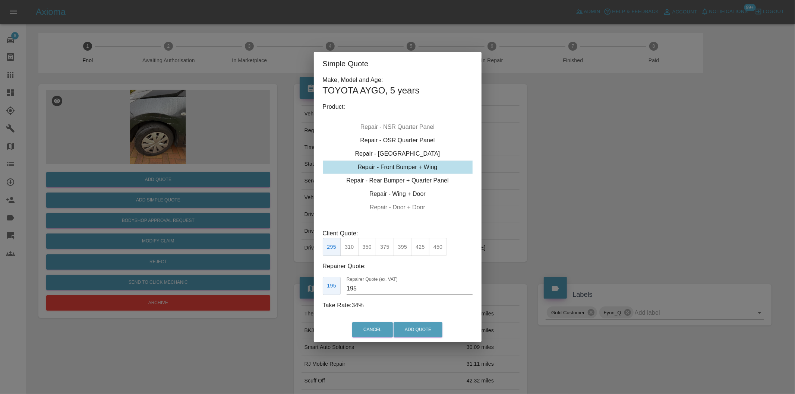
drag, startPoint x: 367, startPoint y: 245, endPoint x: 394, endPoint y: 290, distance: 52.8
click at [367, 245] on button "350" at bounding box center [367, 247] width 18 height 18
type input "210"
click at [413, 327] on button "Add Quote" at bounding box center [418, 330] width 49 height 15
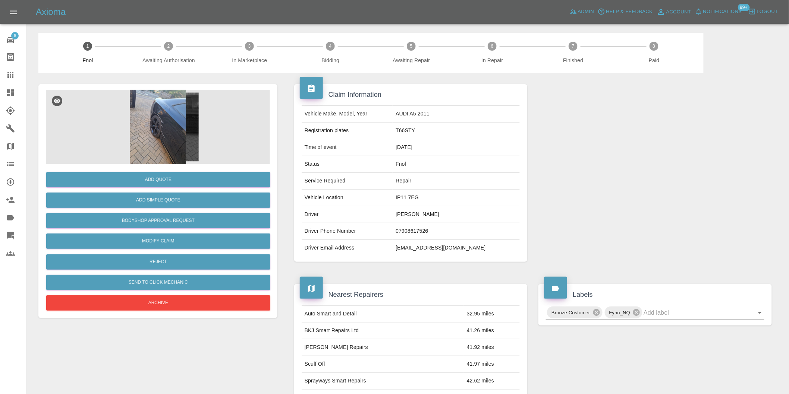
click at [158, 116] on img at bounding box center [158, 127] width 224 height 75
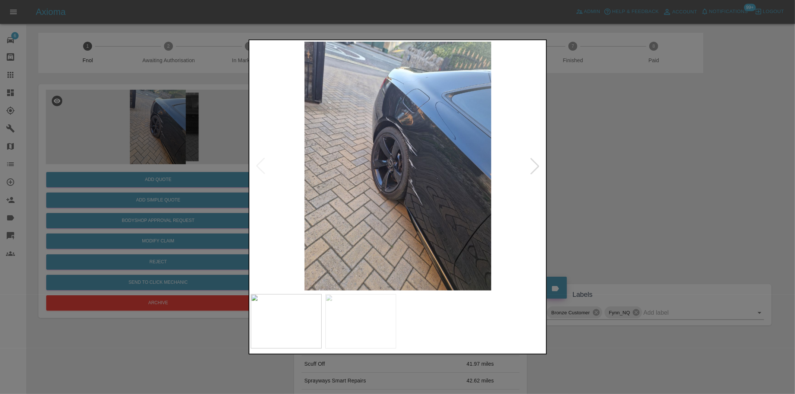
click at [537, 166] on div at bounding box center [535, 166] width 16 height 16
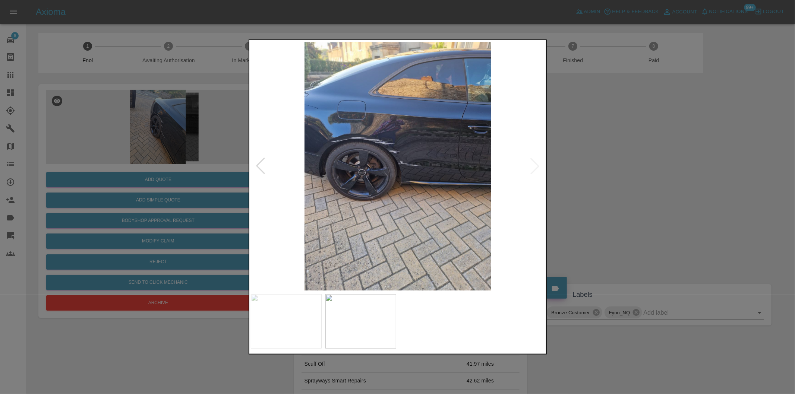
click at [537, 166] on img at bounding box center [398, 166] width 295 height 249
drag, startPoint x: 628, startPoint y: 194, endPoint x: 475, endPoint y: 196, distance: 152.1
click at [628, 195] on div at bounding box center [397, 197] width 795 height 394
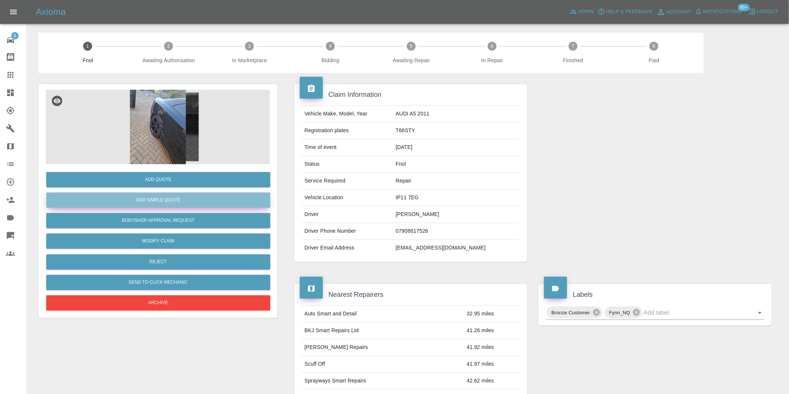
click at [189, 204] on button "Add Simple Quote" at bounding box center [158, 200] width 224 height 15
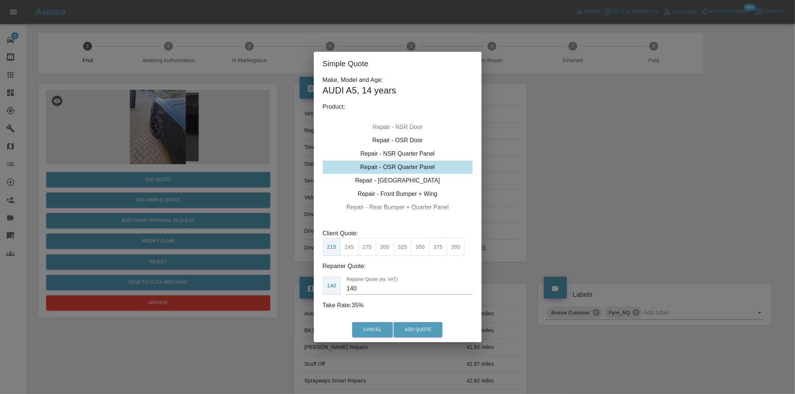
click at [424, 249] on button "350" at bounding box center [420, 247] width 18 height 18
type input "230"
click at [420, 329] on button "Add Quote" at bounding box center [418, 330] width 49 height 15
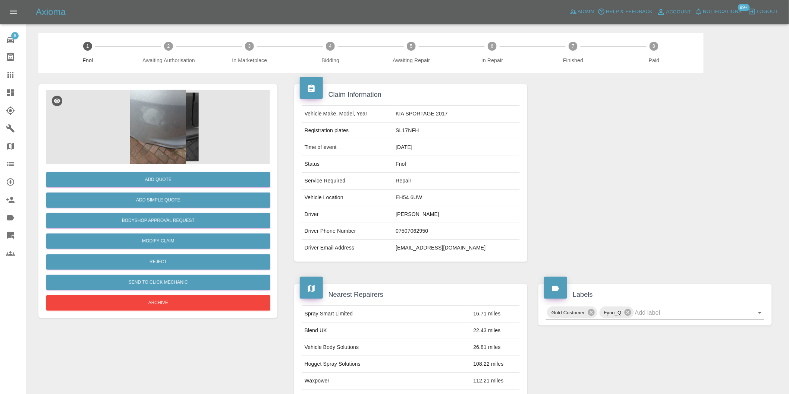
click at [149, 120] on img at bounding box center [158, 127] width 224 height 75
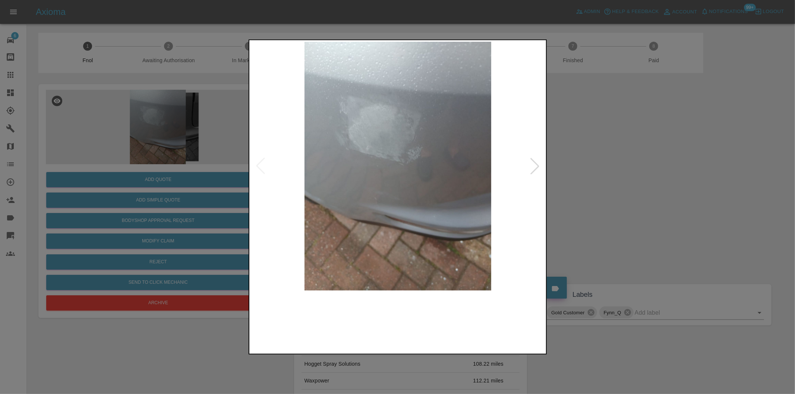
click at [526, 163] on img at bounding box center [398, 166] width 295 height 249
click at [531, 165] on div at bounding box center [535, 166] width 16 height 16
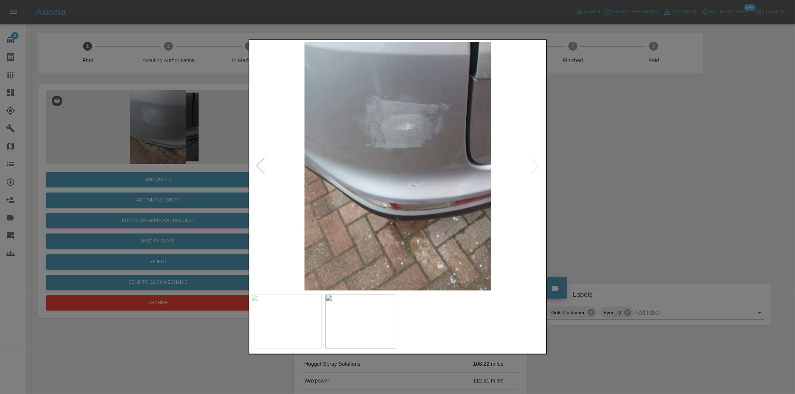
click at [531, 165] on img at bounding box center [398, 166] width 295 height 249
drag, startPoint x: 641, startPoint y: 175, endPoint x: 616, endPoint y: 174, distance: 25.8
click at [642, 175] on div at bounding box center [397, 197] width 795 height 394
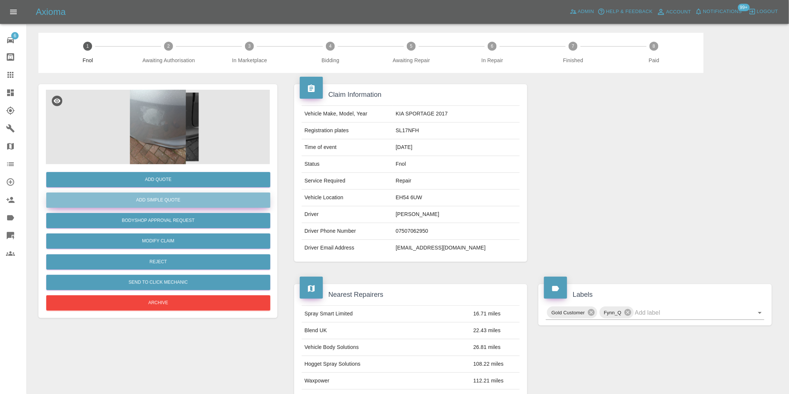
click at [194, 195] on button "Add Simple Quote" at bounding box center [158, 200] width 224 height 15
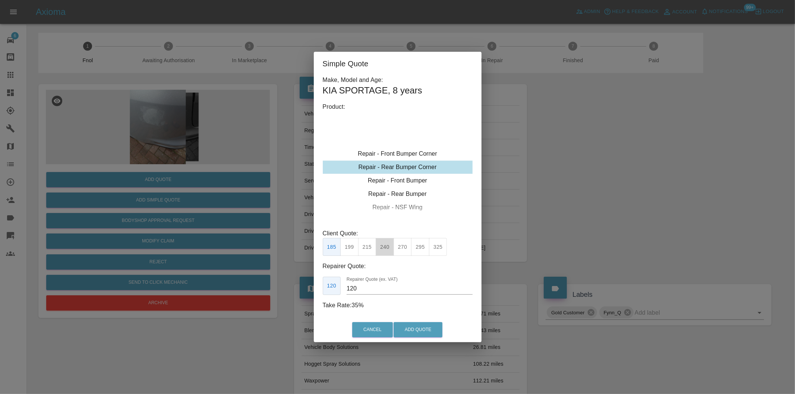
click at [384, 245] on button "240" at bounding box center [385, 247] width 18 height 18
type input "150"
click at [419, 331] on button "Add Quote" at bounding box center [418, 330] width 49 height 15
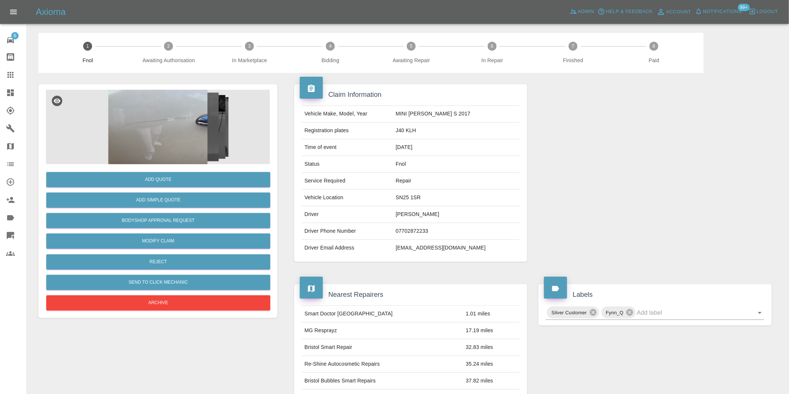
click at [169, 125] on img at bounding box center [158, 127] width 224 height 75
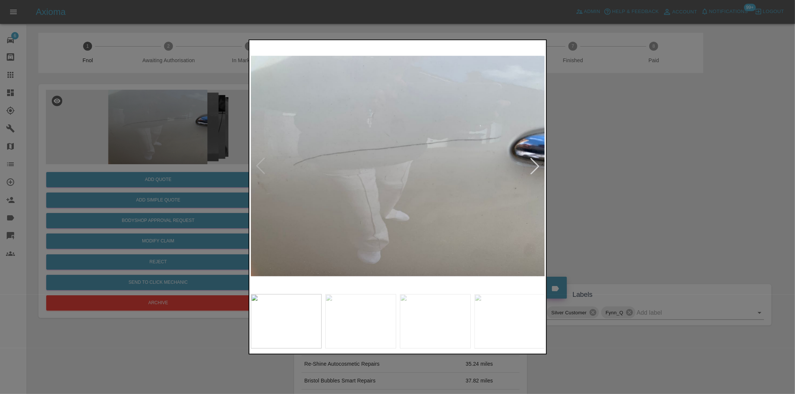
click at [537, 167] on div at bounding box center [535, 166] width 16 height 16
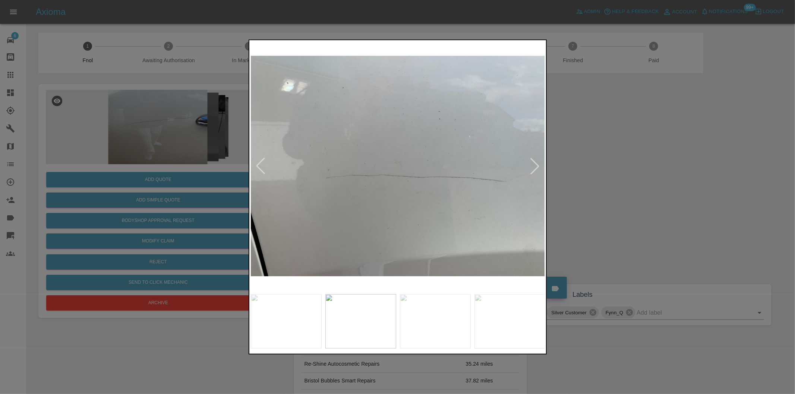
click at [537, 167] on div at bounding box center [535, 166] width 16 height 16
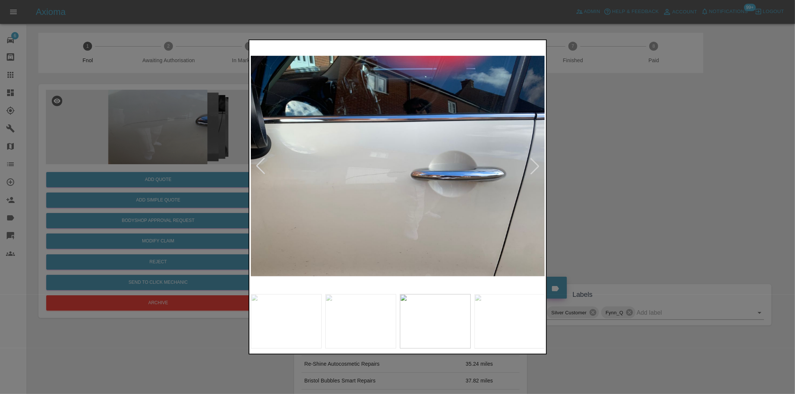
click at [537, 167] on div at bounding box center [535, 166] width 16 height 16
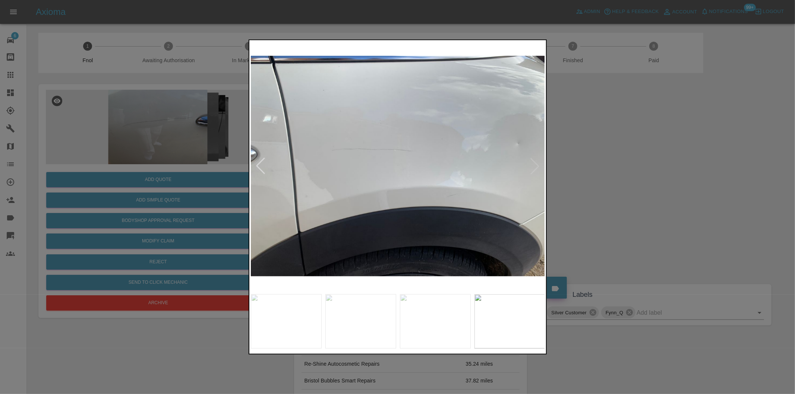
click at [537, 167] on img at bounding box center [398, 166] width 295 height 249
click at [261, 169] on div at bounding box center [260, 166] width 16 height 16
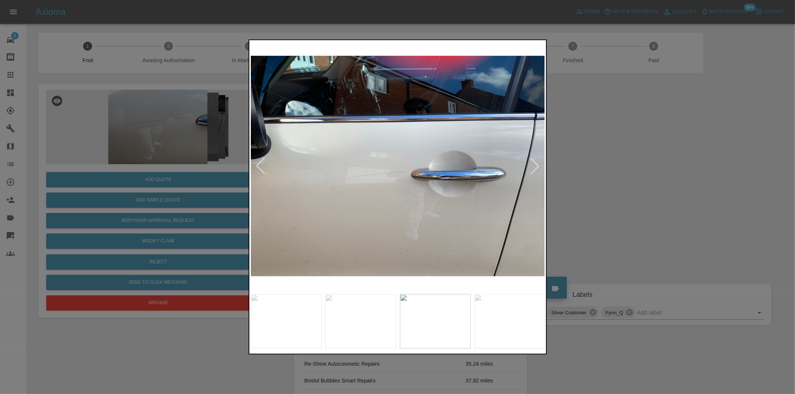
click at [261, 169] on div at bounding box center [260, 166] width 16 height 16
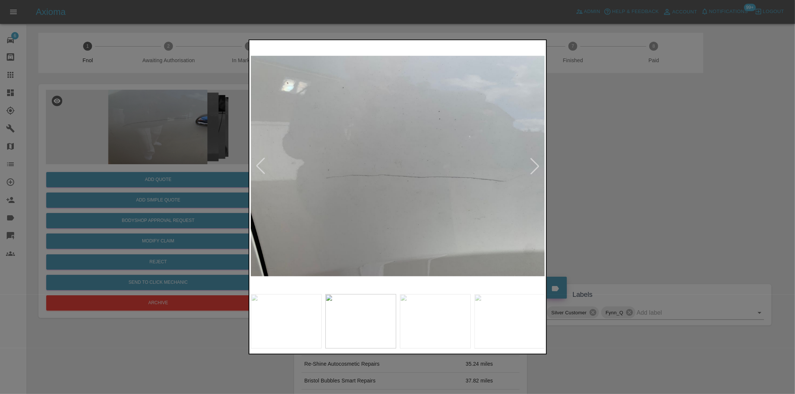
click at [261, 169] on div at bounding box center [260, 166] width 16 height 16
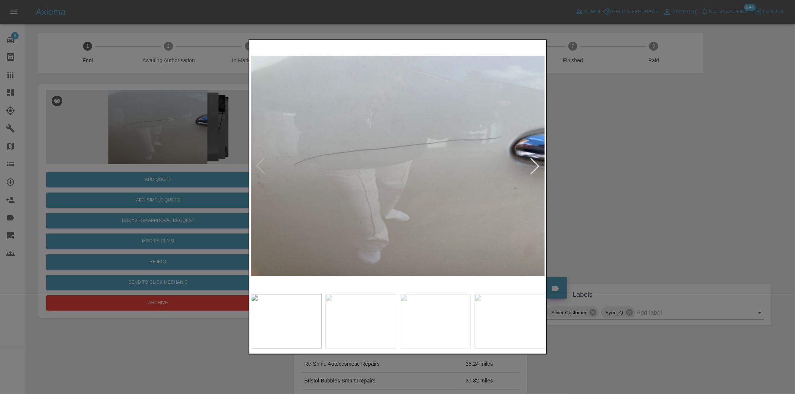
click at [261, 169] on img at bounding box center [398, 166] width 295 height 249
click at [534, 163] on div at bounding box center [535, 166] width 16 height 16
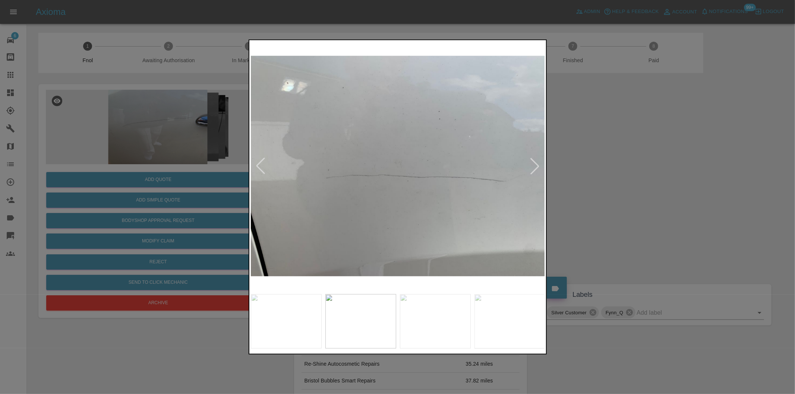
click at [532, 165] on div at bounding box center [535, 166] width 16 height 16
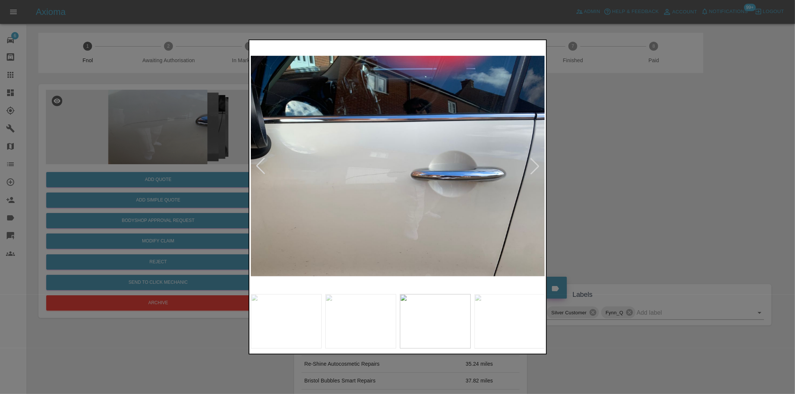
click at [532, 165] on div at bounding box center [535, 166] width 16 height 16
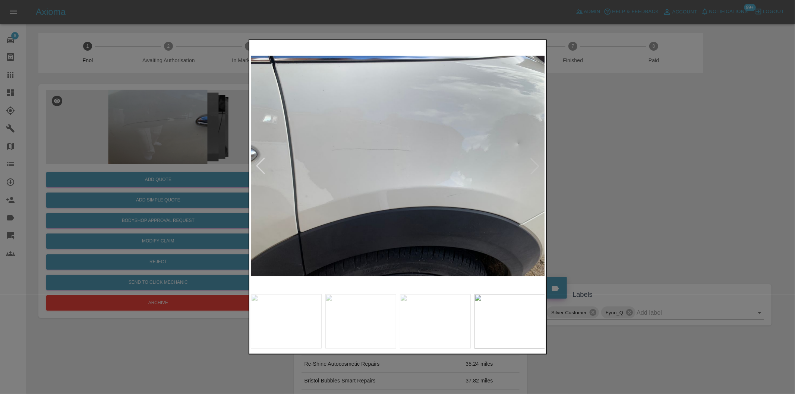
drag, startPoint x: 631, startPoint y: 184, endPoint x: 459, endPoint y: 221, distance: 176.1
click at [631, 184] on div at bounding box center [397, 197] width 795 height 394
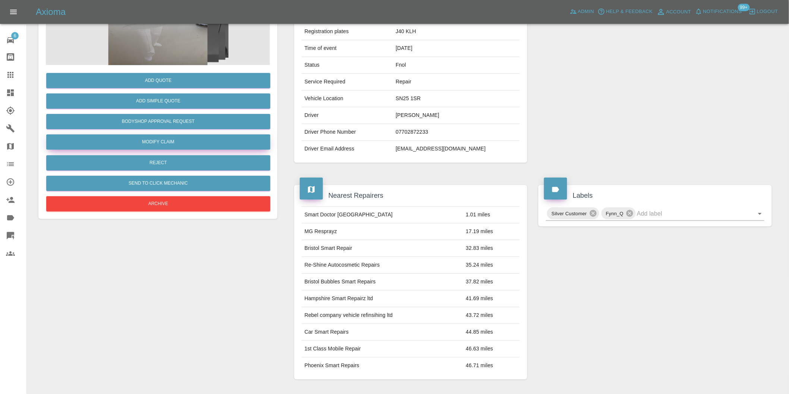
scroll to position [41, 0]
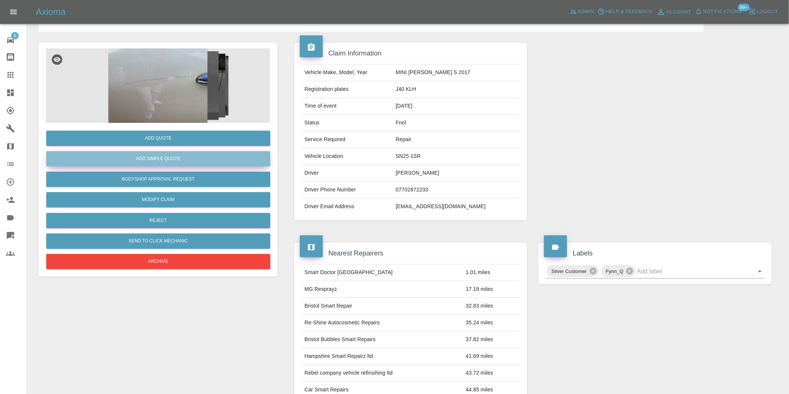
click at [170, 158] on button "Add Simple Quote" at bounding box center [158, 158] width 224 height 15
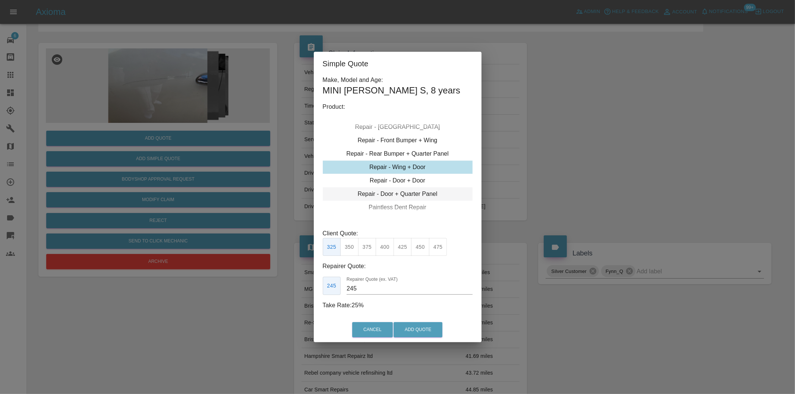
click at [410, 193] on div "Repair - Door + Quarter Panel" at bounding box center [398, 194] width 150 height 13
drag, startPoint x: 355, startPoint y: 250, endPoint x: 400, endPoint y: 285, distance: 57.9
click at [355, 250] on button "350" at bounding box center [349, 247] width 18 height 18
type input "210"
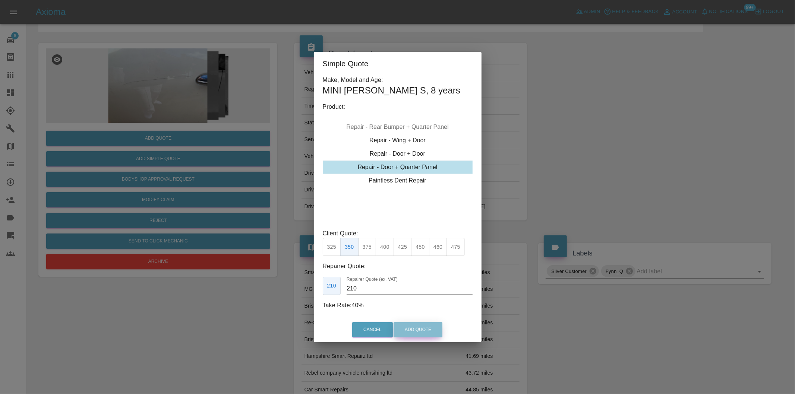
click at [419, 328] on button "Add Quote" at bounding box center [418, 330] width 49 height 15
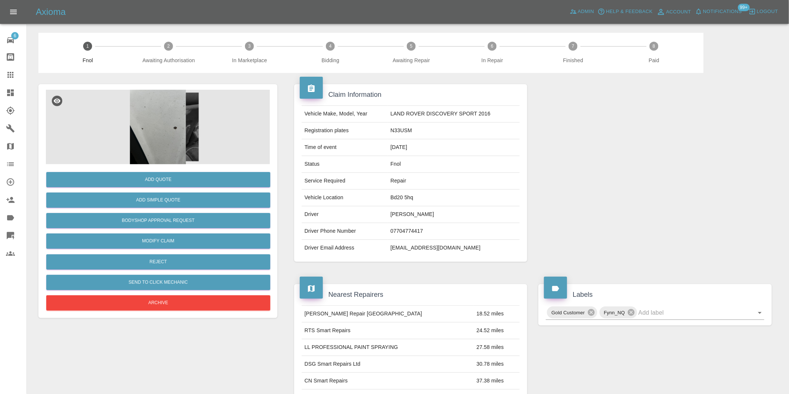
click at [165, 115] on img at bounding box center [158, 127] width 224 height 75
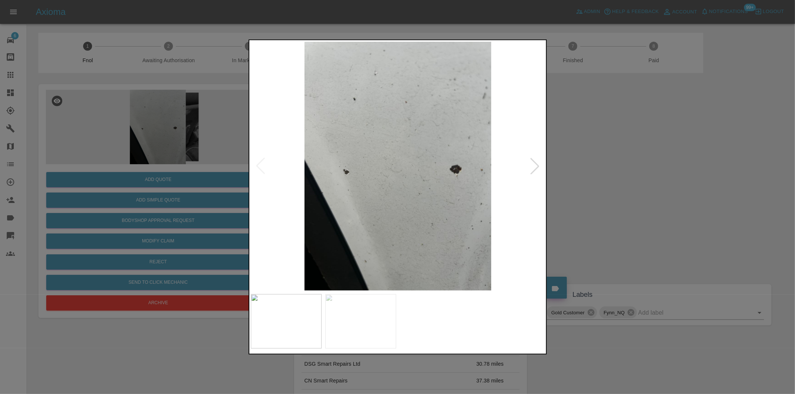
click at [532, 172] on div at bounding box center [535, 166] width 16 height 16
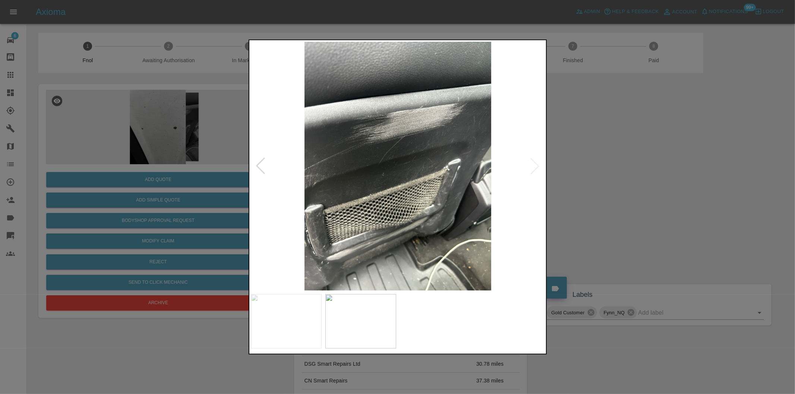
click at [533, 172] on img at bounding box center [398, 166] width 295 height 249
click at [616, 186] on div at bounding box center [397, 197] width 795 height 394
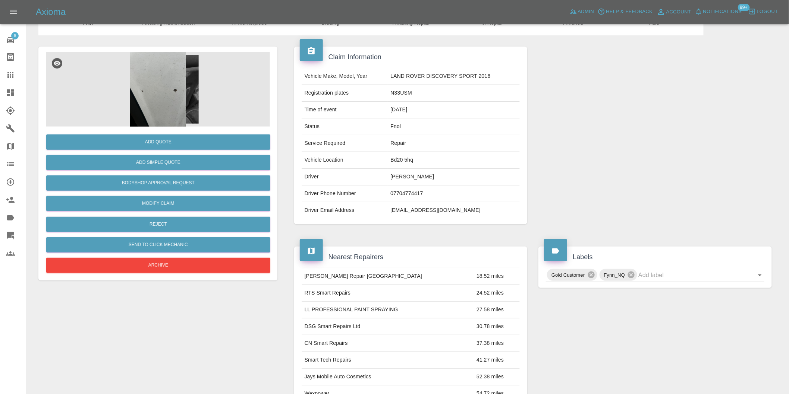
scroll to position [124, 0]
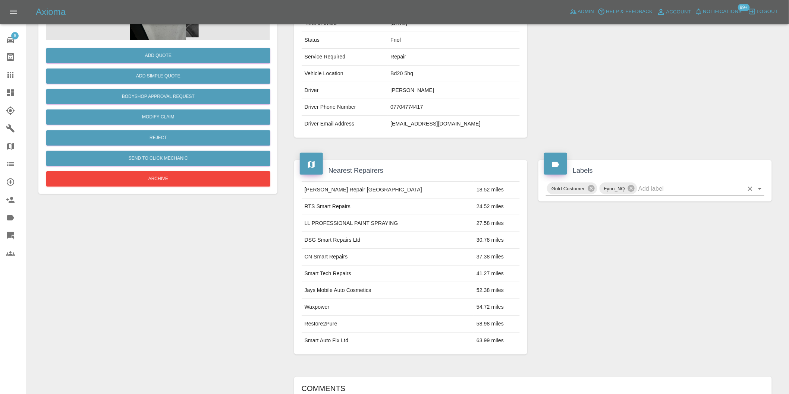
click at [761, 192] on icon "Open" at bounding box center [759, 189] width 9 height 9
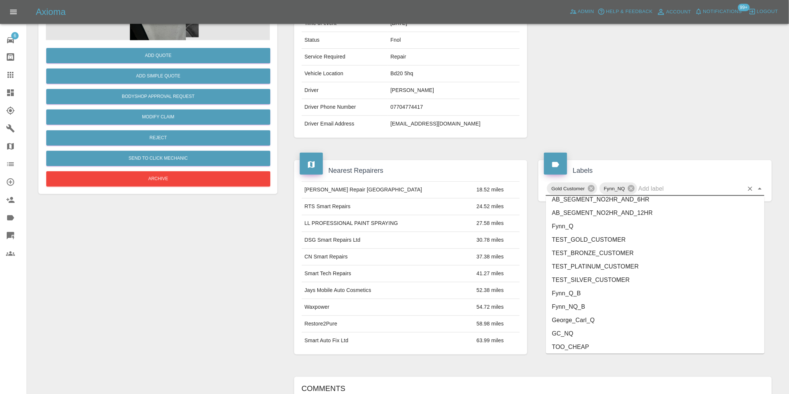
scroll to position [1592, 0]
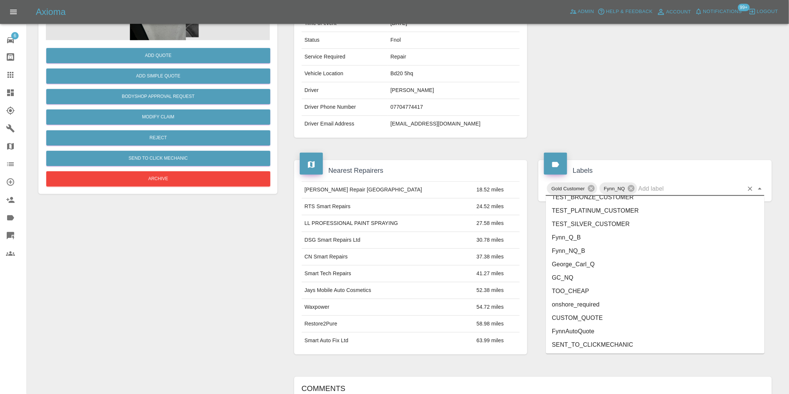
click at [606, 302] on li "onshore_required" at bounding box center [655, 304] width 218 height 13
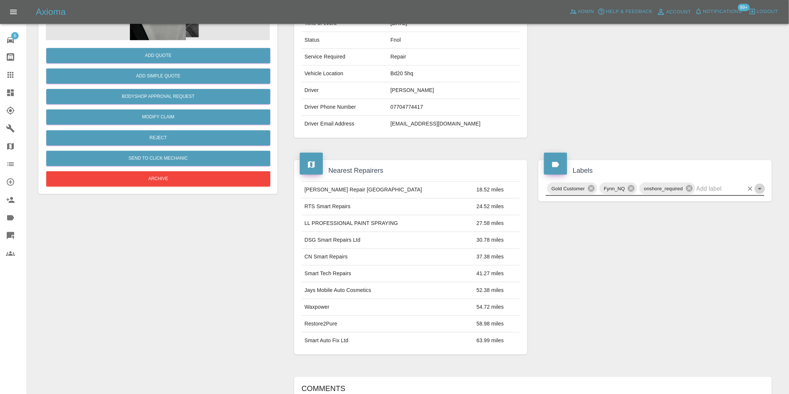
click at [760, 190] on icon "Open" at bounding box center [759, 189] width 9 height 9
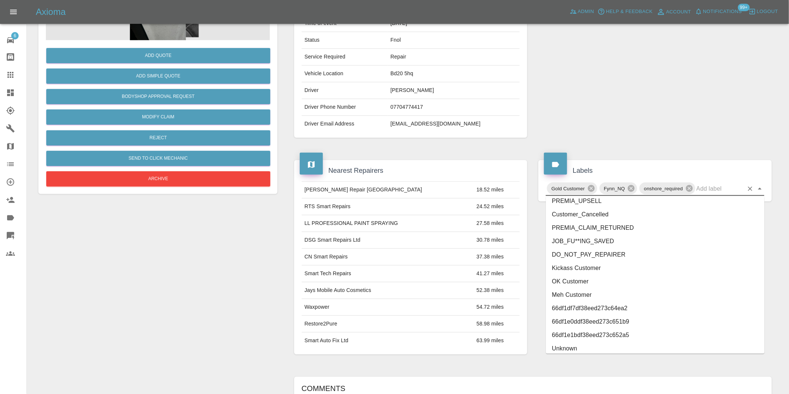
scroll to position [1579, 0]
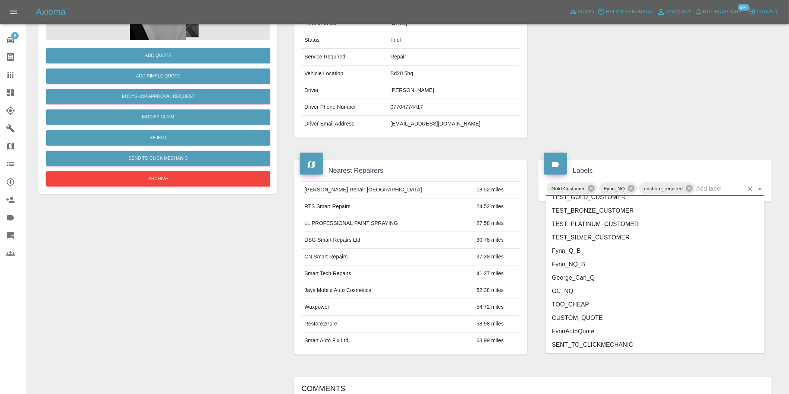
click at [580, 280] on li "George_Carl_Q" at bounding box center [655, 277] width 218 height 13
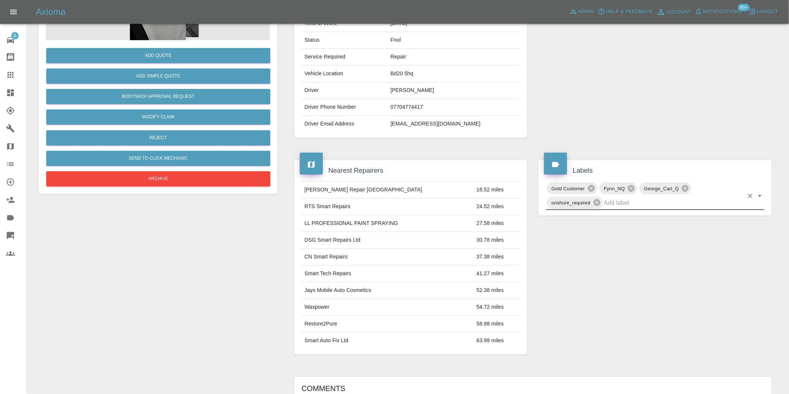
scroll to position [0, 0]
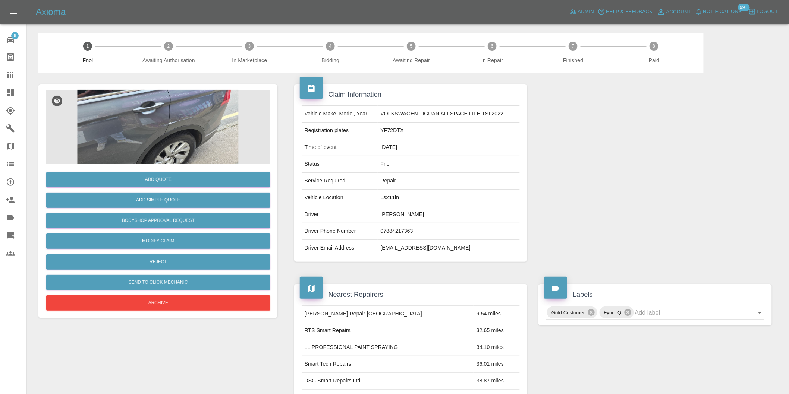
click at [156, 117] on img at bounding box center [158, 127] width 224 height 75
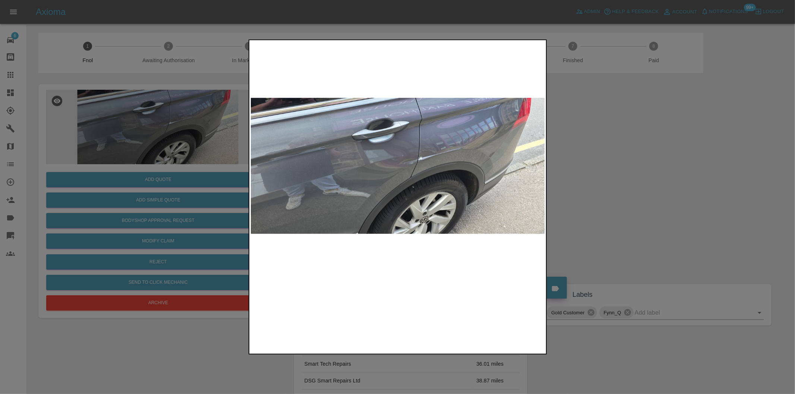
click at [393, 146] on img at bounding box center [398, 166] width 295 height 249
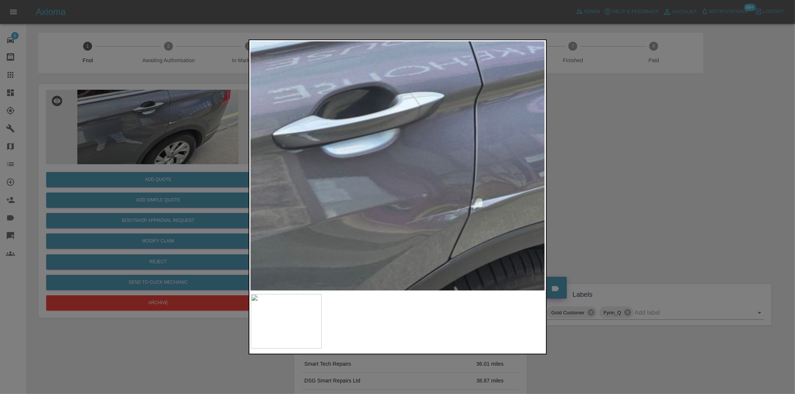
click at [393, 145] on img at bounding box center [411, 226] width 884 height 747
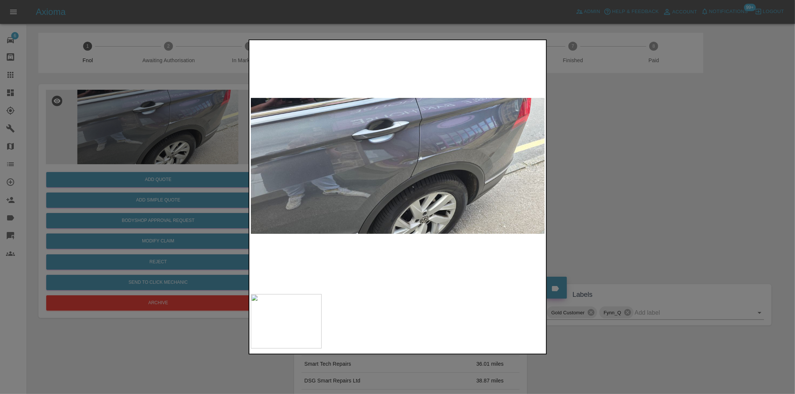
click at [624, 174] on div at bounding box center [397, 197] width 795 height 394
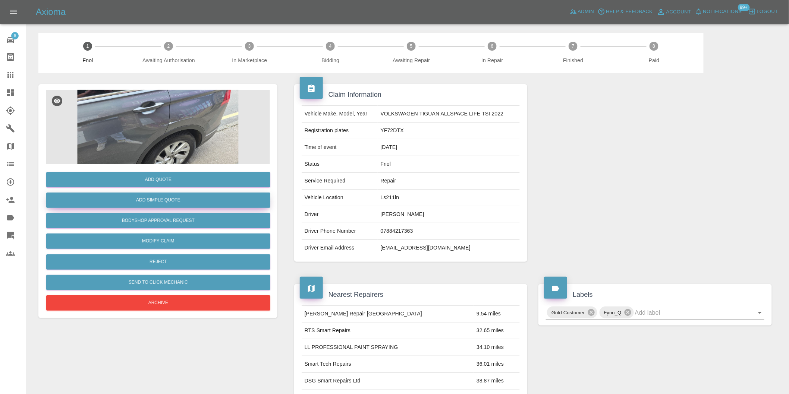
click at [170, 199] on button "Add Simple Quote" at bounding box center [158, 200] width 224 height 15
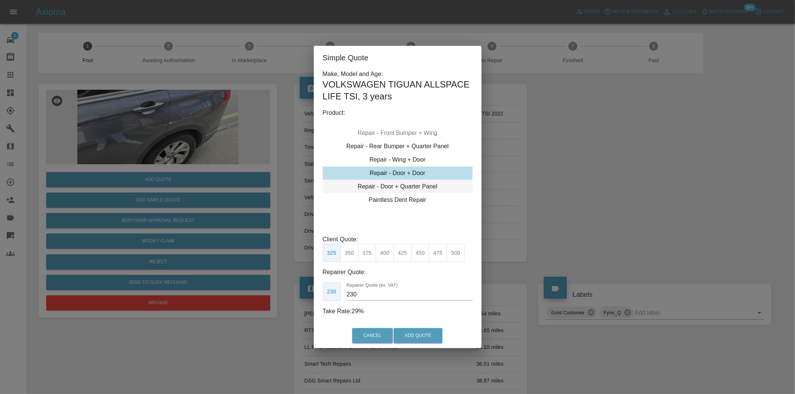
click at [422, 184] on div "Repair - Door + Quarter Panel" at bounding box center [398, 186] width 150 height 13
click at [356, 254] on button "350" at bounding box center [349, 253] width 18 height 18
click at [368, 255] on button "375" at bounding box center [367, 253] width 18 height 18
type input "230"
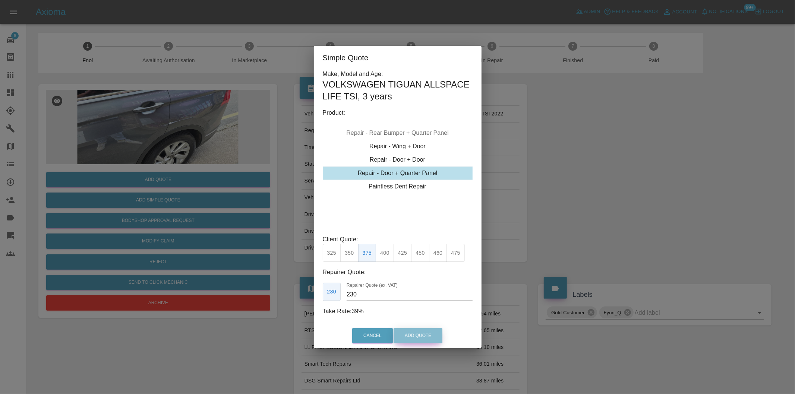
click at [397, 333] on button "Add Quote" at bounding box center [418, 335] width 49 height 15
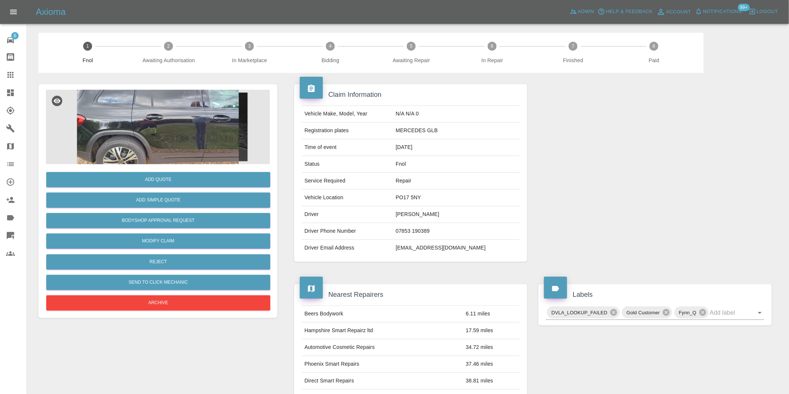
click at [146, 117] on img at bounding box center [158, 127] width 224 height 75
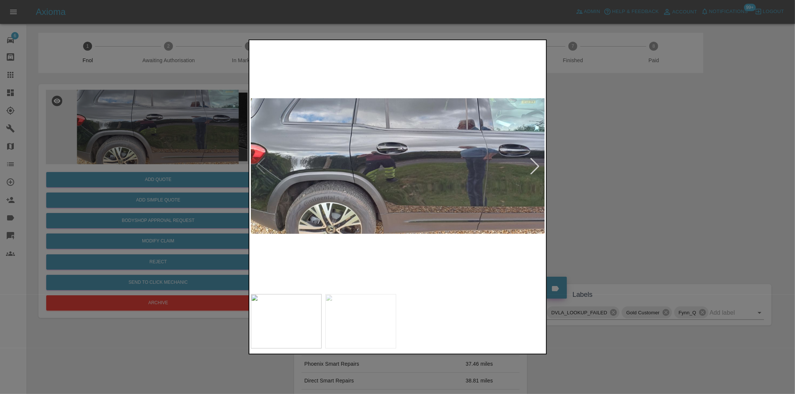
click at [532, 163] on div at bounding box center [535, 166] width 16 height 16
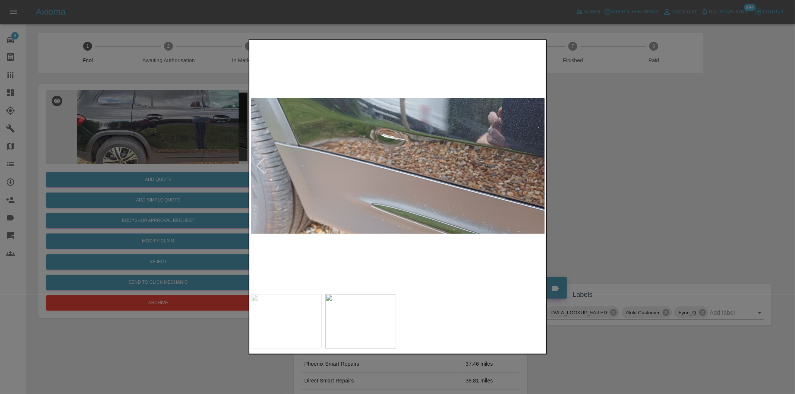
click at [532, 163] on img at bounding box center [398, 166] width 295 height 249
click at [260, 164] on div at bounding box center [260, 166] width 16 height 16
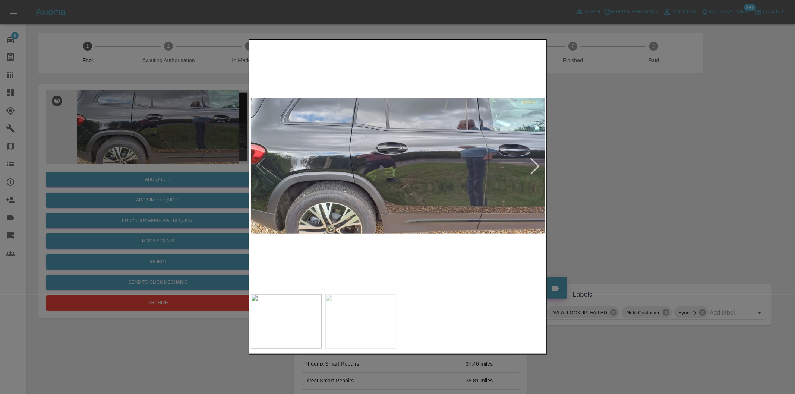
drag, startPoint x: 637, startPoint y: 196, endPoint x: 427, endPoint y: 224, distance: 211.4
click at [636, 196] on div at bounding box center [397, 197] width 795 height 394
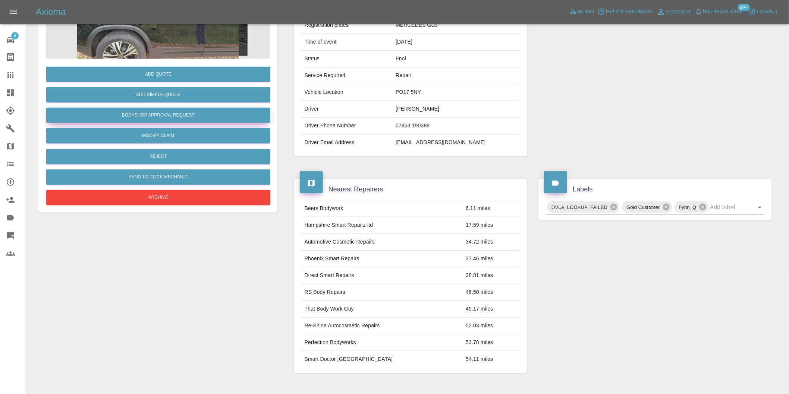
scroll to position [10, 0]
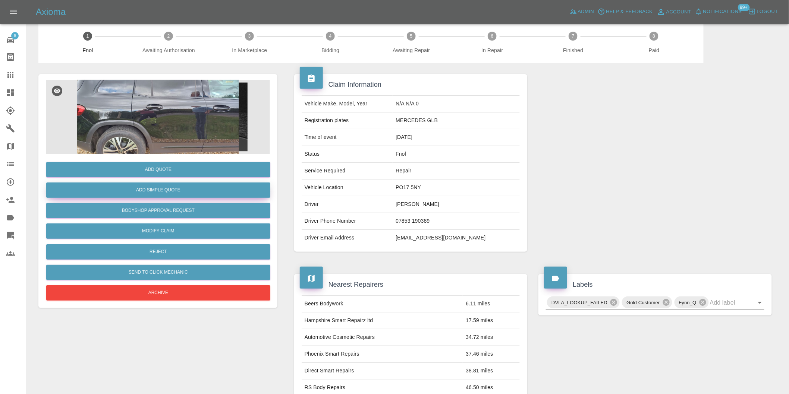
click at [182, 196] on button "Add Simple Quote" at bounding box center [158, 190] width 224 height 15
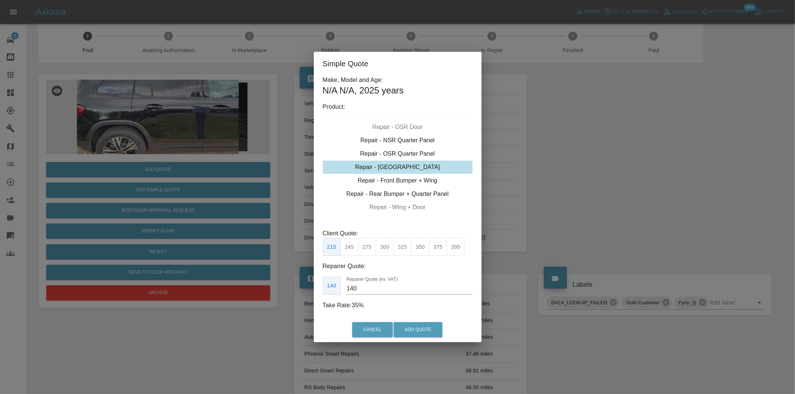
click at [404, 124] on div "Repair - OSR Door" at bounding box center [398, 126] width 150 height 13
click at [409, 128] on div "Repair - OSR Door" at bounding box center [398, 126] width 150 height 13
click at [417, 127] on div "Repair - OSR Door" at bounding box center [398, 126] width 150 height 13
click at [415, 126] on div "Repair - OSR Door" at bounding box center [398, 126] width 150 height 13
click at [367, 247] on button "275" at bounding box center [367, 247] width 18 height 18
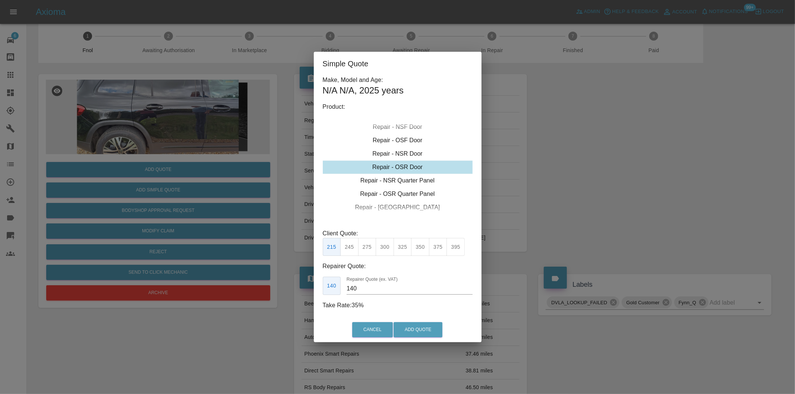
type input "180"
drag, startPoint x: 423, startPoint y: 331, endPoint x: 445, endPoint y: 255, distance: 79.1
click at [424, 332] on button "Add Quote" at bounding box center [418, 330] width 49 height 15
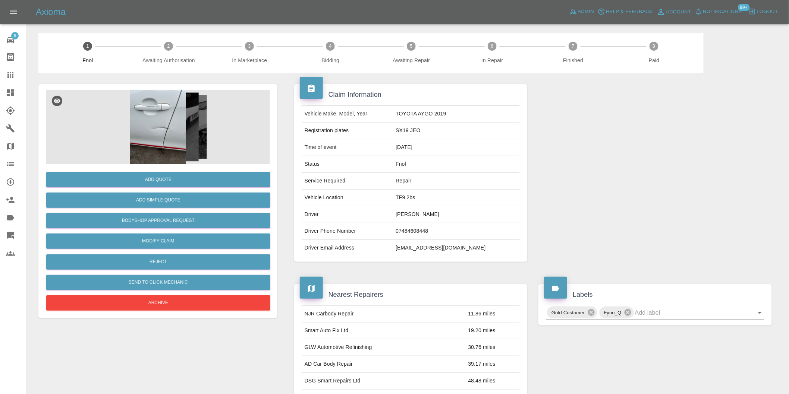
click at [174, 127] on img at bounding box center [158, 127] width 224 height 75
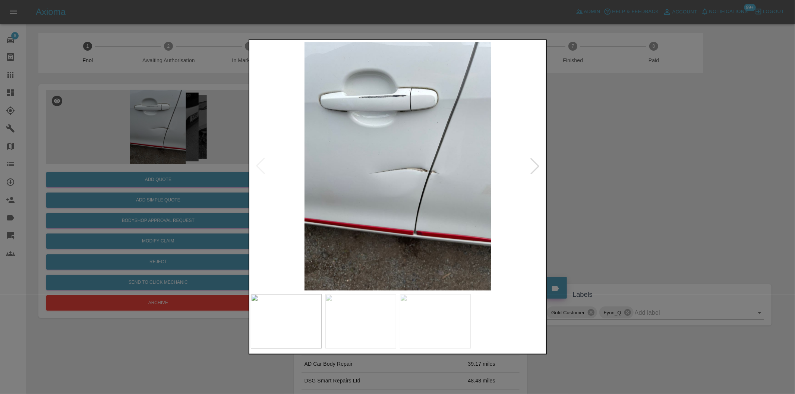
click at [531, 168] on div at bounding box center [535, 166] width 16 height 16
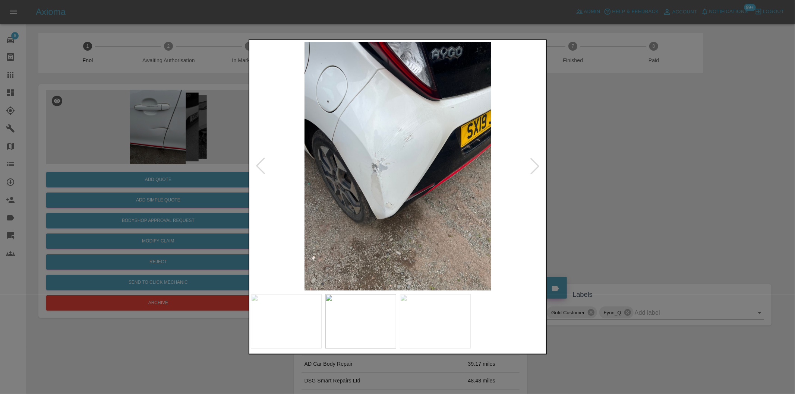
click at [532, 168] on div at bounding box center [535, 166] width 16 height 16
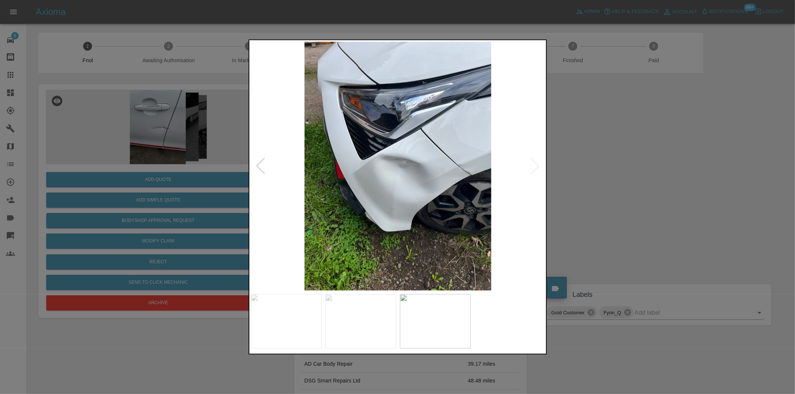
click at [532, 168] on img at bounding box center [398, 166] width 295 height 249
click at [608, 180] on div at bounding box center [397, 197] width 795 height 394
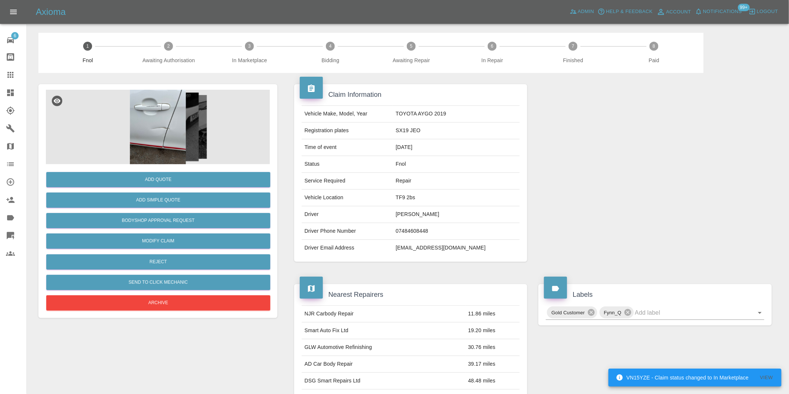
click at [153, 135] on img at bounding box center [158, 127] width 224 height 75
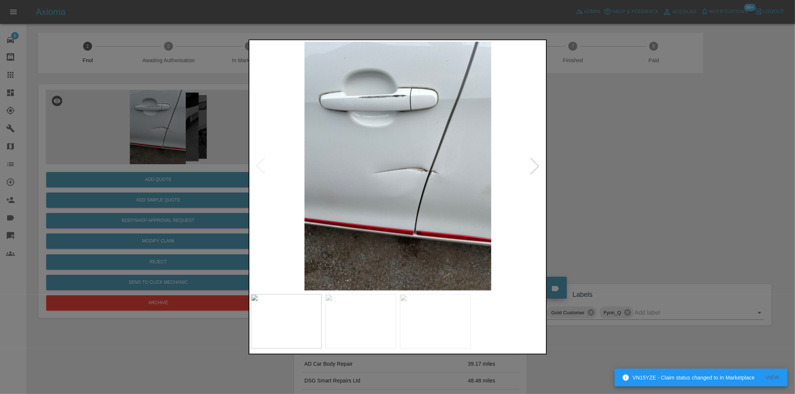
click at [535, 167] on div at bounding box center [535, 166] width 16 height 16
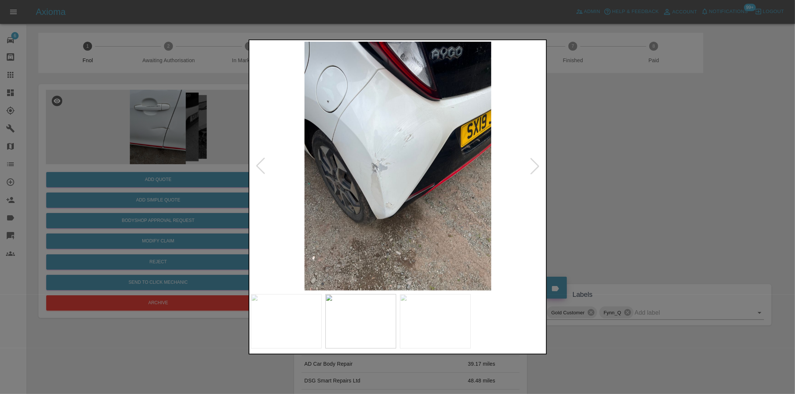
click at [535, 167] on div at bounding box center [535, 166] width 16 height 16
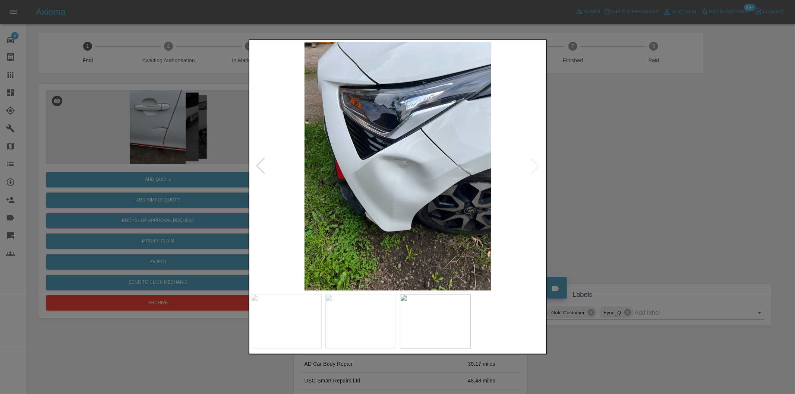
click at [571, 157] on div at bounding box center [397, 197] width 795 height 394
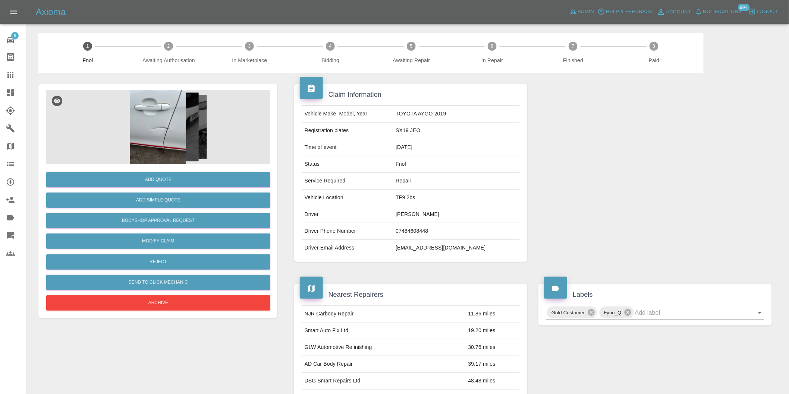
click at [170, 126] on img at bounding box center [158, 127] width 224 height 75
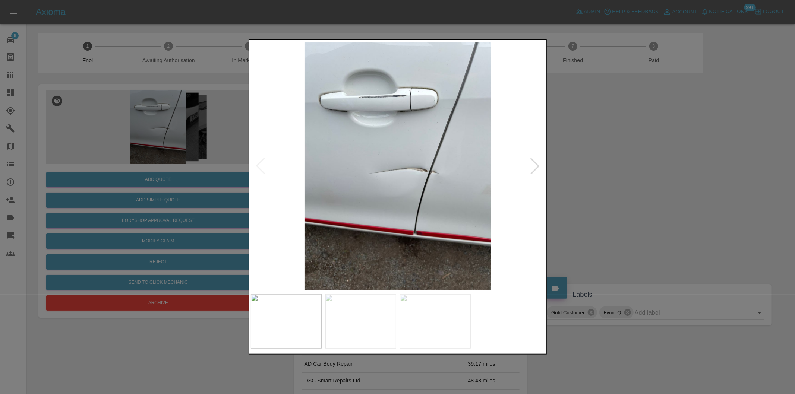
click at [532, 170] on div at bounding box center [535, 166] width 16 height 16
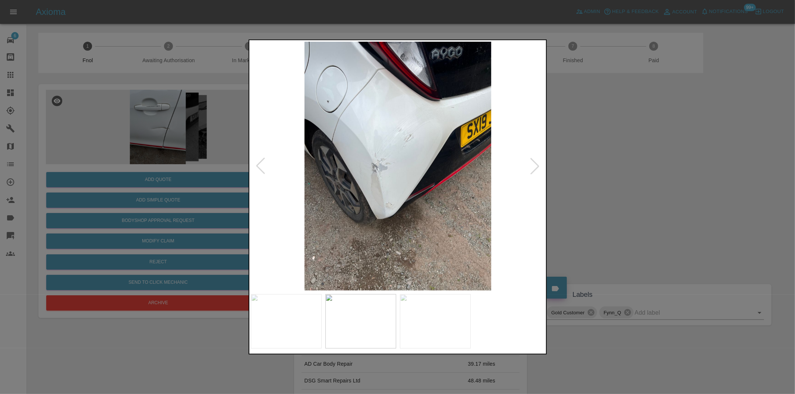
click at [532, 170] on div at bounding box center [535, 166] width 16 height 16
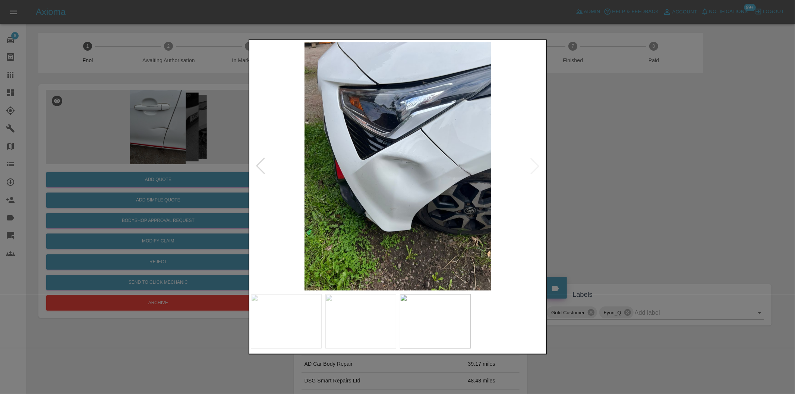
click at [532, 170] on img at bounding box center [398, 166] width 295 height 249
click at [447, 174] on img at bounding box center [398, 166] width 295 height 249
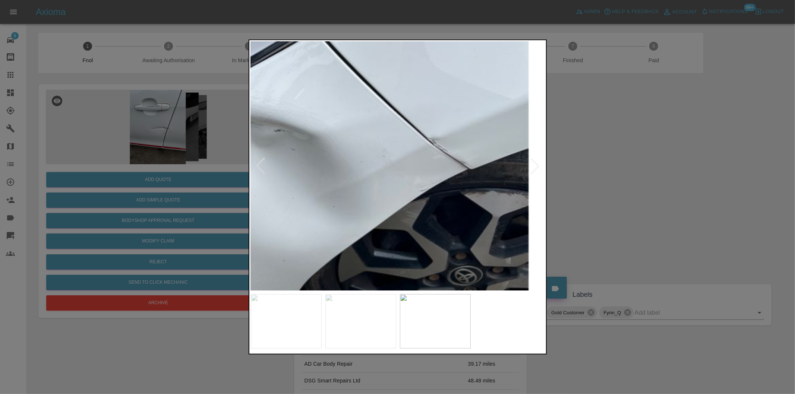
click at [447, 174] on img at bounding box center [249, 141] width 884 height 747
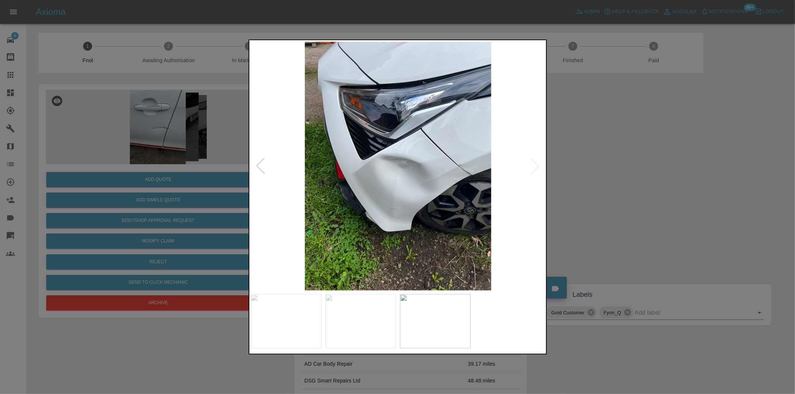
click at [614, 182] on div at bounding box center [397, 197] width 795 height 394
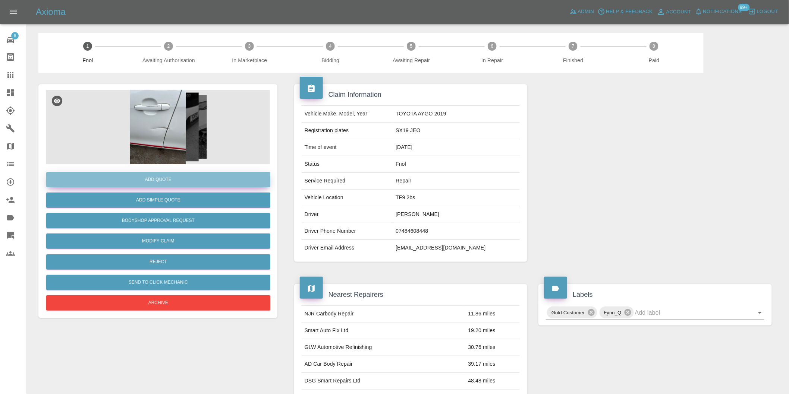
click at [172, 182] on button "Add Quote" at bounding box center [158, 179] width 224 height 15
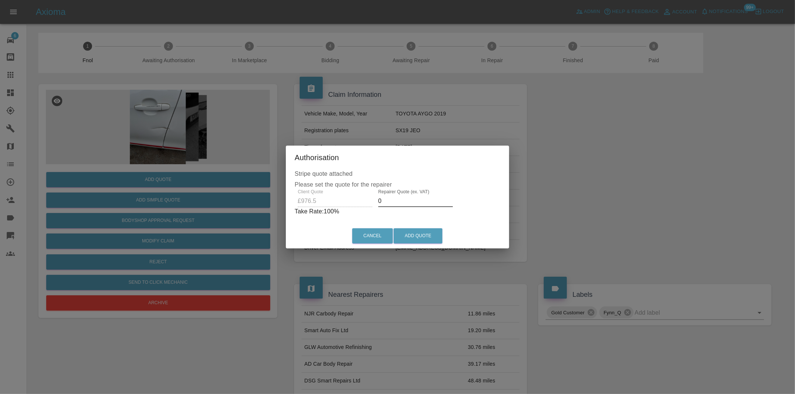
click at [403, 204] on input "0" at bounding box center [415, 201] width 75 height 12
type input "0620"
click at [422, 239] on button "Add Quote" at bounding box center [418, 236] width 49 height 15
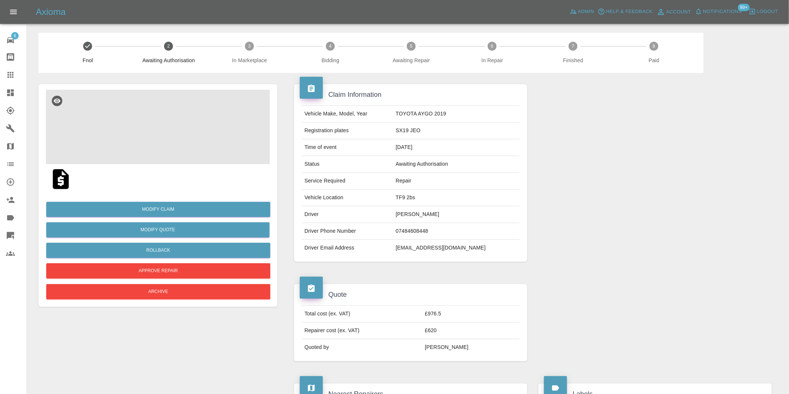
click at [170, 120] on img at bounding box center [158, 127] width 224 height 75
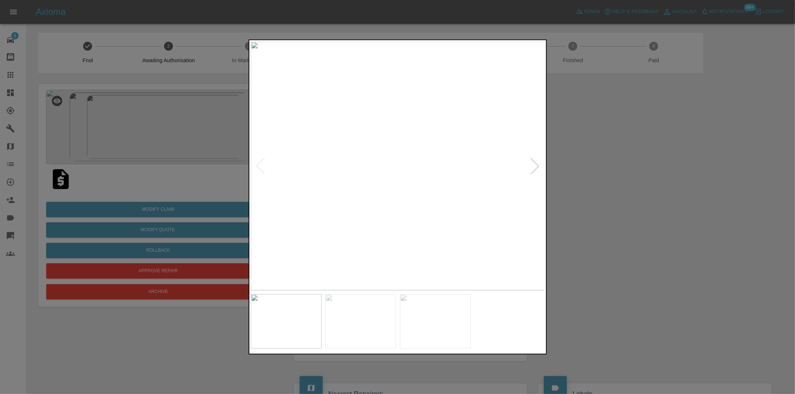
click at [532, 163] on div at bounding box center [535, 166] width 16 height 16
click at [532, 164] on div at bounding box center [535, 166] width 16 height 16
click at [532, 164] on img at bounding box center [398, 166] width 295 height 249
click at [262, 166] on div at bounding box center [260, 166] width 16 height 16
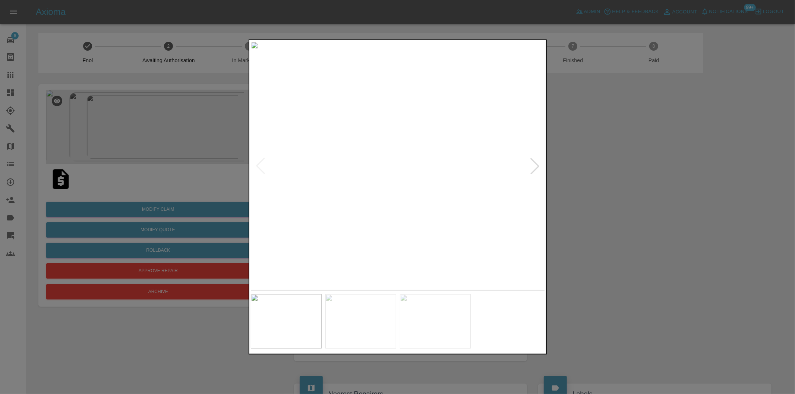
drag, startPoint x: 638, startPoint y: 181, endPoint x: 463, endPoint y: 225, distance: 180.2
click at [634, 182] on div at bounding box center [397, 197] width 795 height 394
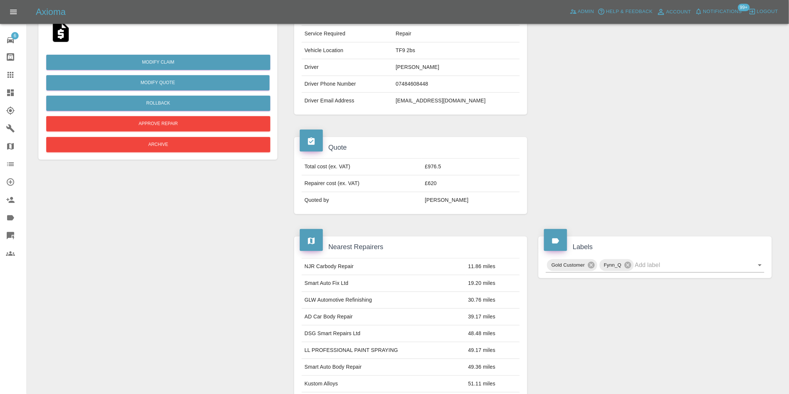
scroll to position [75, 0]
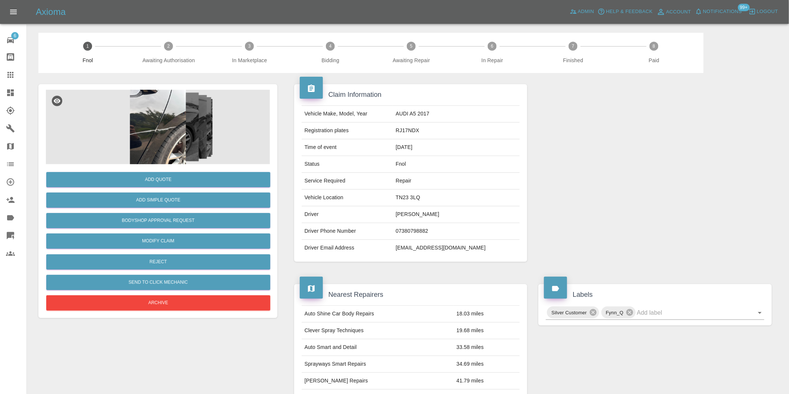
click at [152, 121] on img at bounding box center [158, 127] width 224 height 75
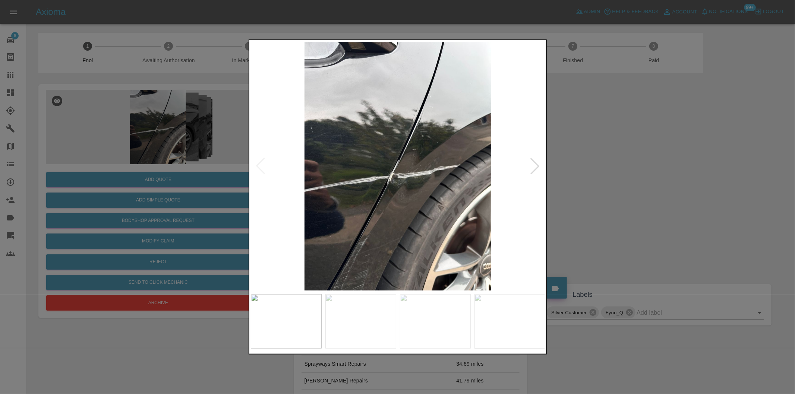
click at [538, 170] on div at bounding box center [535, 166] width 16 height 16
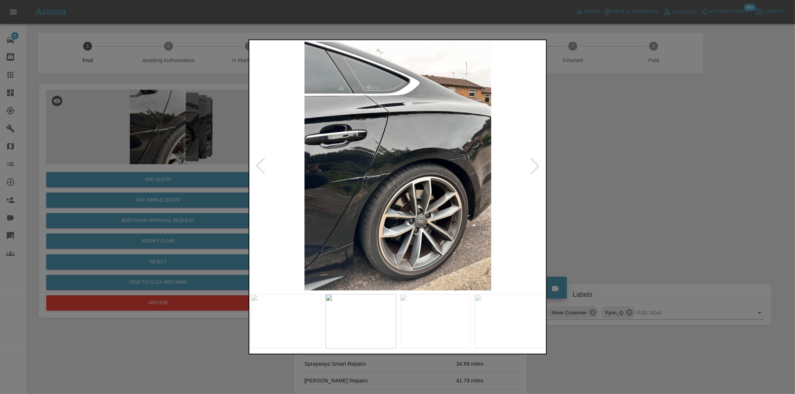
click at [538, 170] on div at bounding box center [535, 166] width 16 height 16
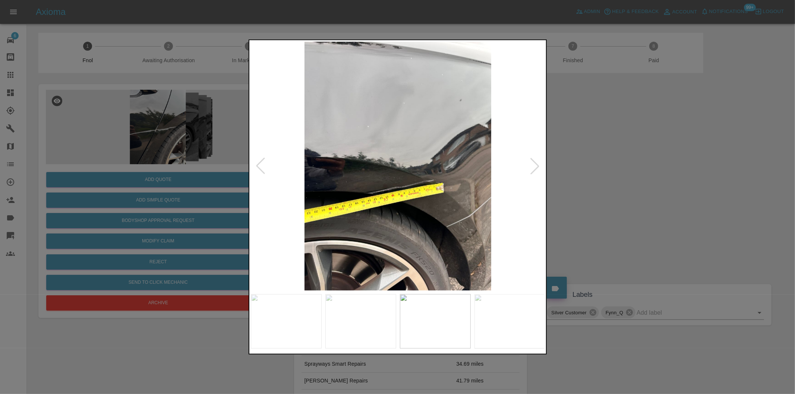
click at [538, 170] on div at bounding box center [535, 166] width 16 height 16
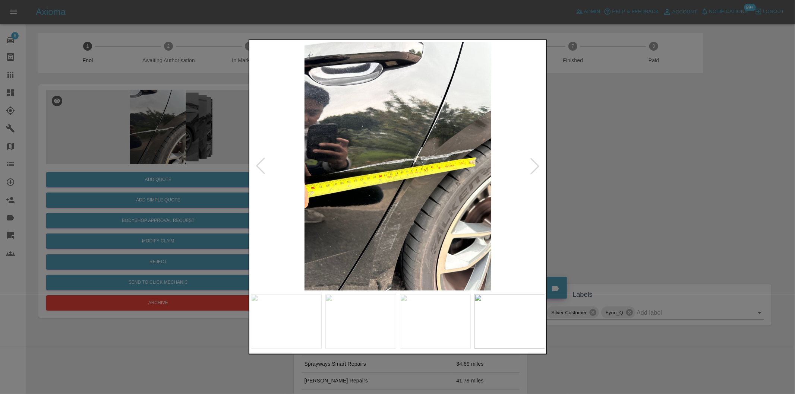
click at [538, 170] on div at bounding box center [535, 166] width 16 height 16
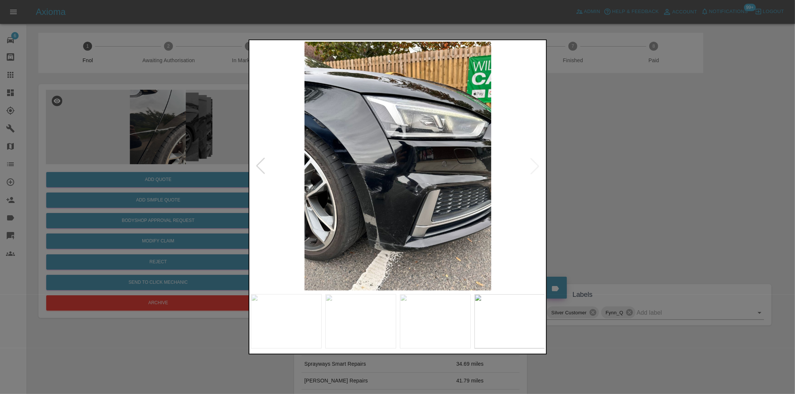
click at [534, 165] on img at bounding box center [398, 166] width 295 height 249
click at [603, 177] on div at bounding box center [397, 197] width 795 height 394
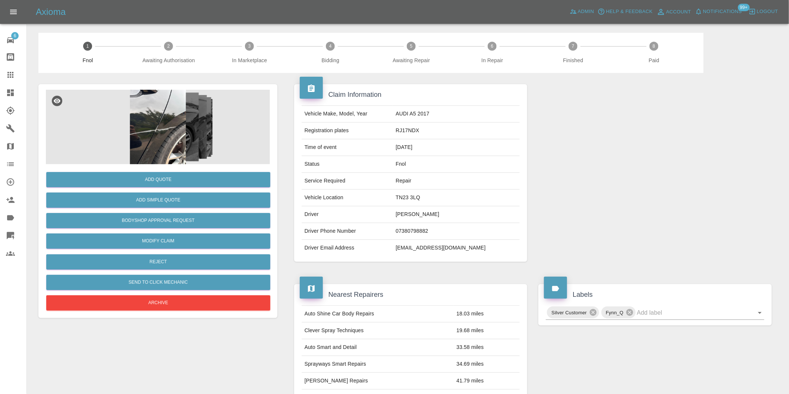
click at [155, 140] on img at bounding box center [158, 127] width 224 height 75
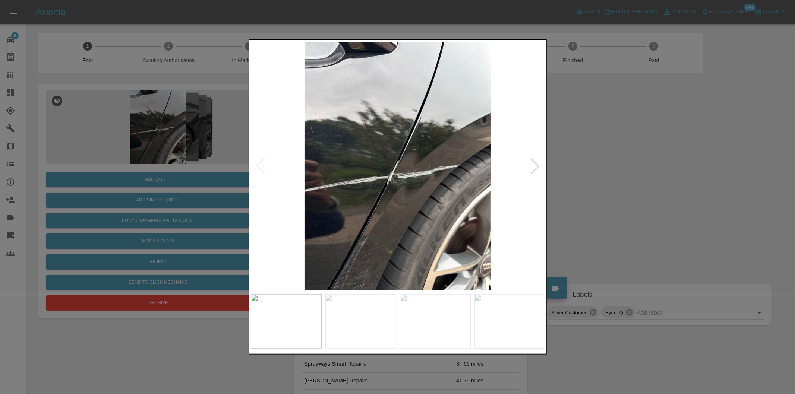
click at [532, 166] on div at bounding box center [535, 166] width 16 height 16
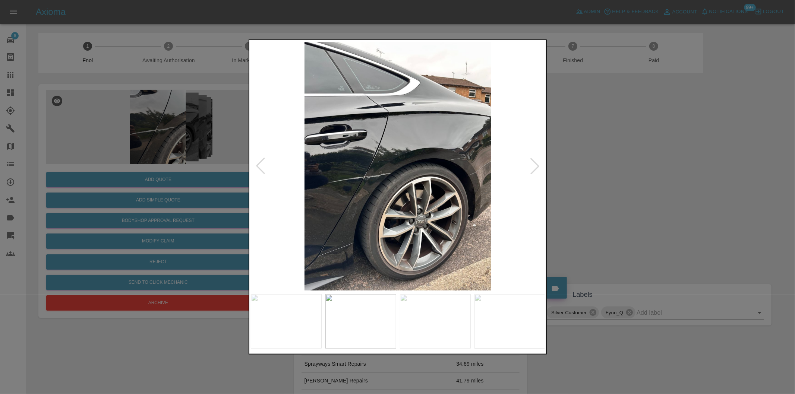
click at [532, 166] on div at bounding box center [535, 166] width 16 height 16
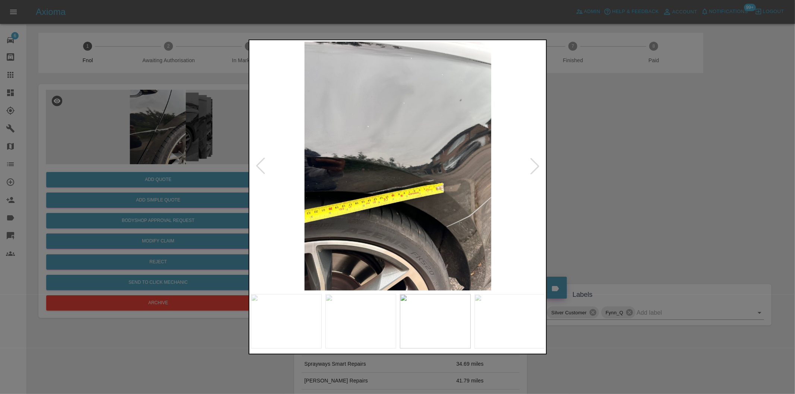
click at [636, 185] on div at bounding box center [397, 197] width 795 height 394
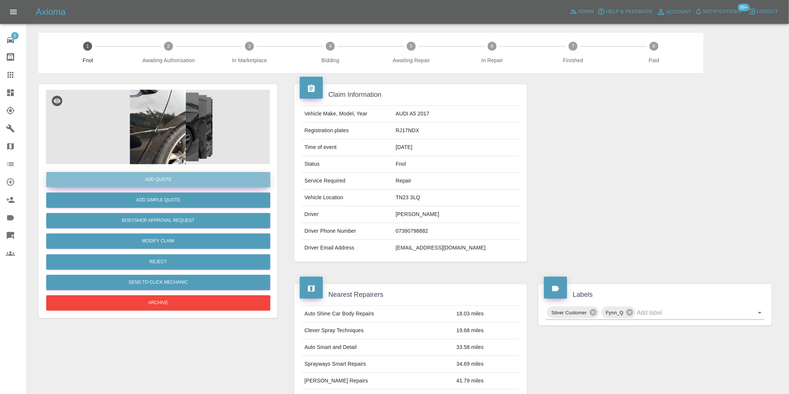
click at [158, 183] on button "Add Quote" at bounding box center [158, 179] width 224 height 15
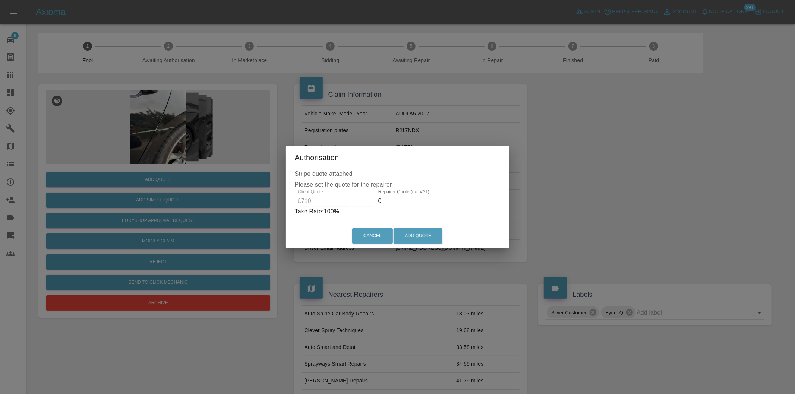
click at [397, 204] on input "0" at bounding box center [415, 201] width 75 height 12
type input "0450"
click at [419, 236] on button "Add Quote" at bounding box center [418, 236] width 49 height 15
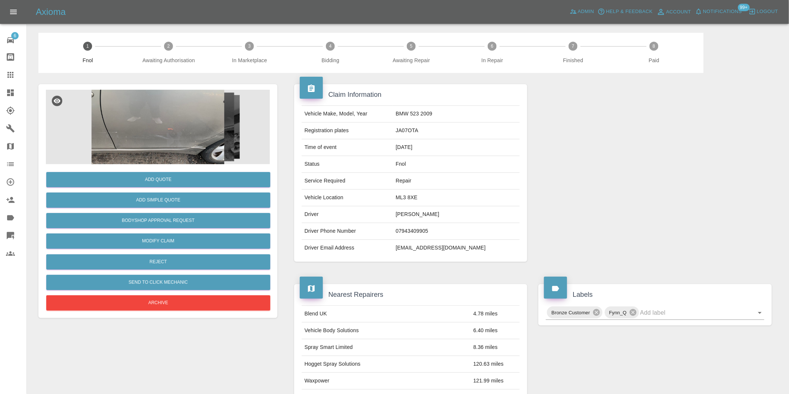
click at [204, 119] on img at bounding box center [158, 127] width 224 height 75
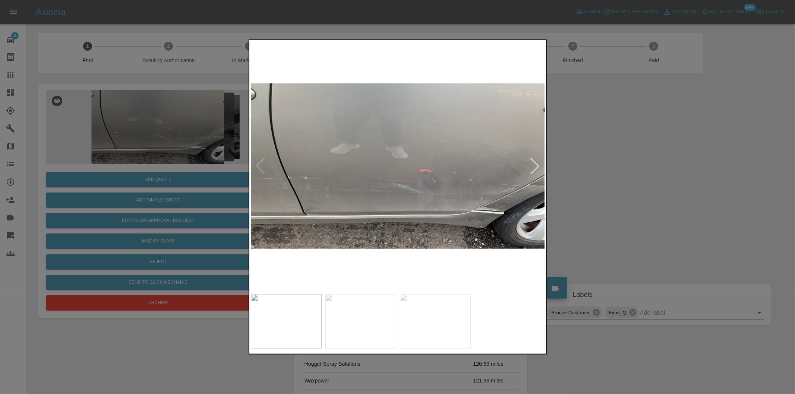
click at [536, 167] on div at bounding box center [535, 166] width 16 height 16
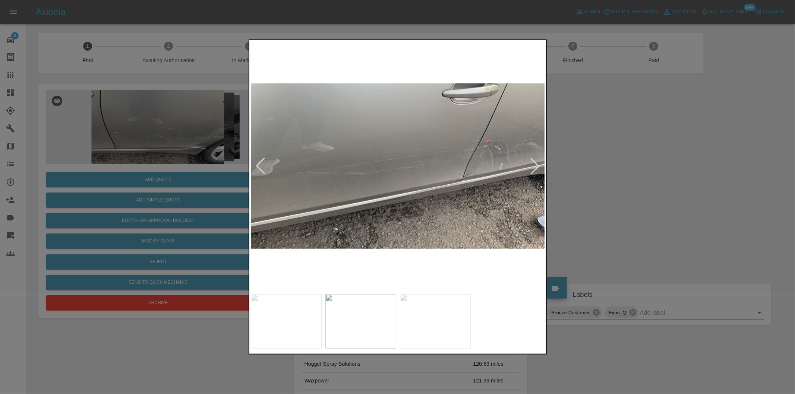
click at [536, 167] on div at bounding box center [535, 166] width 16 height 16
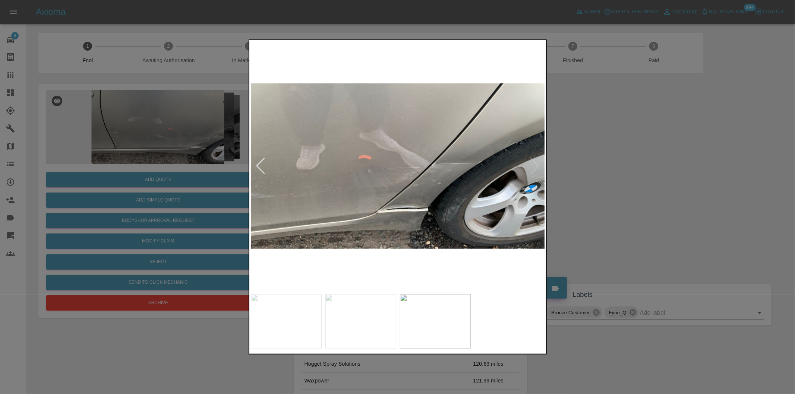
click at [536, 167] on img at bounding box center [398, 166] width 295 height 249
click at [672, 189] on div at bounding box center [397, 197] width 795 height 394
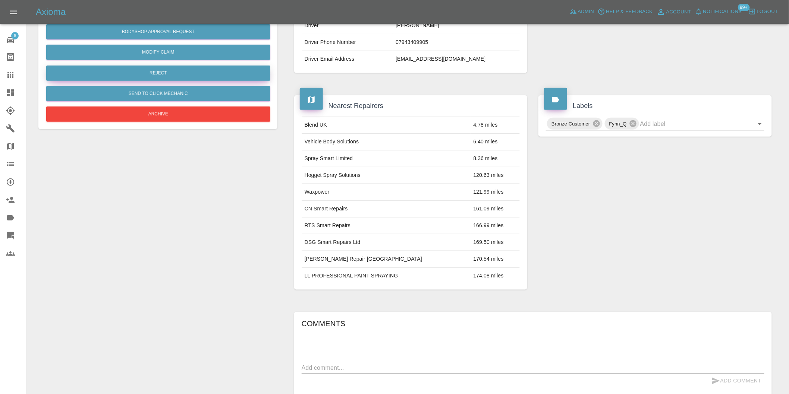
scroll to position [51, 0]
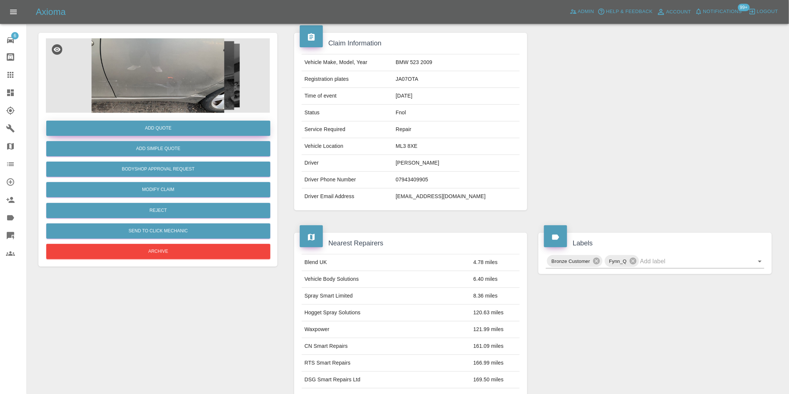
click at [170, 126] on button "Add Quote" at bounding box center [158, 128] width 224 height 15
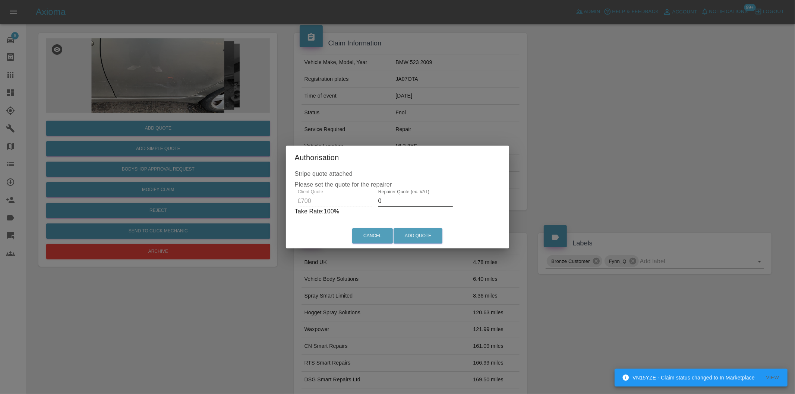
click at [406, 203] on input "0" at bounding box center [415, 201] width 75 height 12
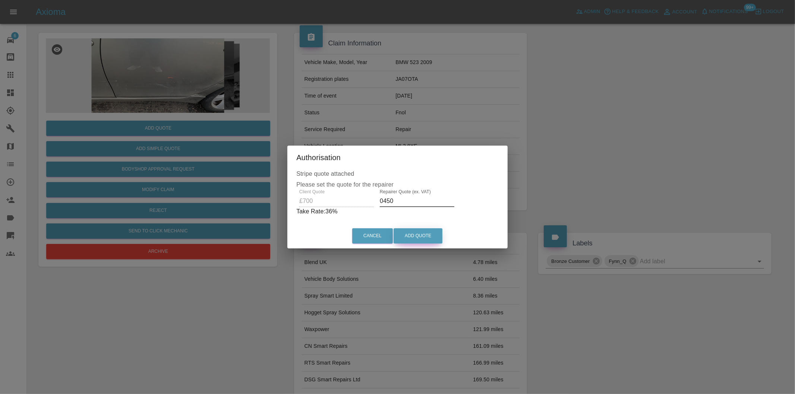
type input "0450"
click at [414, 232] on button "Add Quote" at bounding box center [418, 236] width 49 height 15
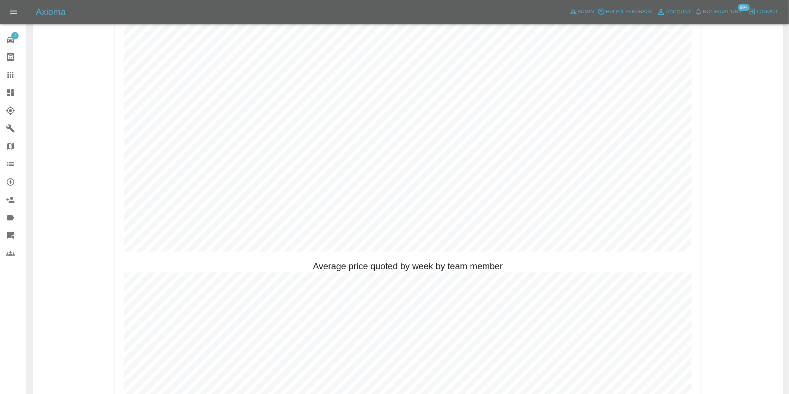
scroll to position [456, 0]
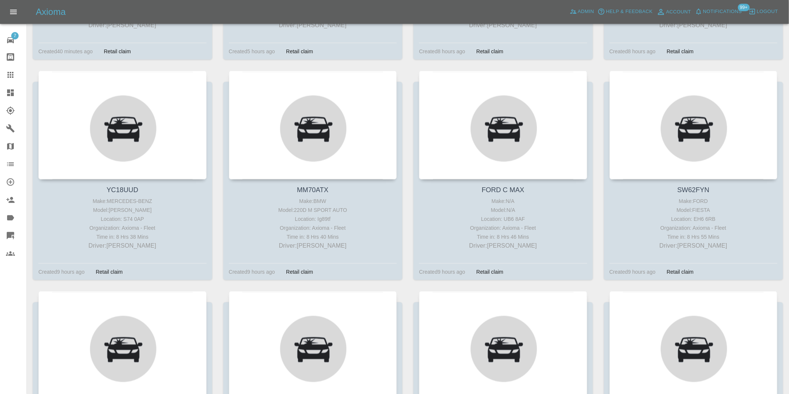
scroll to position [166, 0]
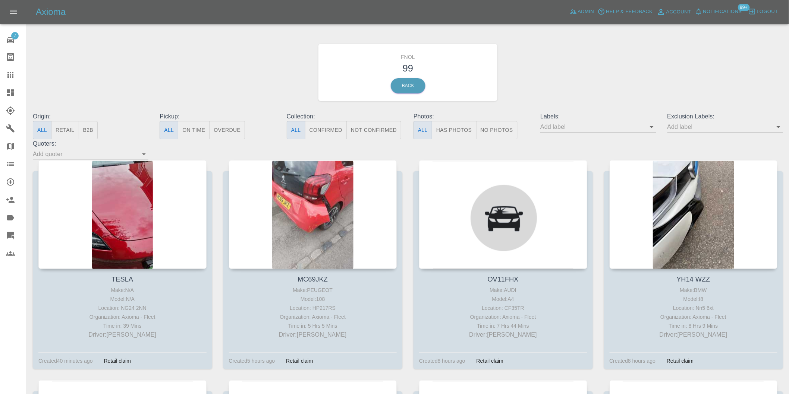
click at [449, 130] on button "Has Photos" at bounding box center [454, 130] width 45 height 18
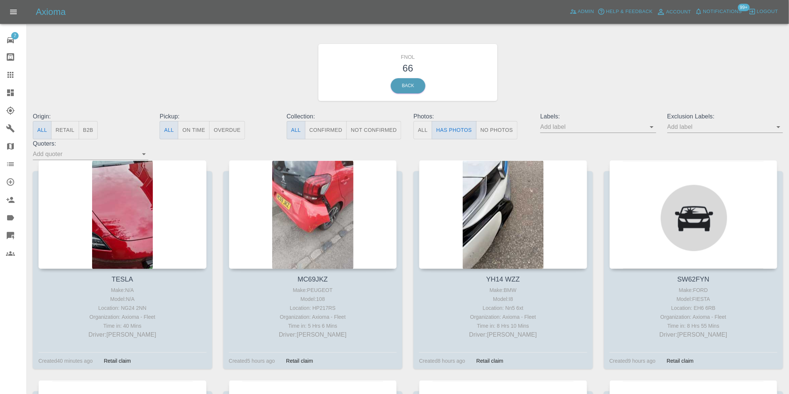
click at [780, 127] on icon "Open" at bounding box center [779, 127] width 4 height 2
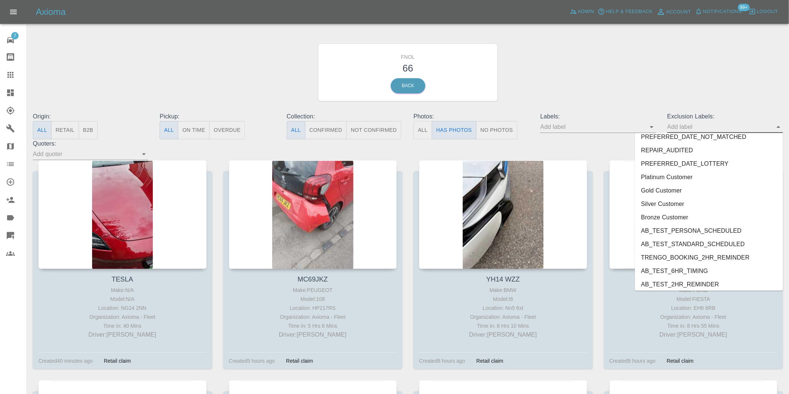
scroll to position [1619, 0]
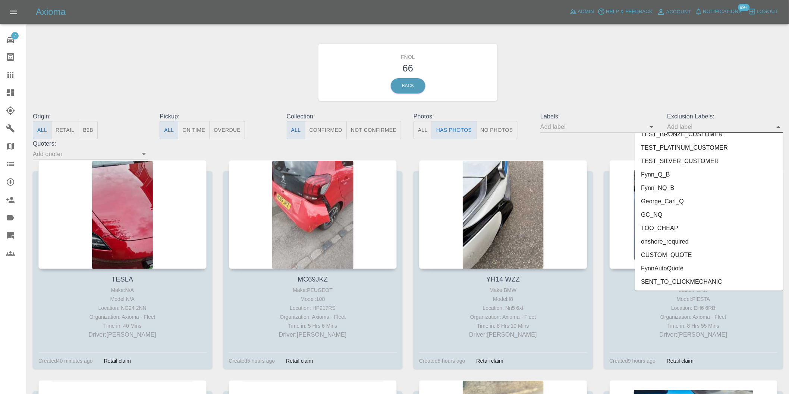
click at [685, 243] on li "onshore_required" at bounding box center [709, 241] width 148 height 13
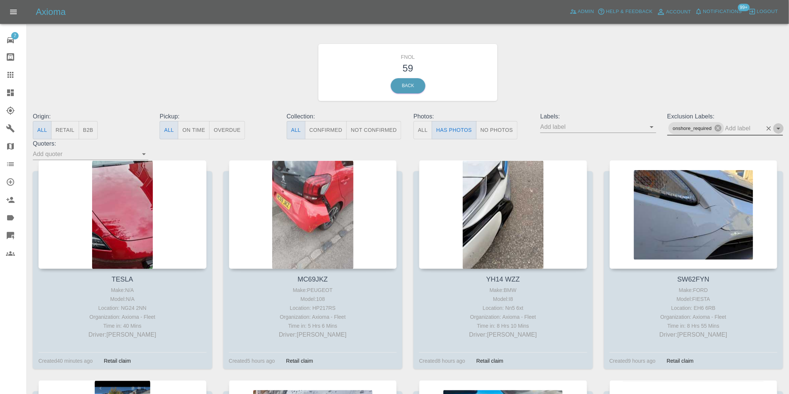
click at [778, 127] on icon "Open" at bounding box center [778, 128] width 9 height 9
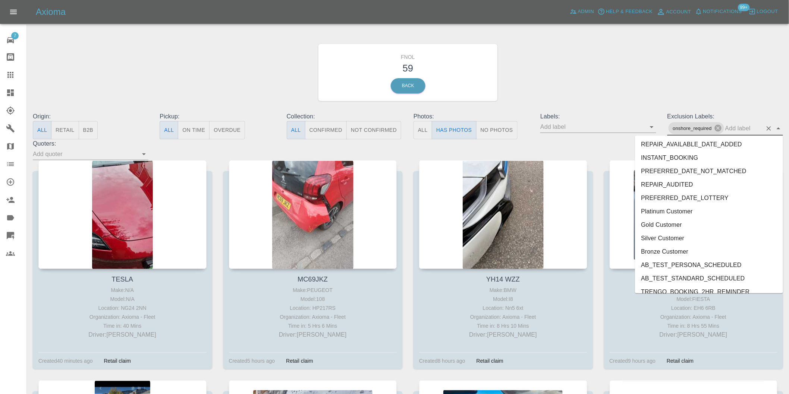
scroll to position [1606, 0]
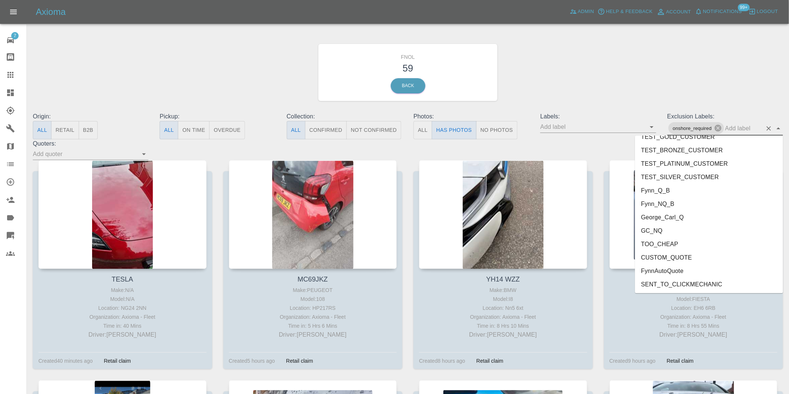
click at [683, 217] on li "George_Carl_Q" at bounding box center [709, 217] width 148 height 13
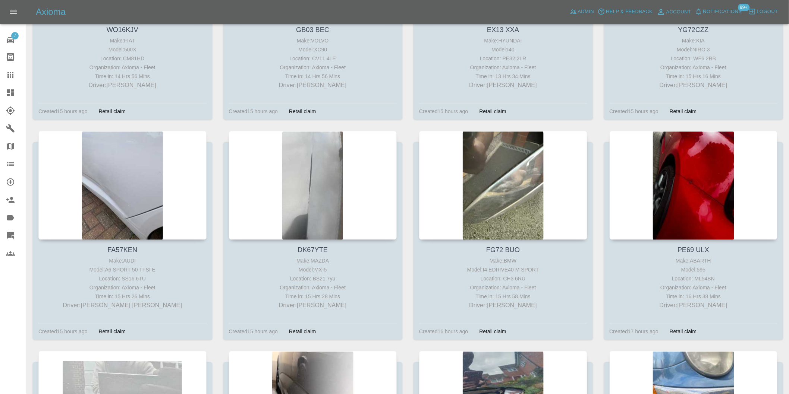
scroll to position [1803, 0]
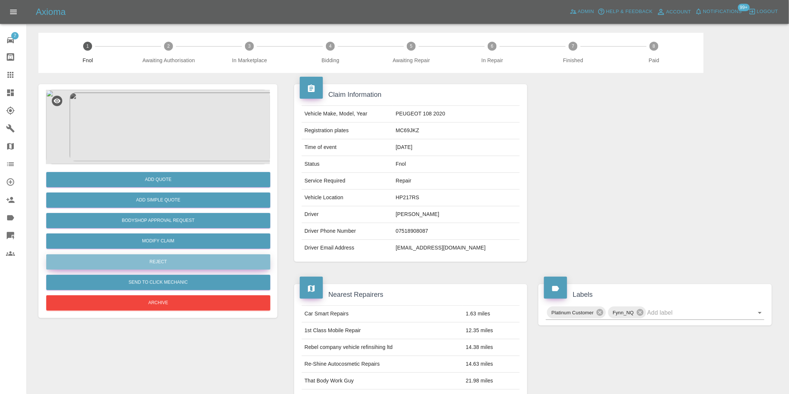
click at [179, 265] on button "Reject" at bounding box center [158, 262] width 224 height 15
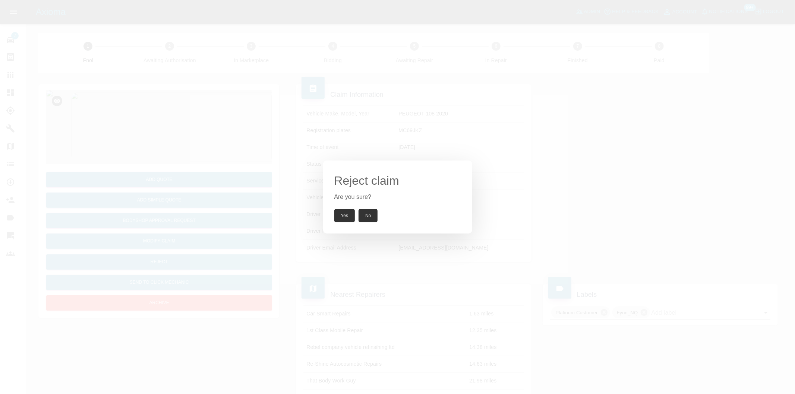
click at [341, 216] on button "Yes" at bounding box center [344, 215] width 21 height 13
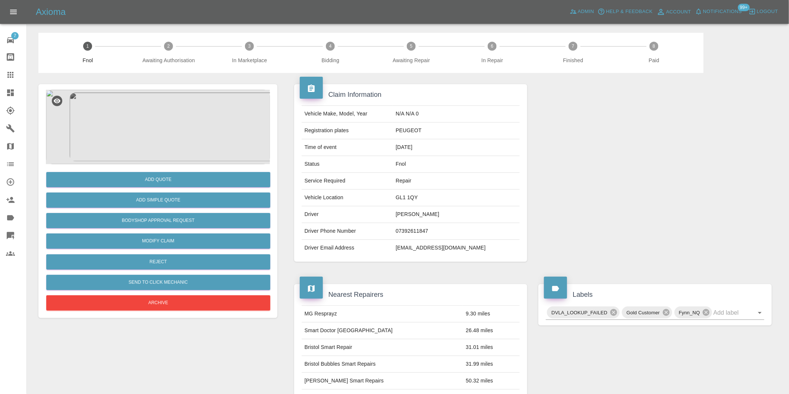
click at [153, 113] on img at bounding box center [158, 127] width 224 height 75
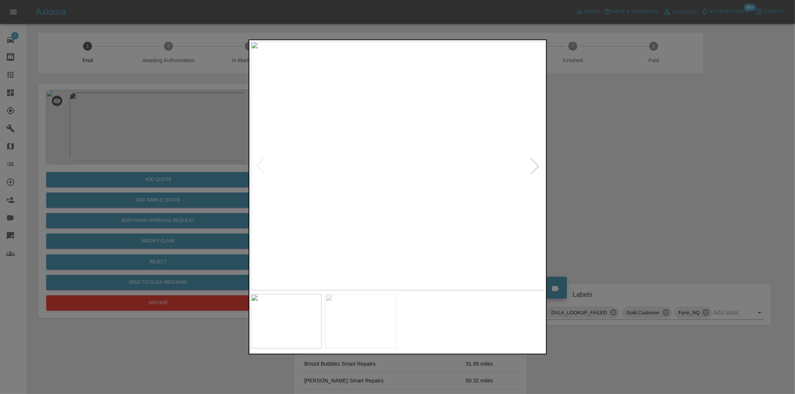
click at [534, 164] on div at bounding box center [535, 166] width 16 height 16
drag, startPoint x: 613, startPoint y: 183, endPoint x: 490, endPoint y: 218, distance: 127.8
click at [613, 184] on div at bounding box center [397, 197] width 795 height 394
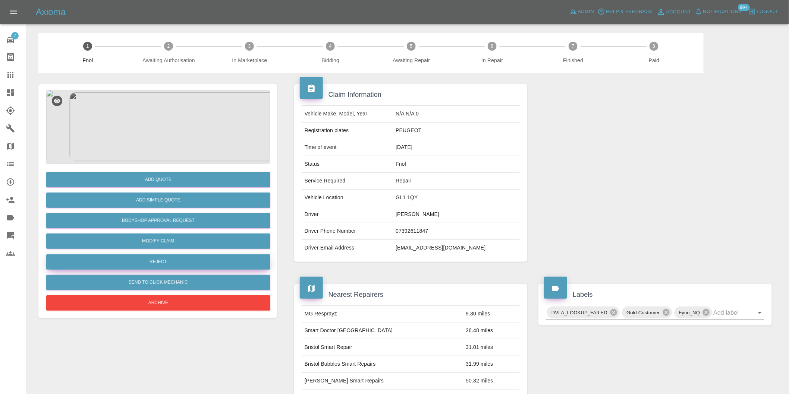
click at [172, 261] on button "Reject" at bounding box center [158, 262] width 224 height 15
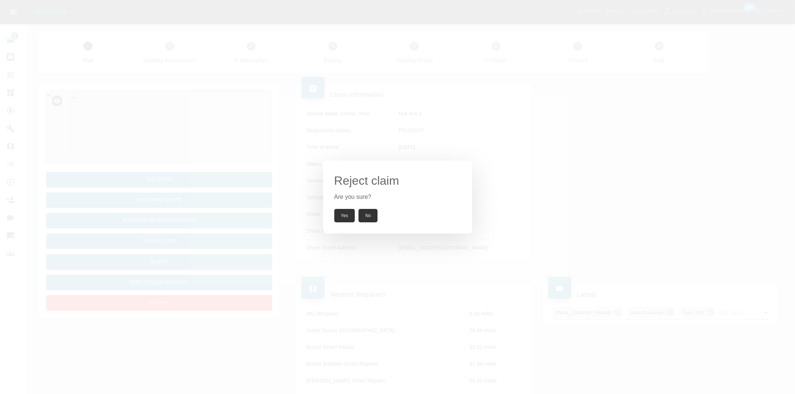
click at [345, 214] on button "Yes" at bounding box center [344, 215] width 21 height 13
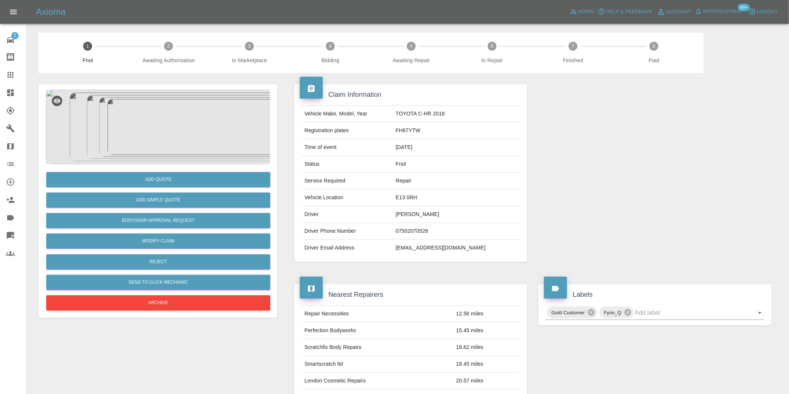
click at [151, 126] on img at bounding box center [158, 127] width 224 height 75
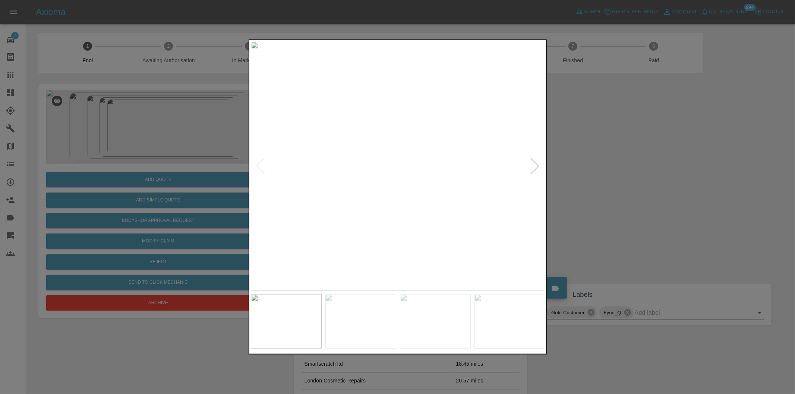
click at [535, 163] on div at bounding box center [535, 166] width 16 height 16
click at [632, 183] on div at bounding box center [397, 197] width 795 height 394
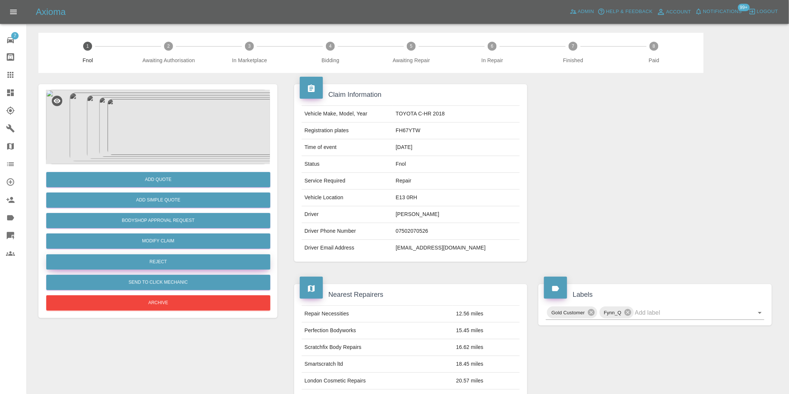
click at [169, 265] on button "Reject" at bounding box center [158, 262] width 224 height 15
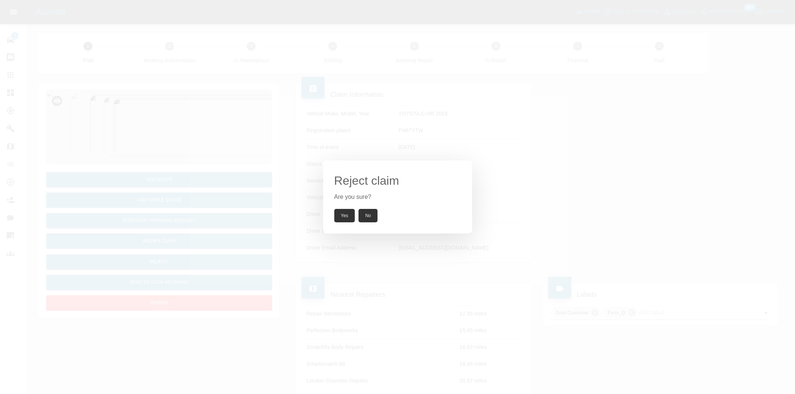
click at [337, 210] on button "Yes" at bounding box center [344, 215] width 21 height 13
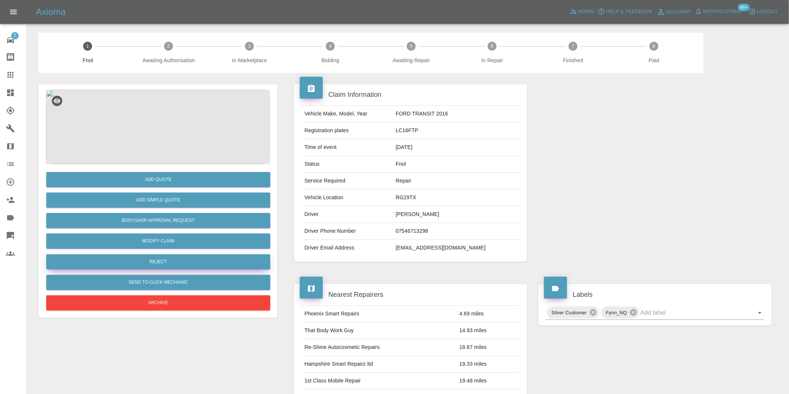
click at [171, 263] on button "Reject" at bounding box center [158, 262] width 224 height 15
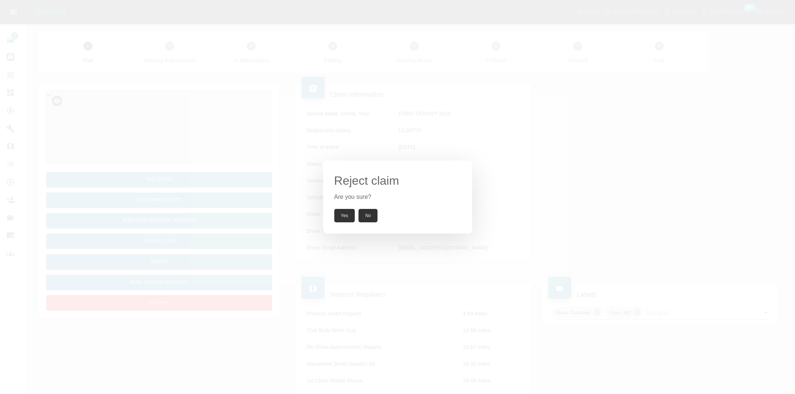
click at [341, 214] on button "Yes" at bounding box center [344, 215] width 21 height 13
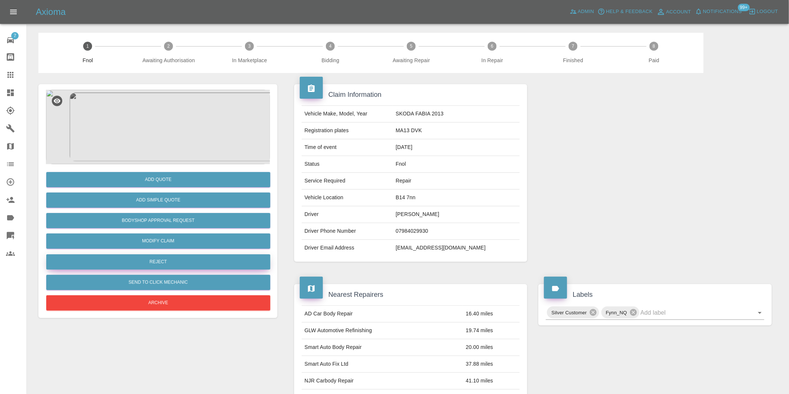
click at [172, 262] on button "Reject" at bounding box center [158, 262] width 224 height 15
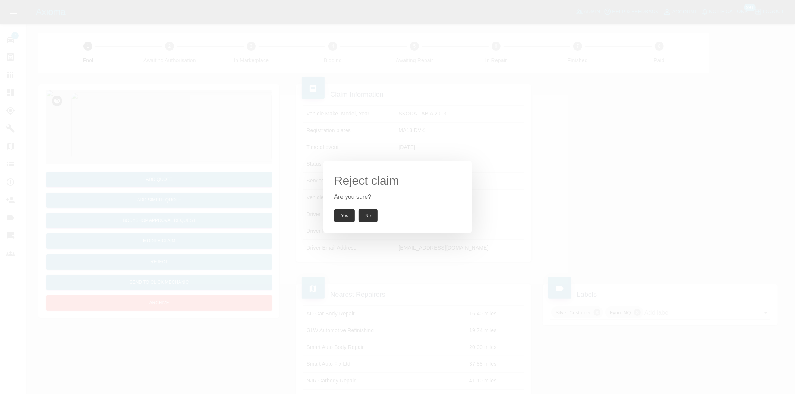
drag, startPoint x: 340, startPoint y: 217, endPoint x: 299, endPoint y: 146, distance: 81.5
click at [340, 216] on button "Yes" at bounding box center [344, 215] width 21 height 13
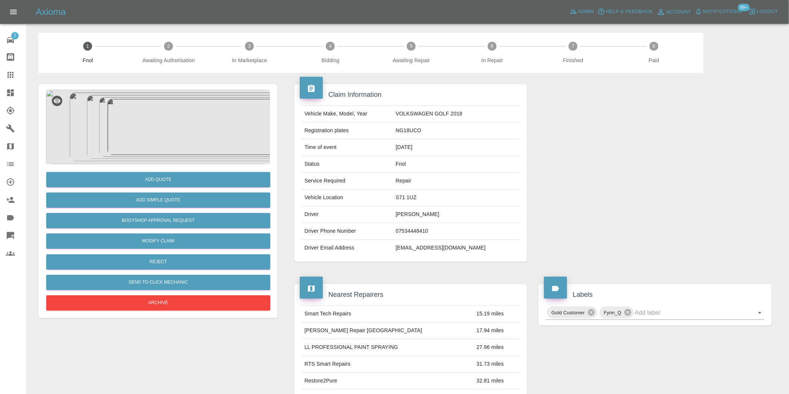
click at [159, 133] on img at bounding box center [158, 127] width 224 height 75
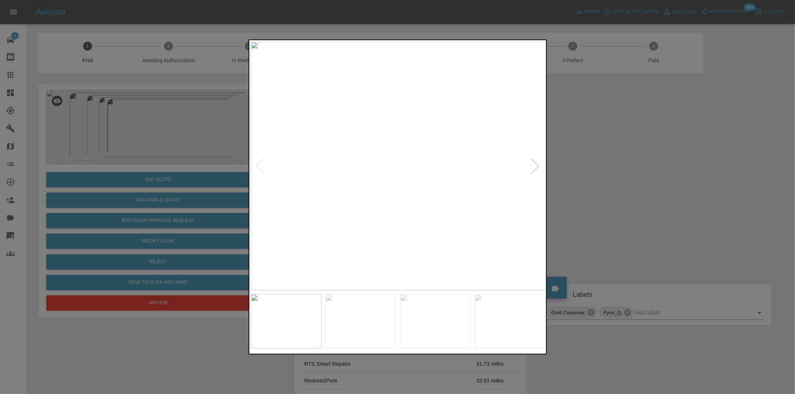
click at [535, 166] on div at bounding box center [535, 166] width 16 height 16
click at [537, 167] on div at bounding box center [535, 166] width 16 height 16
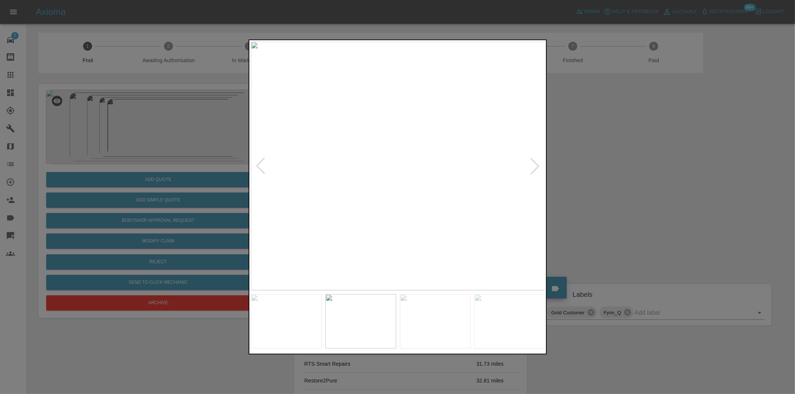
click at [537, 167] on div at bounding box center [535, 166] width 16 height 16
click at [537, 167] on img at bounding box center [398, 166] width 295 height 249
click at [620, 175] on div at bounding box center [397, 197] width 795 height 394
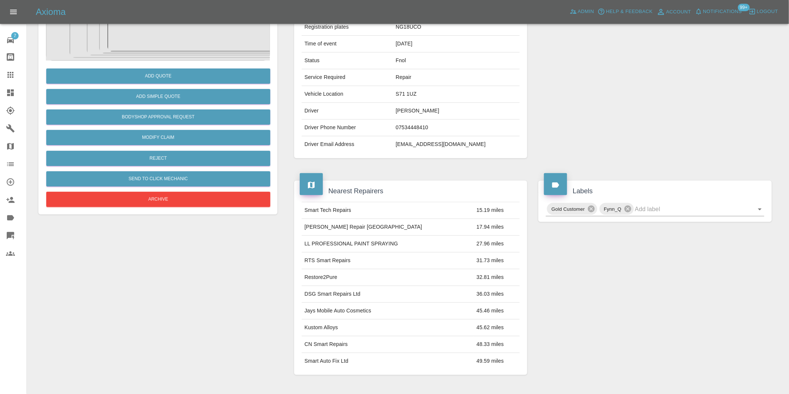
scroll to position [166, 0]
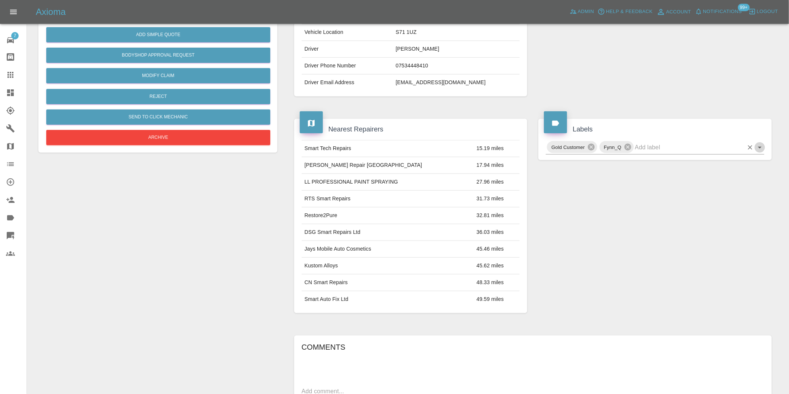
click at [760, 144] on icon "Open" at bounding box center [759, 147] width 9 height 9
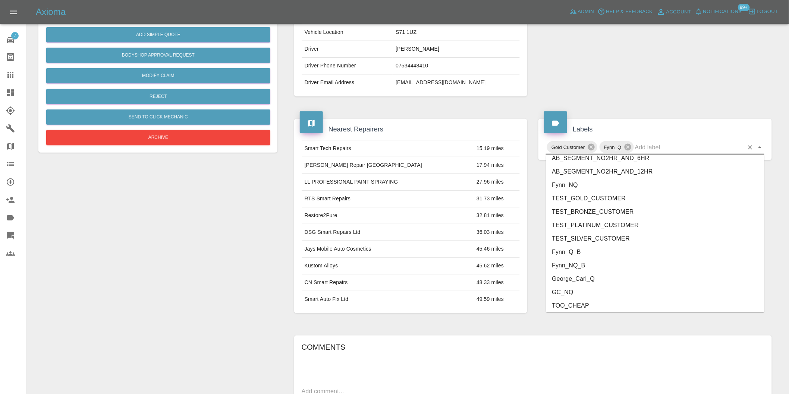
scroll to position [1592, 0]
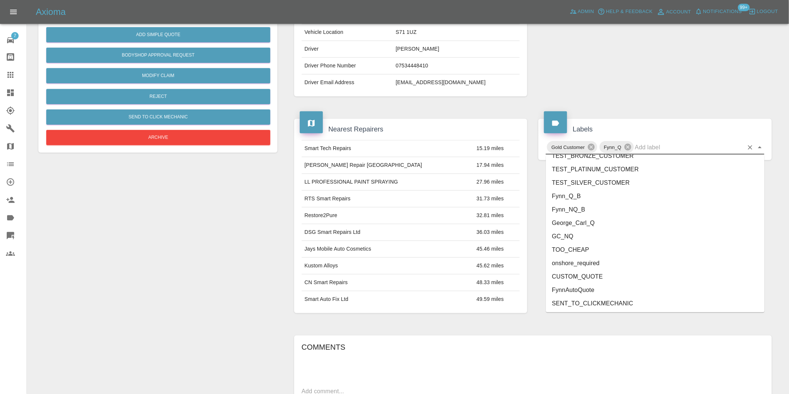
click at [589, 266] on li "onshore_required" at bounding box center [655, 263] width 218 height 13
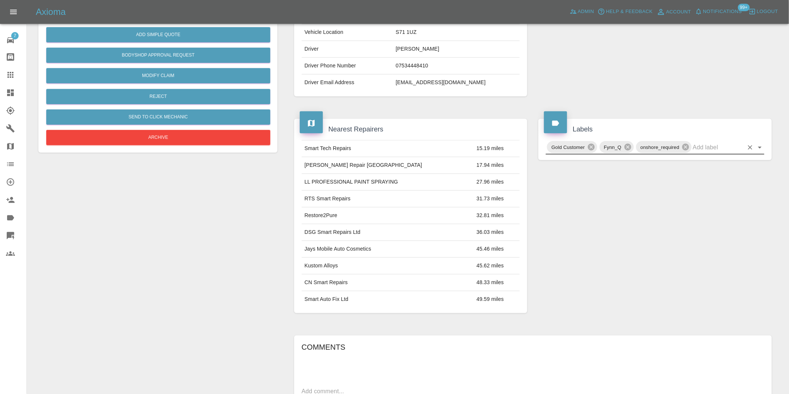
click at [761, 148] on icon "Open" at bounding box center [759, 147] width 9 height 9
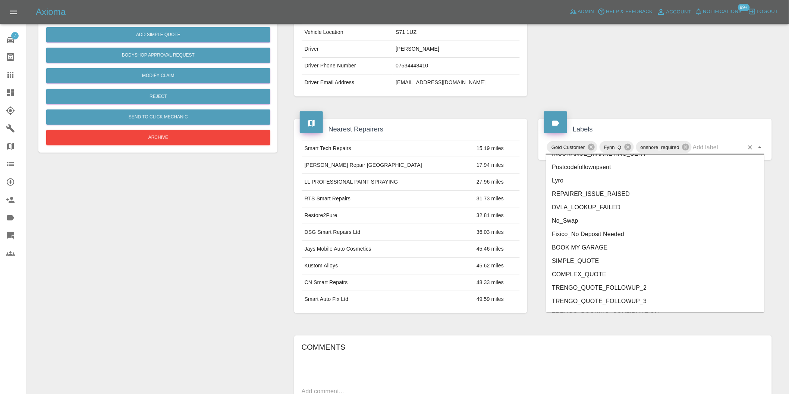
scroll to position [1579, 0]
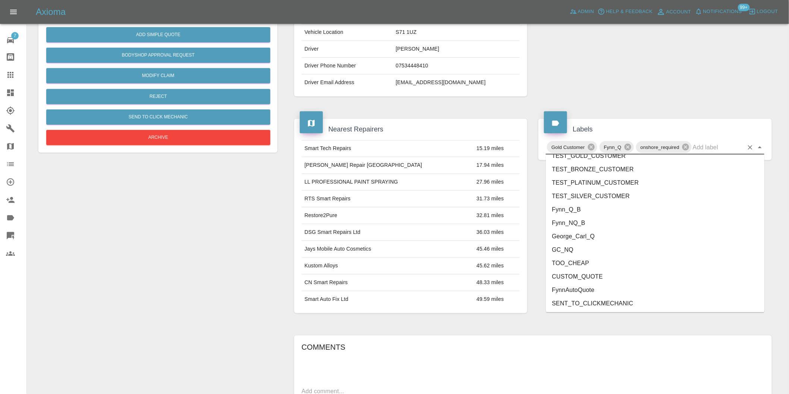
click at [591, 235] on li "George_Carl_Q" at bounding box center [655, 236] width 218 height 13
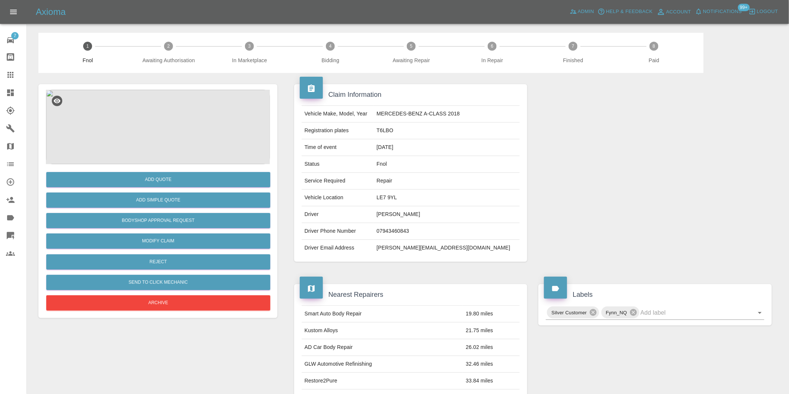
click at [172, 98] on img at bounding box center [158, 127] width 224 height 75
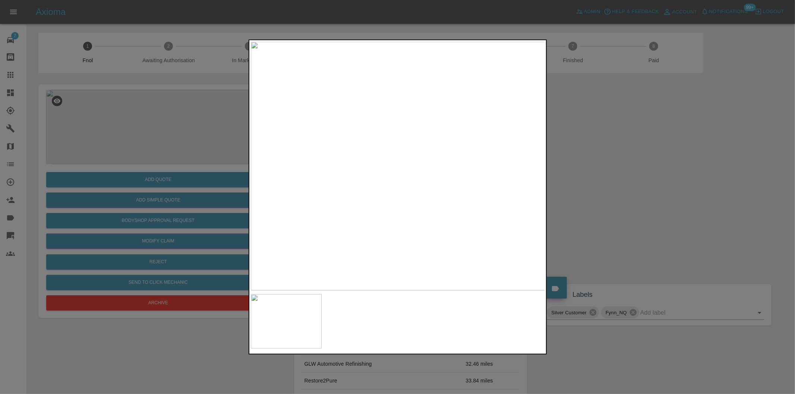
click at [609, 181] on div at bounding box center [397, 197] width 795 height 394
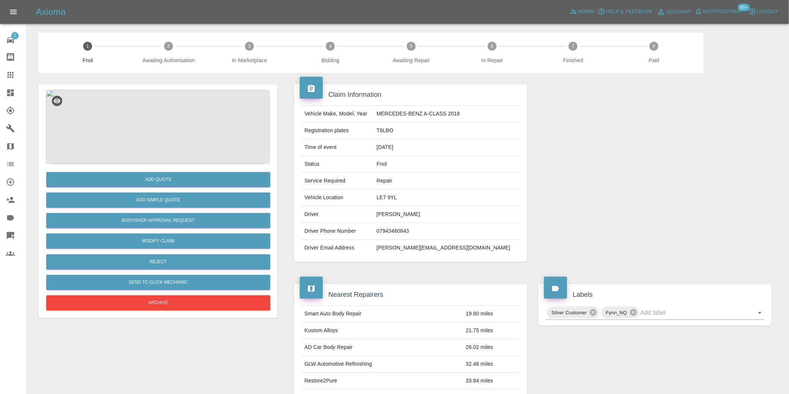
click at [146, 124] on img at bounding box center [158, 127] width 224 height 75
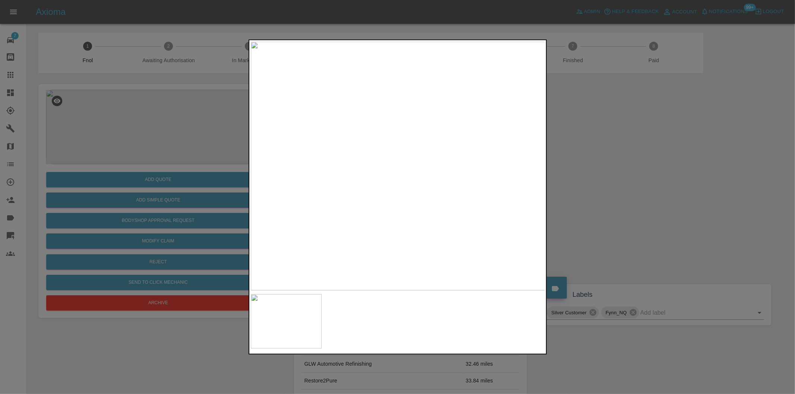
click at [586, 172] on div at bounding box center [397, 197] width 795 height 394
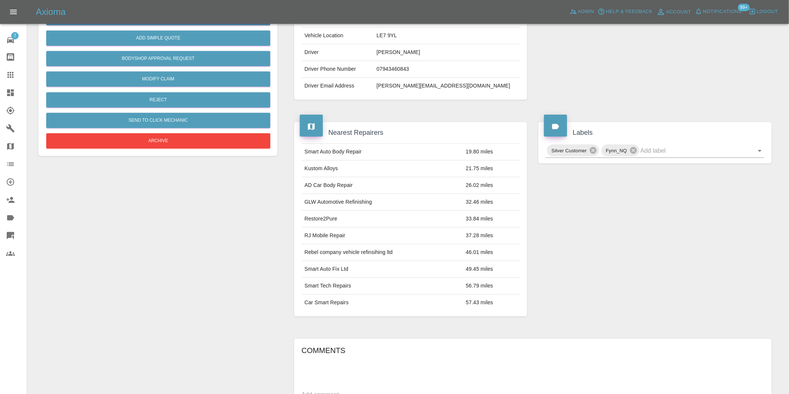
scroll to position [166, 0]
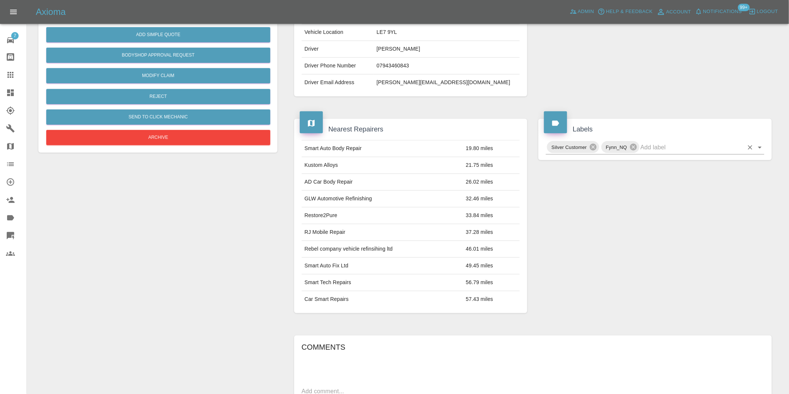
click at [759, 148] on icon "Open" at bounding box center [759, 147] width 9 height 9
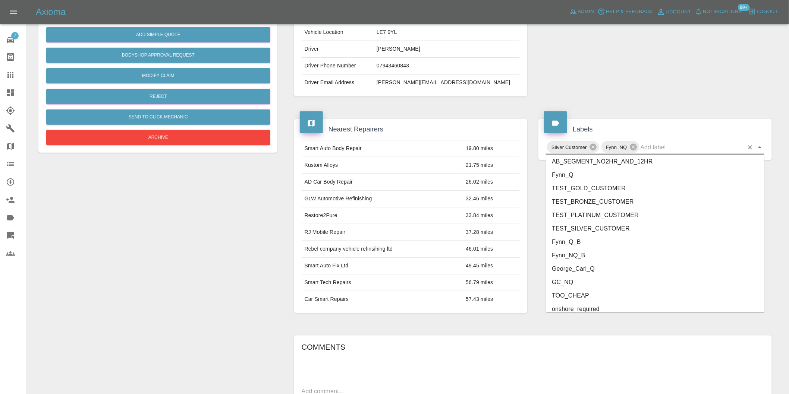
scroll to position [1592, 0]
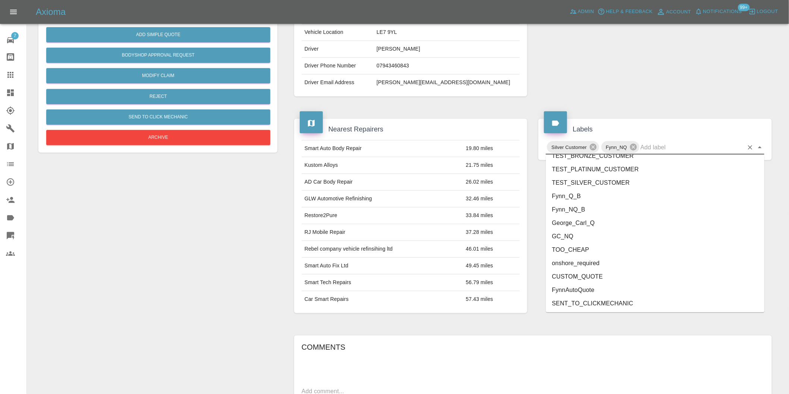
click at [597, 261] on li "onshore_required" at bounding box center [655, 263] width 218 height 13
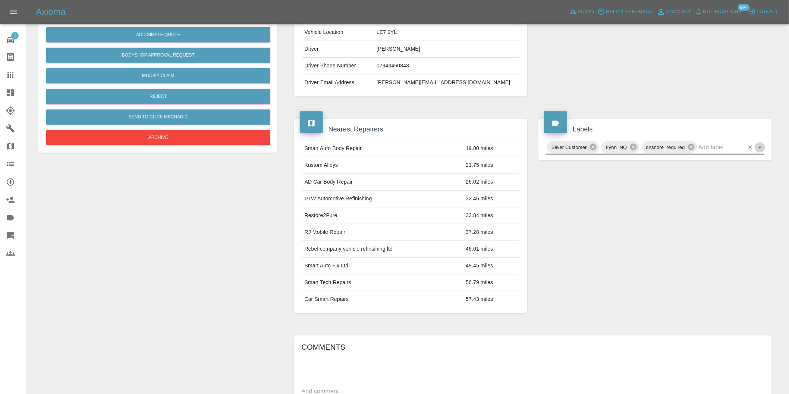
click at [759, 148] on icon "Open" at bounding box center [759, 147] width 9 height 9
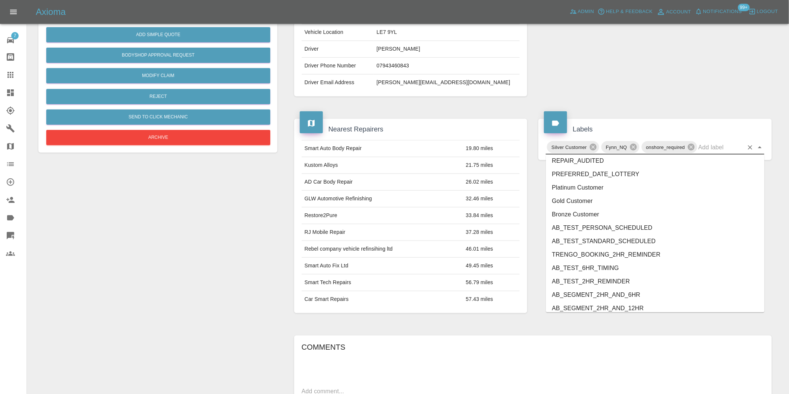
scroll to position [1579, 0]
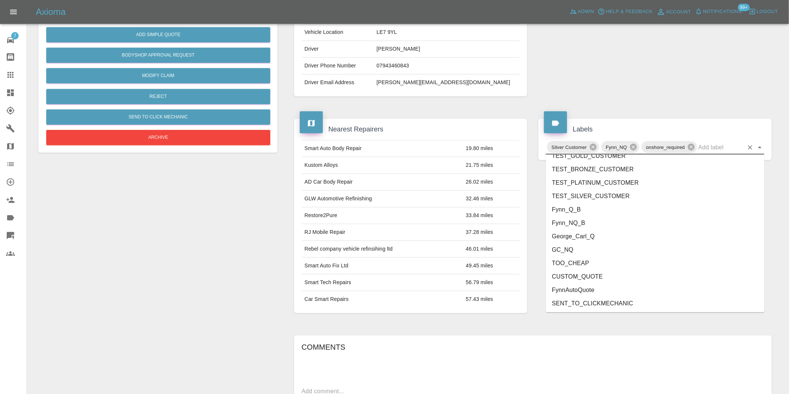
click at [582, 240] on li "George_Carl_Q" at bounding box center [655, 236] width 218 height 13
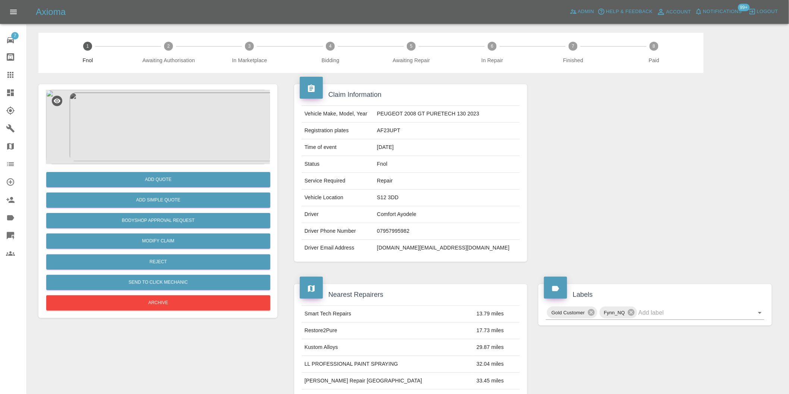
click at [145, 114] on img at bounding box center [158, 127] width 224 height 75
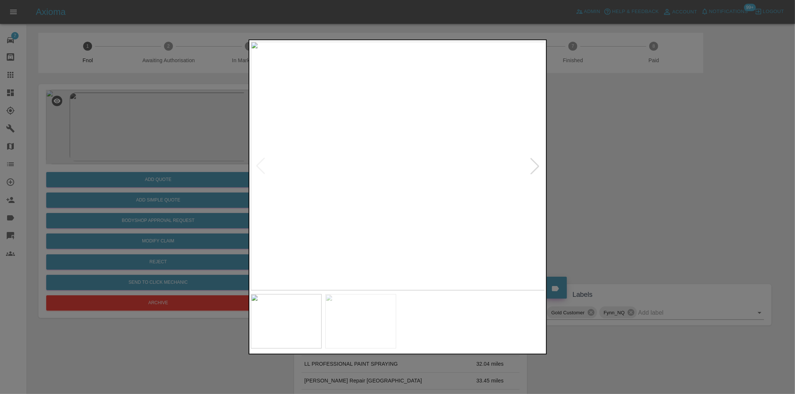
click at [537, 169] on div at bounding box center [535, 166] width 16 height 16
drag, startPoint x: 661, startPoint y: 192, endPoint x: 544, endPoint y: 195, distance: 116.4
click at [661, 192] on div at bounding box center [397, 197] width 795 height 394
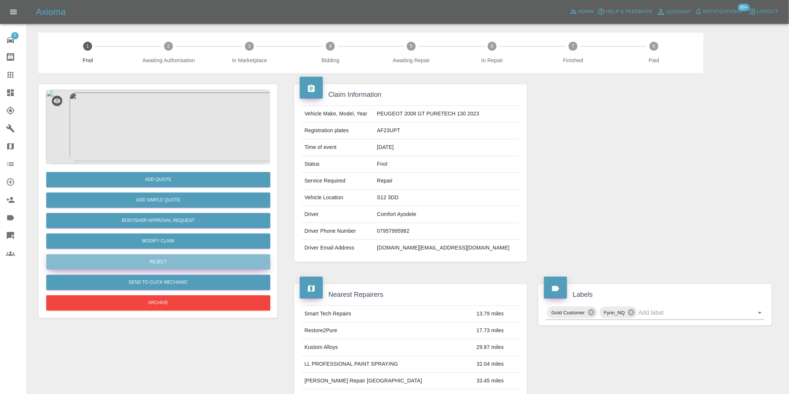
click at [151, 258] on button "Reject" at bounding box center [158, 262] width 224 height 15
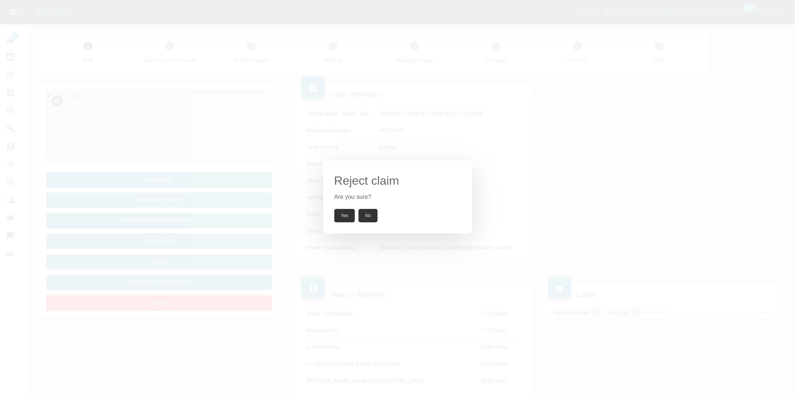
click at [347, 214] on button "Yes" at bounding box center [344, 215] width 21 height 13
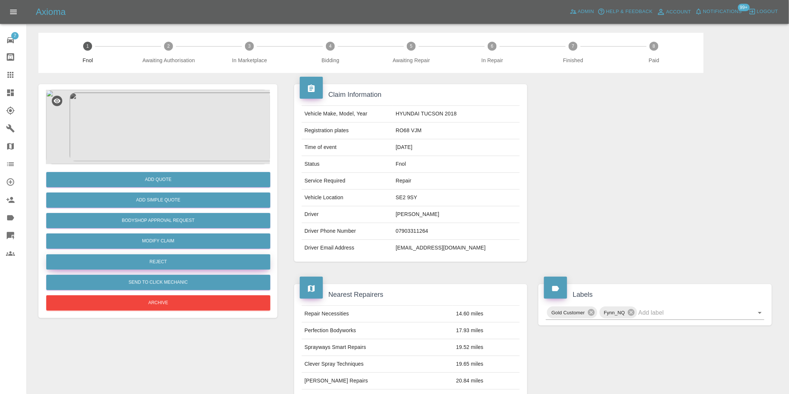
click at [170, 265] on button "Reject" at bounding box center [158, 262] width 224 height 15
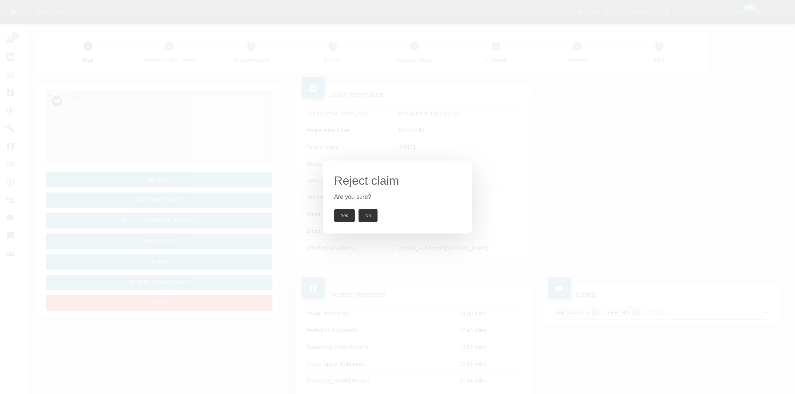
click at [339, 216] on button "Yes" at bounding box center [344, 215] width 21 height 13
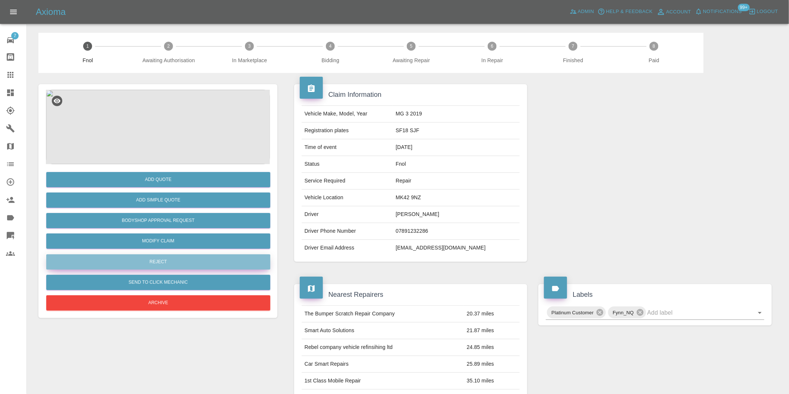
click at [185, 258] on button "Reject" at bounding box center [158, 262] width 224 height 15
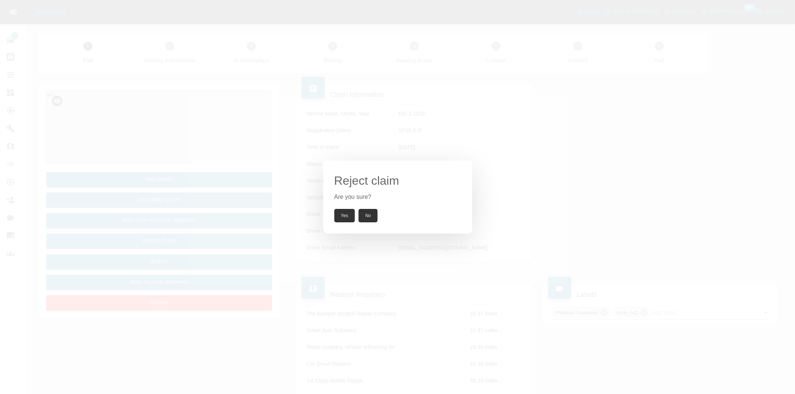
click at [339, 211] on button "Yes" at bounding box center [344, 215] width 21 height 13
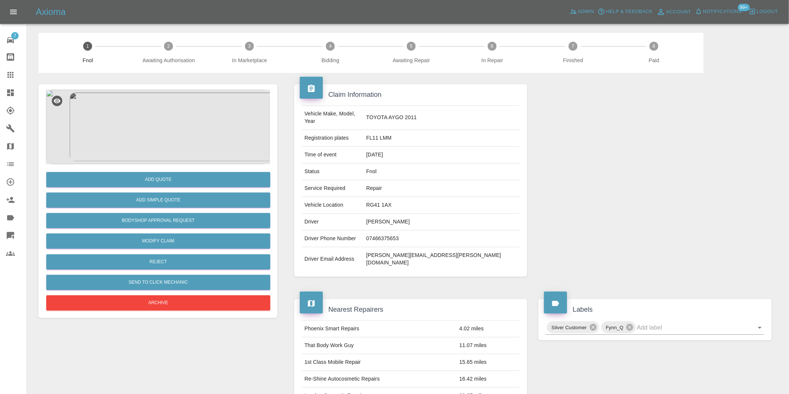
click at [178, 127] on img at bounding box center [158, 127] width 224 height 75
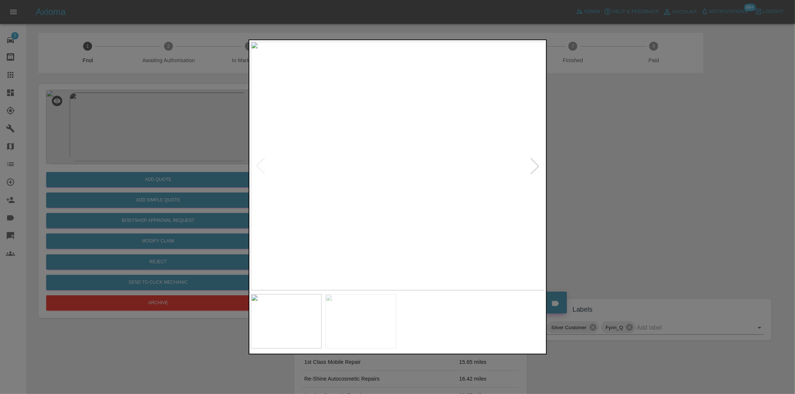
click at [537, 166] on div at bounding box center [535, 166] width 16 height 16
click at [263, 166] on div at bounding box center [260, 166] width 16 height 16
drag, startPoint x: 610, startPoint y: 180, endPoint x: 403, endPoint y: 248, distance: 217.8
click at [609, 182] on div at bounding box center [397, 197] width 795 height 394
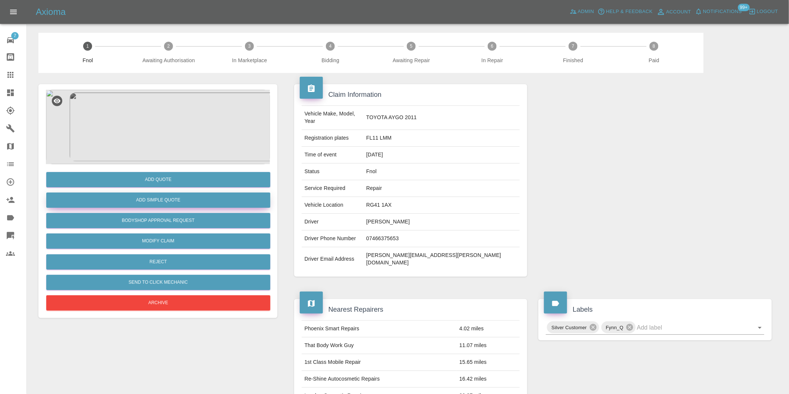
click at [181, 206] on button "Add Simple Quote" at bounding box center [158, 200] width 224 height 15
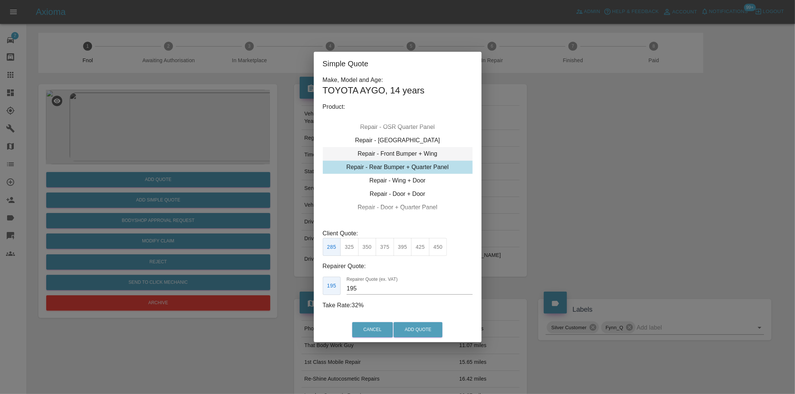
click at [423, 153] on div "Repair - Front Bumper + Wing" at bounding box center [398, 153] width 150 height 13
click at [367, 247] on button "350" at bounding box center [367, 247] width 18 height 18
type input "210"
click at [410, 328] on button "Add Quote" at bounding box center [418, 330] width 49 height 15
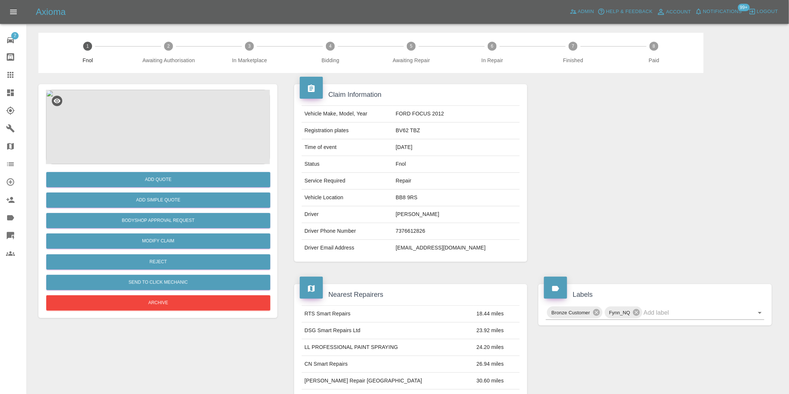
click at [170, 135] on img at bounding box center [158, 127] width 224 height 75
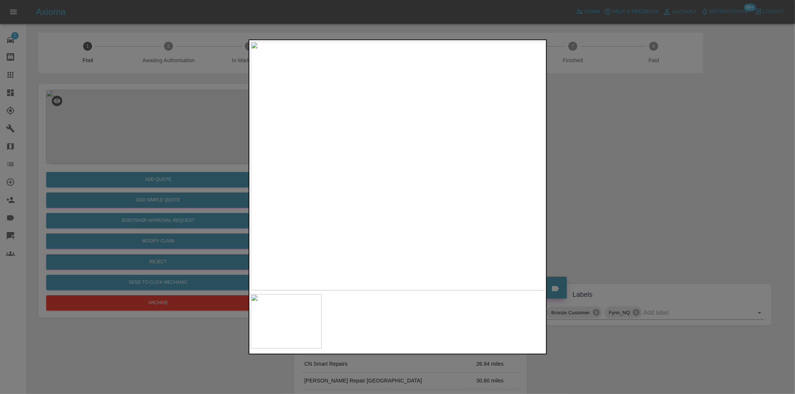
drag, startPoint x: 617, startPoint y: 182, endPoint x: 606, endPoint y: 185, distance: 11.7
click at [617, 183] on div at bounding box center [397, 197] width 795 height 394
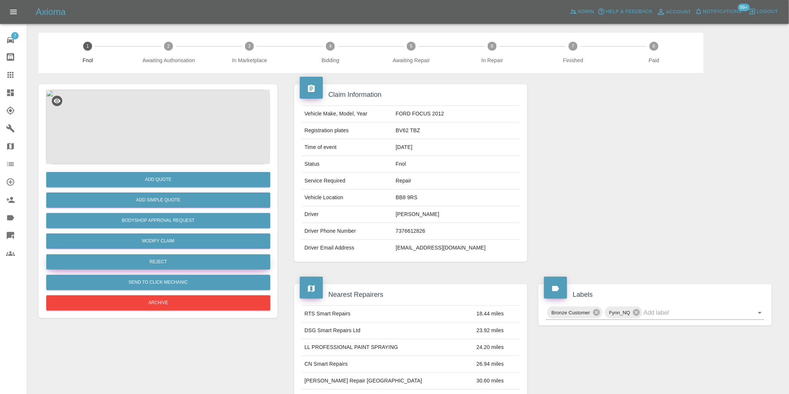
click at [166, 265] on button "Reject" at bounding box center [158, 262] width 224 height 15
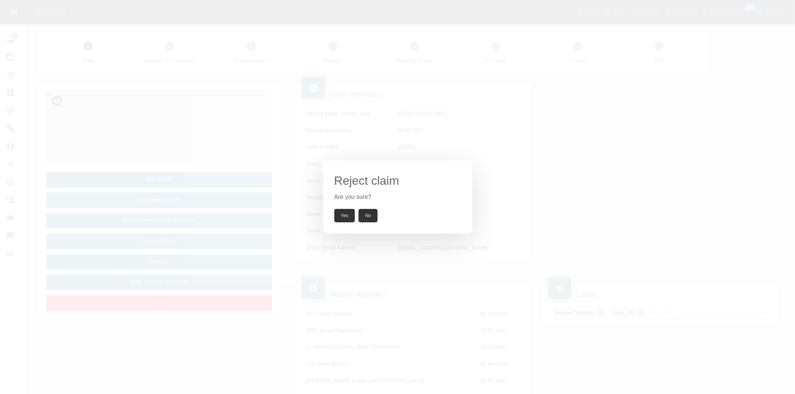
click at [352, 217] on button "Yes" at bounding box center [344, 215] width 21 height 13
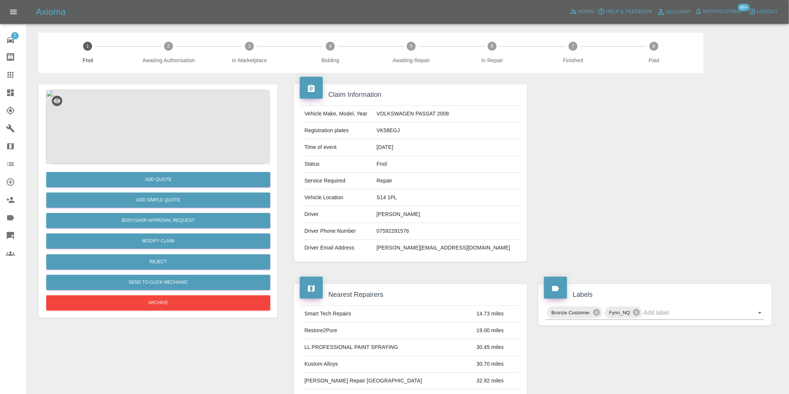
click at [150, 98] on img at bounding box center [158, 127] width 224 height 75
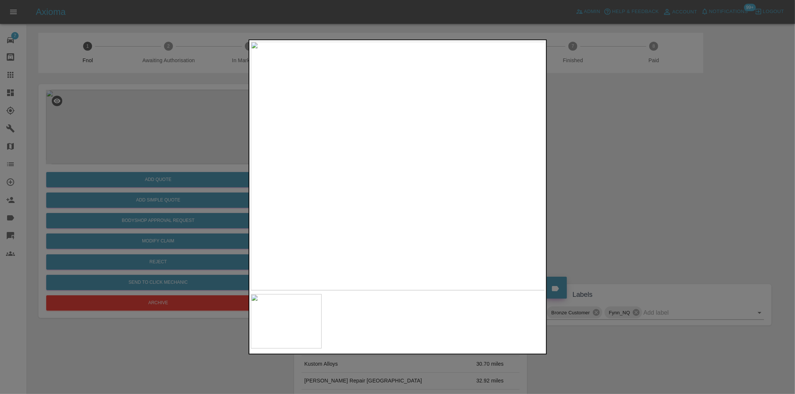
drag, startPoint x: 603, startPoint y: 170, endPoint x: 587, endPoint y: 170, distance: 16.0
click at [599, 170] on div at bounding box center [397, 197] width 795 height 394
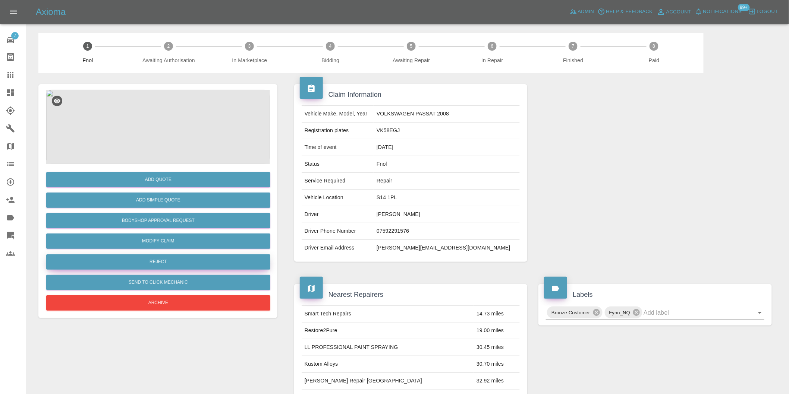
click at [174, 263] on button "Reject" at bounding box center [158, 262] width 224 height 15
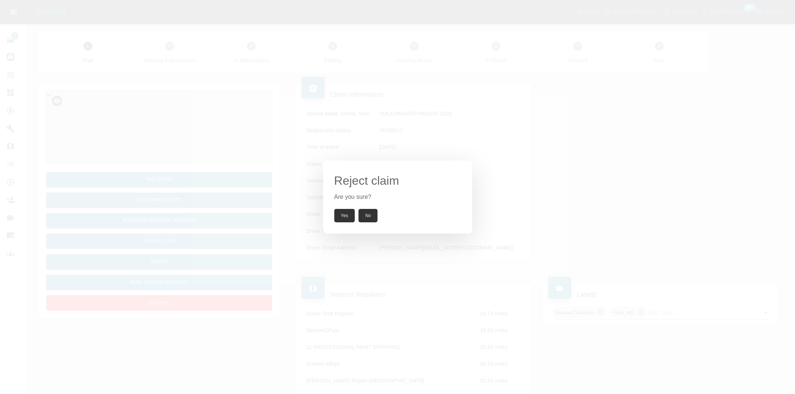
click at [347, 218] on button "Yes" at bounding box center [344, 215] width 21 height 13
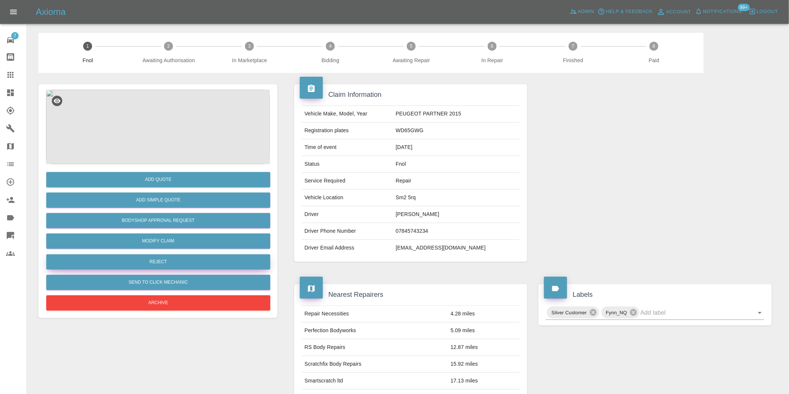
click at [175, 259] on button "Reject" at bounding box center [158, 262] width 224 height 15
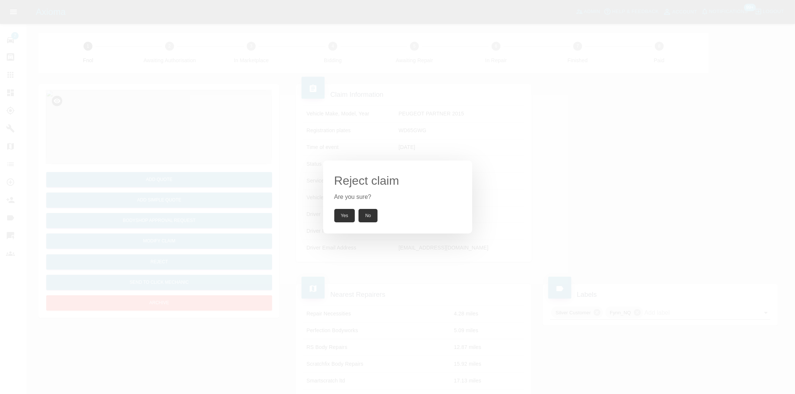
click at [336, 213] on button "Yes" at bounding box center [344, 215] width 21 height 13
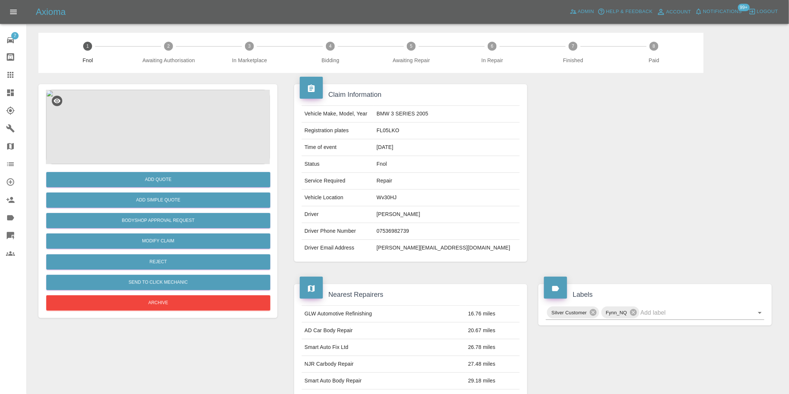
click at [151, 135] on img at bounding box center [158, 127] width 224 height 75
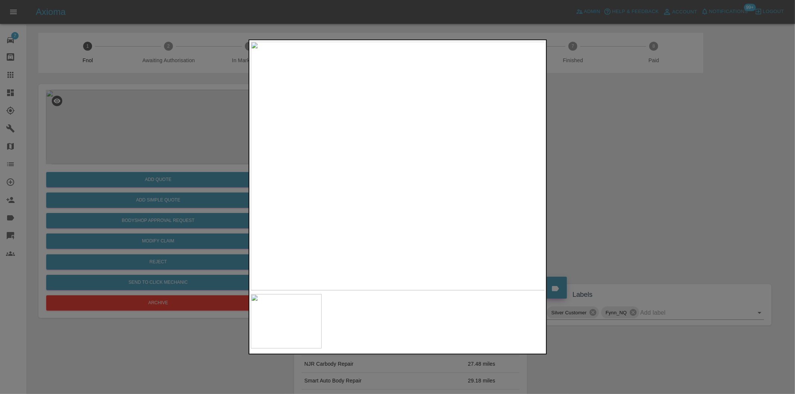
click at [568, 190] on div at bounding box center [397, 197] width 795 height 394
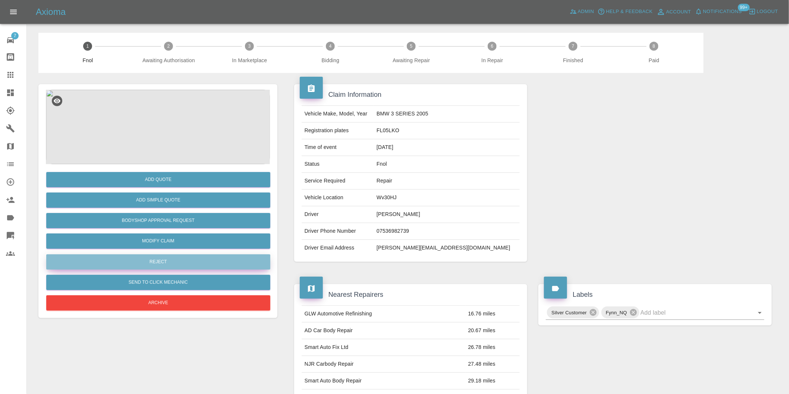
click at [161, 259] on button "Reject" at bounding box center [158, 262] width 224 height 15
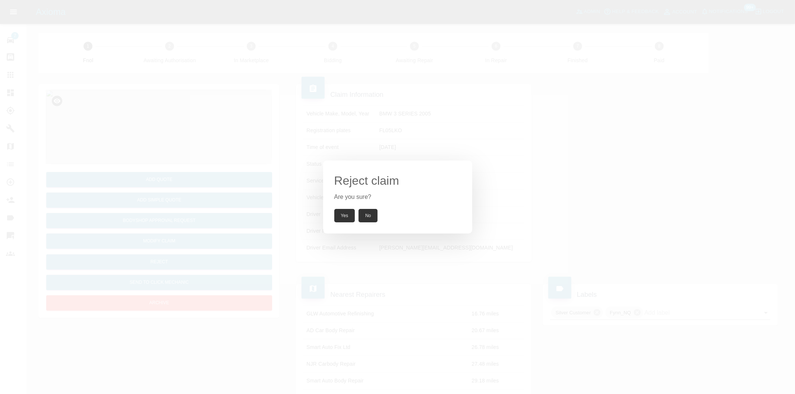
click at [344, 217] on button "Yes" at bounding box center [344, 215] width 21 height 13
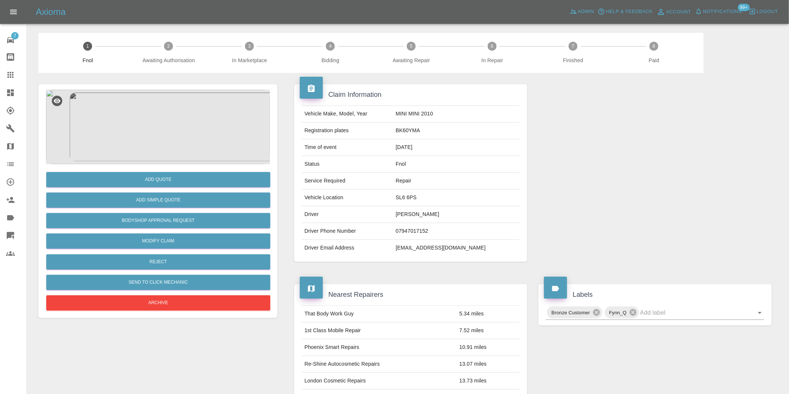
click at [162, 123] on img at bounding box center [158, 127] width 224 height 75
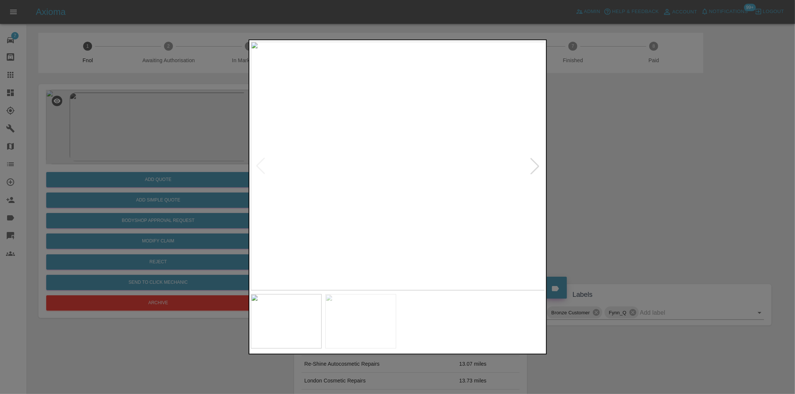
click at [401, 154] on img at bounding box center [398, 166] width 295 height 249
click at [408, 149] on img at bounding box center [387, 201] width 884 height 747
click at [538, 167] on div at bounding box center [535, 166] width 16 height 16
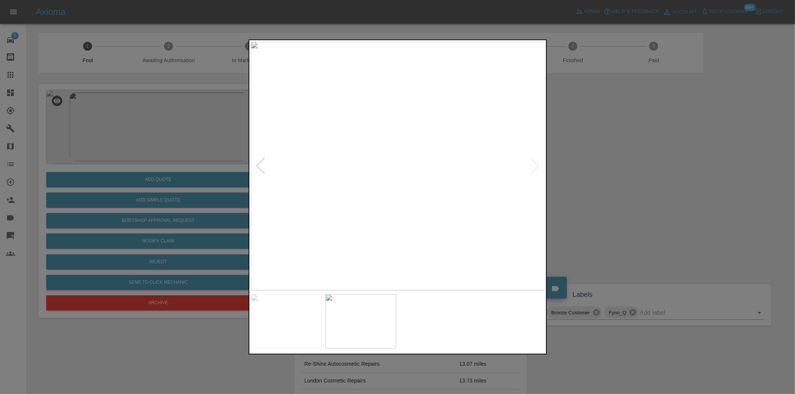
click at [538, 167] on img at bounding box center [398, 166] width 295 height 249
click at [649, 167] on div at bounding box center [397, 197] width 795 height 394
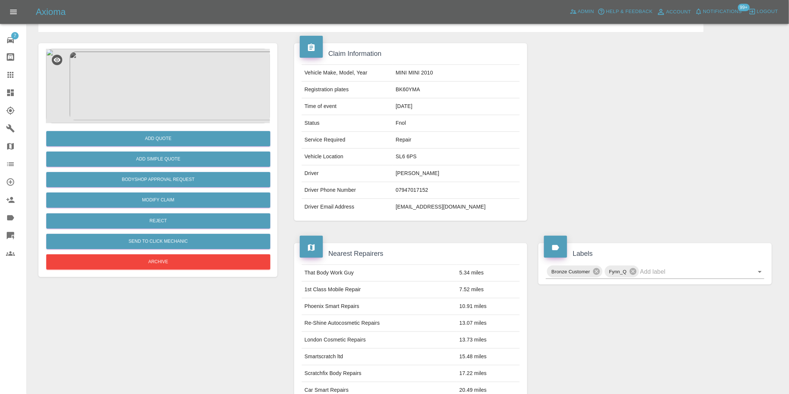
scroll to position [166, 0]
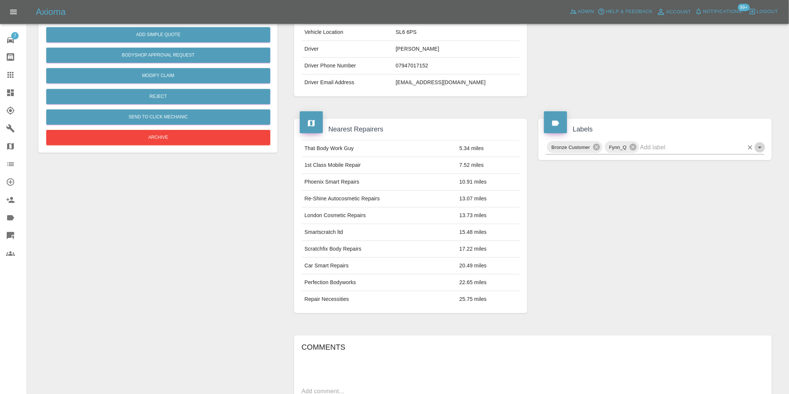
click at [759, 149] on icon "Open" at bounding box center [759, 147] width 9 height 9
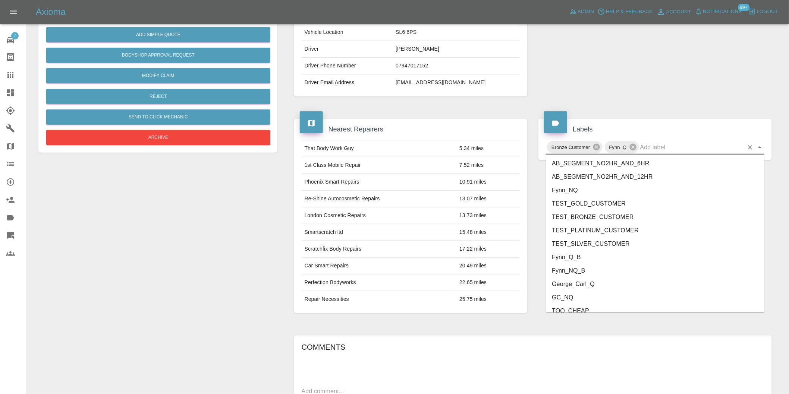
scroll to position [1592, 0]
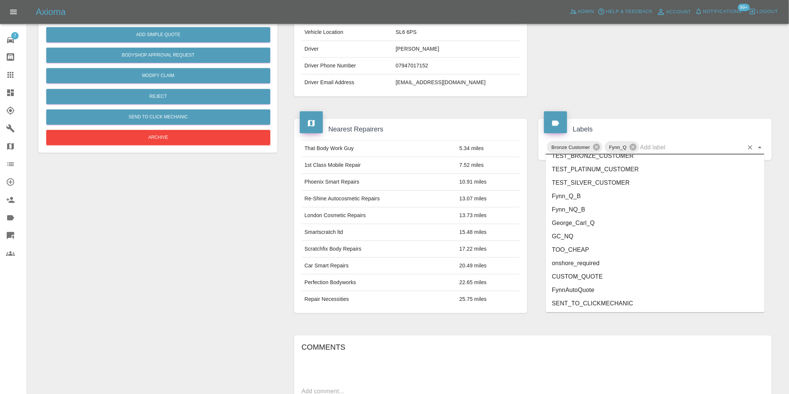
click at [592, 257] on li "onshore_required" at bounding box center [655, 263] width 218 height 13
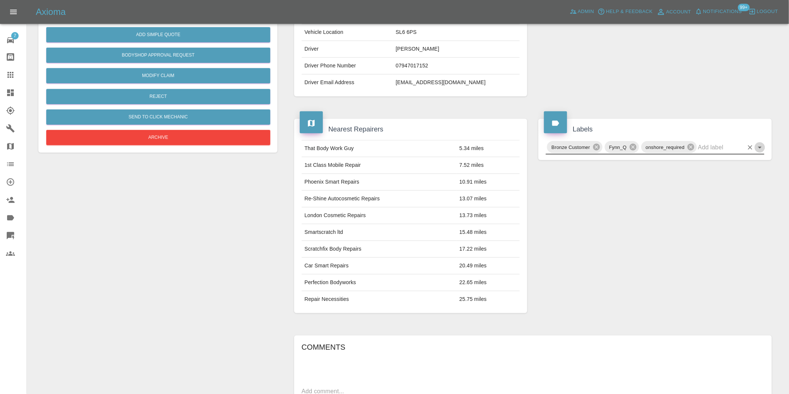
click at [758, 147] on icon "Open" at bounding box center [759, 147] width 9 height 9
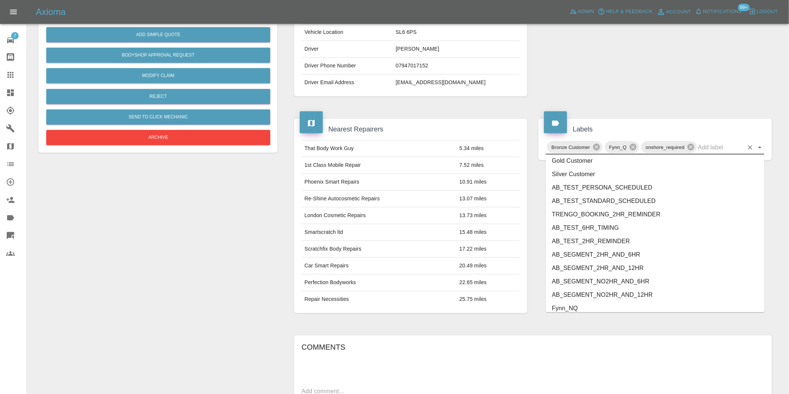
scroll to position [1579, 0]
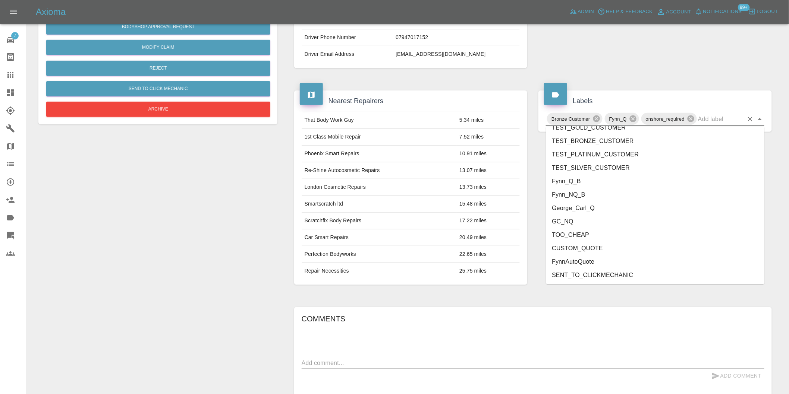
click at [592, 236] on ul "FEEDBACK_REQUESTED BODYSHOP_APPROVAL_REQUESTED BODYSHOP_CLAIM PAYMENT_SUPPRESSE…" at bounding box center [655, 206] width 218 height 158
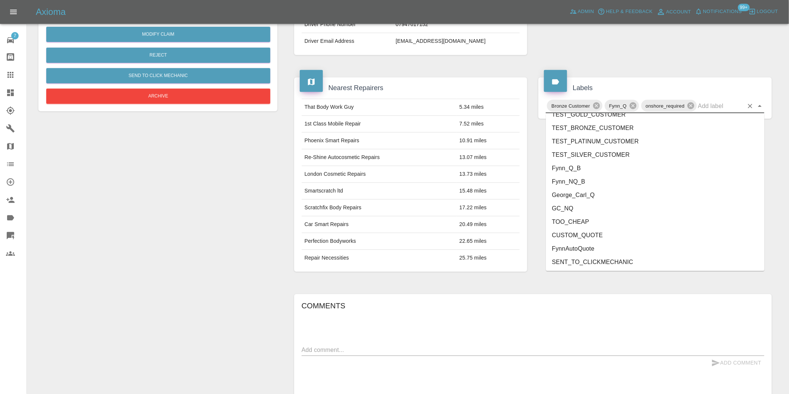
click at [594, 192] on li "George_Carl_Q" at bounding box center [655, 195] width 218 height 13
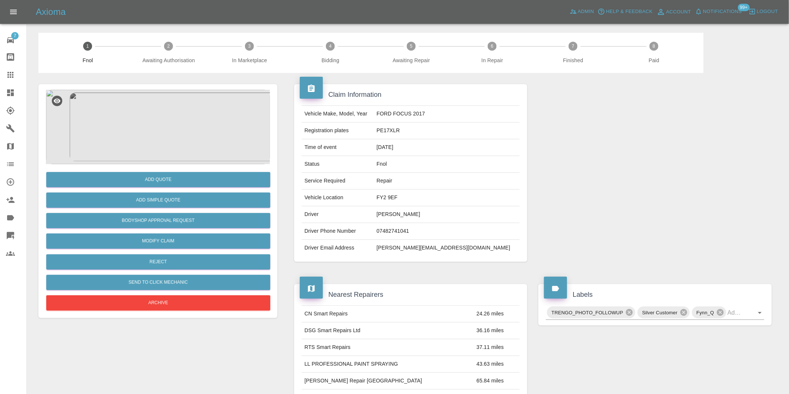
click at [160, 108] on img at bounding box center [158, 127] width 224 height 75
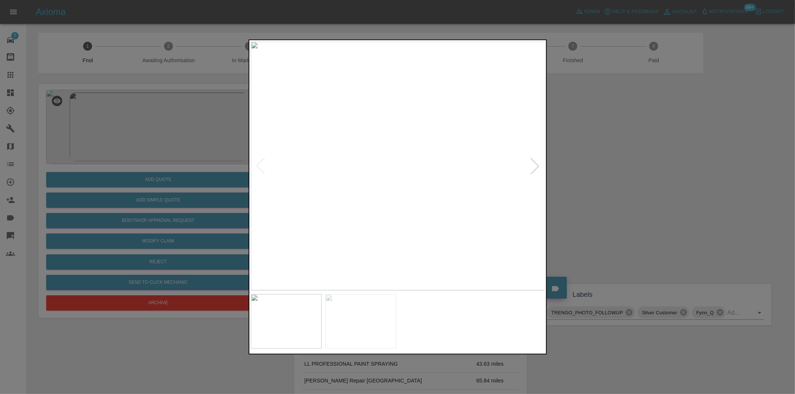
click at [535, 165] on div at bounding box center [535, 166] width 16 height 16
click at [535, 165] on img at bounding box center [398, 166] width 295 height 249
click at [660, 176] on div at bounding box center [397, 197] width 795 height 394
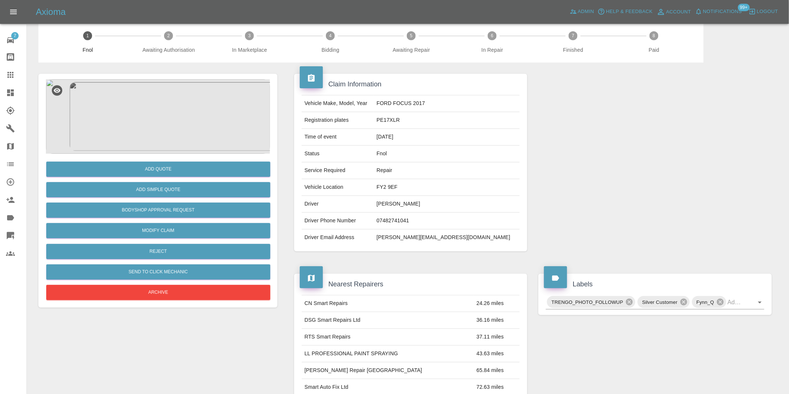
scroll to position [10, 0]
click at [173, 91] on img at bounding box center [158, 117] width 224 height 75
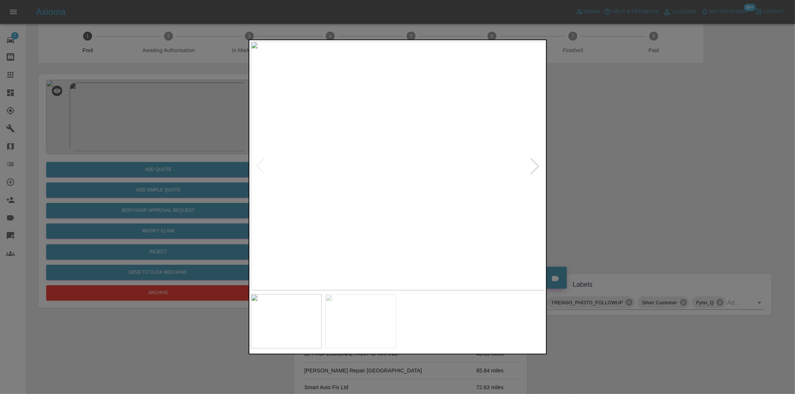
click at [620, 169] on div at bounding box center [397, 197] width 795 height 394
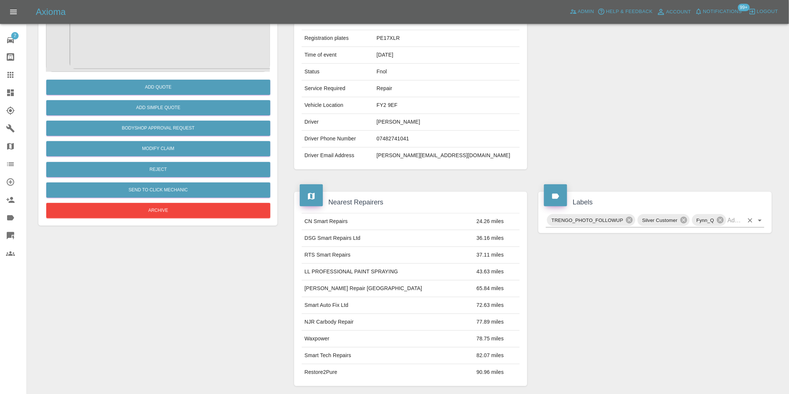
scroll to position [135, 0]
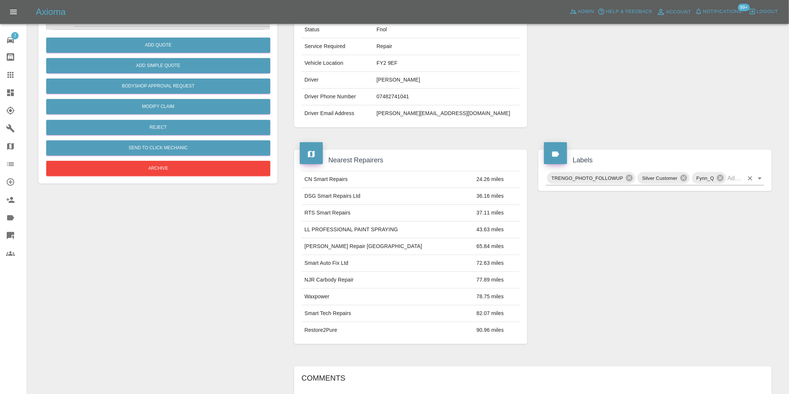
click at [758, 179] on icon "Open" at bounding box center [759, 178] width 9 height 9
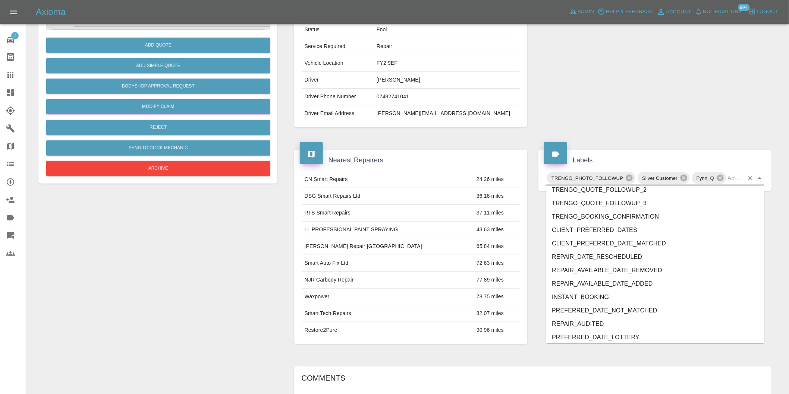
scroll to position [1579, 0]
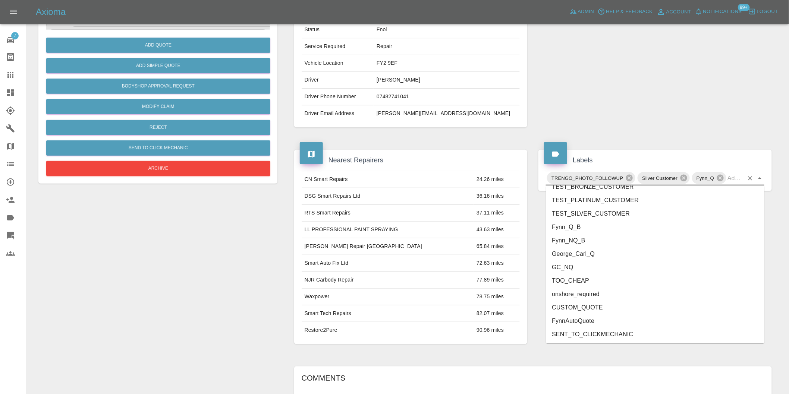
click at [601, 293] on li "onshore_required" at bounding box center [655, 294] width 218 height 13
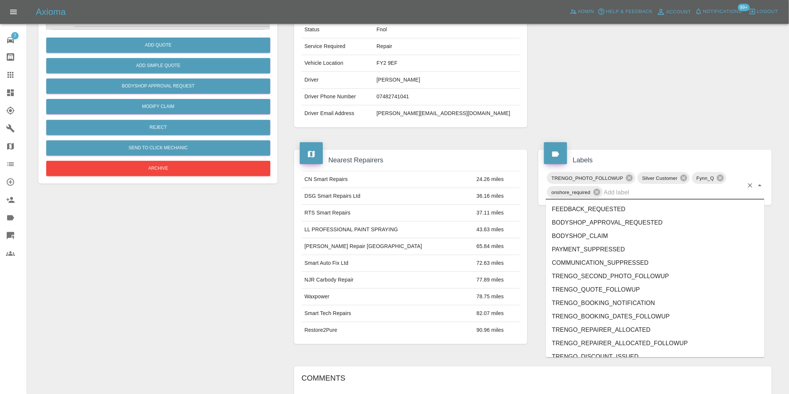
click at [760, 180] on div "TRENGO_PHOTO_FOLLOWUP Silver Customer Fynn_Q onshore_required" at bounding box center [655, 185] width 218 height 29
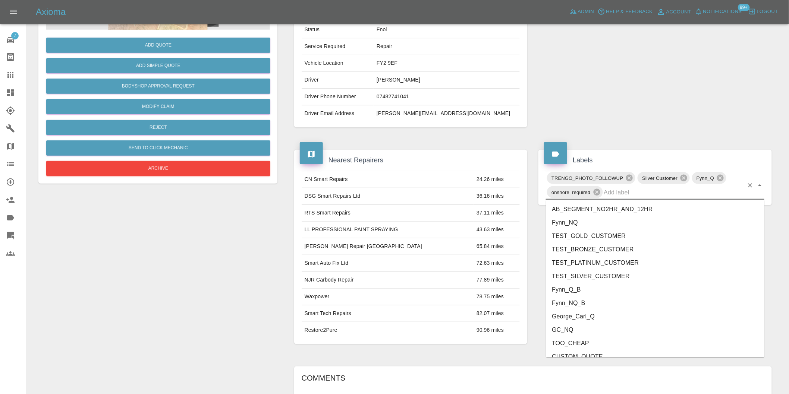
scroll to position [1565, 0]
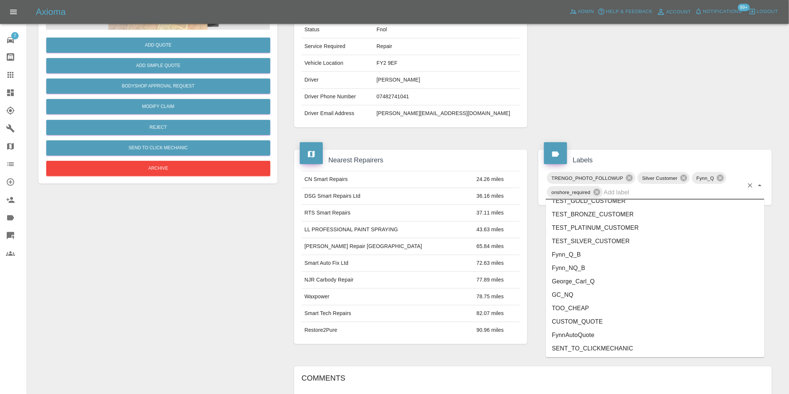
click at [582, 280] on li "George_Carl_Q" at bounding box center [655, 282] width 218 height 13
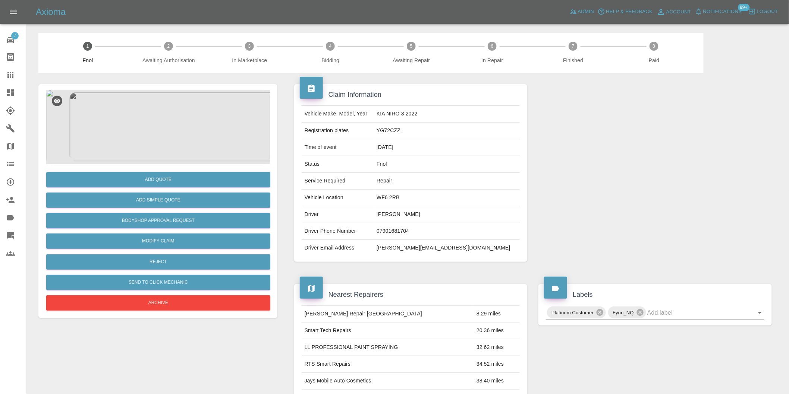
click at [169, 121] on img at bounding box center [158, 127] width 224 height 75
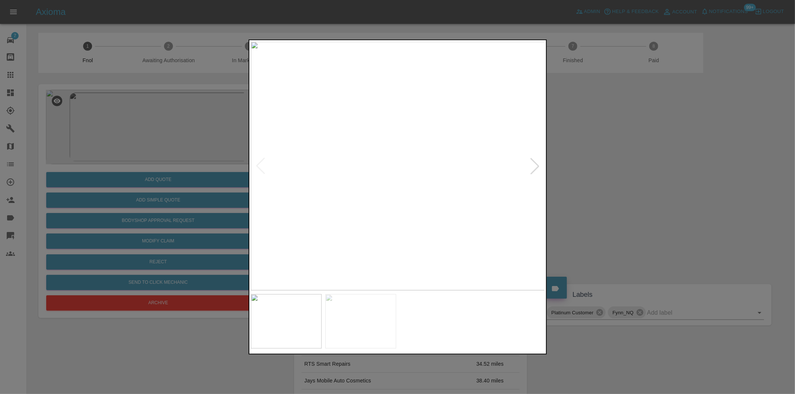
click at [538, 169] on div at bounding box center [535, 166] width 16 height 16
click at [537, 168] on img at bounding box center [398, 166] width 295 height 249
click at [261, 168] on div at bounding box center [260, 166] width 16 height 16
click at [261, 168] on img at bounding box center [398, 166] width 295 height 249
click at [535, 163] on div at bounding box center [535, 166] width 16 height 16
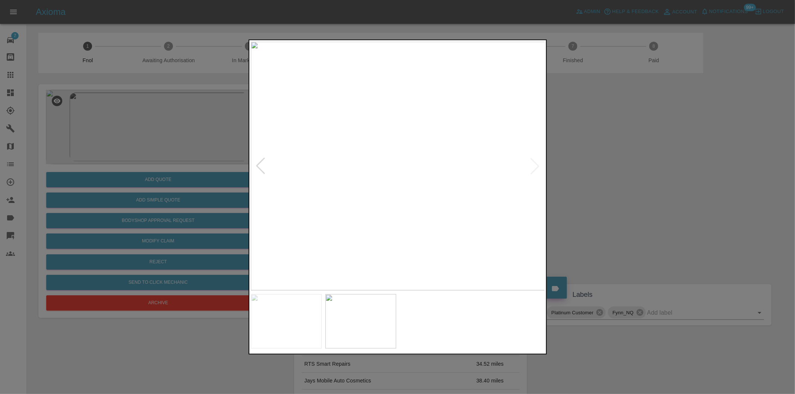
click at [535, 163] on img at bounding box center [398, 166] width 295 height 249
click at [670, 189] on div at bounding box center [397, 197] width 795 height 394
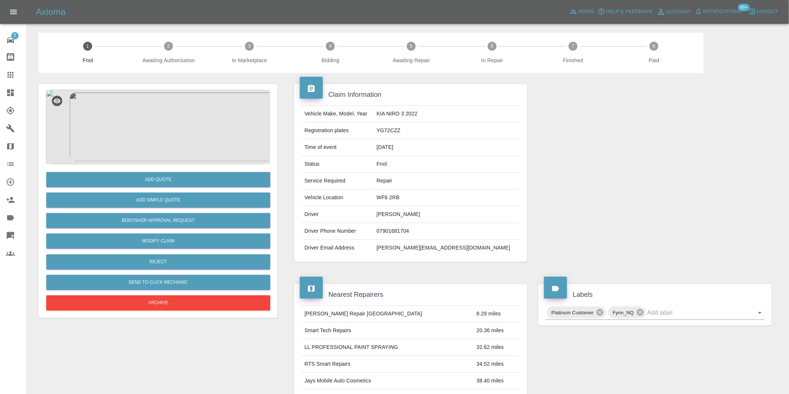
click at [166, 121] on img at bounding box center [158, 127] width 224 height 75
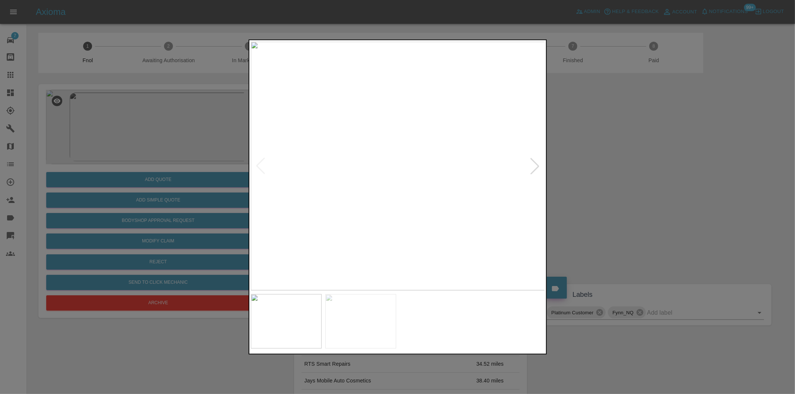
click at [532, 168] on div at bounding box center [535, 166] width 16 height 16
click at [532, 168] on img at bounding box center [398, 166] width 295 height 249
drag, startPoint x: 639, startPoint y: 178, endPoint x: 612, endPoint y: 176, distance: 26.9
click at [639, 179] on div at bounding box center [397, 197] width 795 height 394
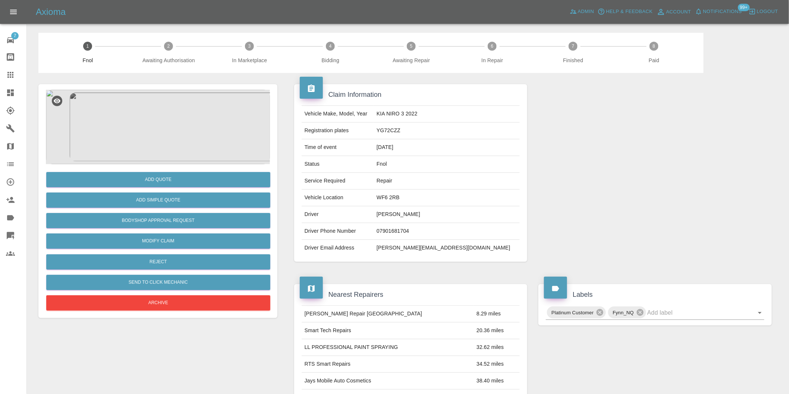
click at [153, 121] on img at bounding box center [158, 127] width 224 height 75
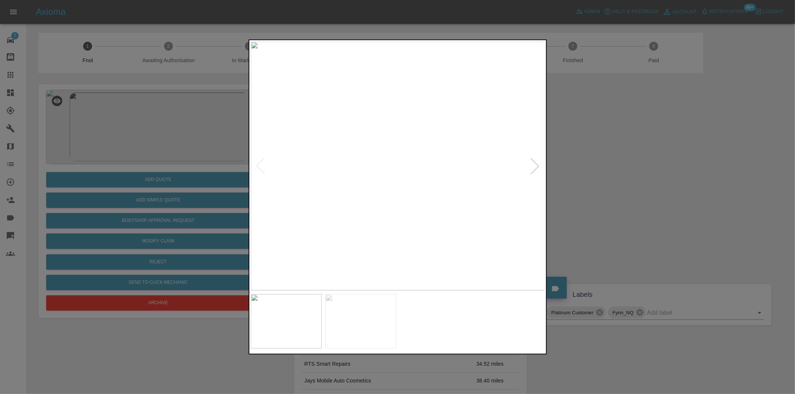
click at [532, 168] on div at bounding box center [535, 166] width 16 height 16
click at [532, 168] on img at bounding box center [398, 166] width 295 height 249
click at [585, 183] on div at bounding box center [397, 197] width 795 height 394
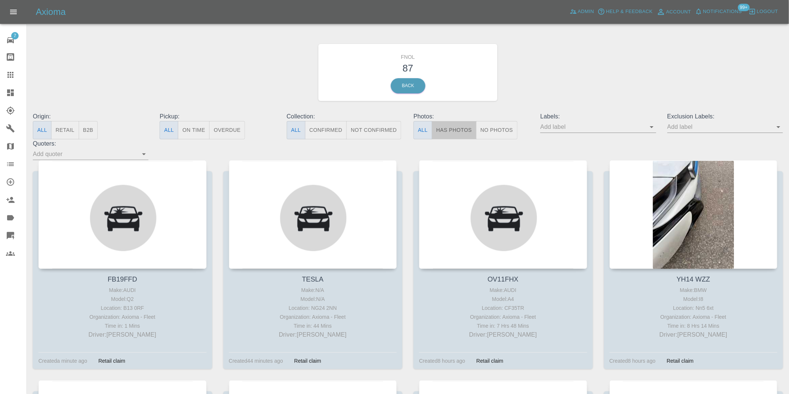
click at [457, 127] on button "Has Photos" at bounding box center [454, 130] width 45 height 18
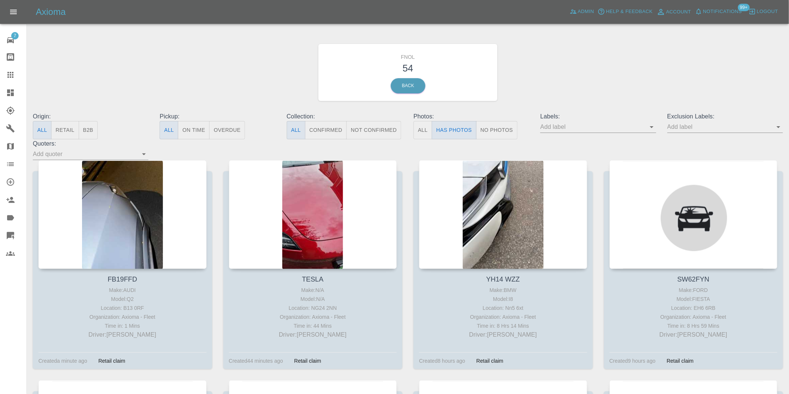
click at [777, 127] on icon "Open" at bounding box center [778, 127] width 9 height 9
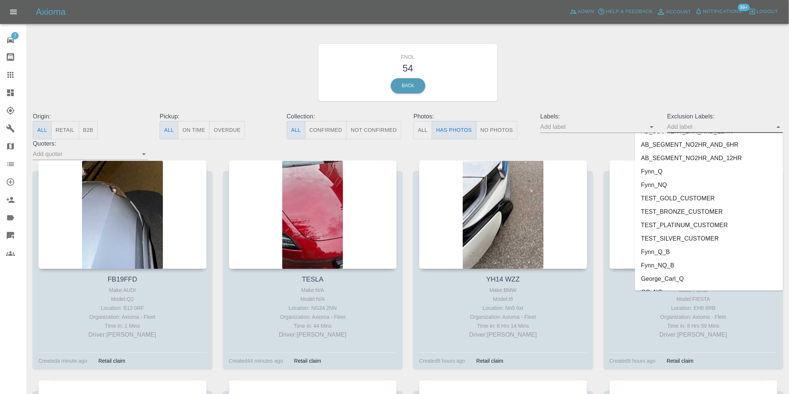
scroll to position [1619, 0]
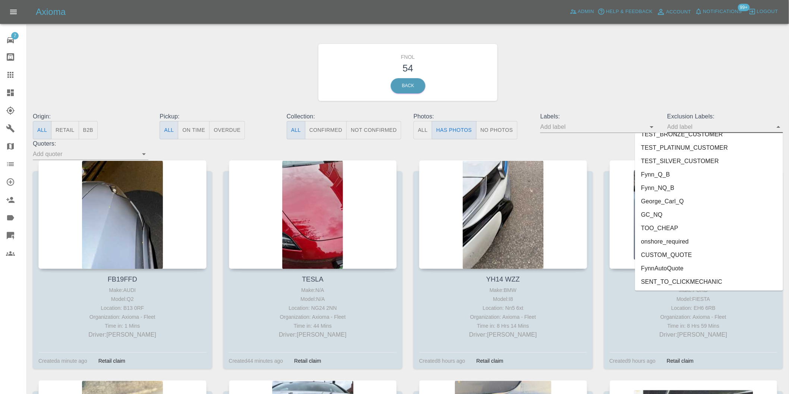
click at [674, 240] on li "onshore_required" at bounding box center [709, 241] width 148 height 13
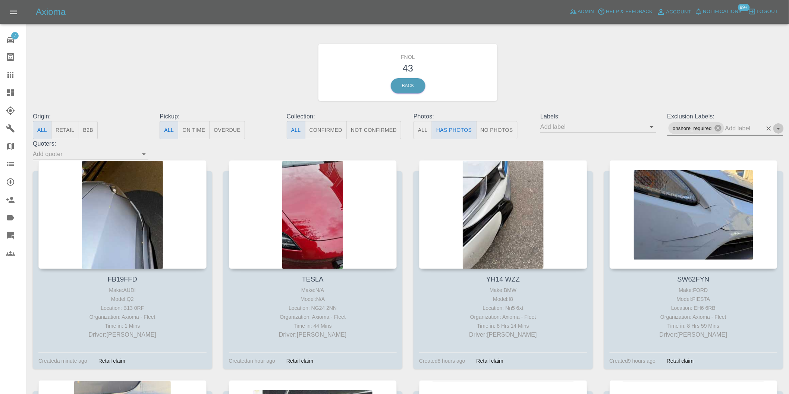
click at [778, 129] on icon "Open" at bounding box center [778, 128] width 9 height 9
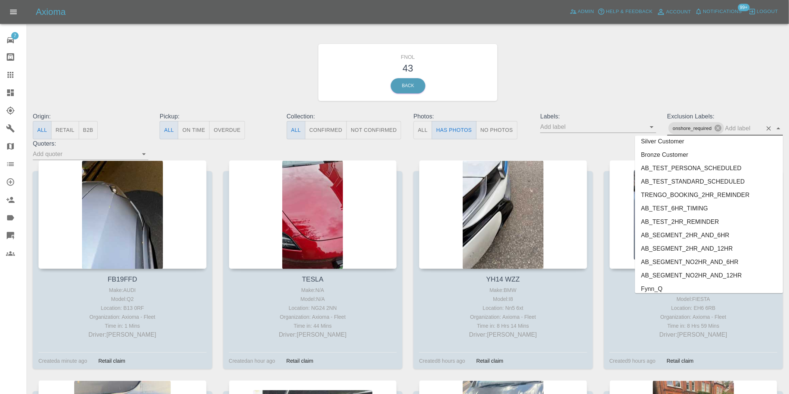
scroll to position [1606, 0]
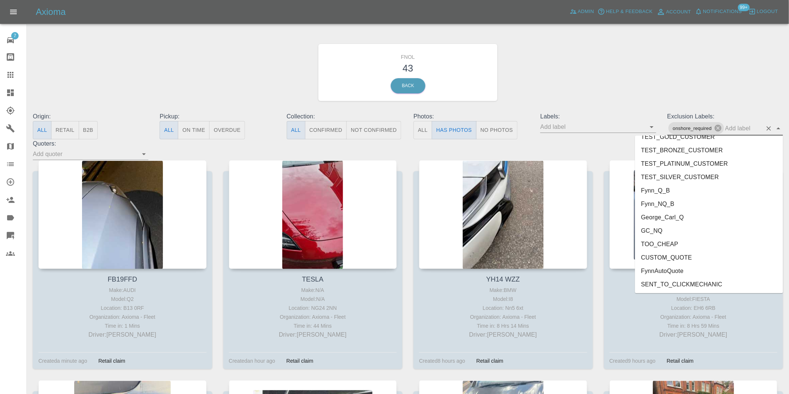
click at [677, 217] on li "George_Carl_Q" at bounding box center [709, 217] width 148 height 13
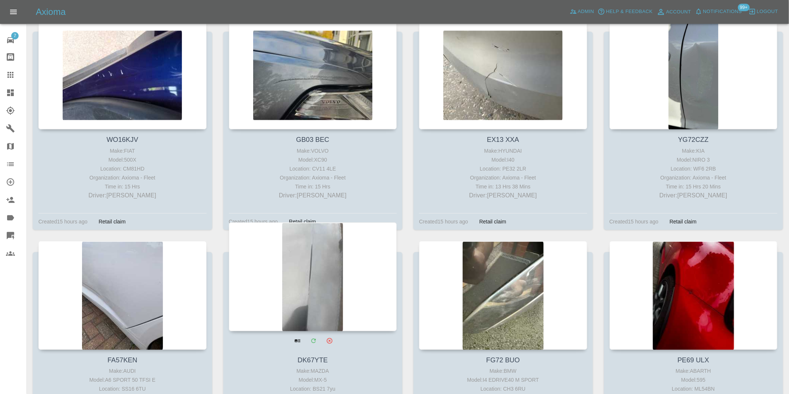
scroll to position [911, 0]
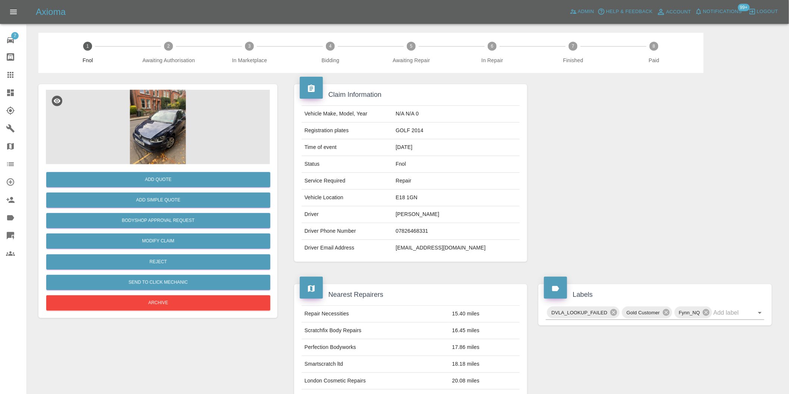
click at [179, 137] on img at bounding box center [158, 127] width 224 height 75
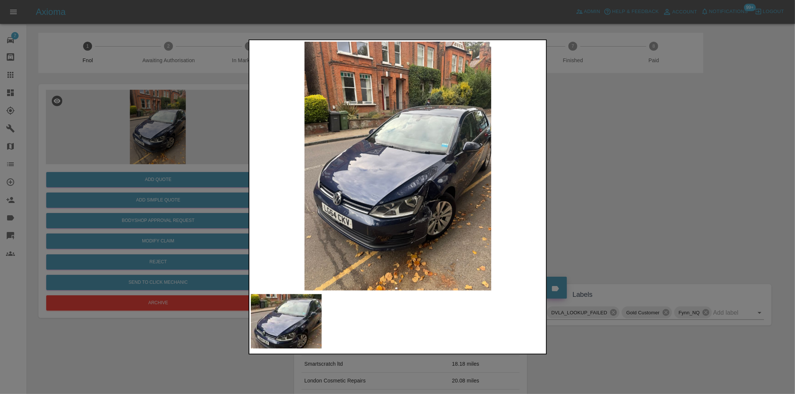
drag, startPoint x: 616, startPoint y: 215, endPoint x: 434, endPoint y: 255, distance: 185.9
click at [614, 215] on div at bounding box center [397, 197] width 795 height 394
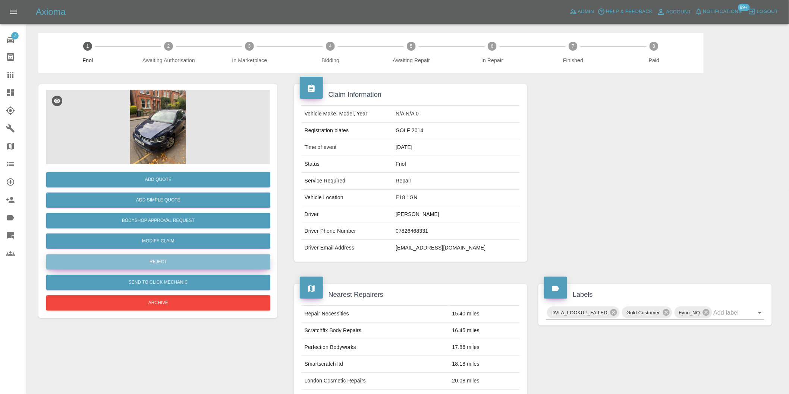
click at [196, 258] on button "Reject" at bounding box center [158, 262] width 224 height 15
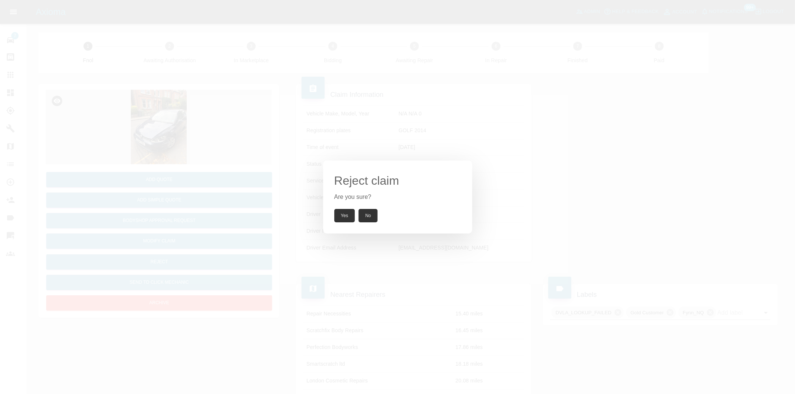
click at [343, 217] on button "Yes" at bounding box center [344, 215] width 21 height 13
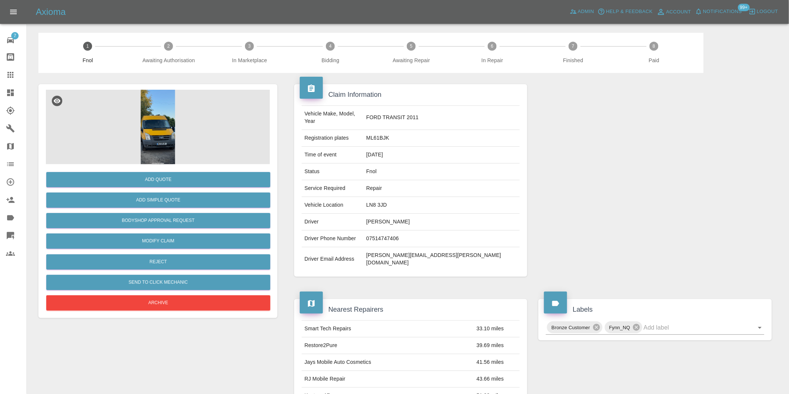
click at [167, 136] on img at bounding box center [158, 127] width 224 height 75
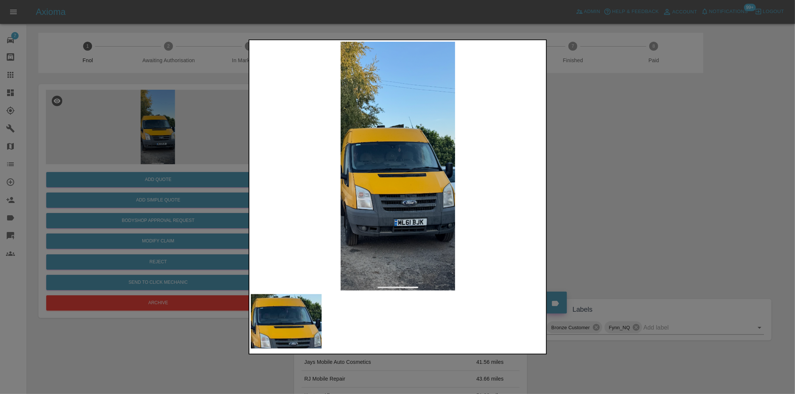
drag, startPoint x: 584, startPoint y: 194, endPoint x: 450, endPoint y: 96, distance: 166.2
click at [585, 194] on div at bounding box center [397, 197] width 795 height 394
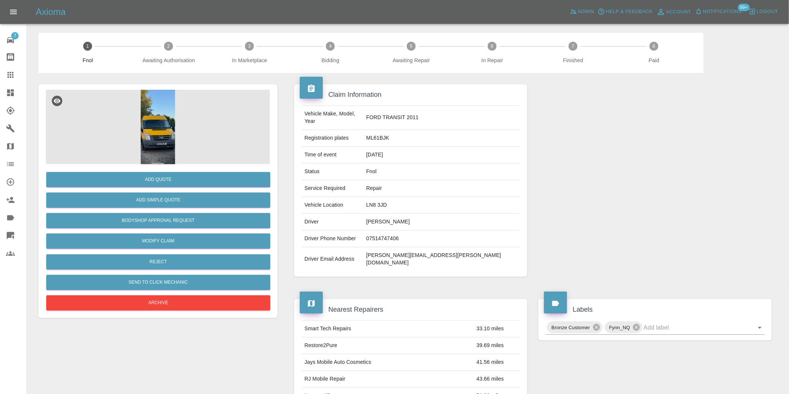
click at [150, 128] on img at bounding box center [158, 127] width 224 height 75
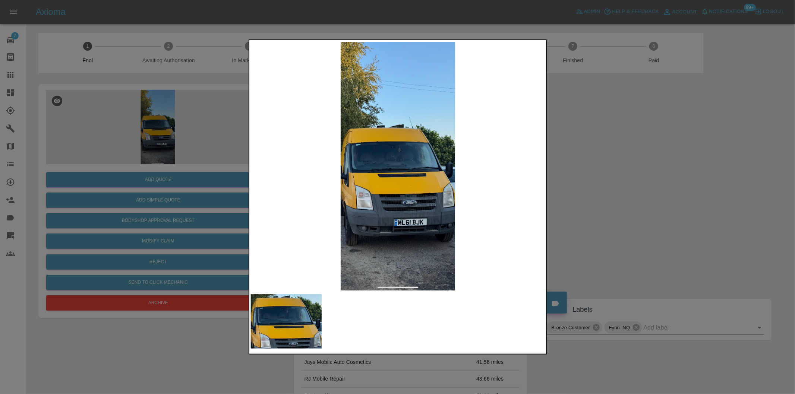
click at [396, 150] on img at bounding box center [398, 166] width 295 height 249
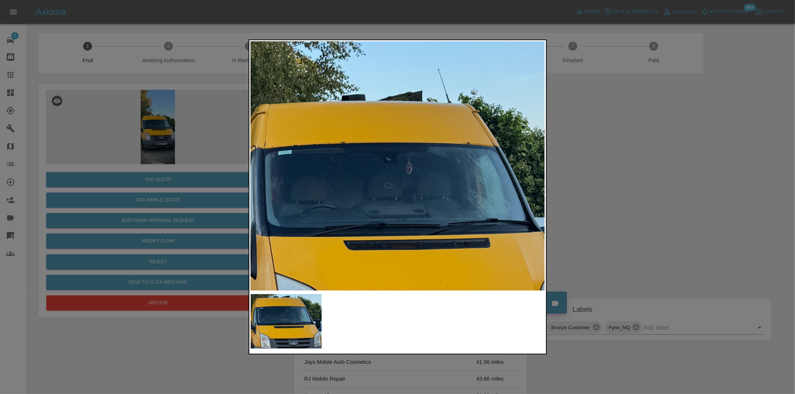
click at [615, 176] on div at bounding box center [397, 197] width 795 height 394
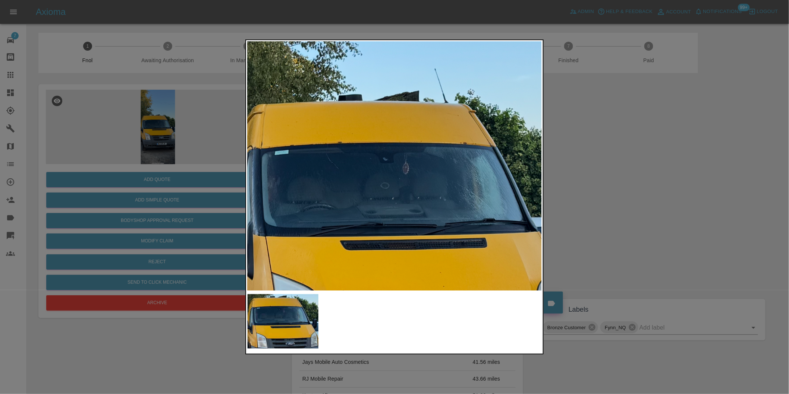
click at [615, 176] on div at bounding box center [650, 180] width 242 height 215
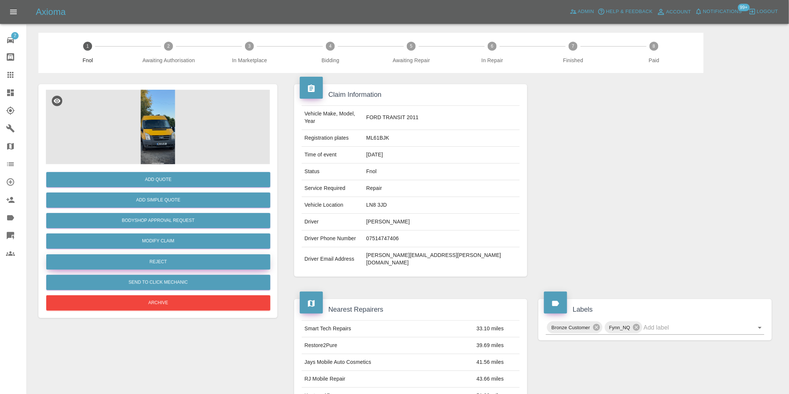
click at [174, 267] on button "Reject" at bounding box center [158, 262] width 224 height 15
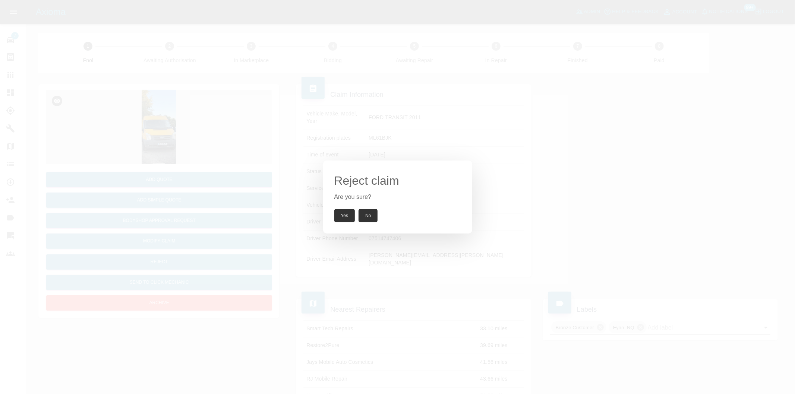
click at [345, 214] on button "Yes" at bounding box center [344, 215] width 21 height 13
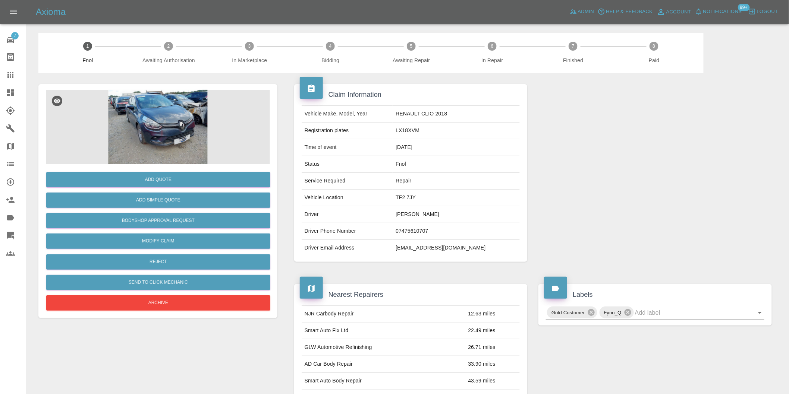
click at [175, 110] on img at bounding box center [158, 127] width 224 height 75
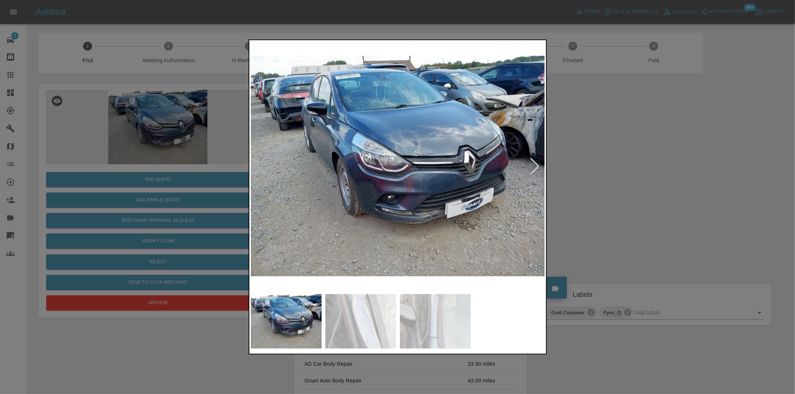
click at [534, 164] on div at bounding box center [535, 166] width 16 height 16
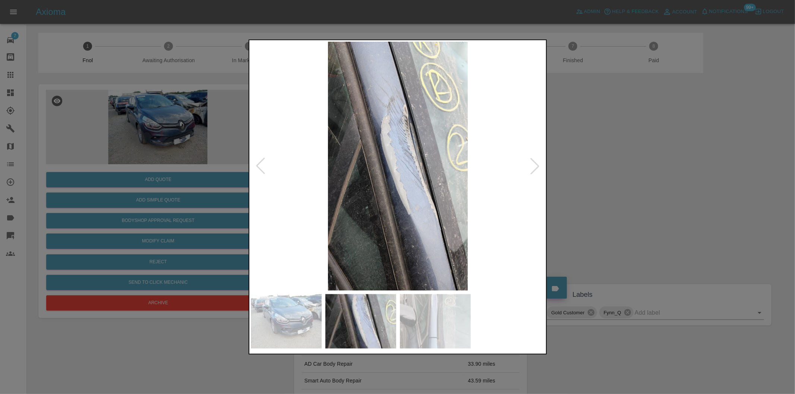
click at [534, 164] on div at bounding box center [535, 166] width 16 height 16
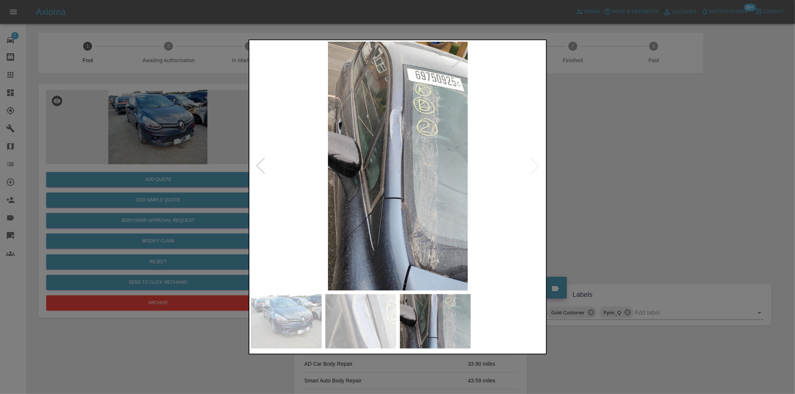
click at [392, 135] on img at bounding box center [398, 166] width 295 height 249
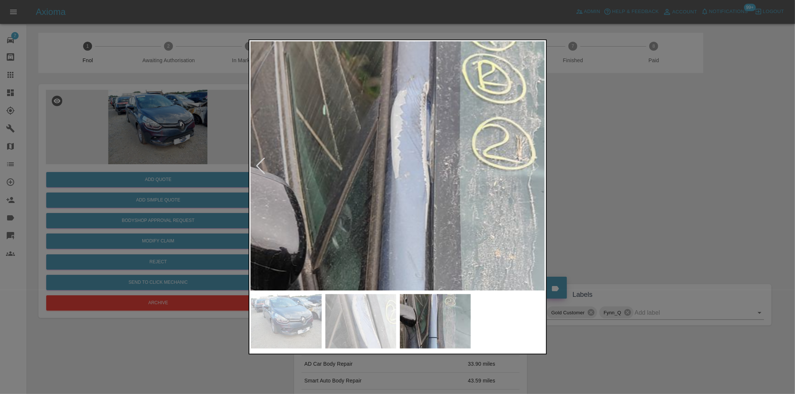
click at [618, 173] on div at bounding box center [397, 197] width 795 height 394
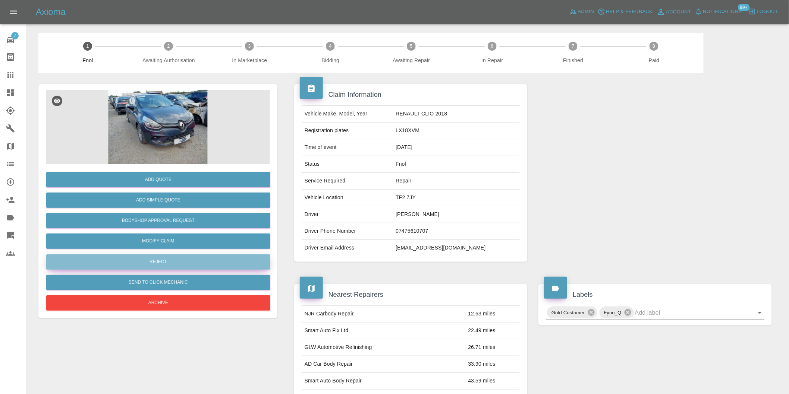
click at [174, 255] on button "Reject" at bounding box center [158, 262] width 224 height 15
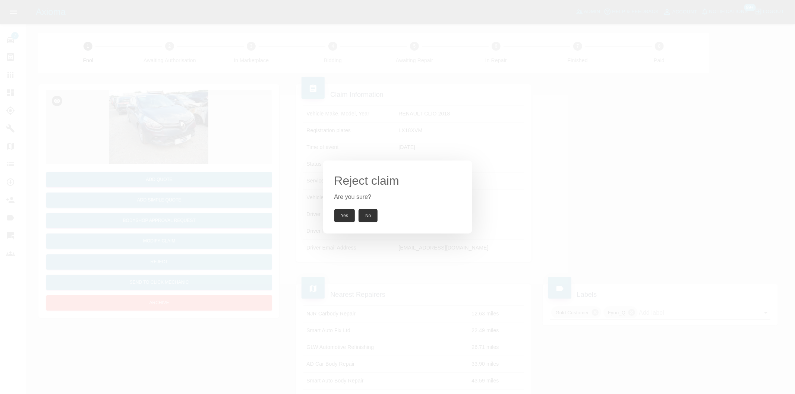
click at [345, 215] on button "Yes" at bounding box center [344, 215] width 21 height 13
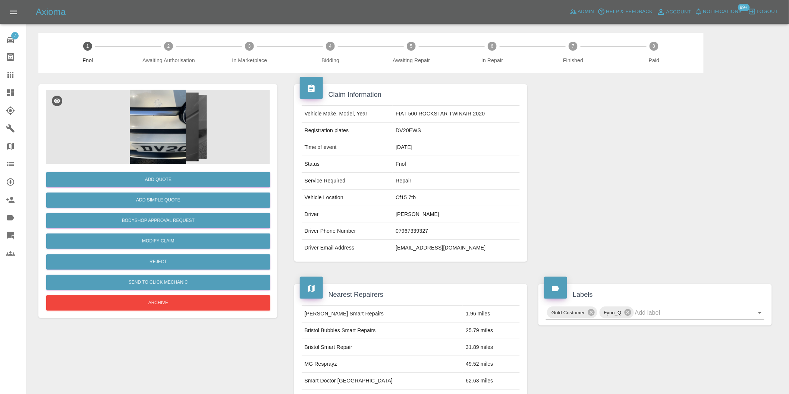
click at [168, 105] on img at bounding box center [158, 127] width 224 height 75
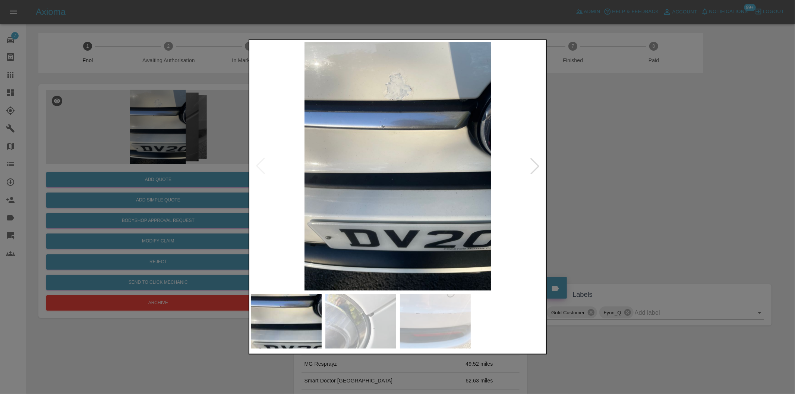
click at [534, 163] on div at bounding box center [535, 166] width 16 height 16
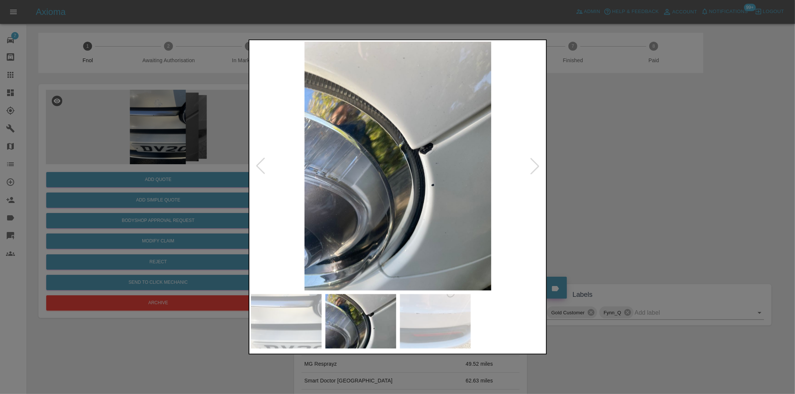
click at [532, 166] on div at bounding box center [535, 166] width 16 height 16
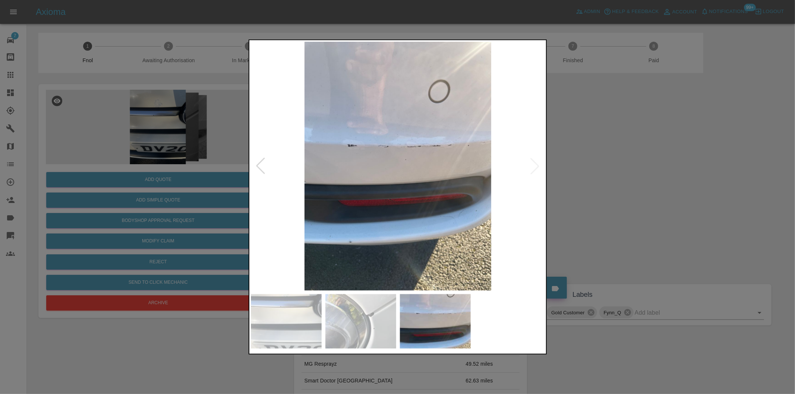
click at [532, 166] on img at bounding box center [398, 166] width 295 height 249
click at [625, 162] on div at bounding box center [397, 197] width 795 height 394
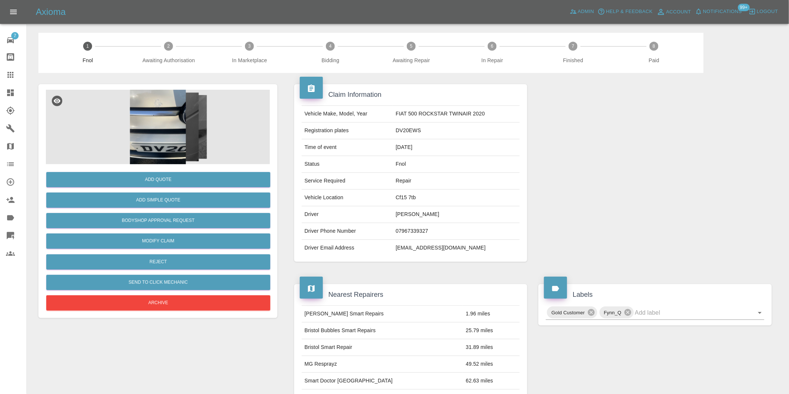
click at [166, 123] on img at bounding box center [158, 127] width 224 height 75
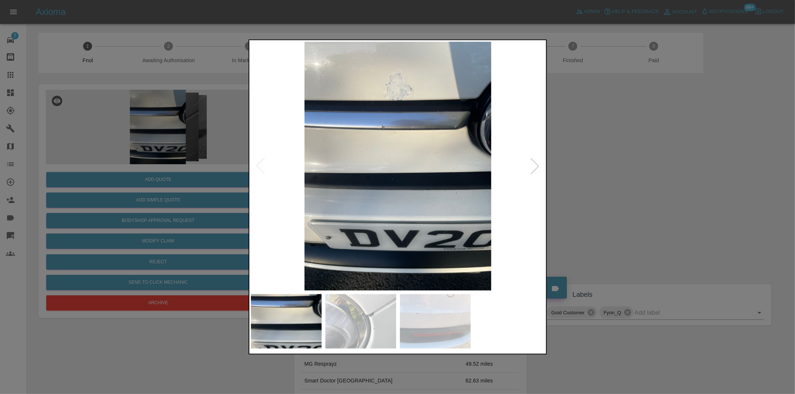
click at [590, 168] on div at bounding box center [397, 197] width 795 height 394
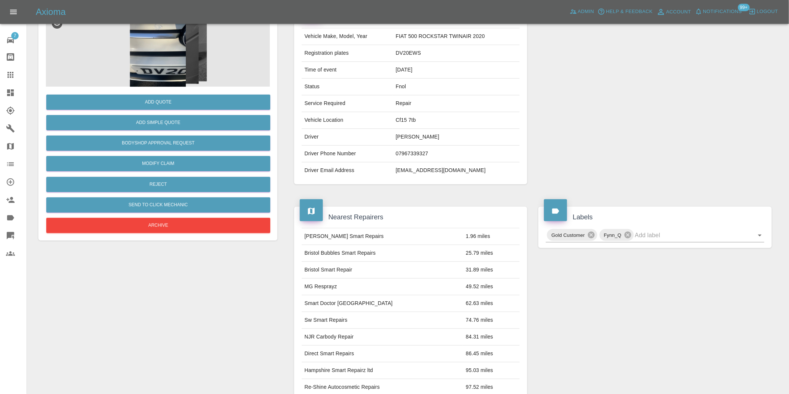
scroll to position [124, 0]
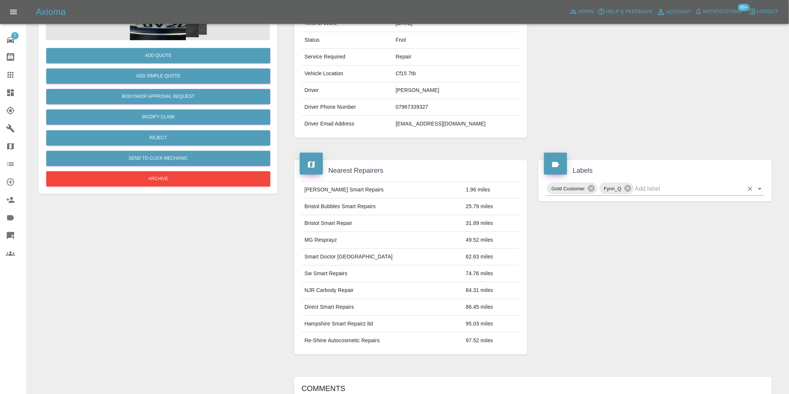
click at [761, 189] on icon "Open" at bounding box center [759, 189] width 9 height 9
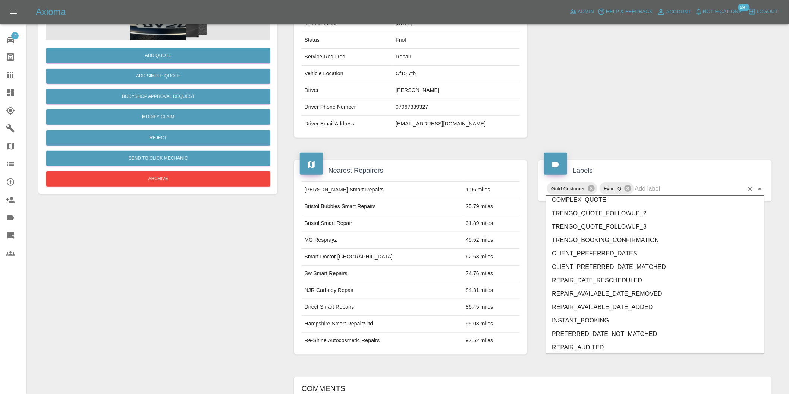
scroll to position [1592, 0]
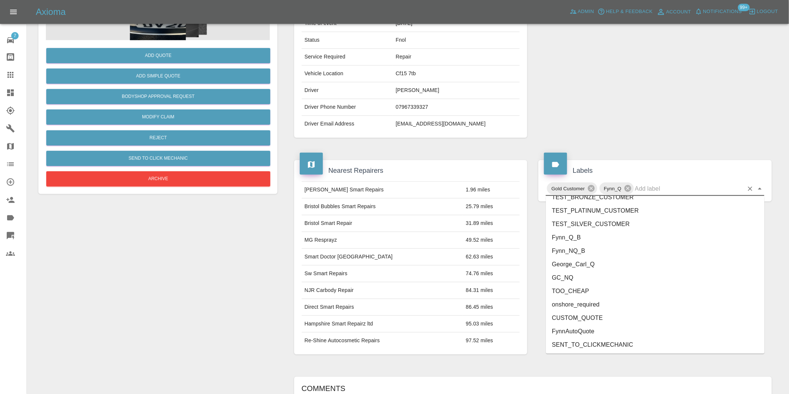
click at [605, 302] on li "onshore_required" at bounding box center [655, 304] width 218 height 13
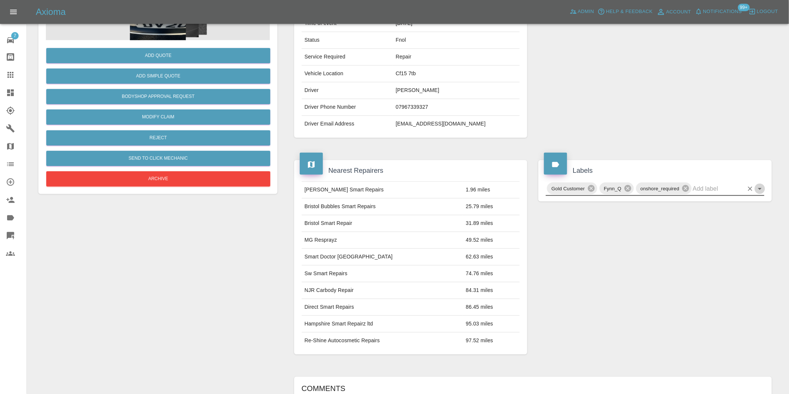
click at [761, 189] on icon "Open" at bounding box center [760, 189] width 4 height 2
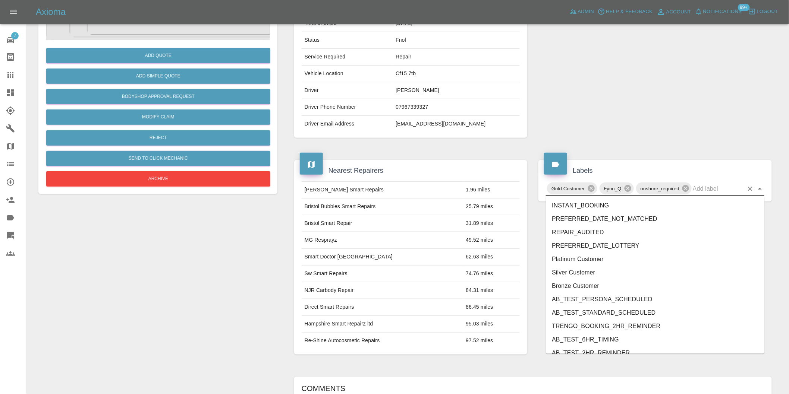
scroll to position [1579, 0]
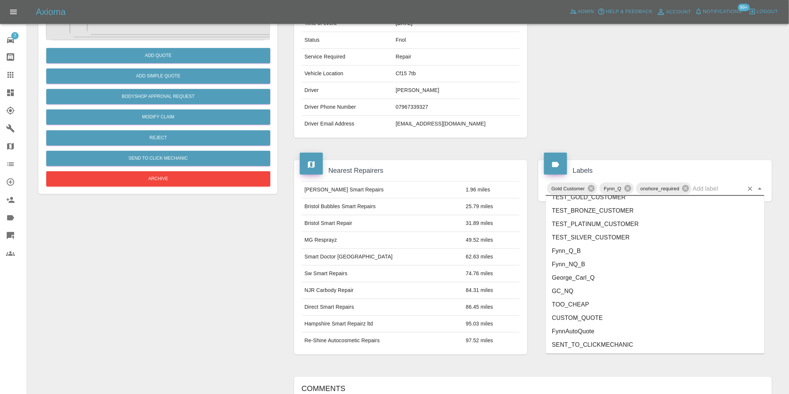
click at [589, 281] on li "George_Carl_Q" at bounding box center [655, 277] width 218 height 13
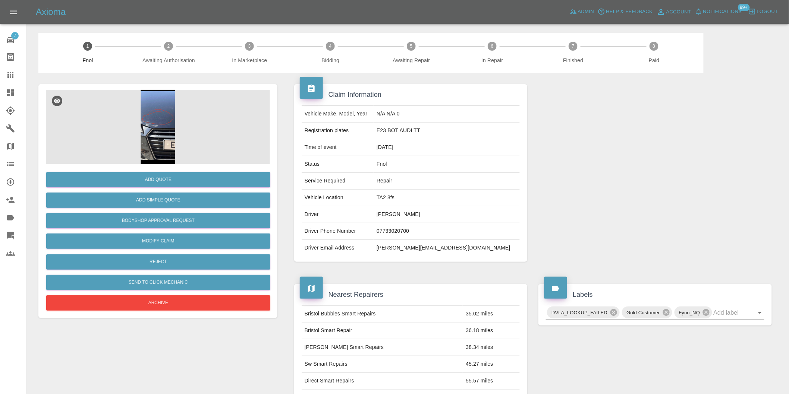
click at [156, 106] on img at bounding box center [158, 127] width 224 height 75
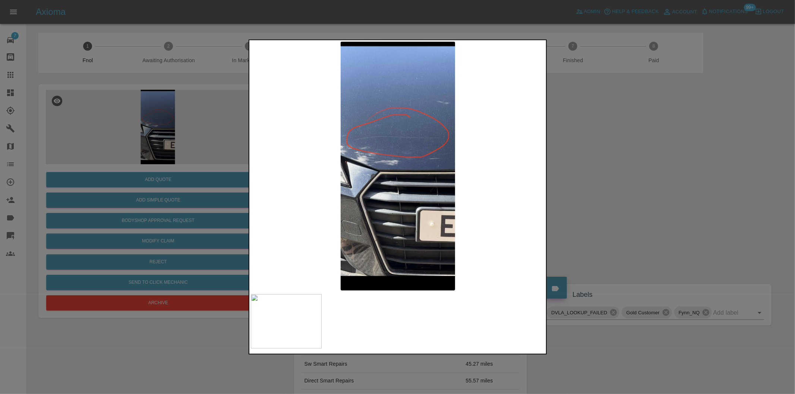
click at [614, 169] on div at bounding box center [397, 197] width 795 height 394
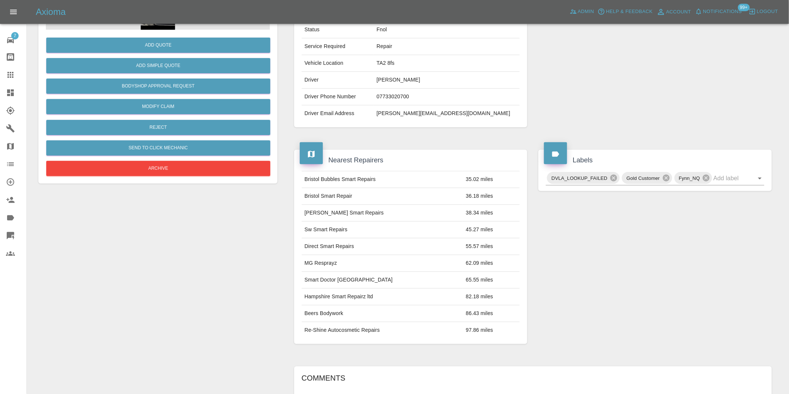
scroll to position [10, 0]
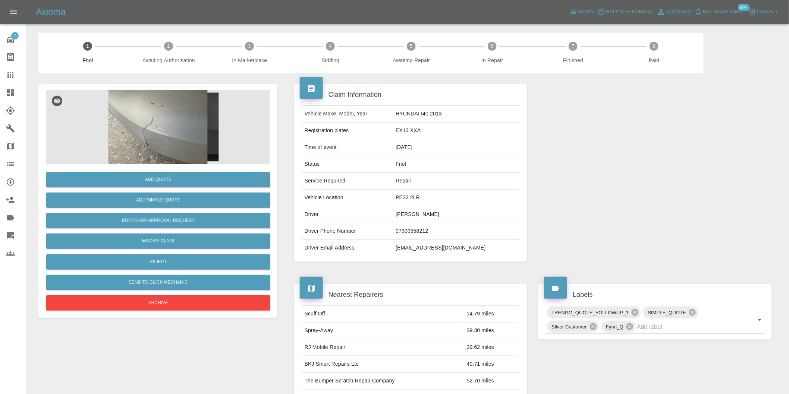
click at [154, 121] on img at bounding box center [158, 127] width 224 height 75
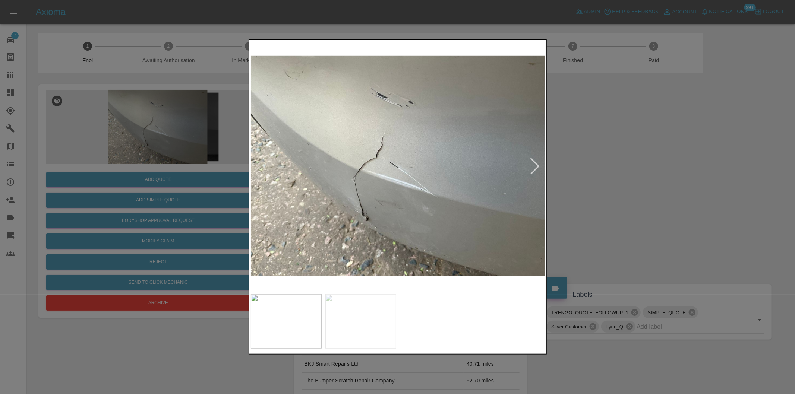
click at [532, 168] on div at bounding box center [535, 166] width 16 height 16
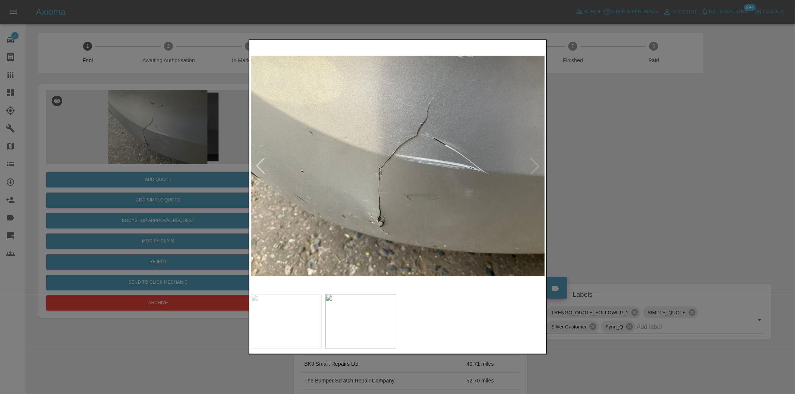
click at [618, 171] on div at bounding box center [397, 197] width 795 height 394
